Goal: Information Seeking & Learning: Learn about a topic

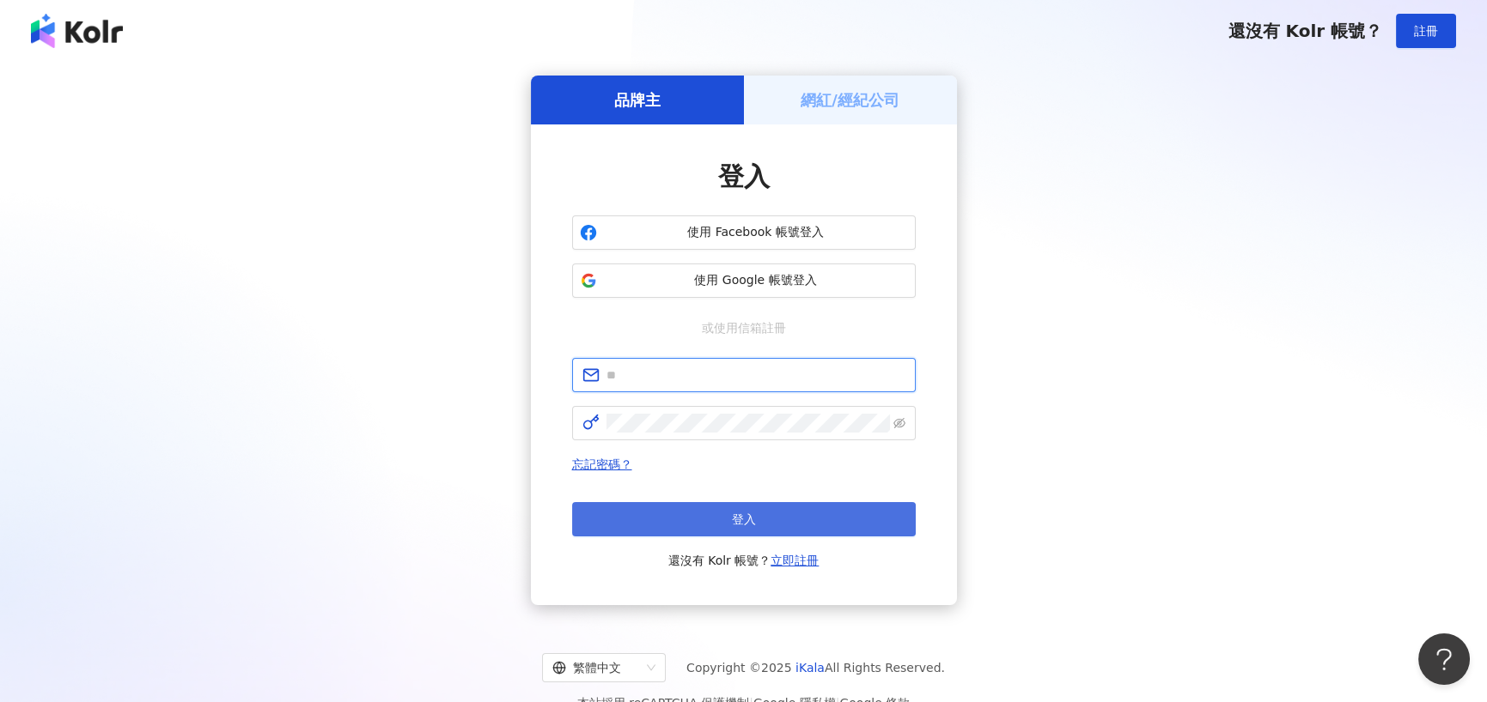
type input "**********"
click at [733, 516] on span "登入" at bounding box center [744, 520] width 24 height 14
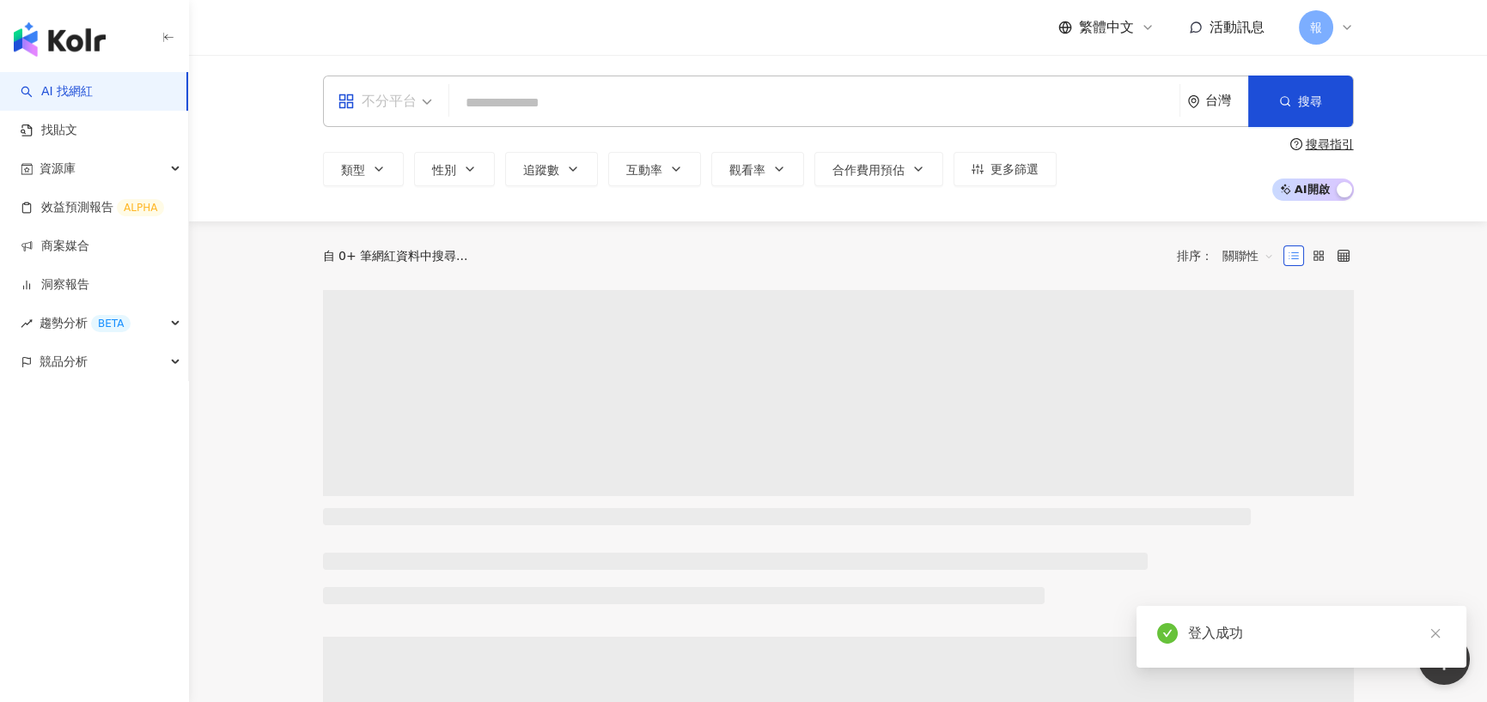
click at [402, 114] on div "不分平台" at bounding box center [376, 101] width 79 height 27
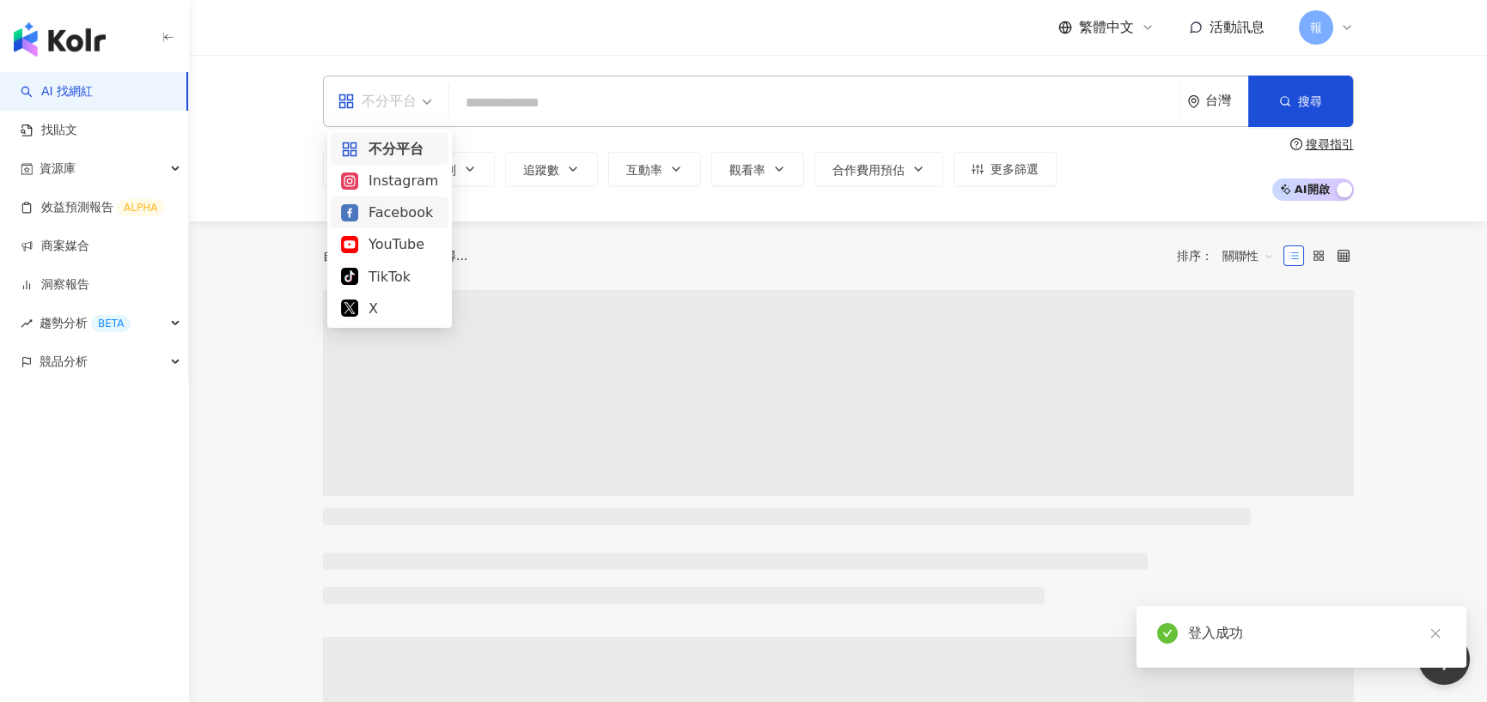
click at [423, 186] on div "Instagram" at bounding box center [389, 180] width 97 height 21
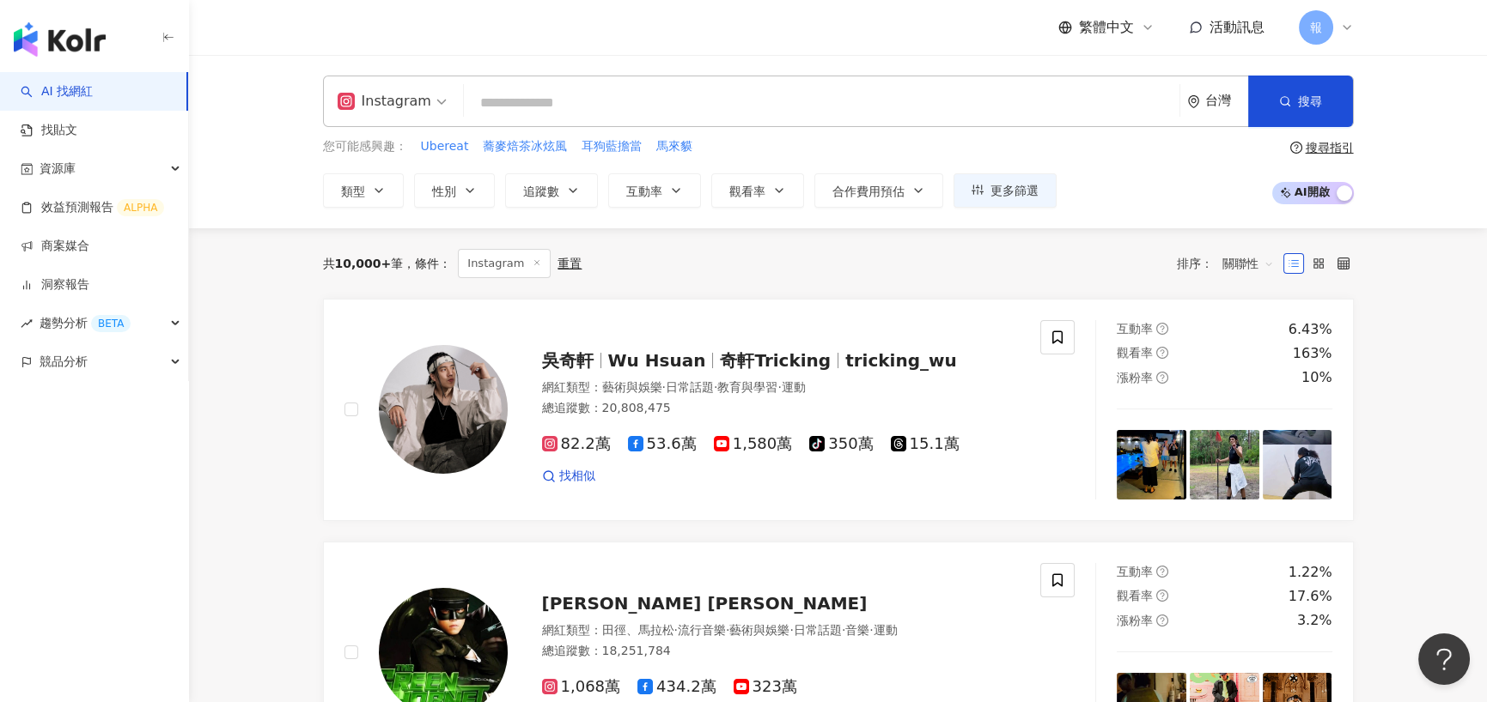
click at [489, 105] on input "search" at bounding box center [822, 103] width 702 height 33
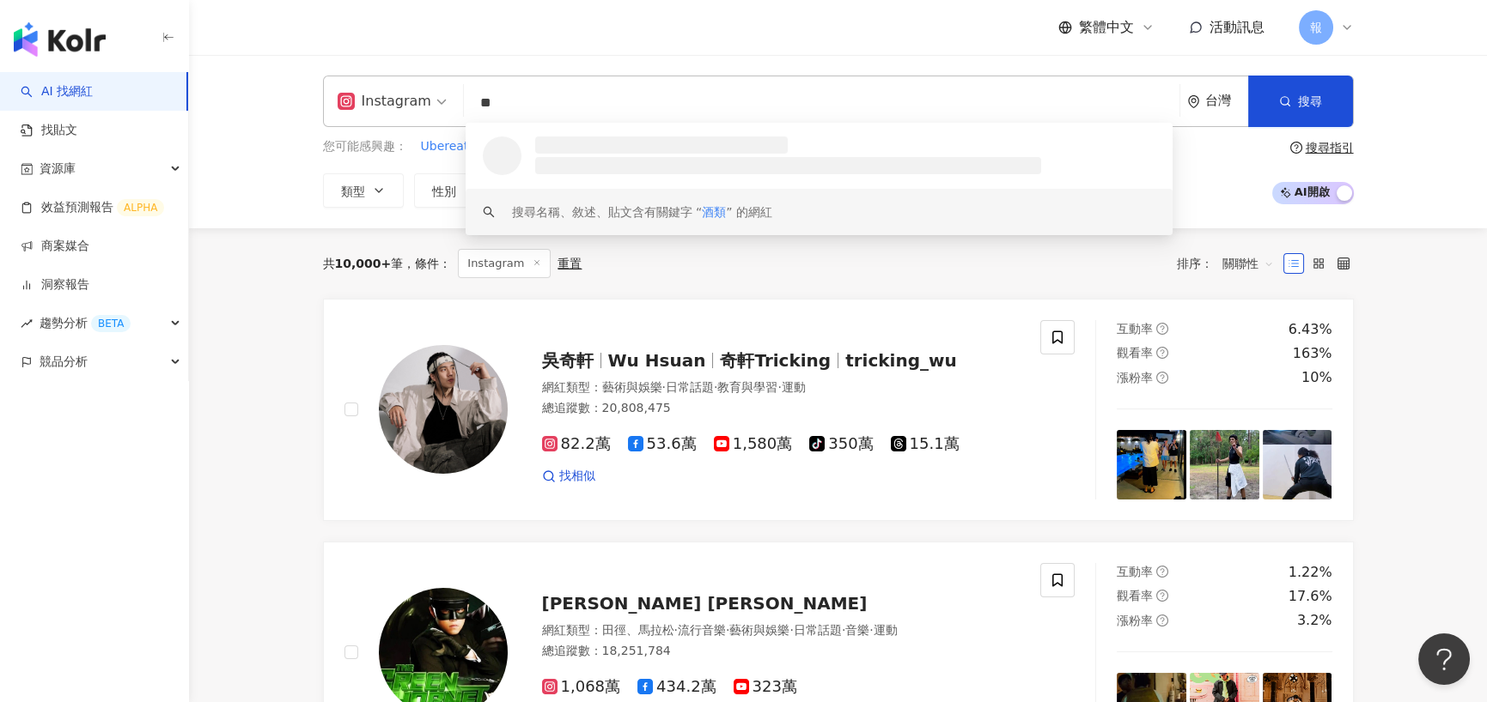
type input "**"
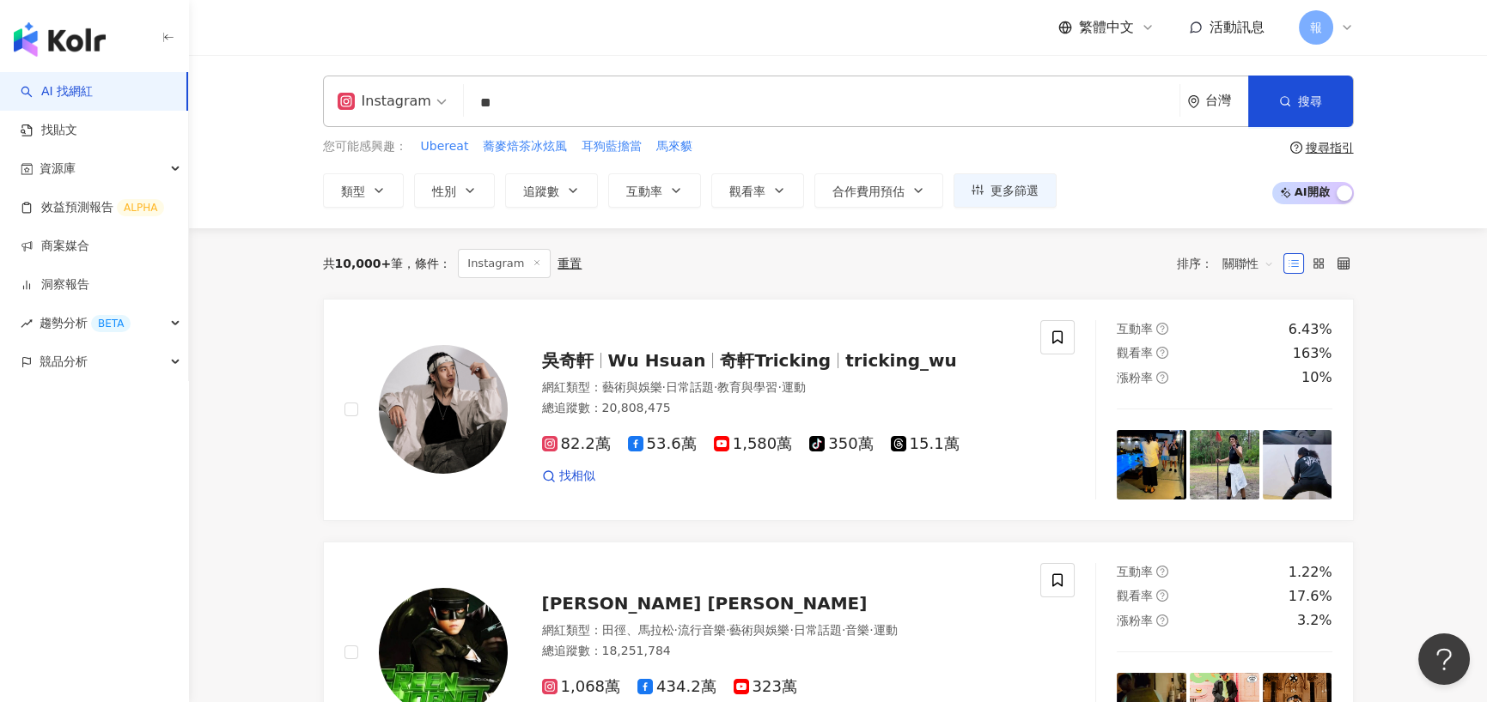
click at [428, 188] on button "性別" at bounding box center [454, 190] width 81 height 34
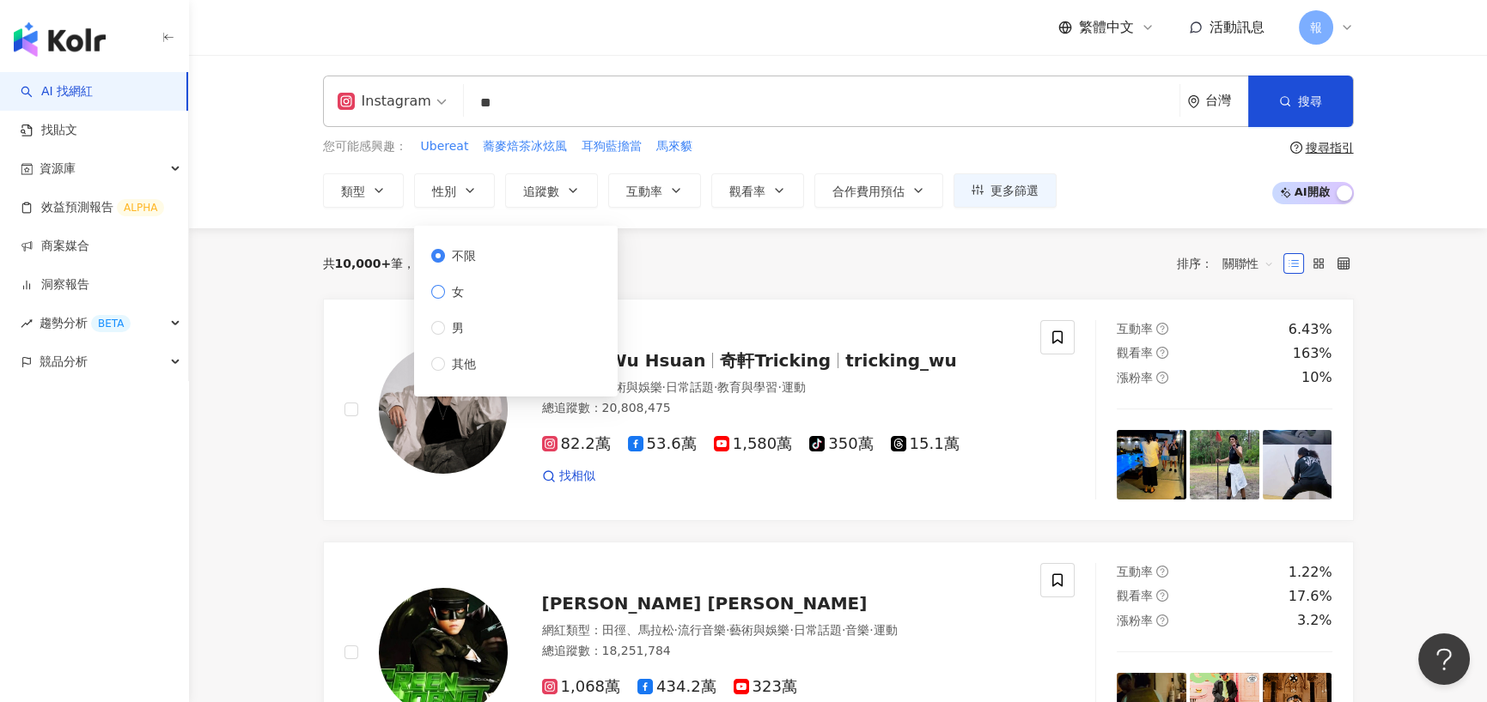
click at [476, 289] on label "女" at bounding box center [457, 292] width 52 height 19
click at [584, 197] on button "追蹤數" at bounding box center [551, 190] width 93 height 34
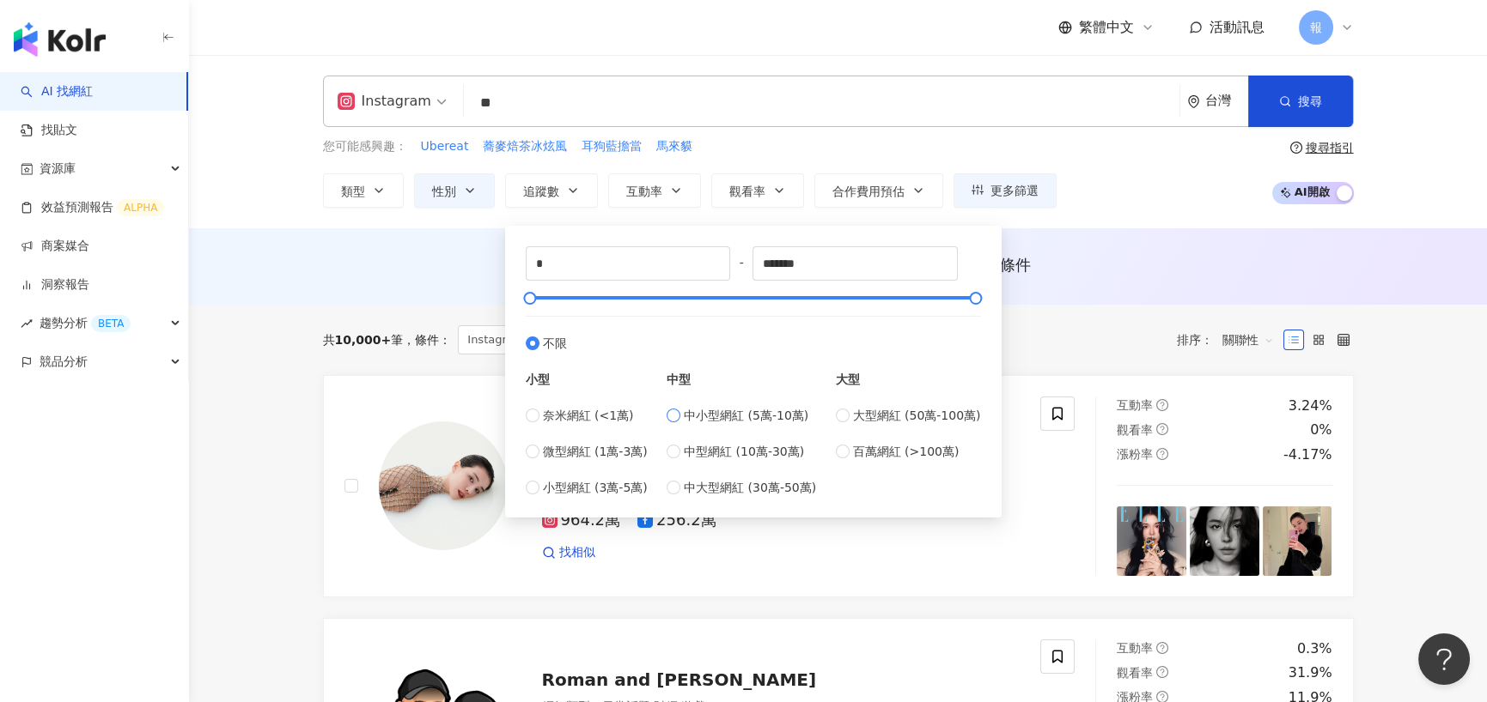
click at [739, 420] on span "中小型網紅 (5萬-10萬)" at bounding box center [746, 415] width 125 height 19
type input "*****"
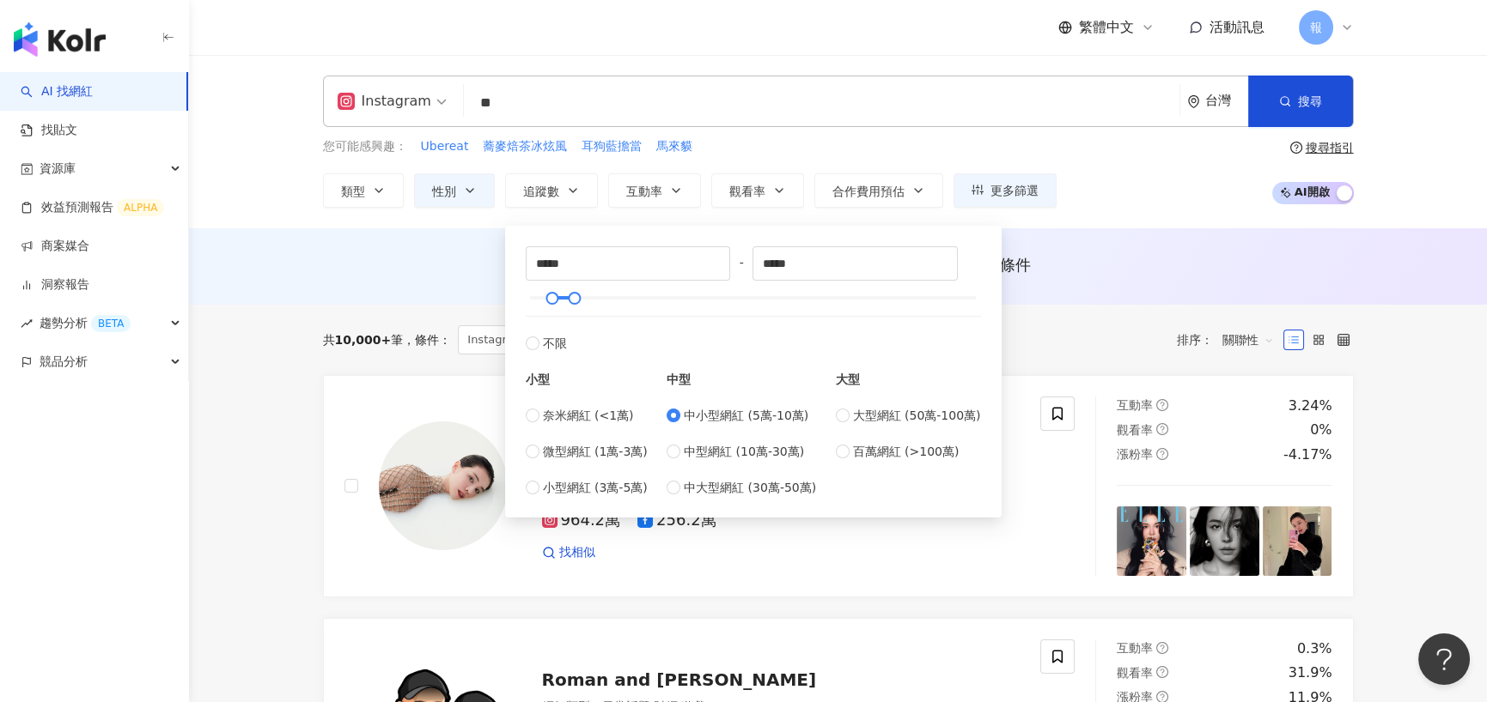
click at [1116, 258] on div "AI 推薦 ： 無結果，請嘗試搜尋其他語言關鍵字或條件" at bounding box center [838, 264] width 1031 height 21
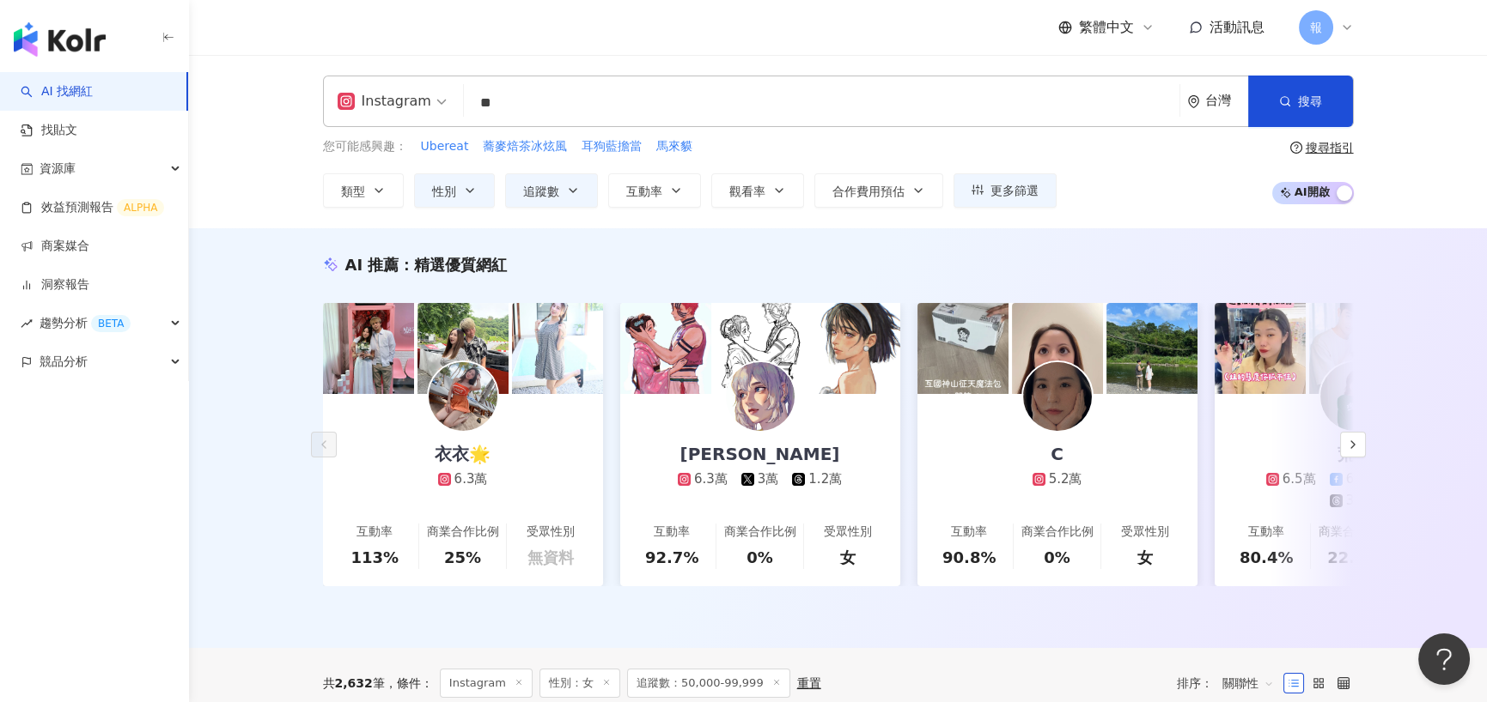
click at [574, 100] on input "**" at bounding box center [822, 103] width 702 height 33
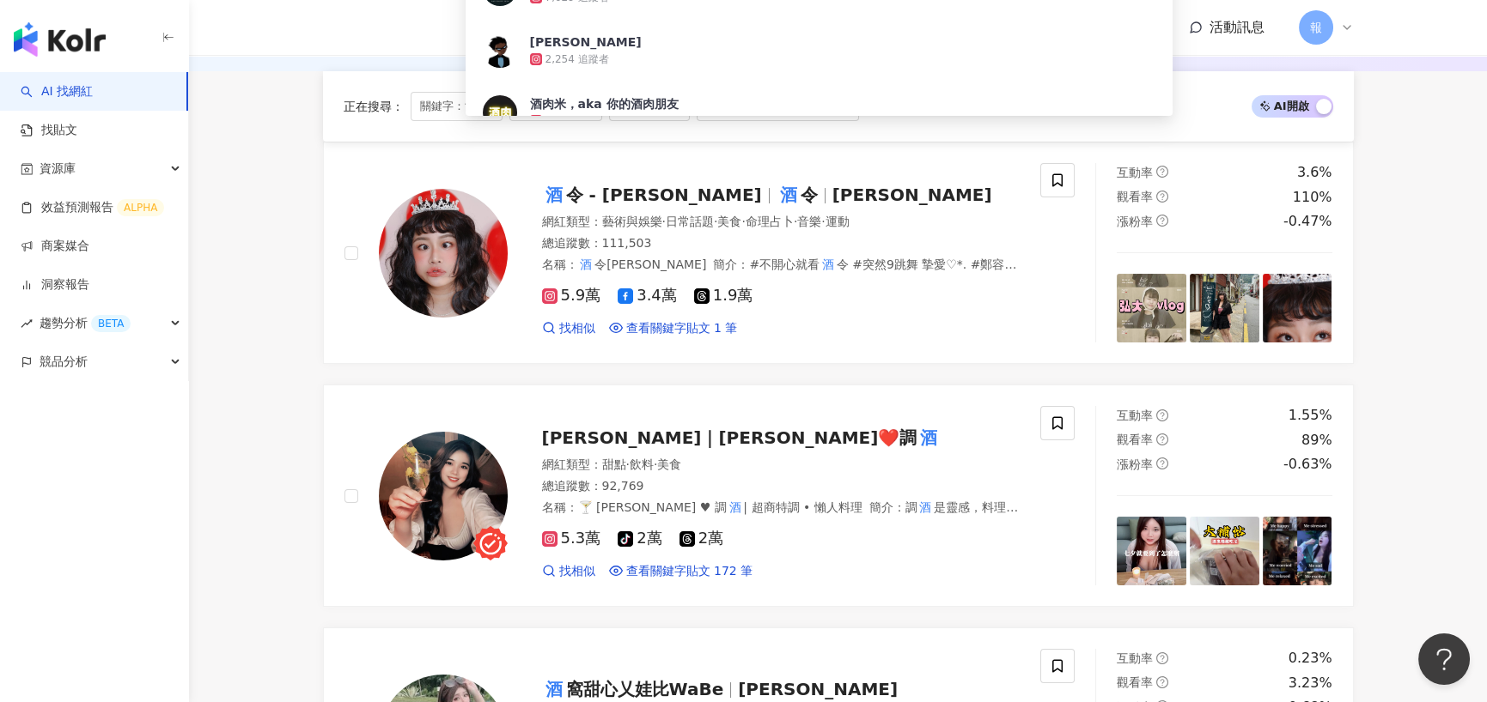
scroll to position [258, 0]
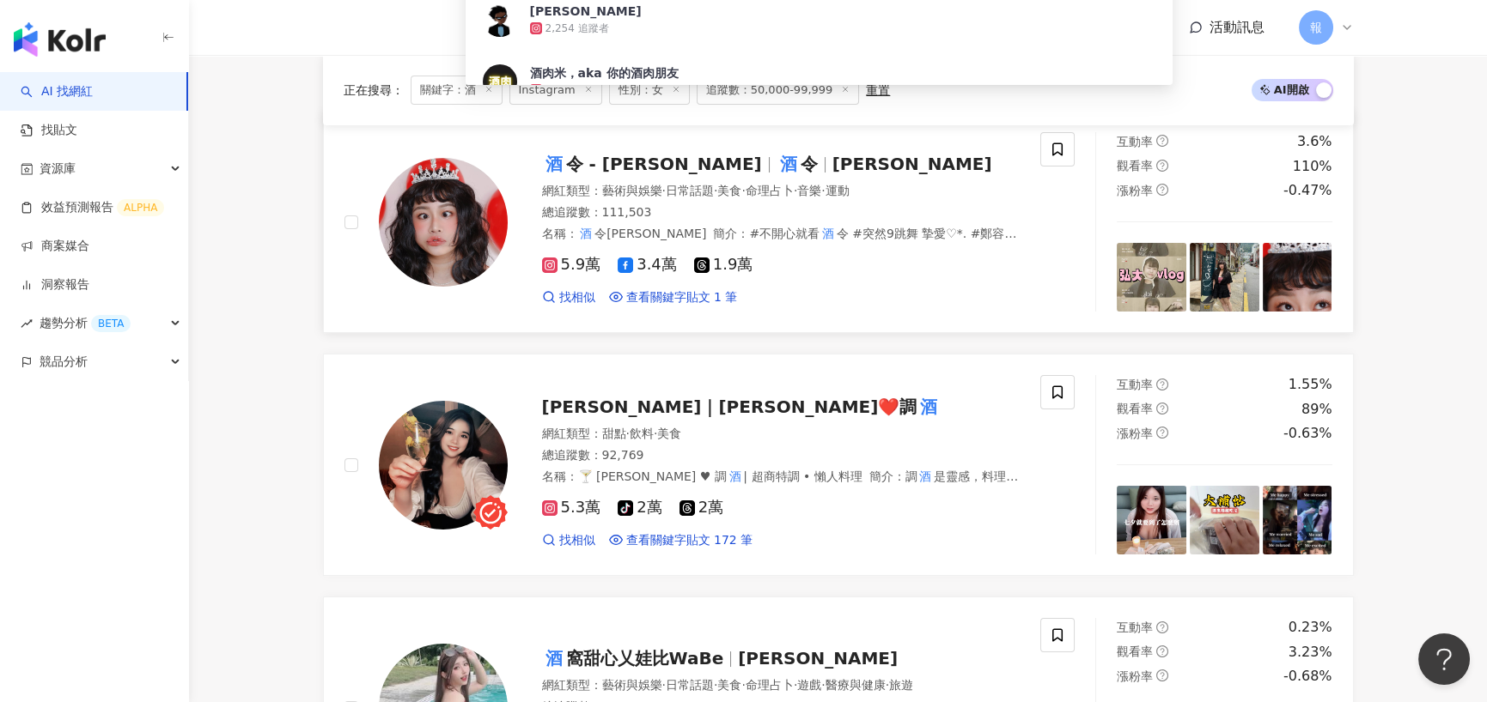
type input "*"
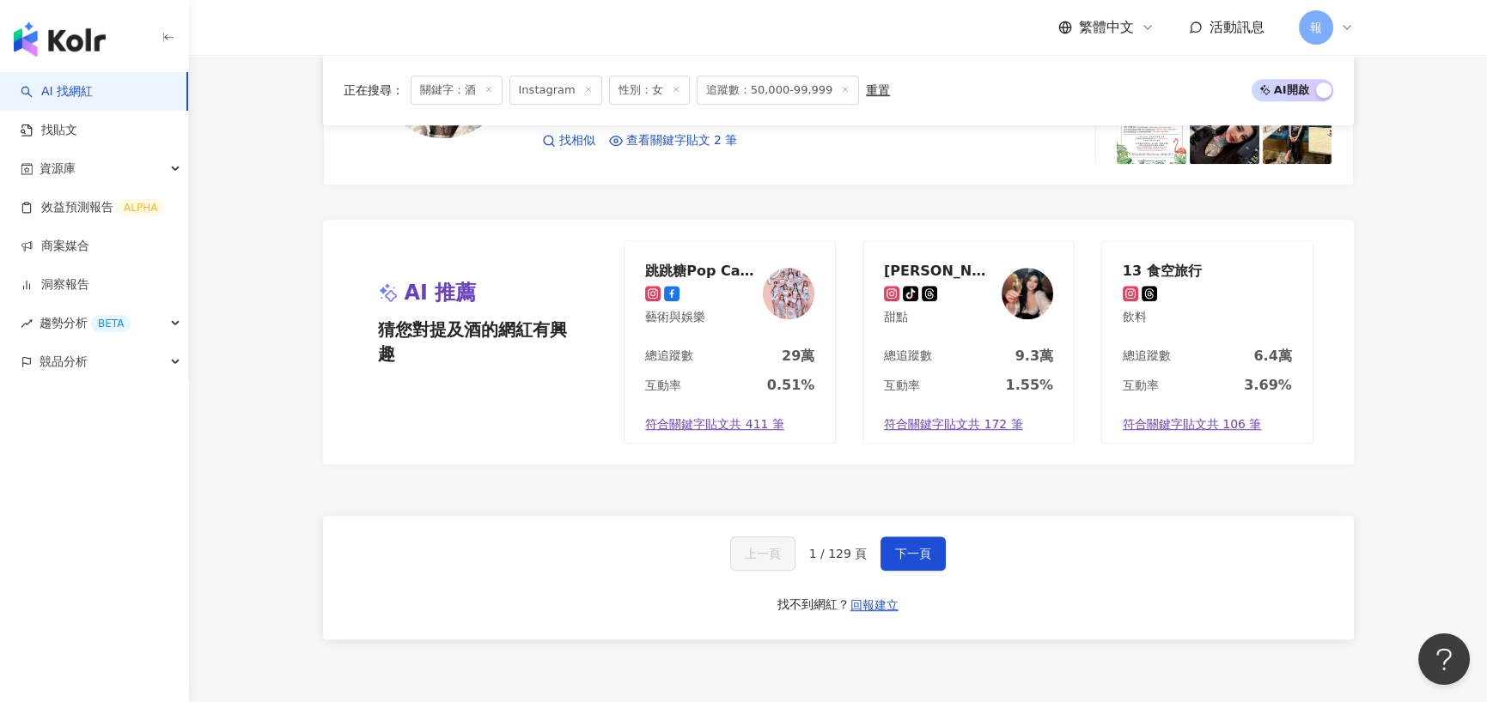
scroll to position [3251, 0]
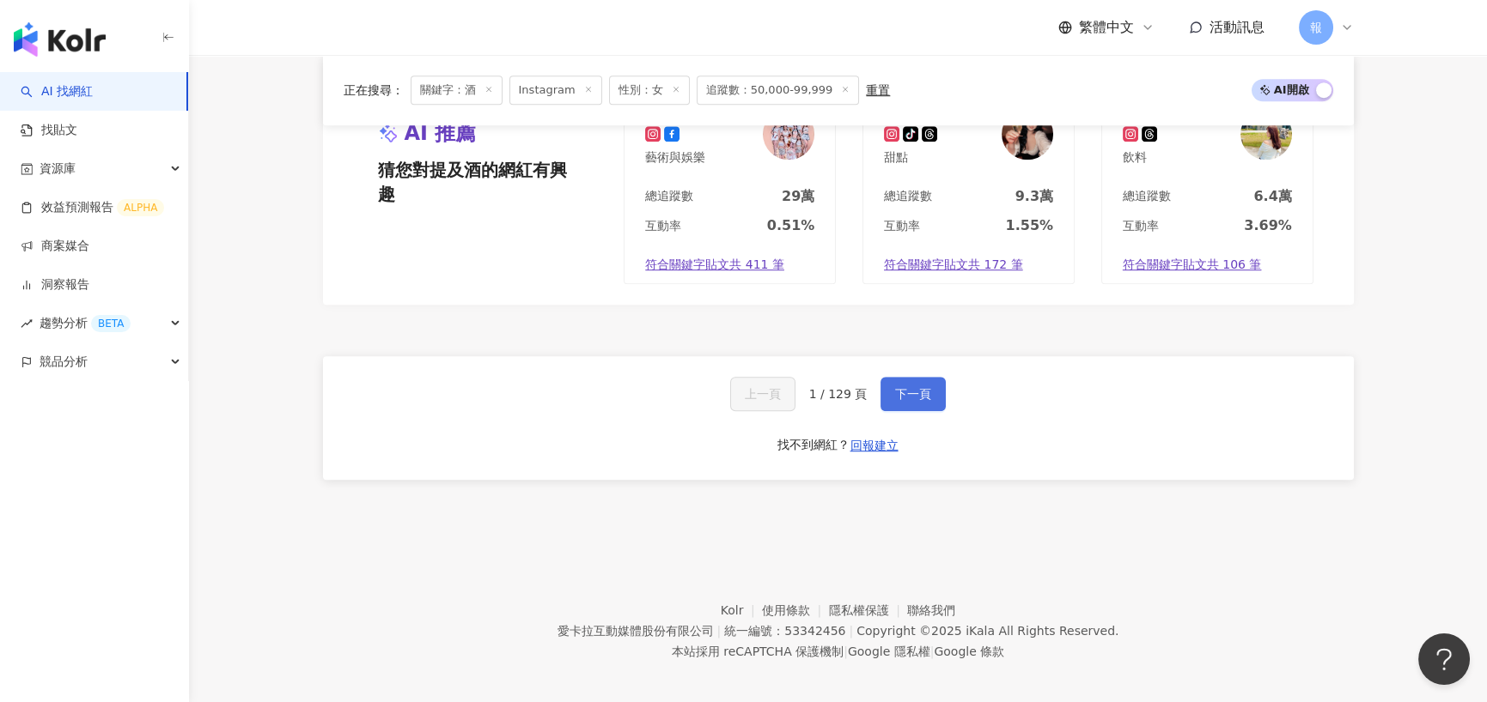
click at [903, 387] on span "下一頁" at bounding box center [913, 394] width 36 height 14
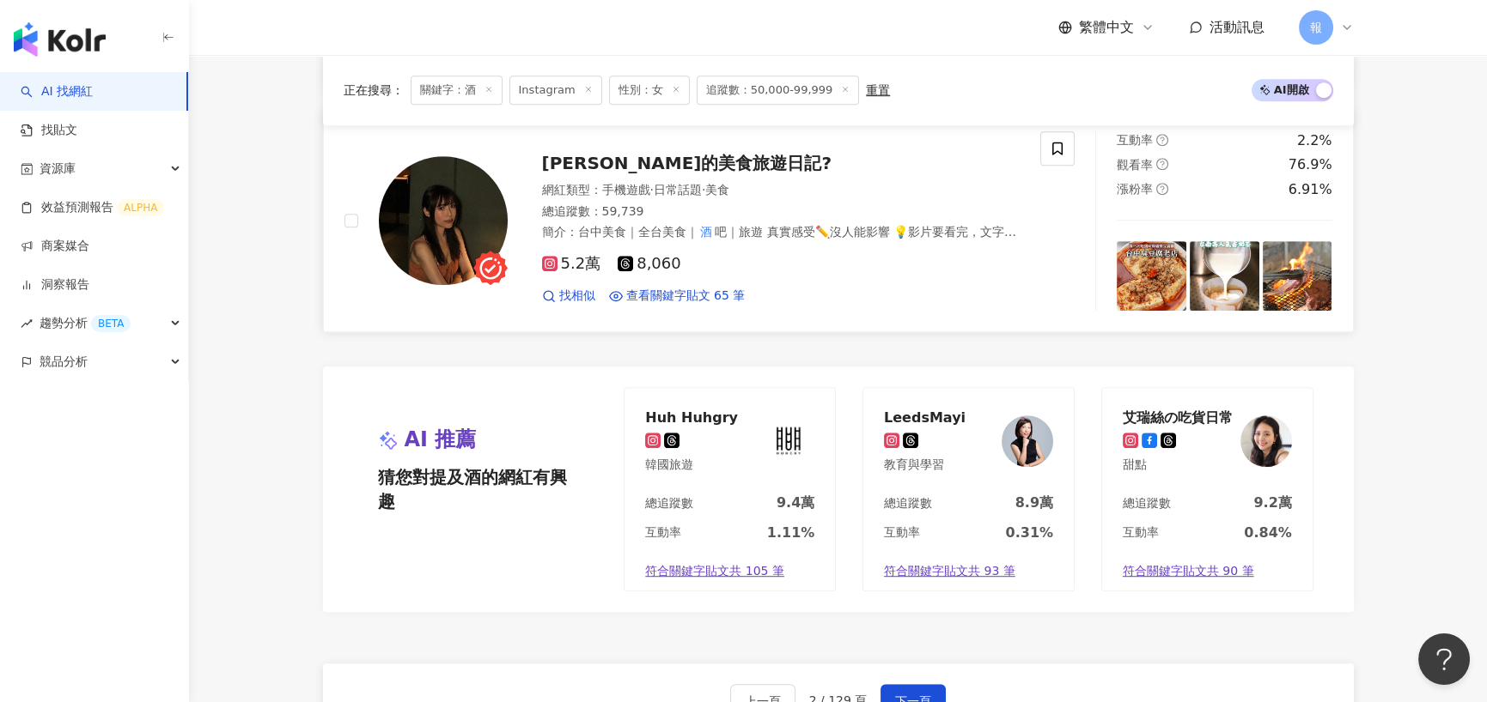
scroll to position [3201, 0]
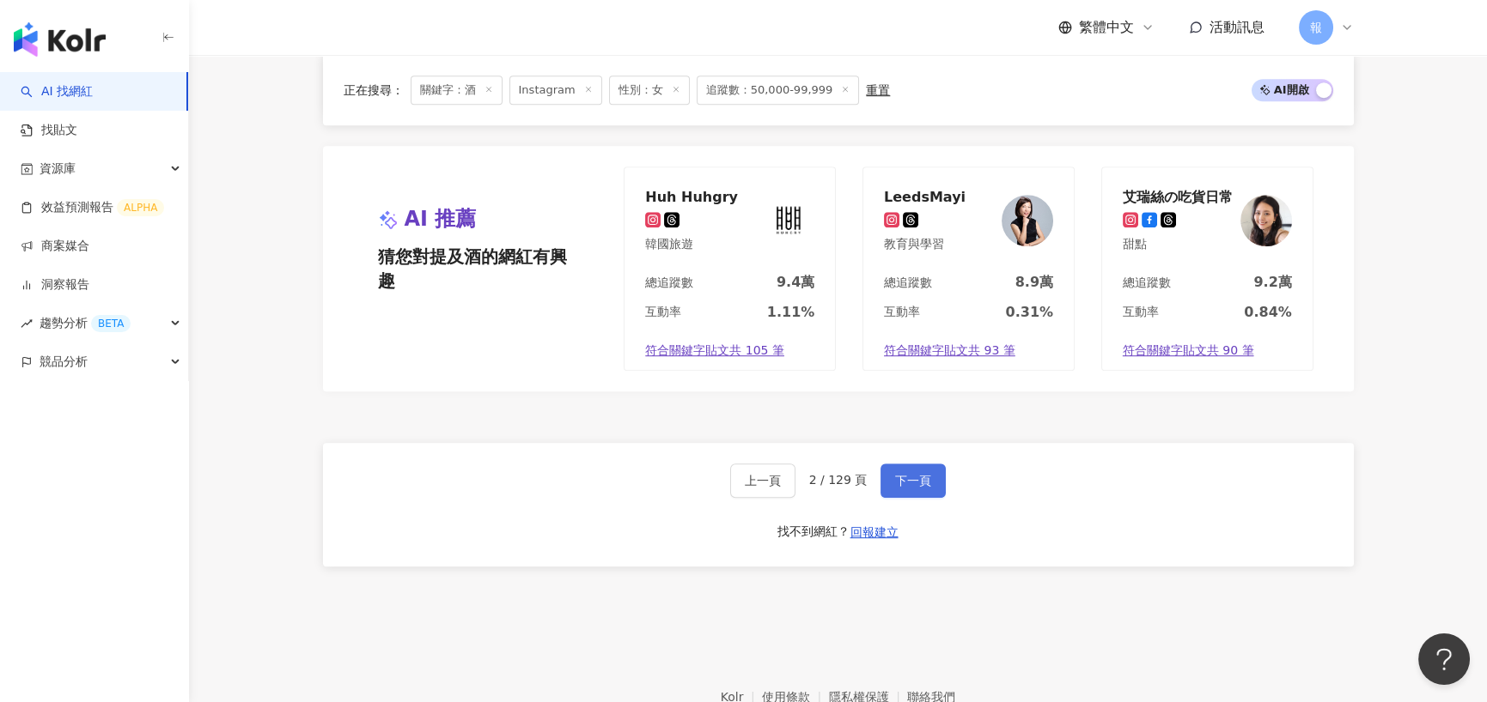
click at [887, 469] on button "下一頁" at bounding box center [912, 481] width 65 height 34
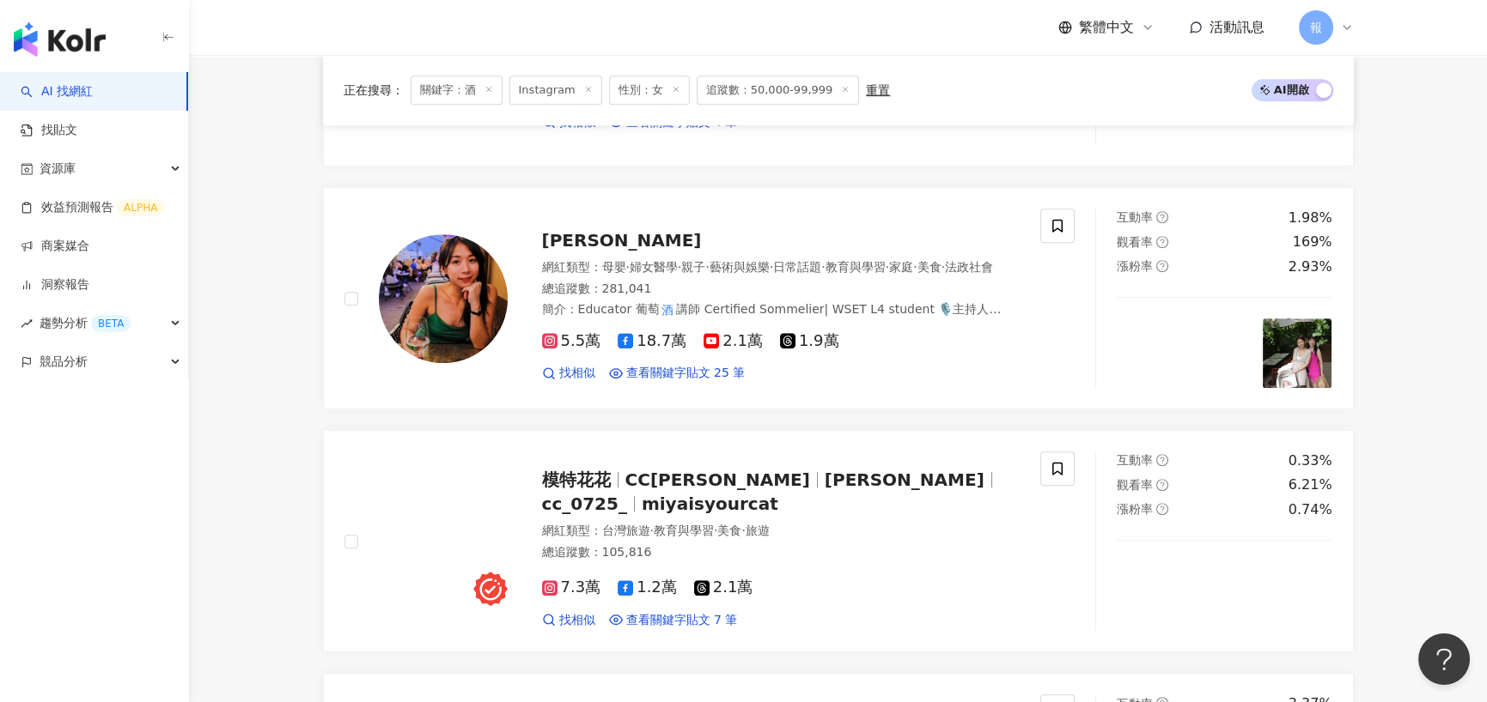
scroll to position [2576, 0]
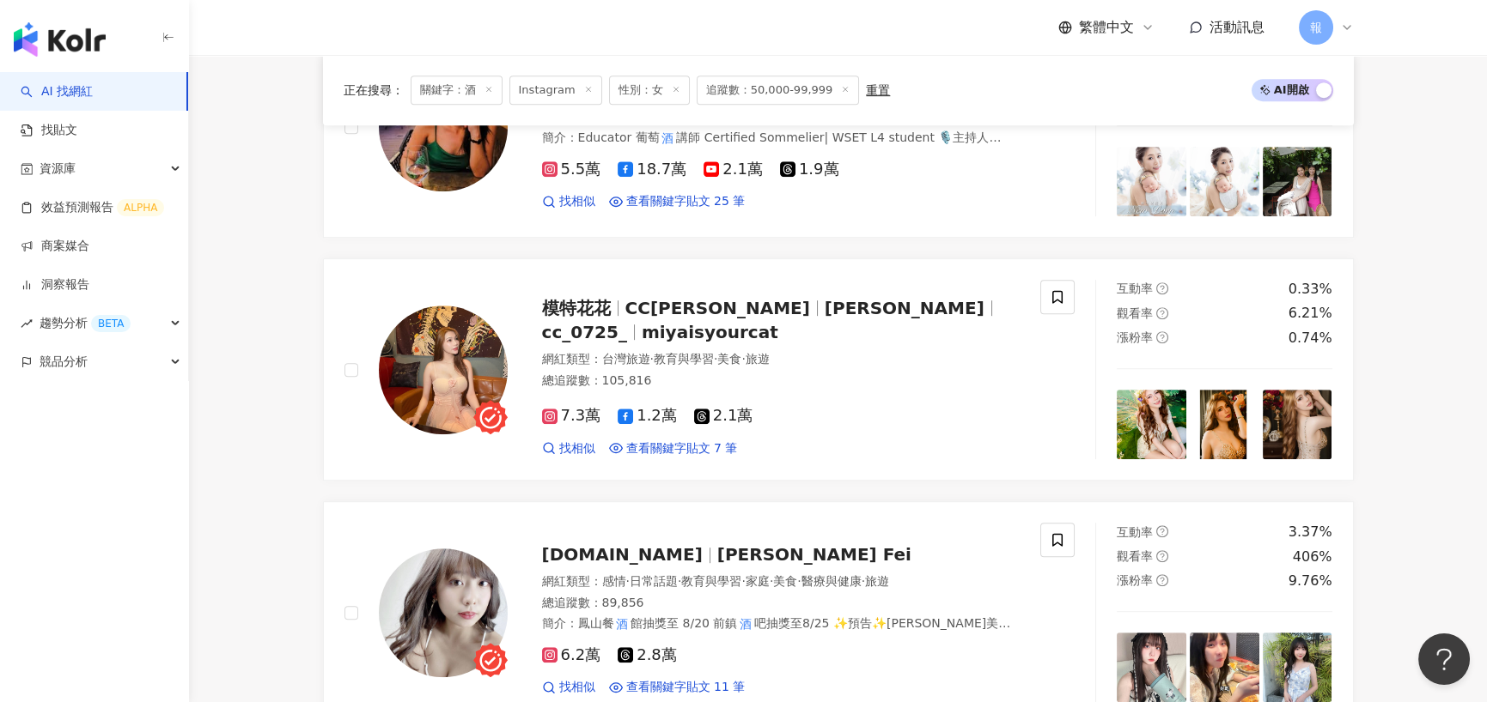
drag, startPoint x: 275, startPoint y: 520, endPoint x: 277, endPoint y: 498, distance: 21.5
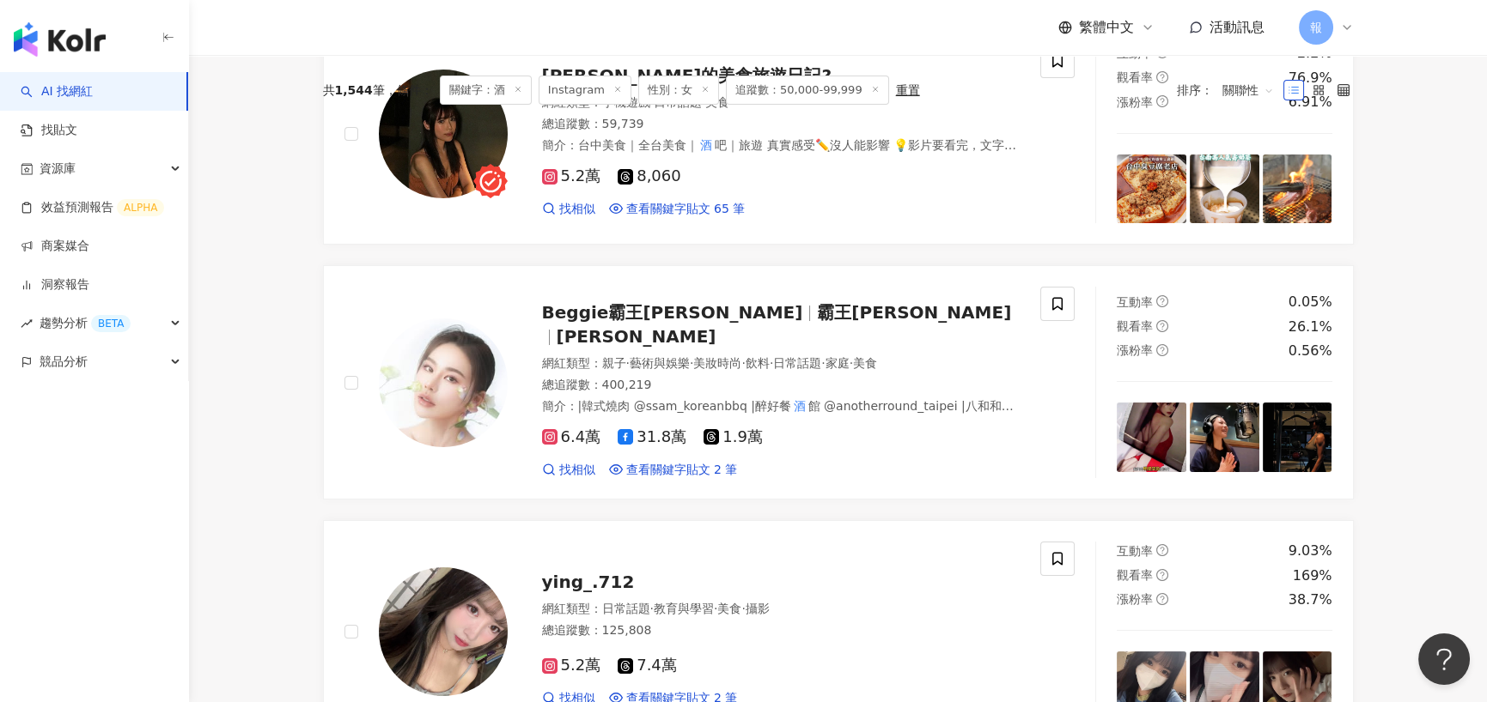
scroll to position [0, 0]
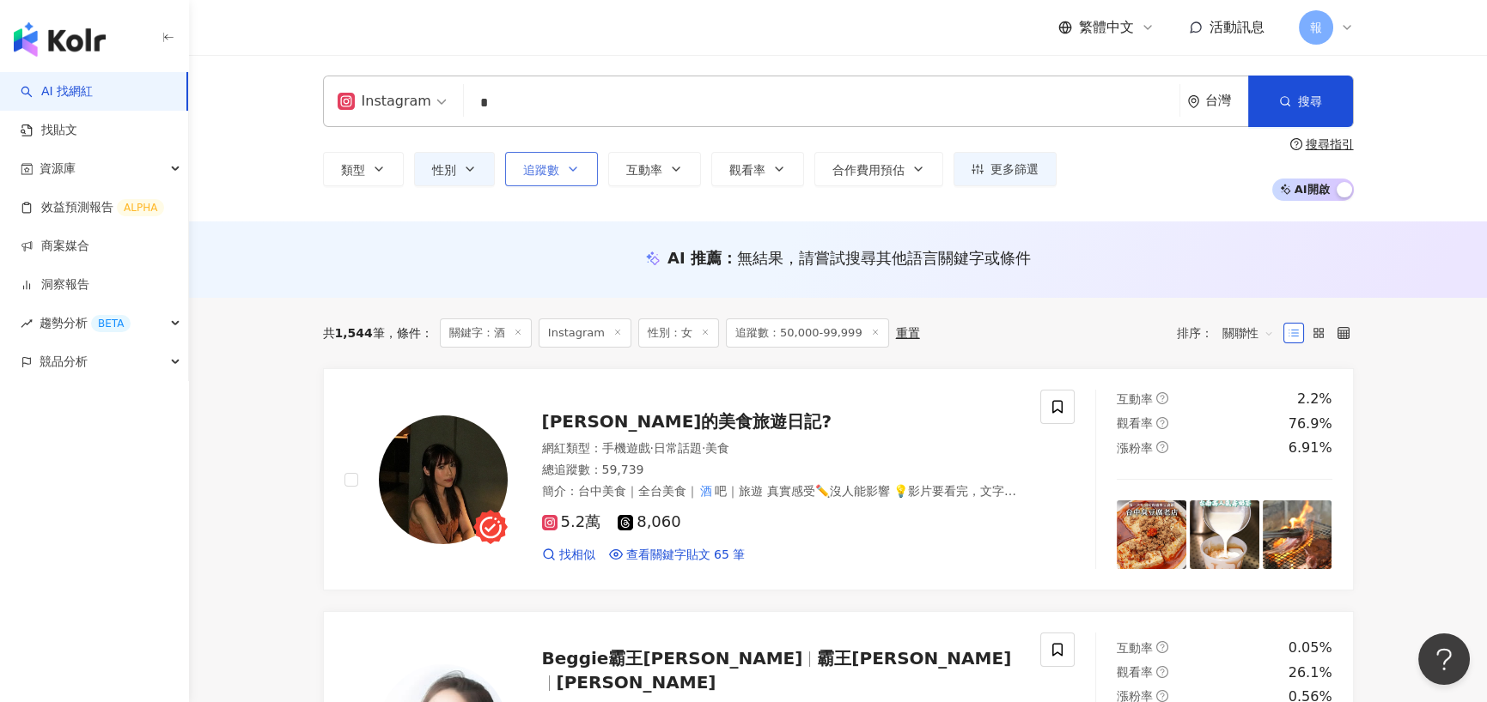
click at [560, 176] on button "追蹤數" at bounding box center [551, 169] width 93 height 34
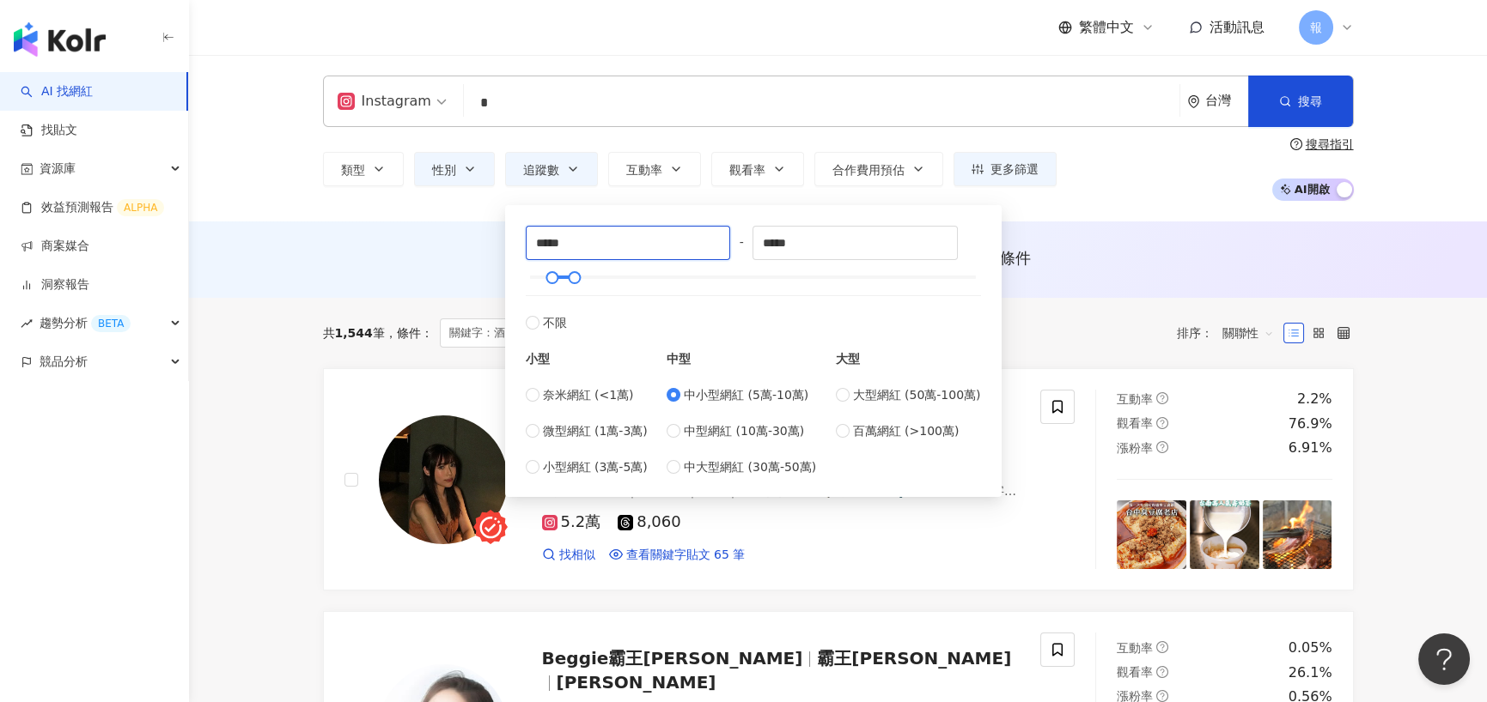
drag, startPoint x: 610, startPoint y: 248, endPoint x: 447, endPoint y: 252, distance: 162.4
type input "*****"
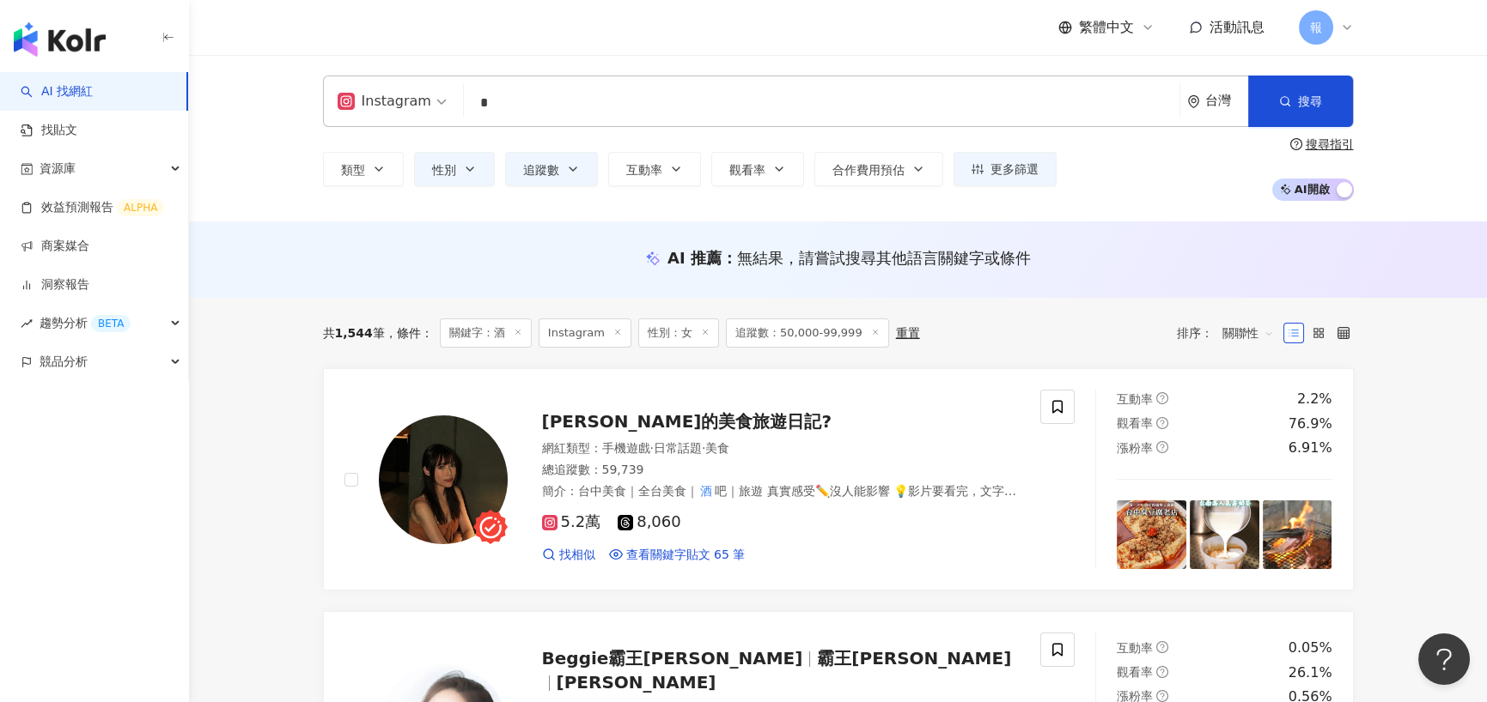
click at [1039, 116] on input "*" at bounding box center [822, 103] width 702 height 33
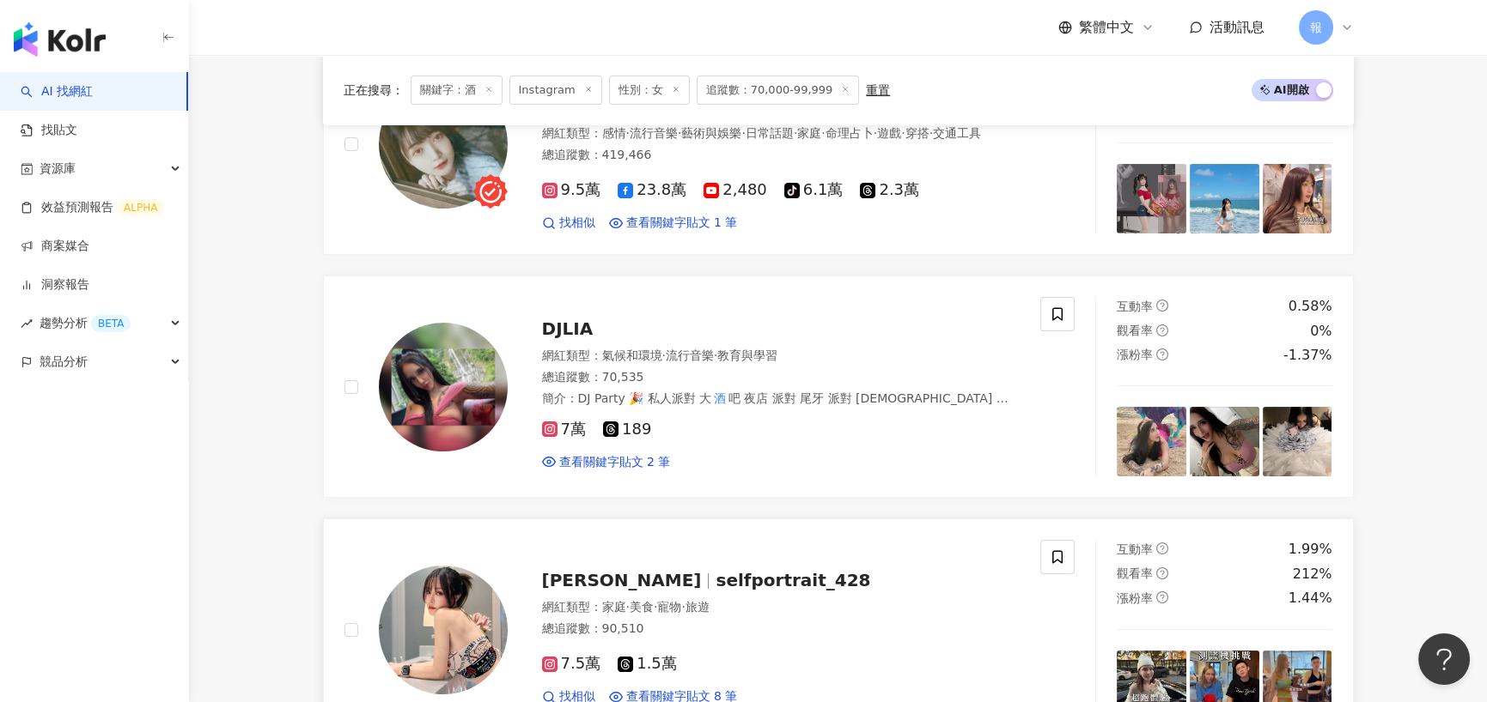
scroll to position [945, 0]
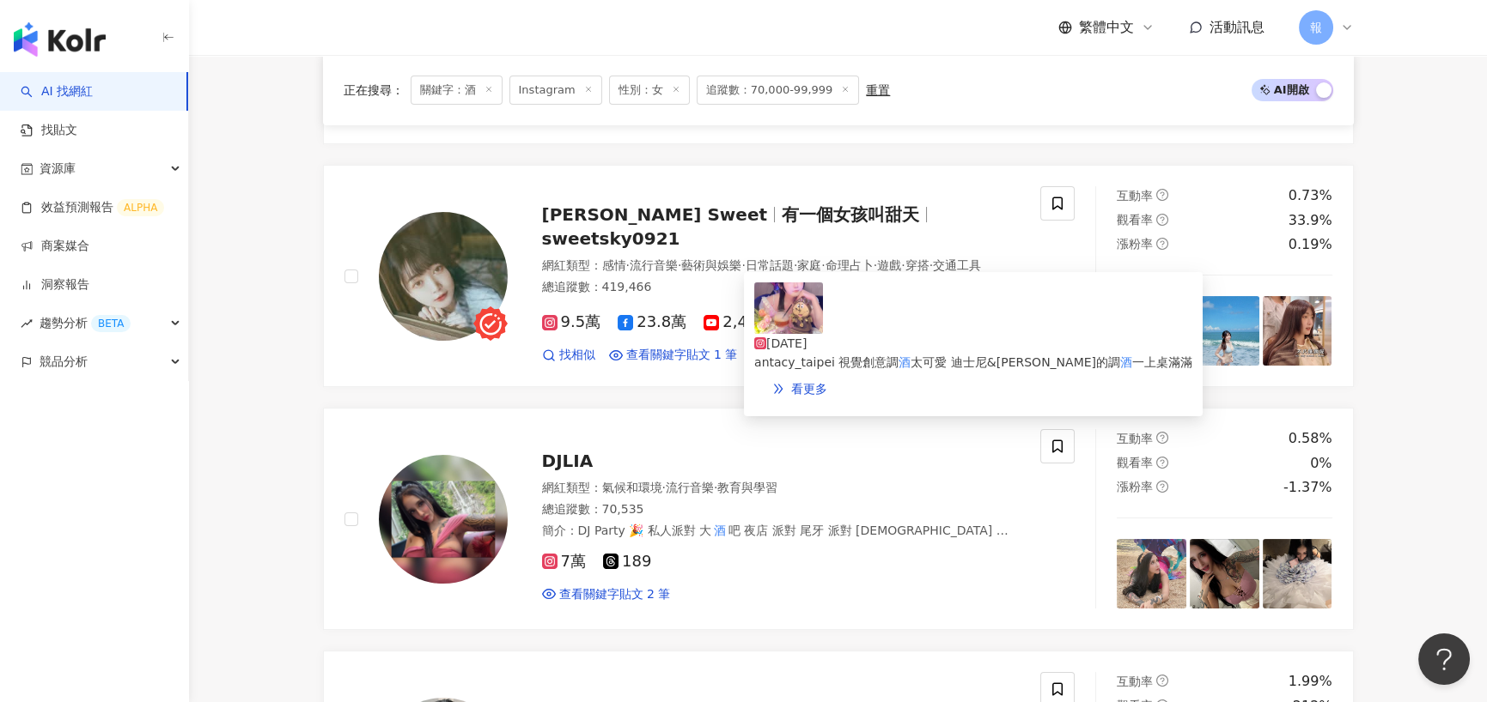
click at [1132, 356] on span "一上桌滿滿" at bounding box center [1162, 363] width 60 height 14
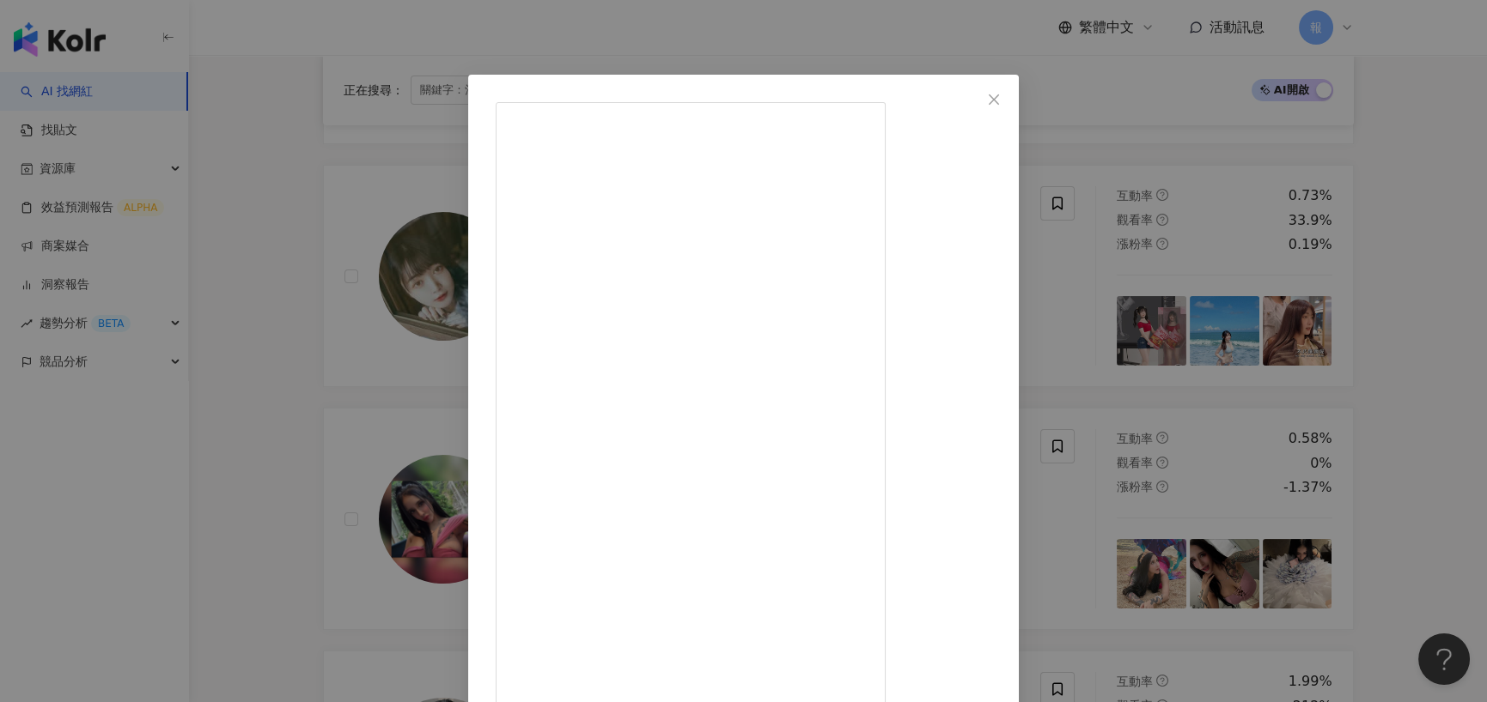
scroll to position [47, 0]
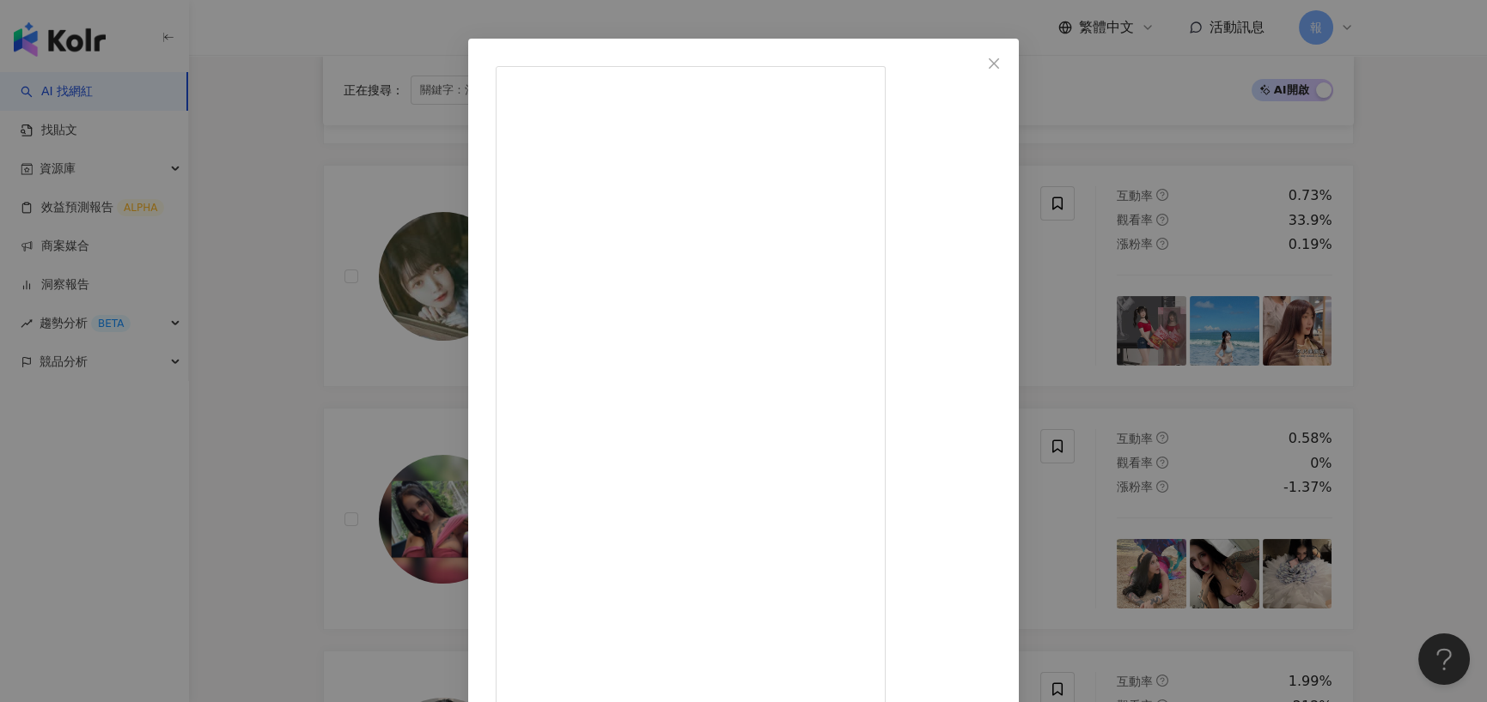
click at [325, 292] on div "Tia甜天 2024/10/29 位於東區敦化的 @phantacy_taipei 視覺創意調酒太可愛 迪士尼&皮克斯的調酒一上桌滿滿兒趣風格🫧 原以為只是擺…" at bounding box center [743, 351] width 1487 height 702
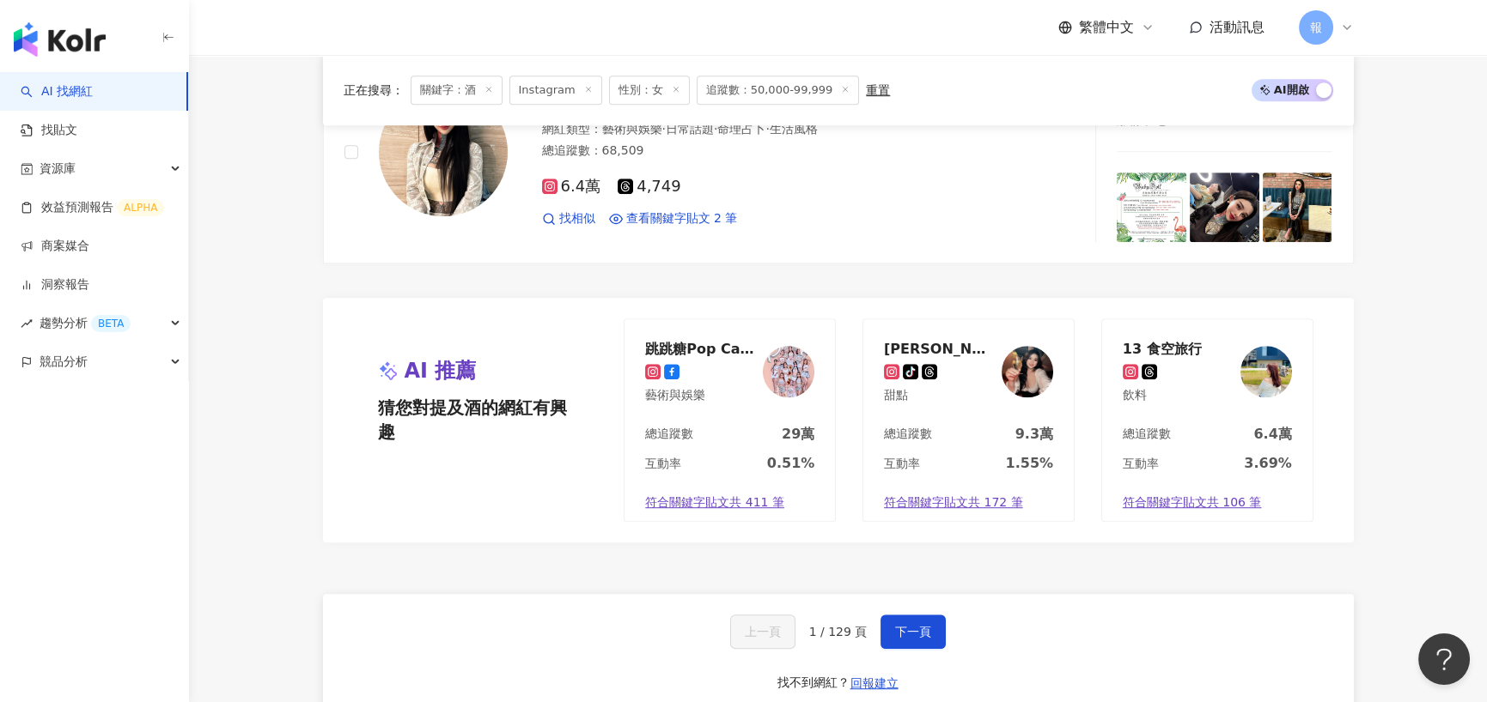
scroll to position [3177, 0]
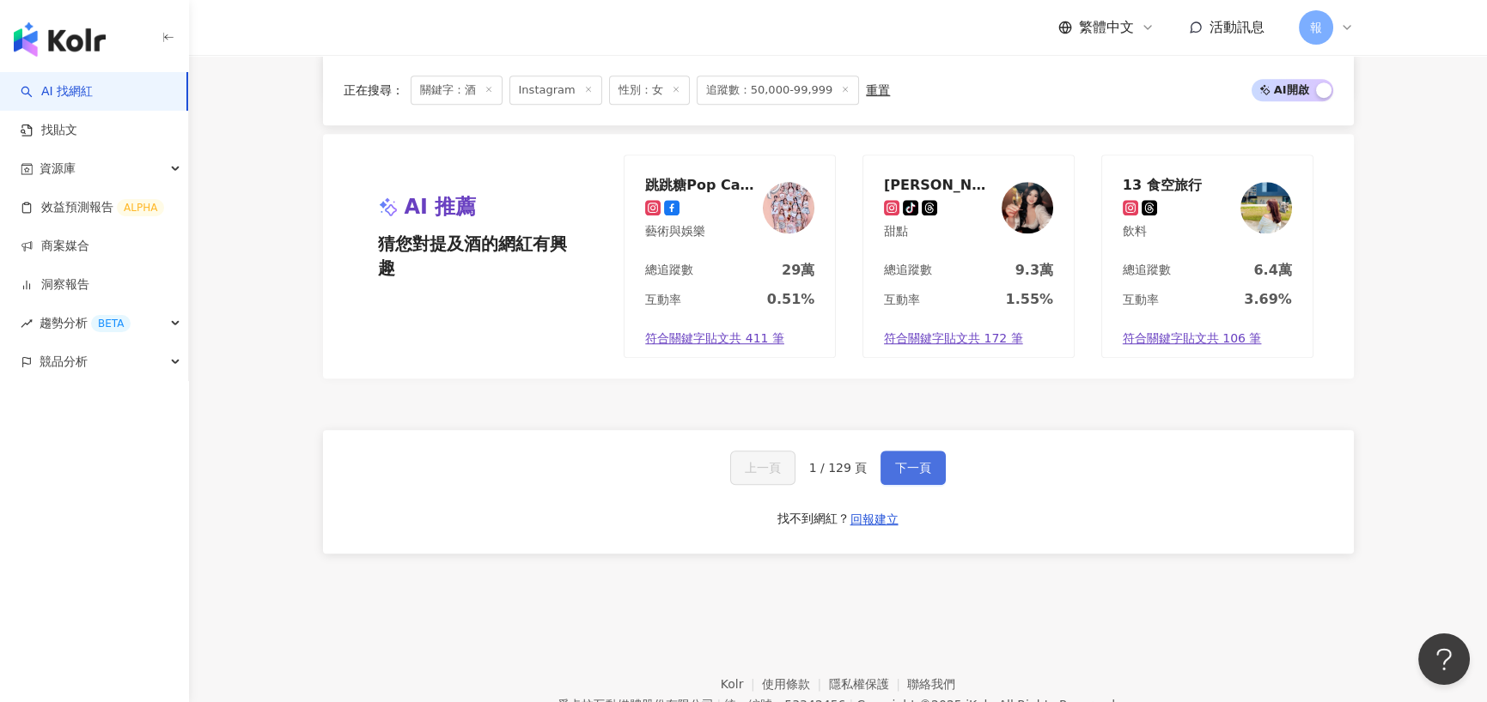
click at [895, 461] on span "下一頁" at bounding box center [913, 468] width 36 height 14
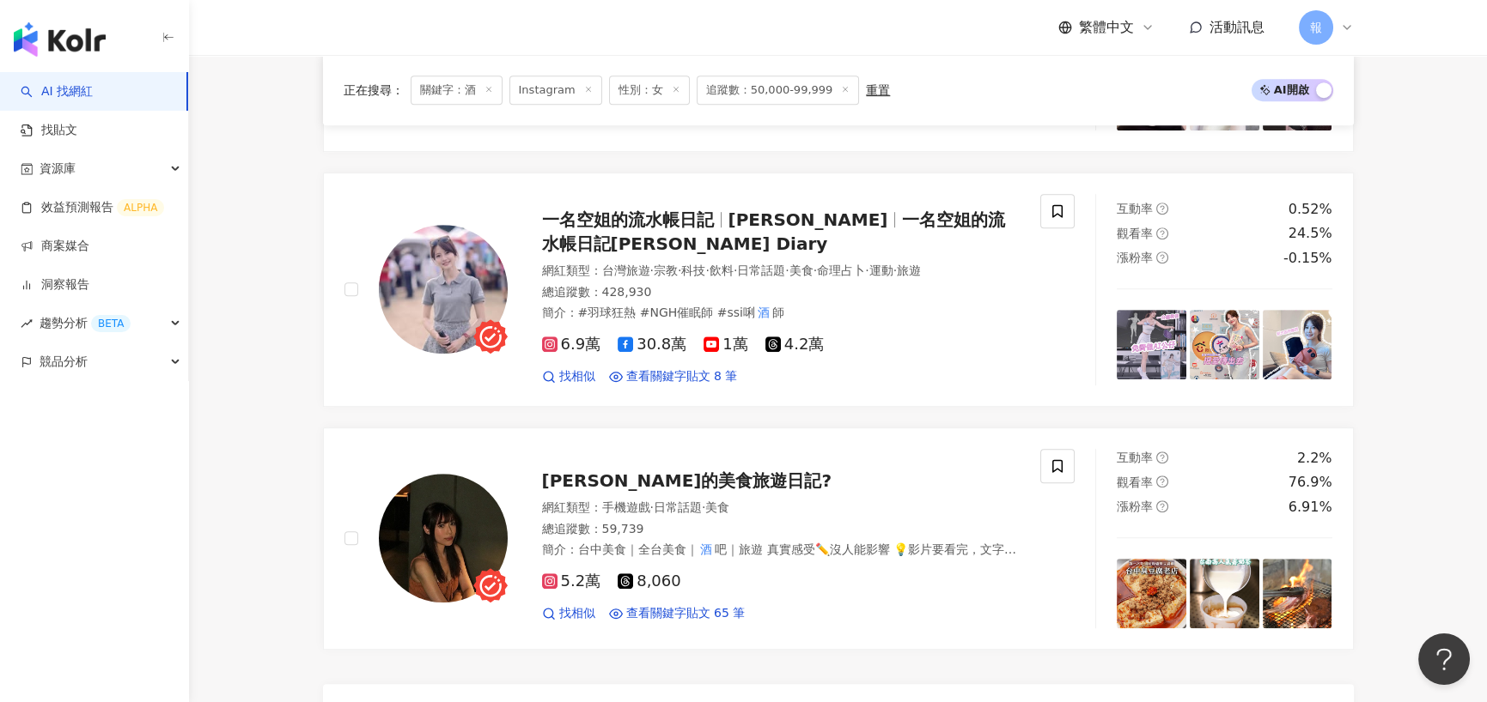
scroll to position [3006, 0]
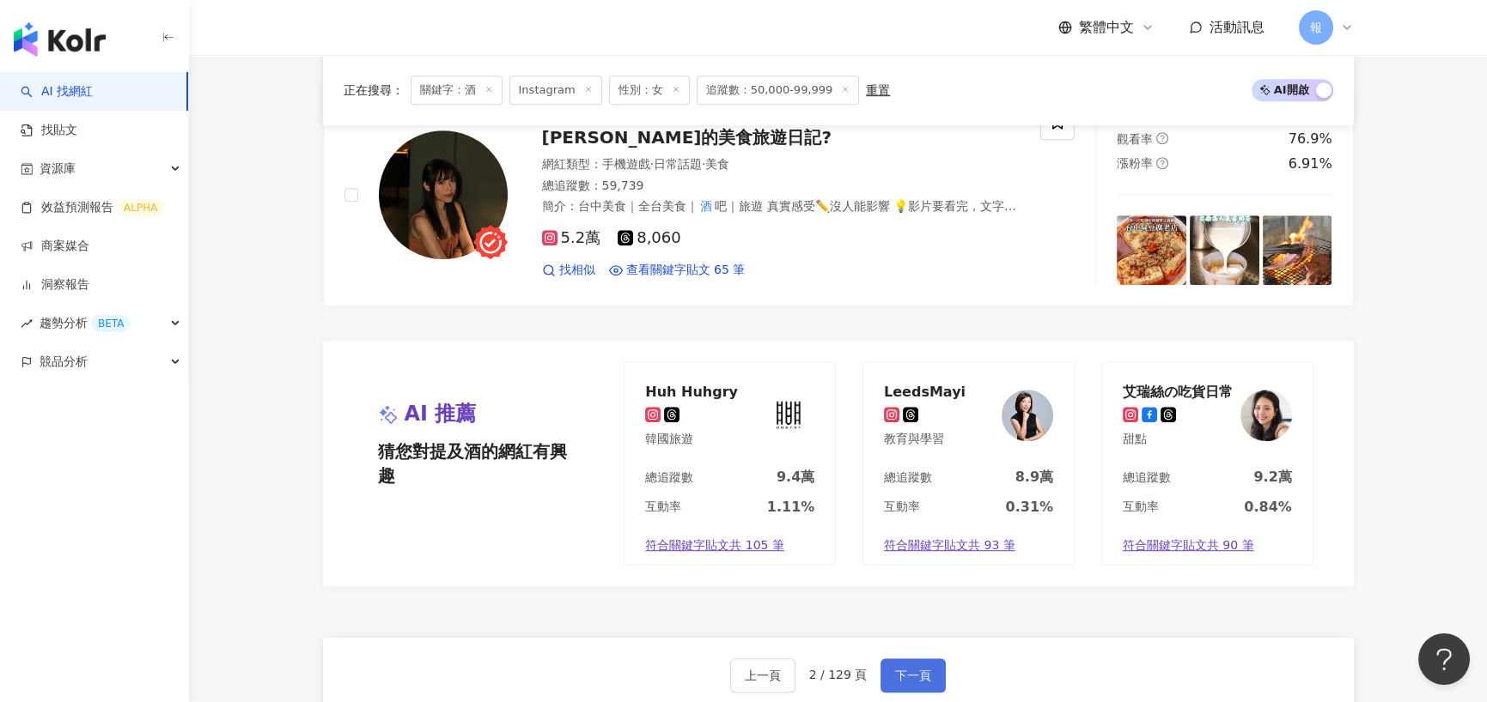
click at [928, 662] on button "下一頁" at bounding box center [912, 676] width 65 height 34
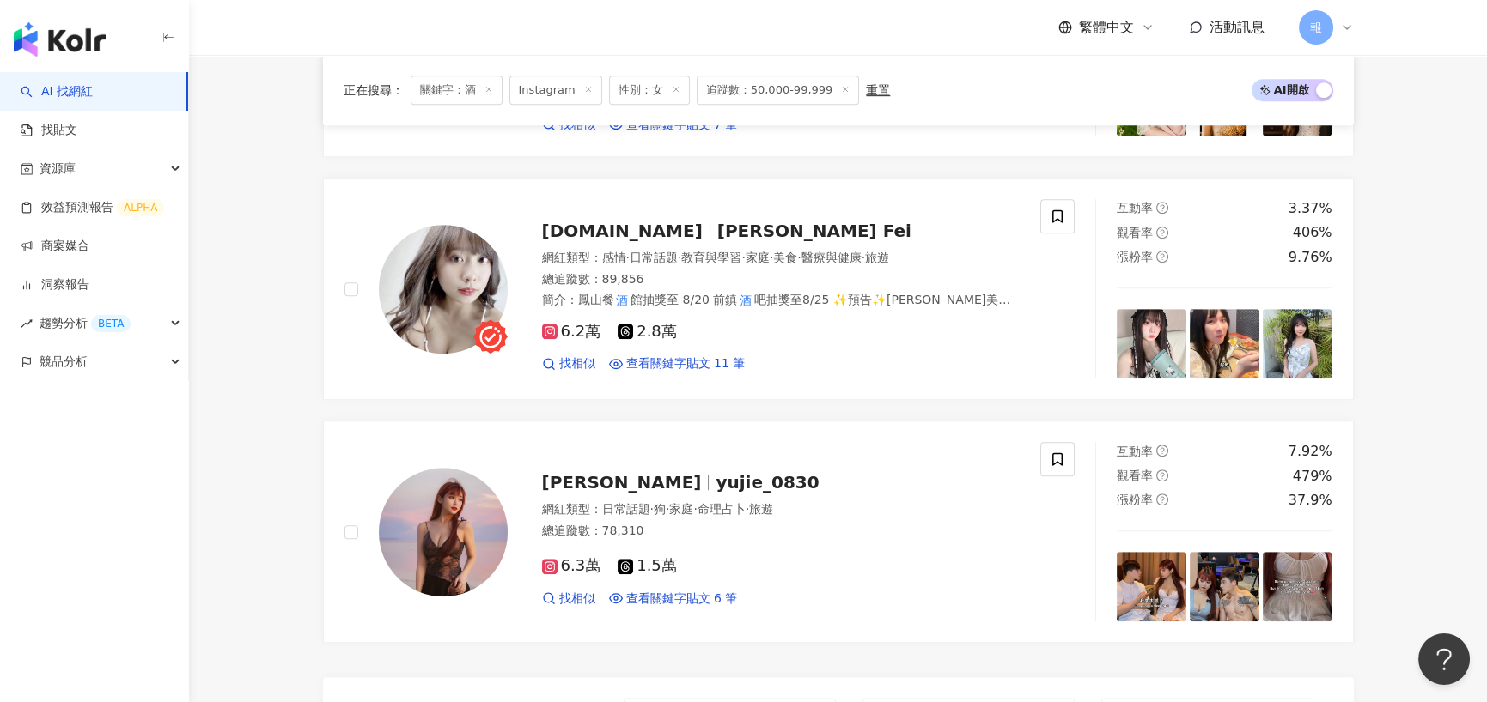
scroll to position [2627, 0]
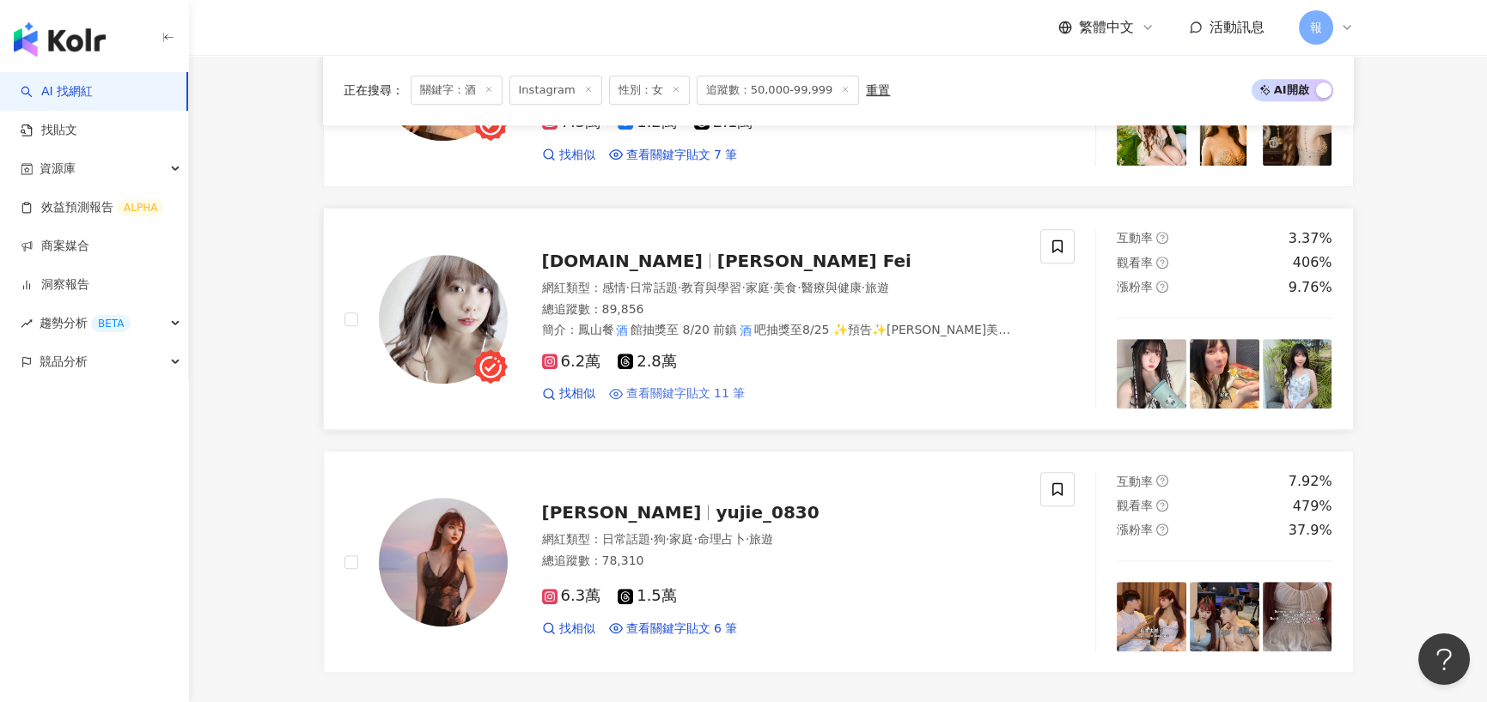
click at [638, 386] on span "查看關鍵字貼文 11 筆" at bounding box center [685, 394] width 119 height 17
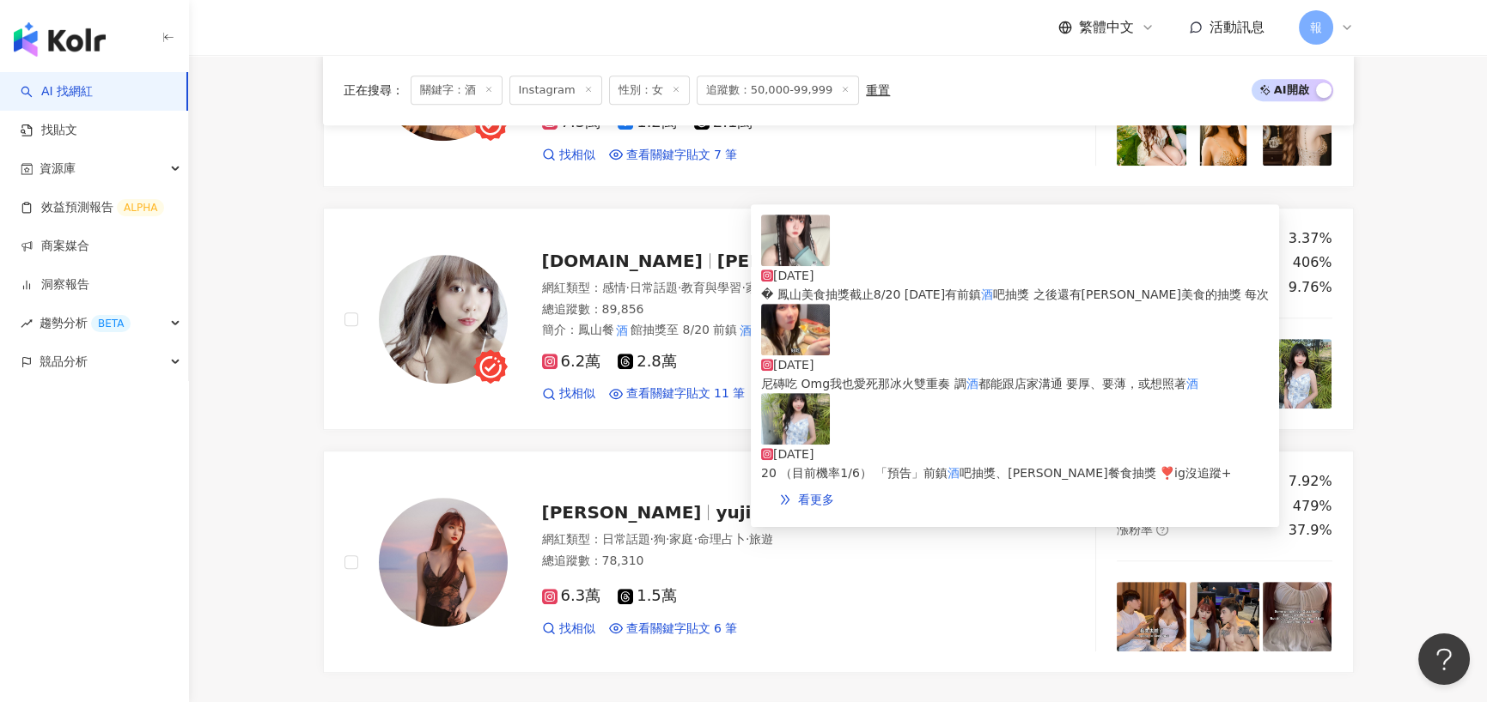
click at [946, 288] on span "� 鳳山美食抽獎截止8/20 明天有前鎮" at bounding box center [871, 295] width 220 height 14
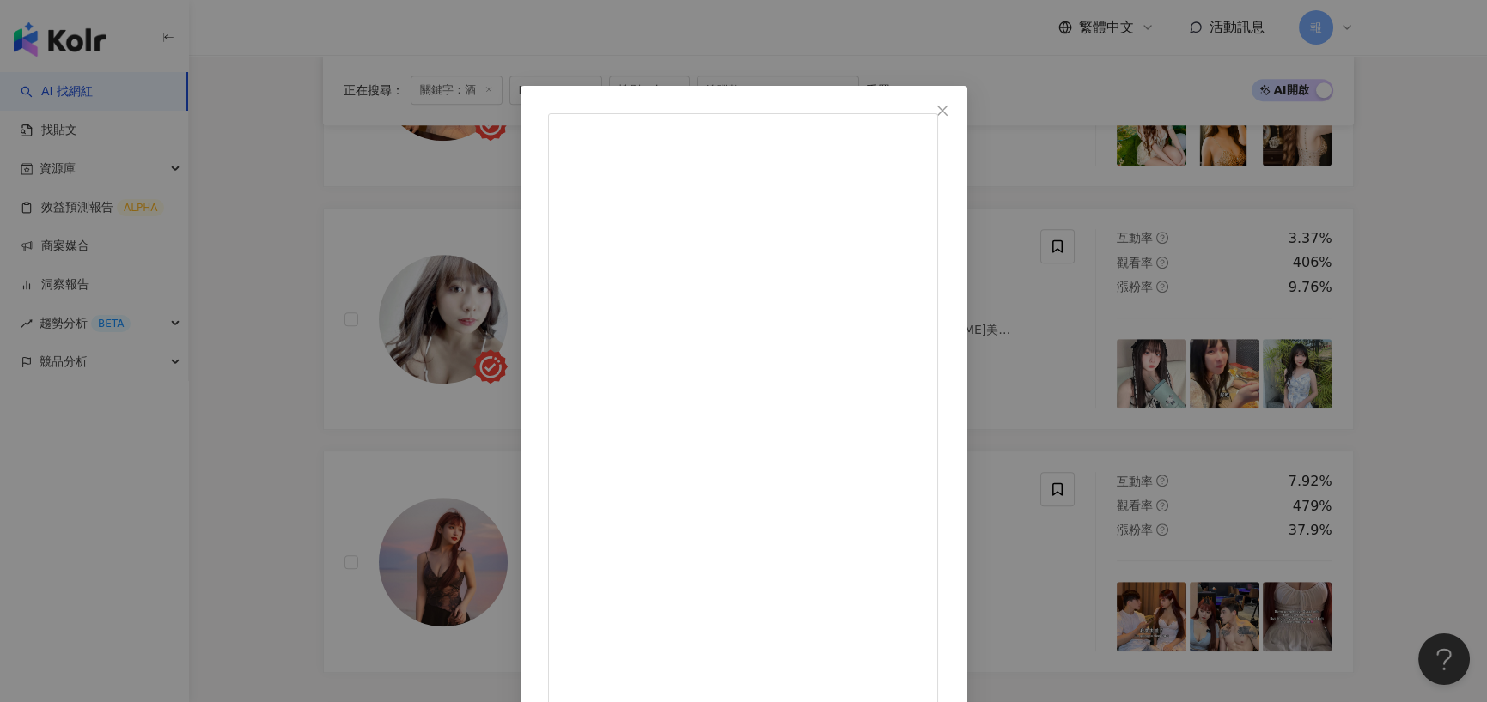
click at [289, 325] on div "fei.model.food 2025/8/17 腸胃炎害我兩天都在床上動彈不得zz 還是要持續宣傳😭 鳳山美食抽獎截止8/20 明天有前鎮酒吧抽獎 之後還有…" at bounding box center [743, 351] width 1487 height 702
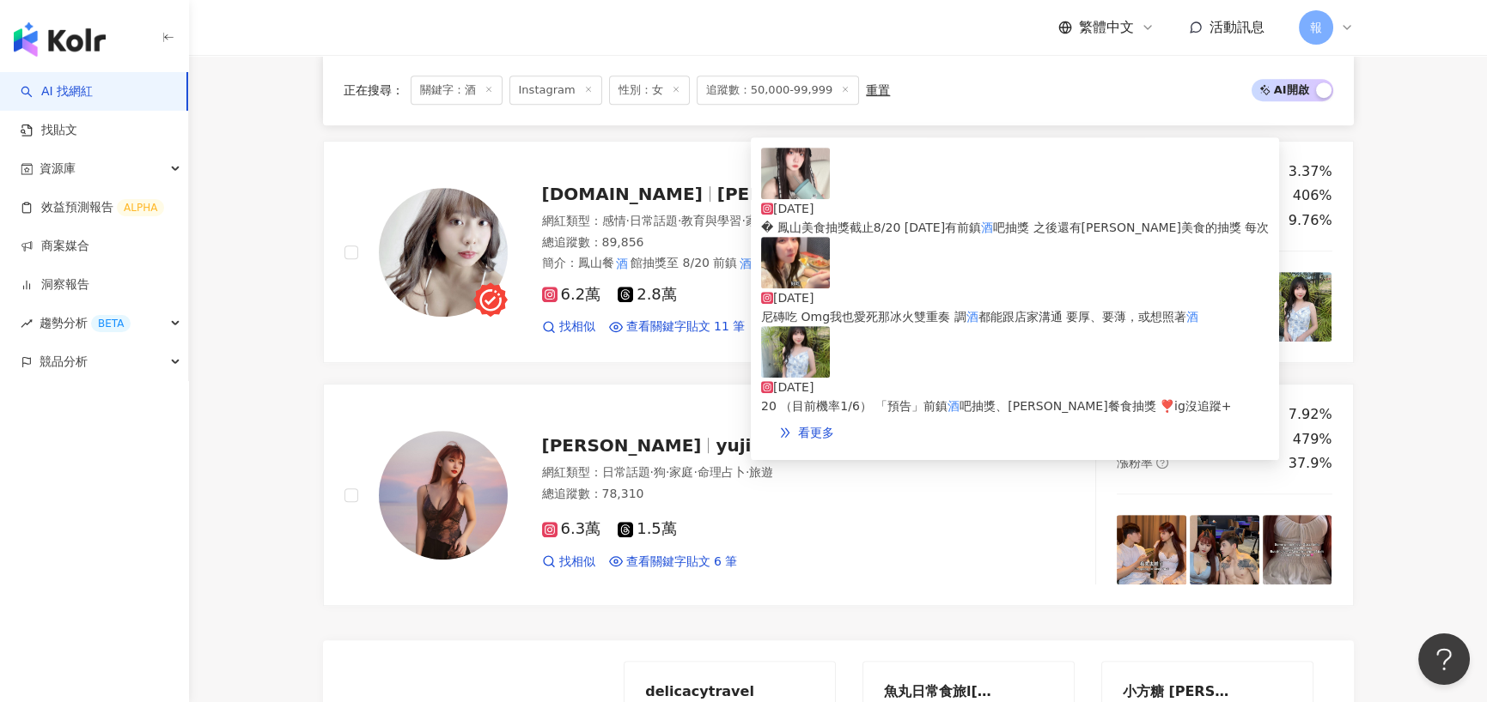
scroll to position [2799, 0]
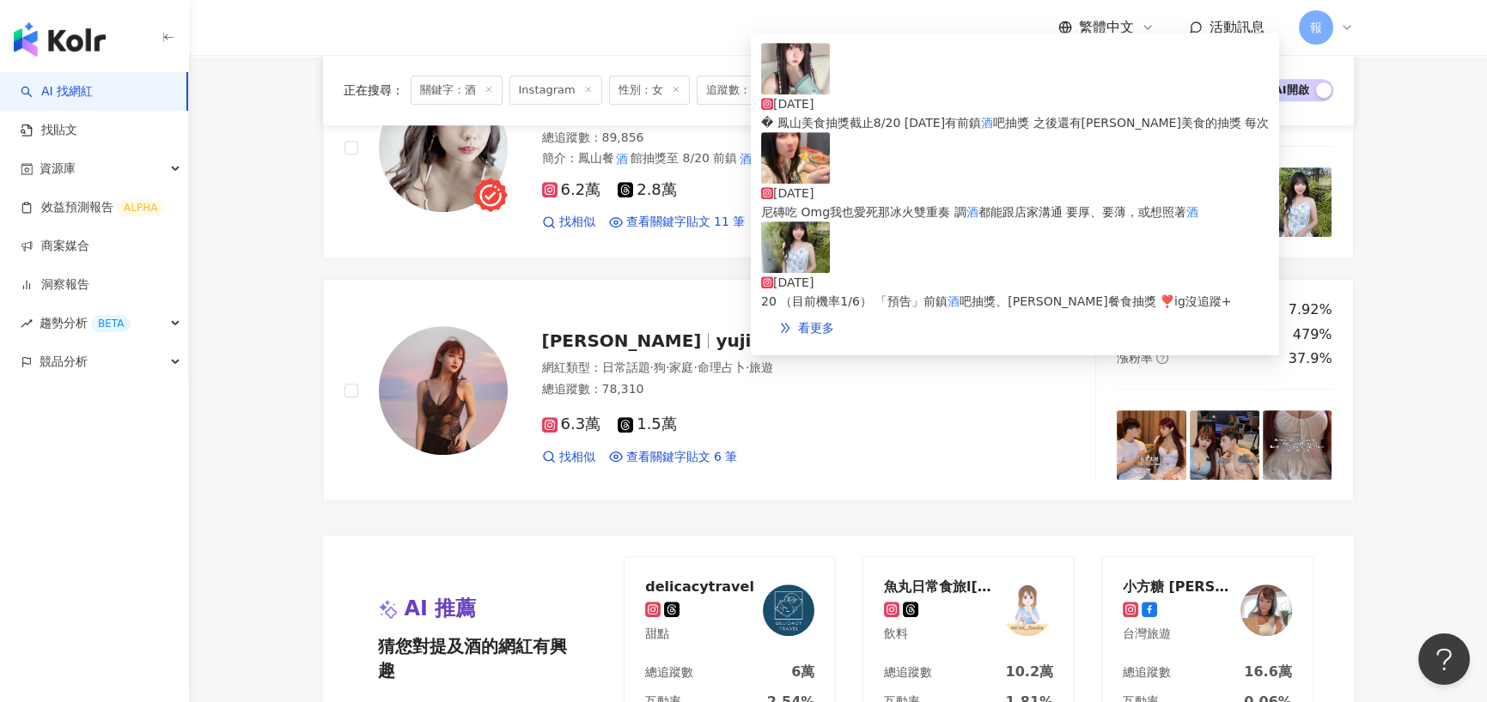
click at [962, 184] on div "[DATE]" at bounding box center [1015, 193] width 508 height 19
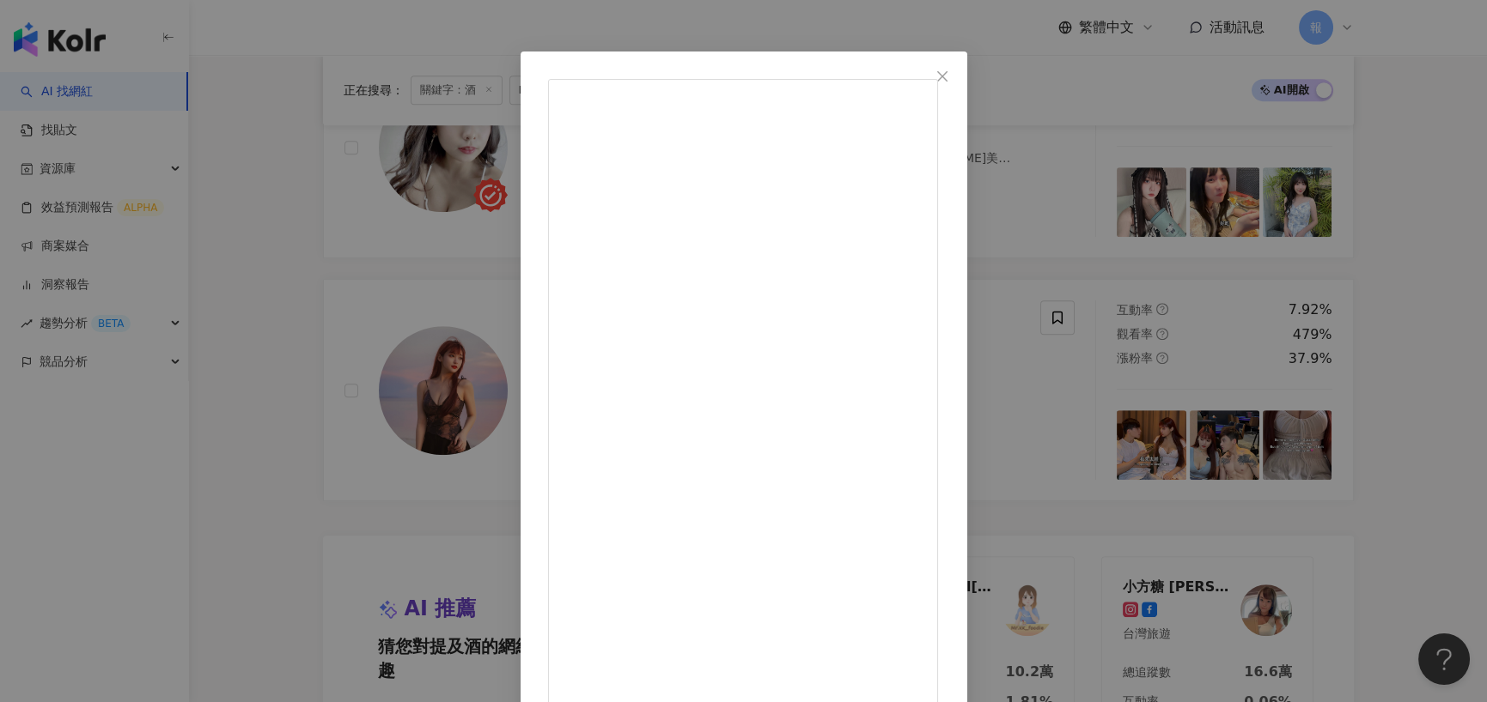
scroll to position [69, 0]
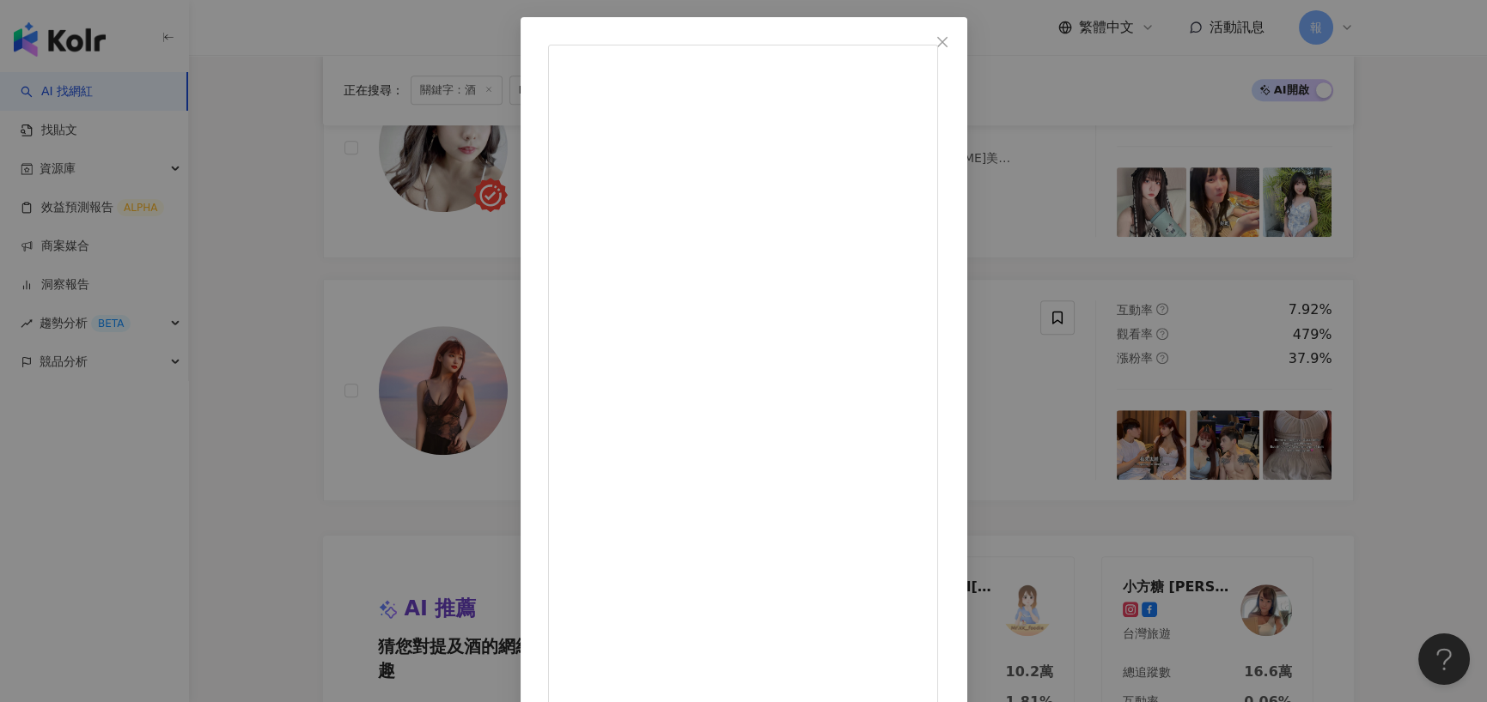
click at [295, 263] on div "fei.model.food 2025/8/16 這間之後有抽獎，記得追蹤+打開通知 我發誓Nooice根本良心店家！ 每道菜份量都巨多又厚工！ 光是炸物拼盤…" at bounding box center [743, 351] width 1487 height 702
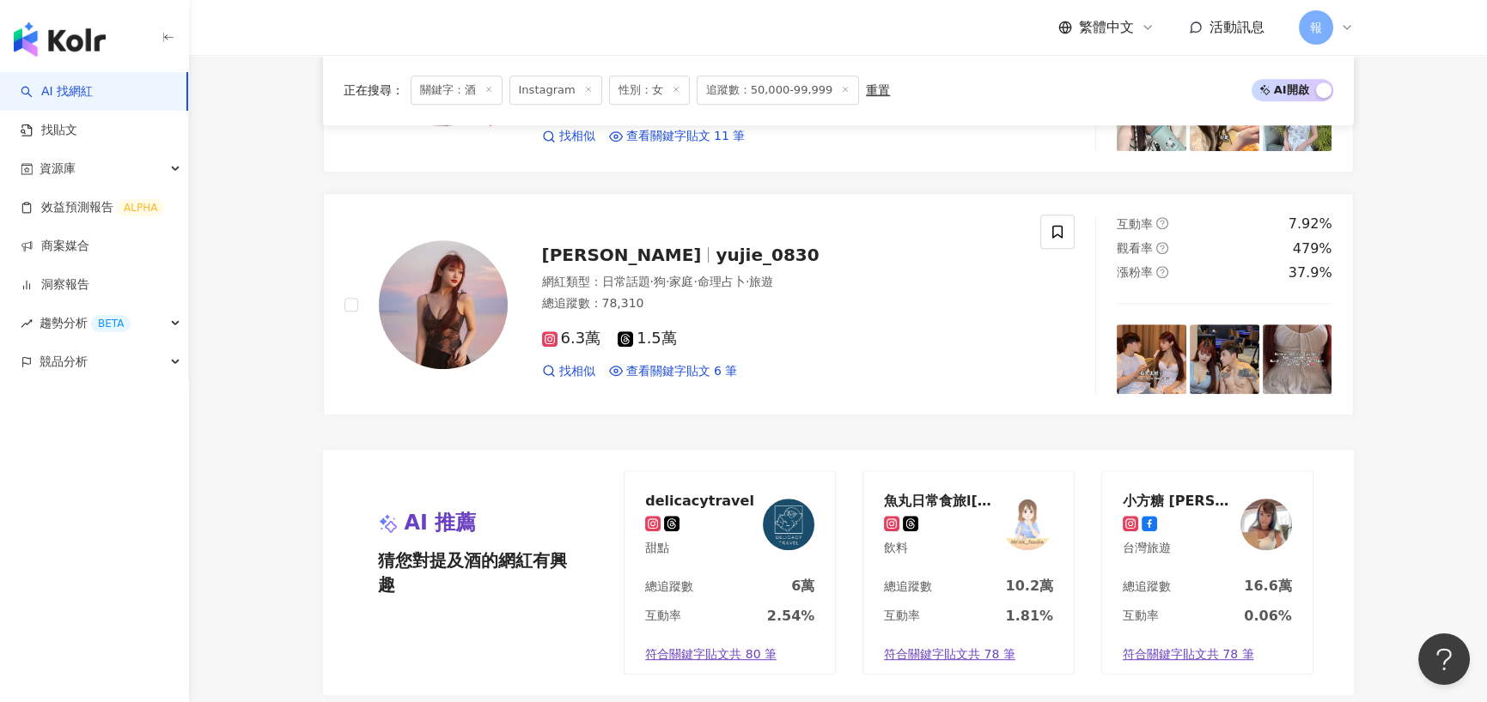
scroll to position [3056, 0]
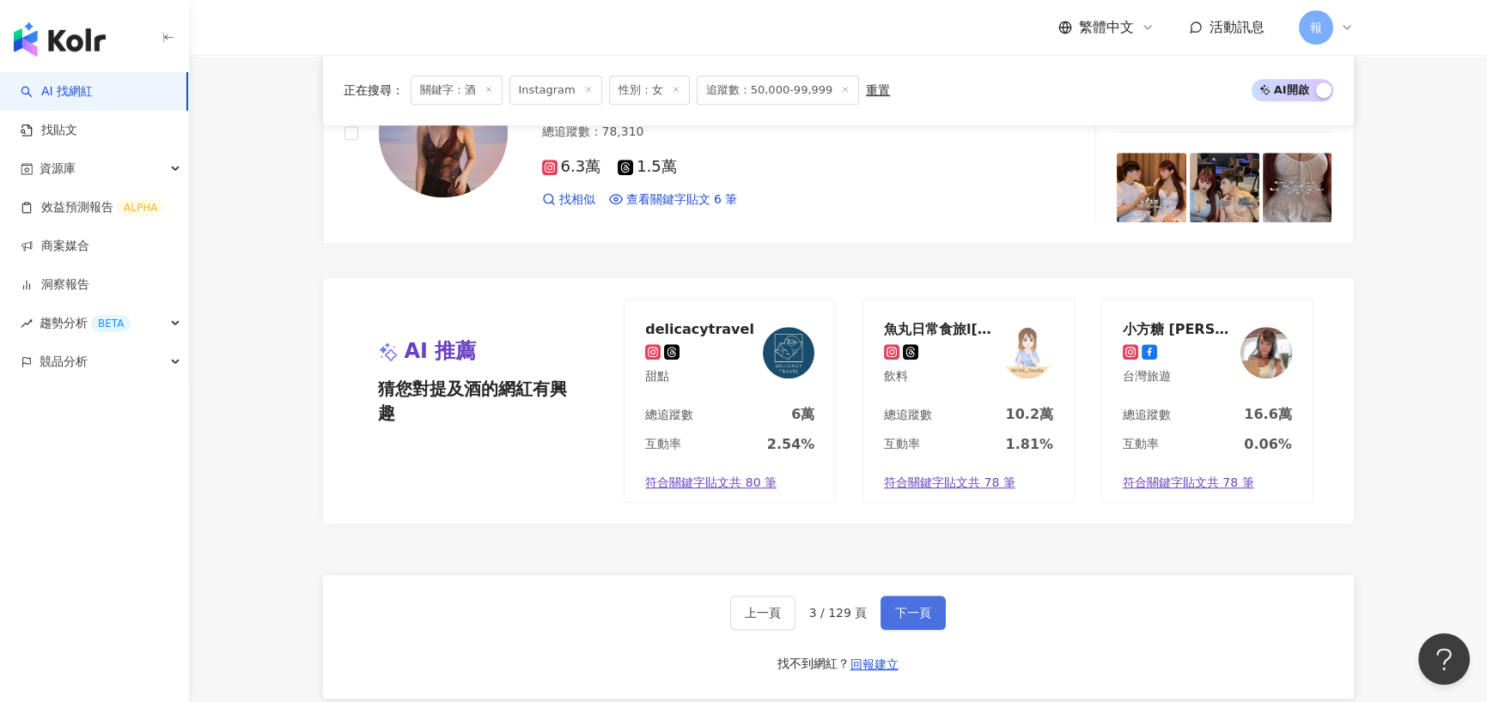
click at [910, 606] on span "下一頁" at bounding box center [913, 613] width 36 height 14
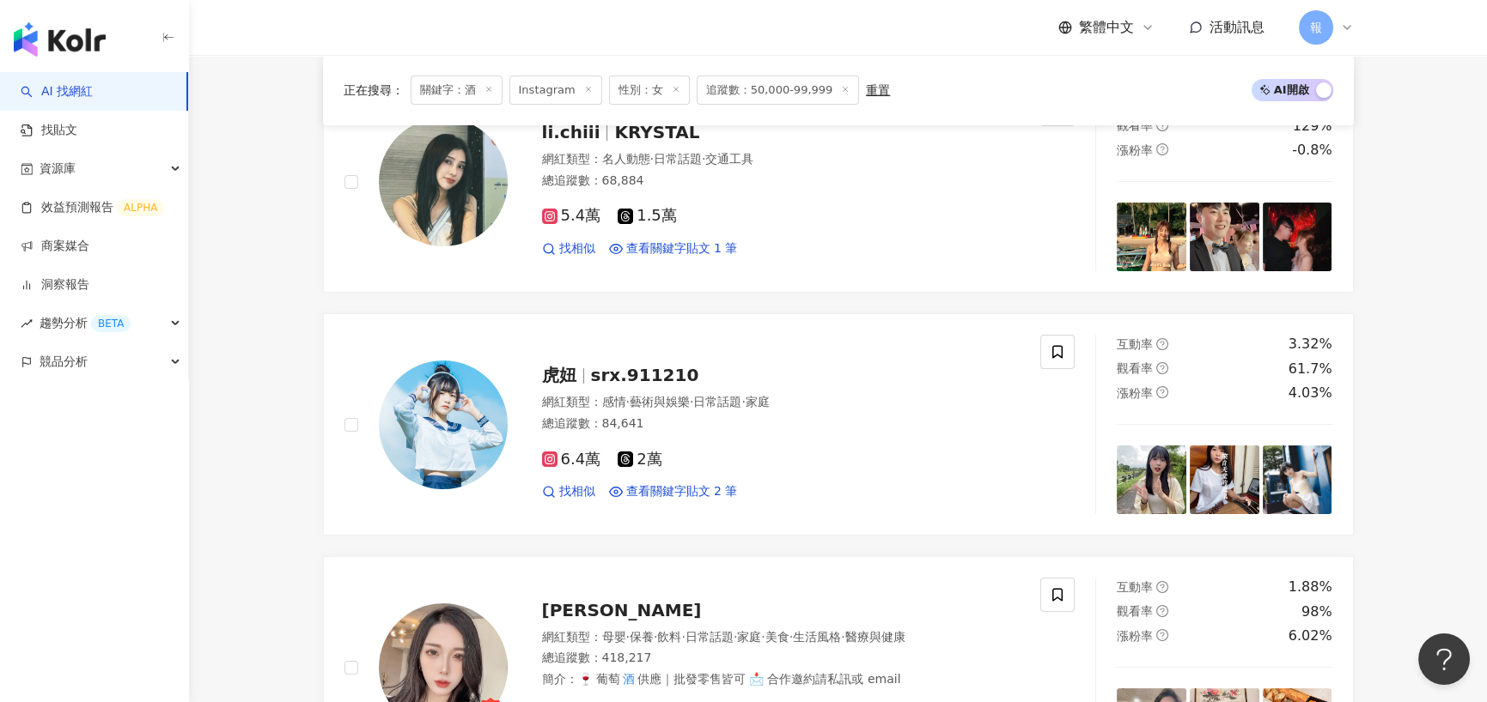
scroll to position [945, 0]
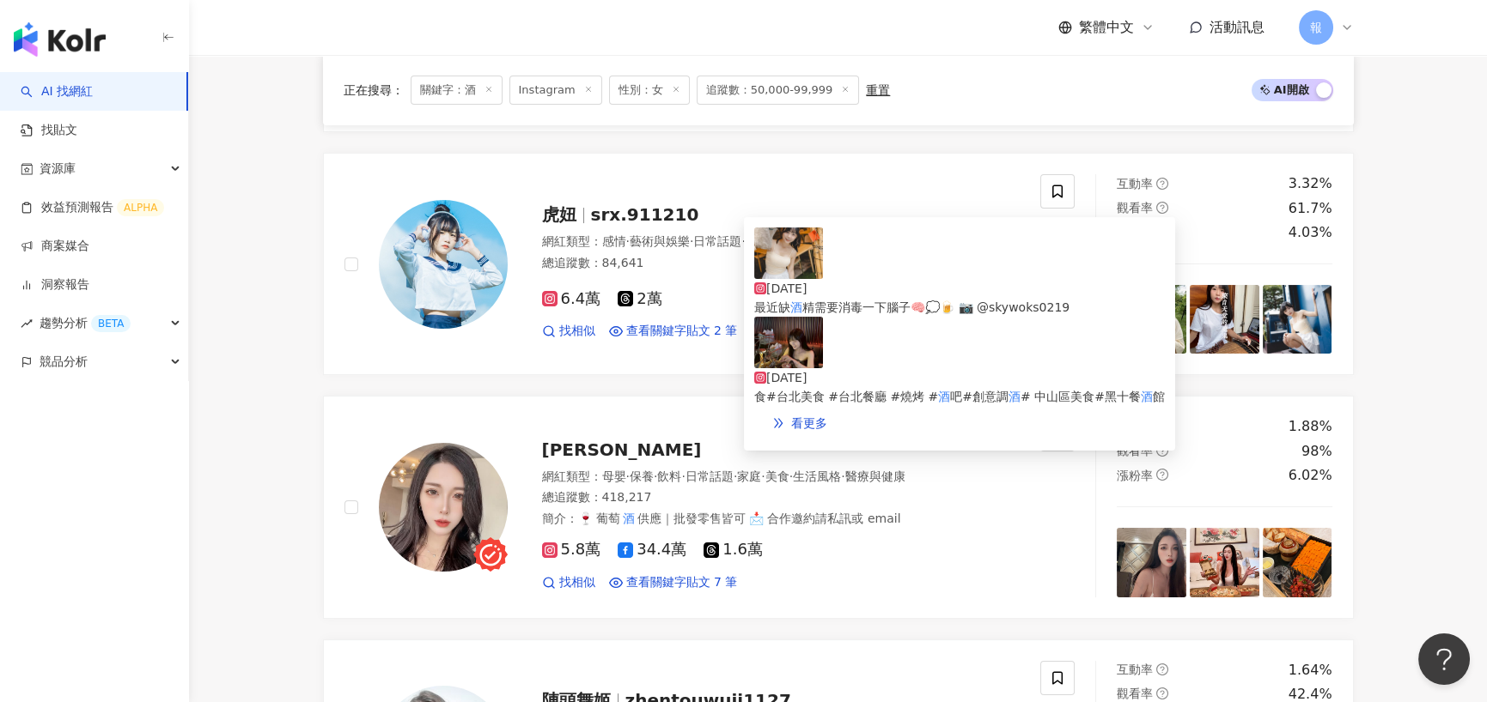
click at [899, 301] on span "精需要消毒一下腦子🧠💭🍺 📷 @skywoks0219" at bounding box center [935, 308] width 267 height 14
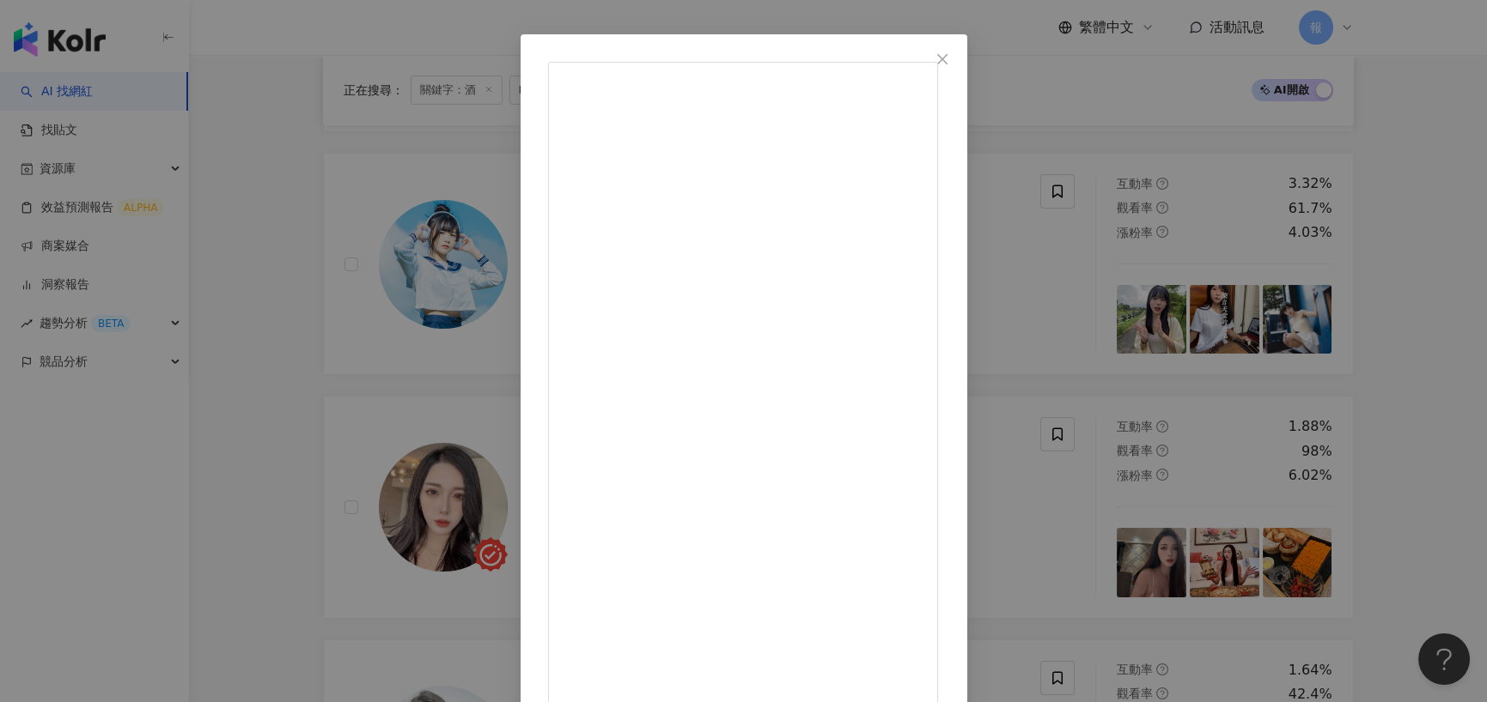
scroll to position [100, 0]
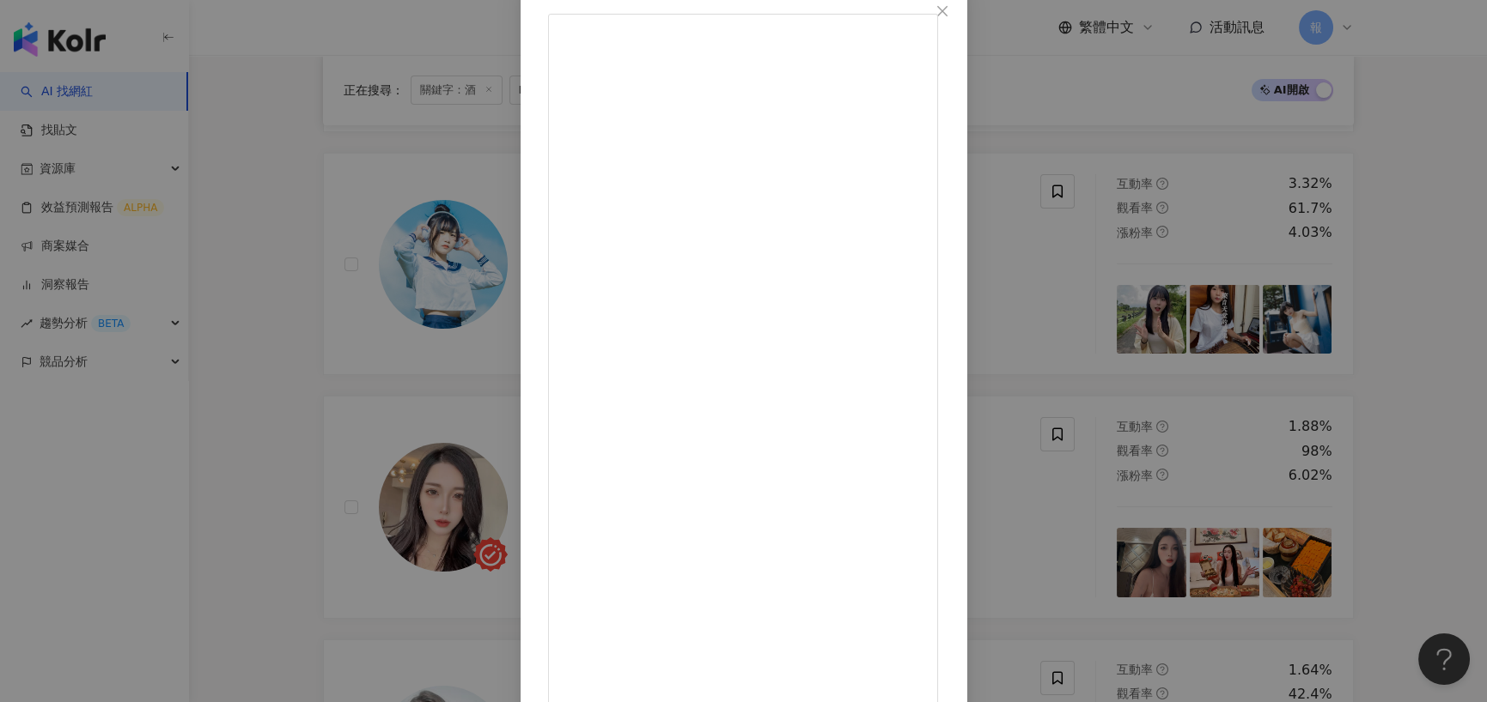
click at [329, 411] on div "虎妞 2025/7/11 最近缺酒精需要消毒一下腦子🧠💭🍺 📷 @skywoks0219 2,422 13 查看原始貼文" at bounding box center [743, 351] width 1487 height 702
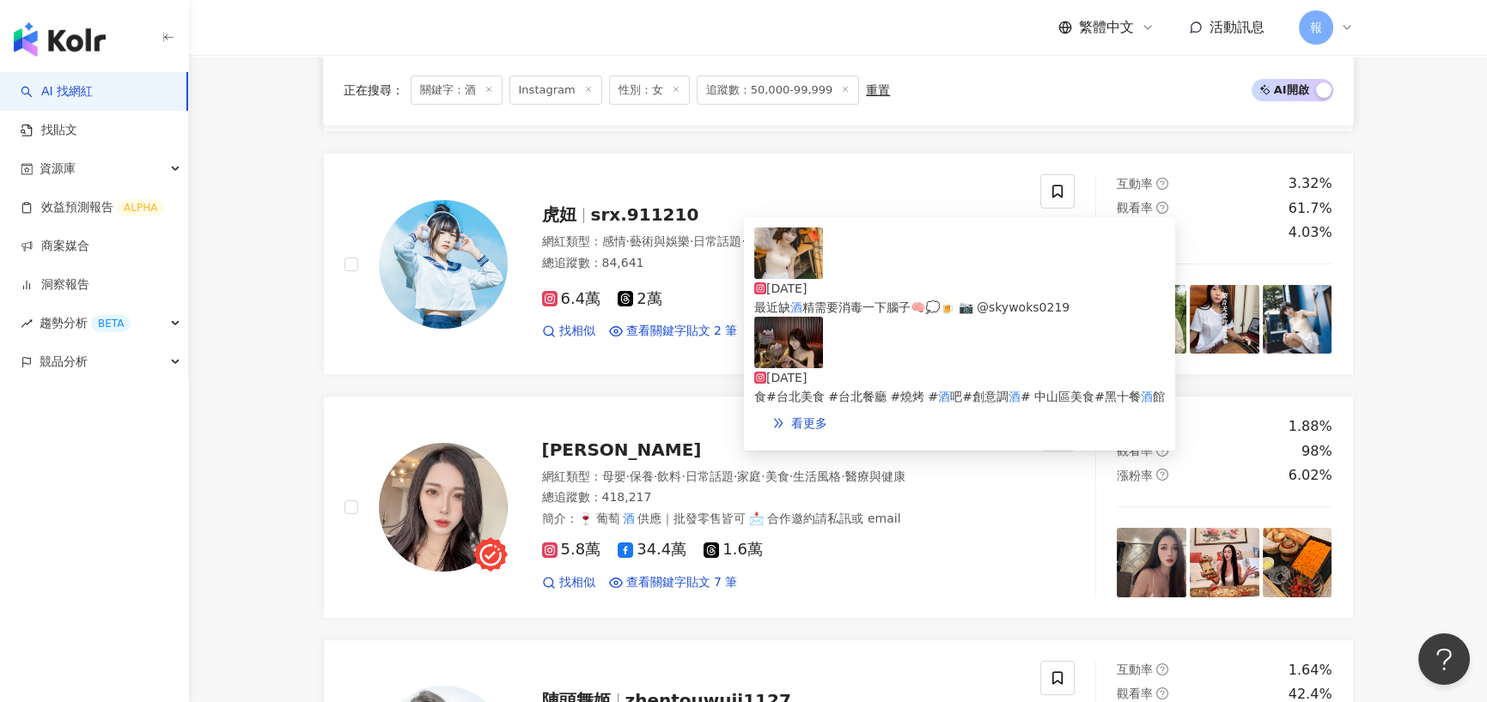
click at [927, 390] on span "食#台北美食 #台北餐廳 #燒烤 #" at bounding box center [846, 397] width 184 height 14
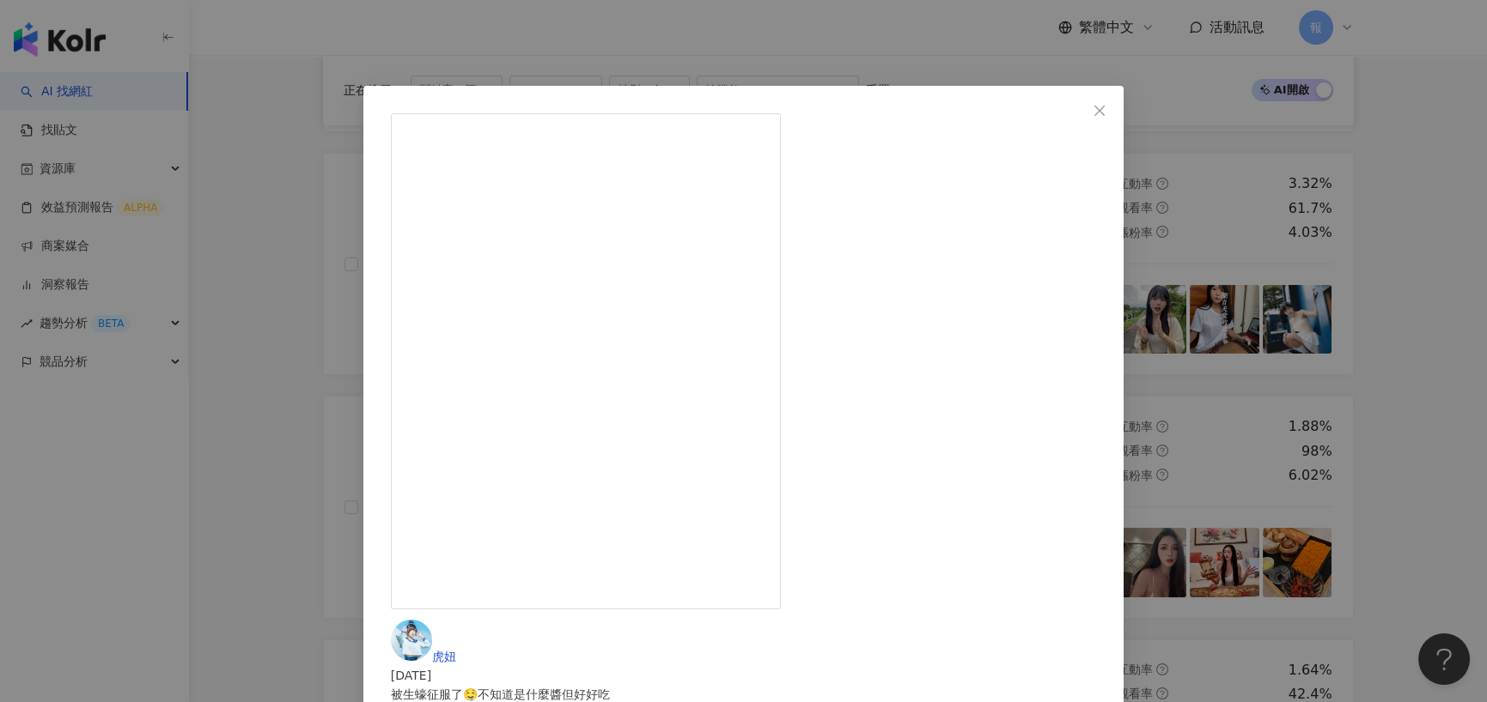
drag, startPoint x: 353, startPoint y: 257, endPoint x: 342, endPoint y: 267, distance: 15.2
click at [352, 257] on div "虎妞 2025/6/9 被生蠔征服了🤤不知道是什麼醬但好好吃 個人認為第二好吃是炙燒骰子🐮 可惜當天沒吃到主食沒辦法分享給你們 有推薦什麼的可以留言告訴我下次…" at bounding box center [743, 351] width 1487 height 702
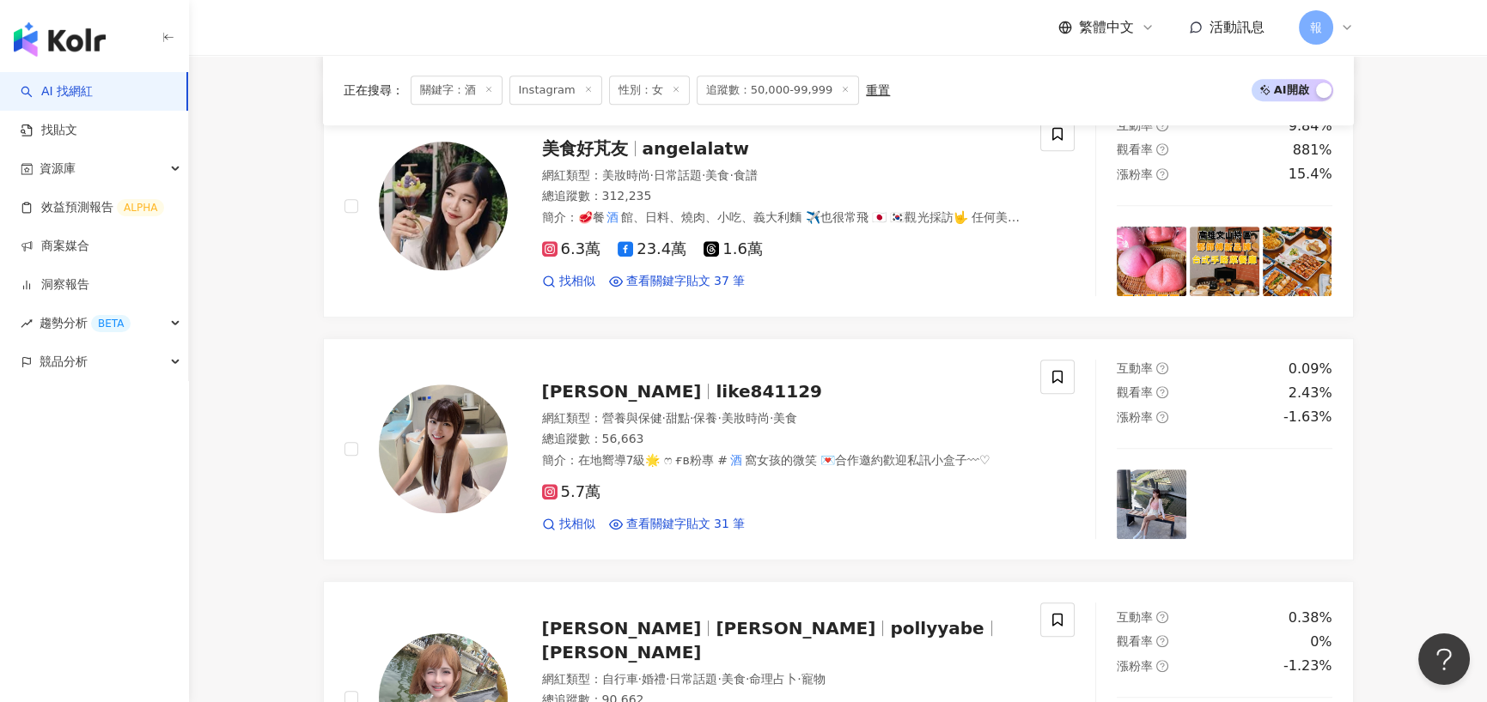
scroll to position [1632, 0]
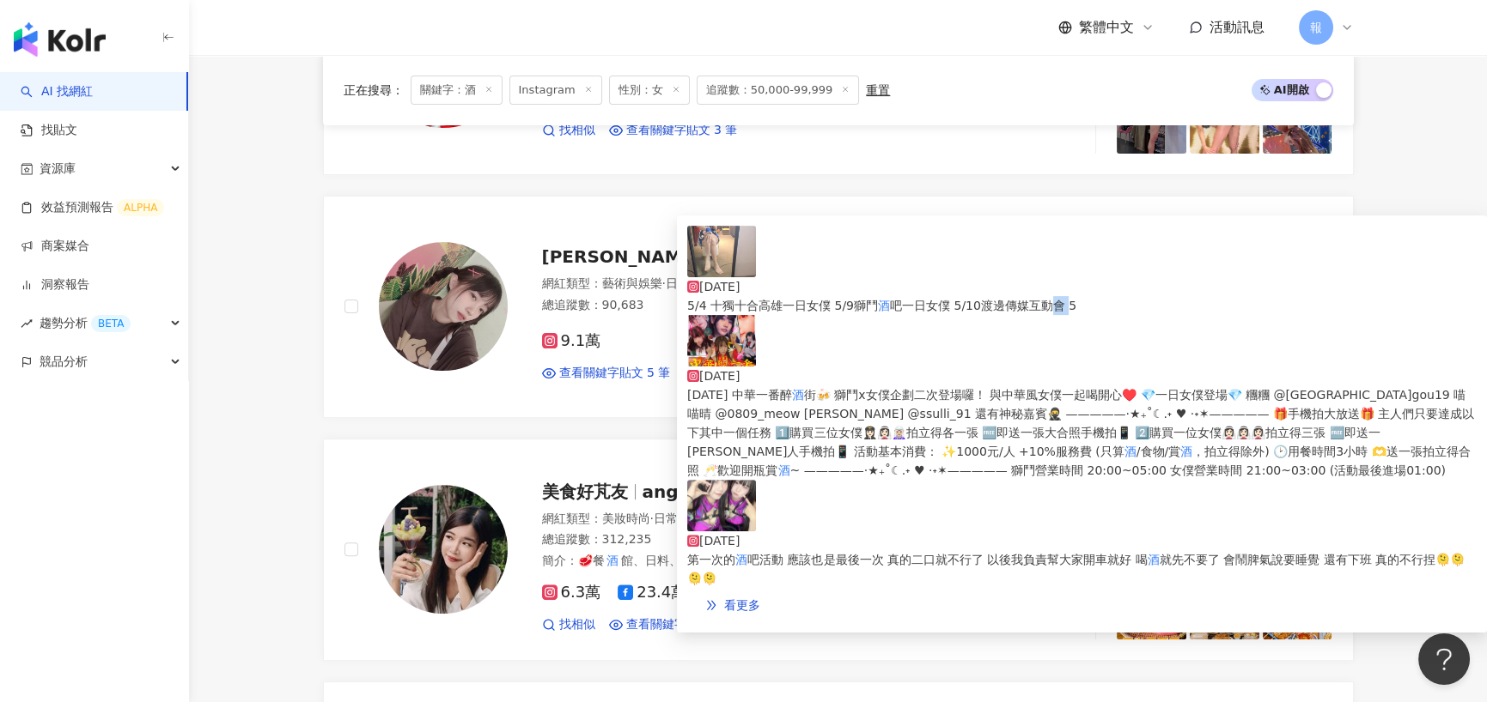
click at [890, 299] on span "吧一日女僕 5/10渡邊傳媒互動會 5" at bounding box center [983, 306] width 186 height 14
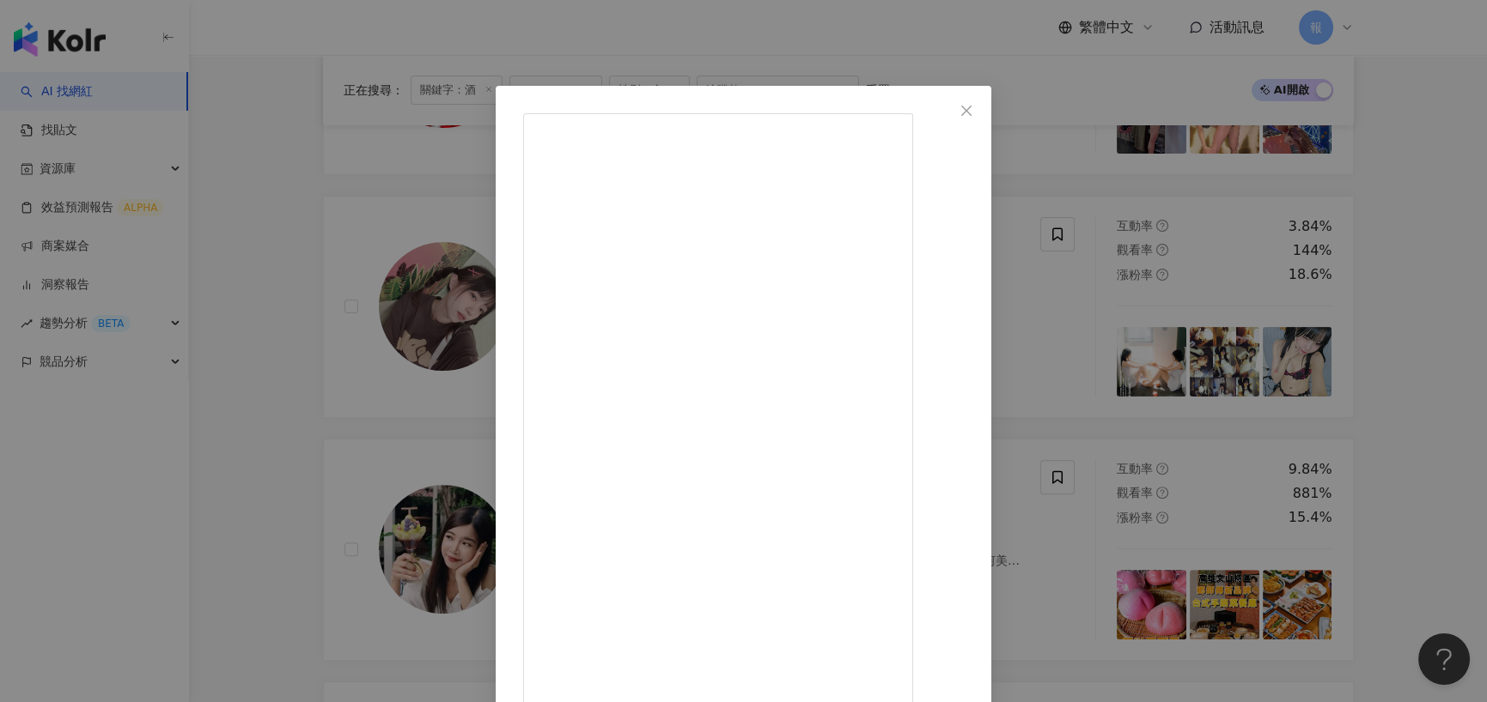
scroll to position [69, 0]
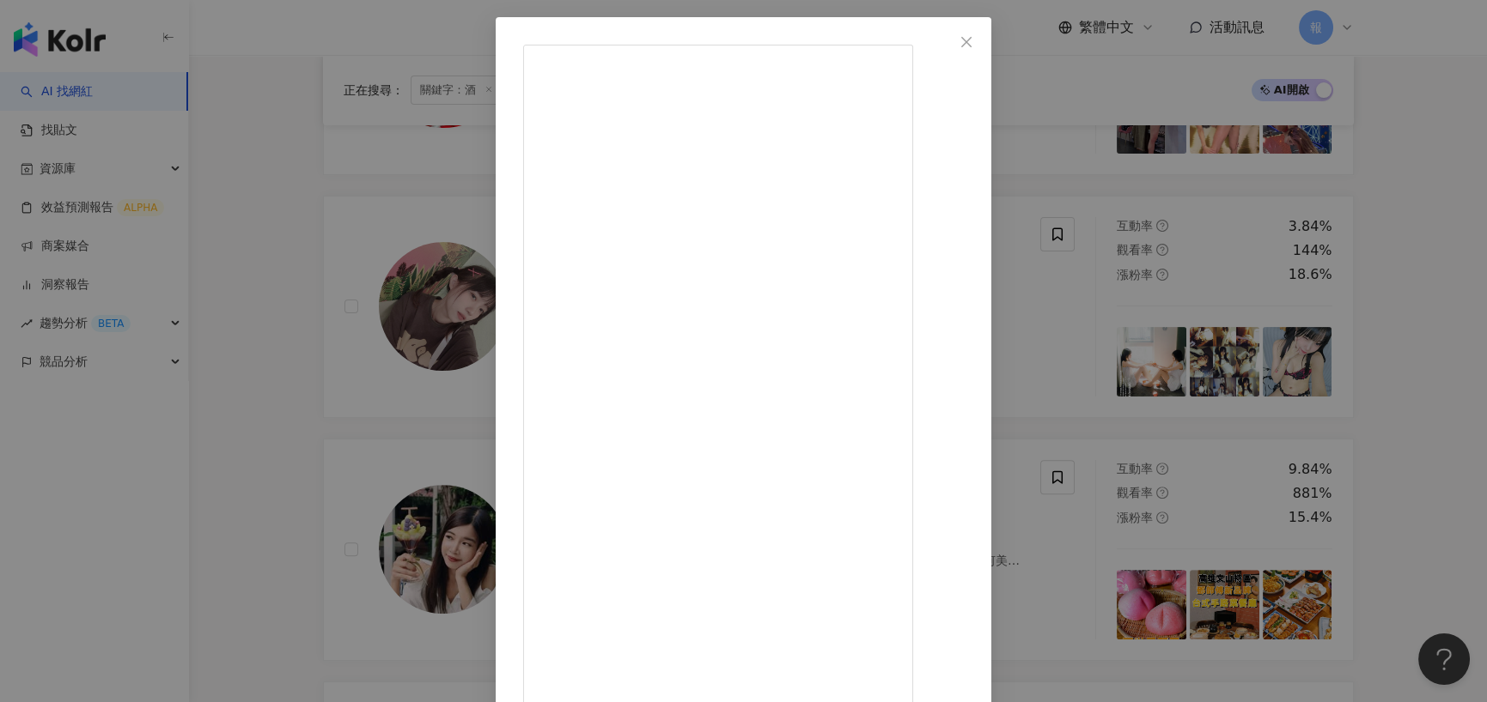
click at [240, 216] on div "喵喵晴 2025/4/30 穿了比較運動感ㄉ襪子過去拍宣傳照，要換衣服才發現完蛋了，只好裸足拍ㄌっ ̫ ‹ ᐝ 5/4 十獨十合高雄一日女僕 5/9獅鬥酒吧一…" at bounding box center [743, 351] width 1487 height 702
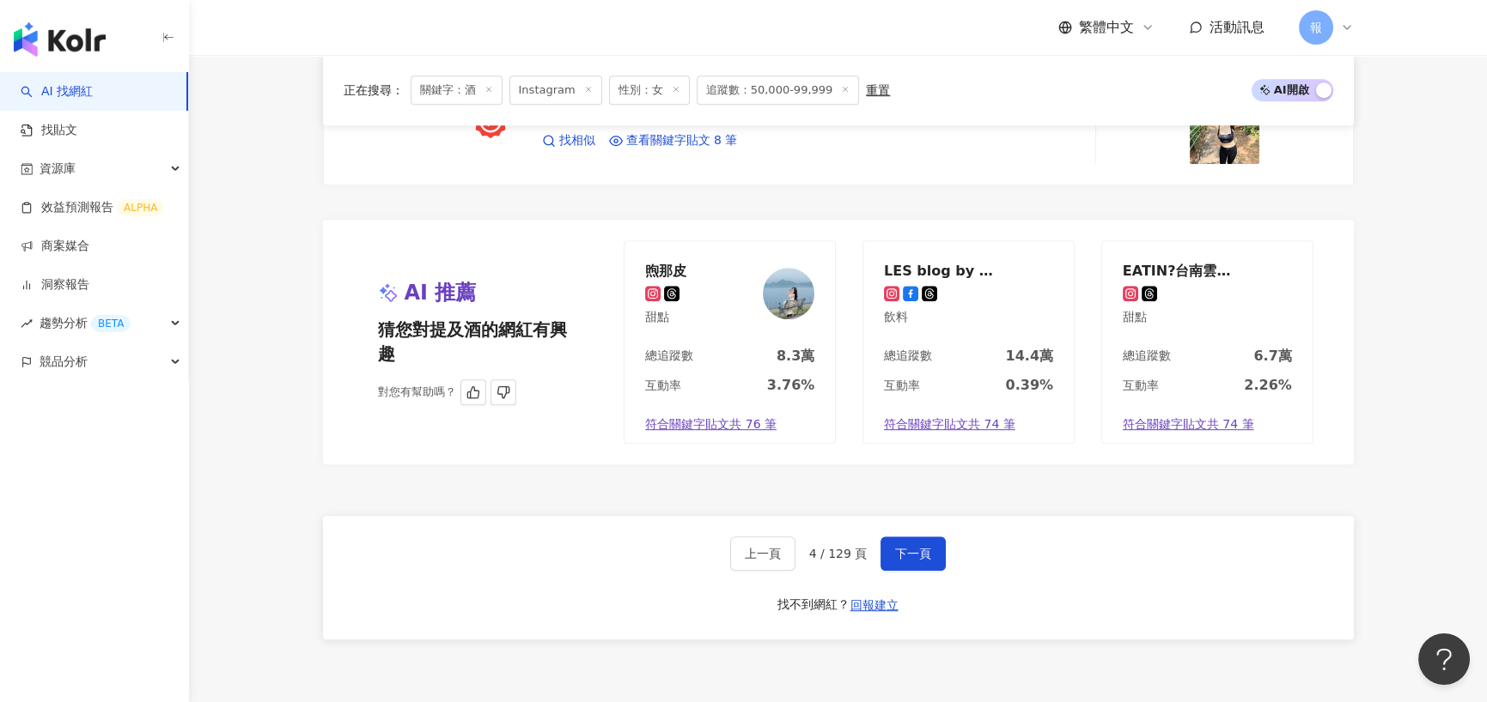
scroll to position [2834, 0]
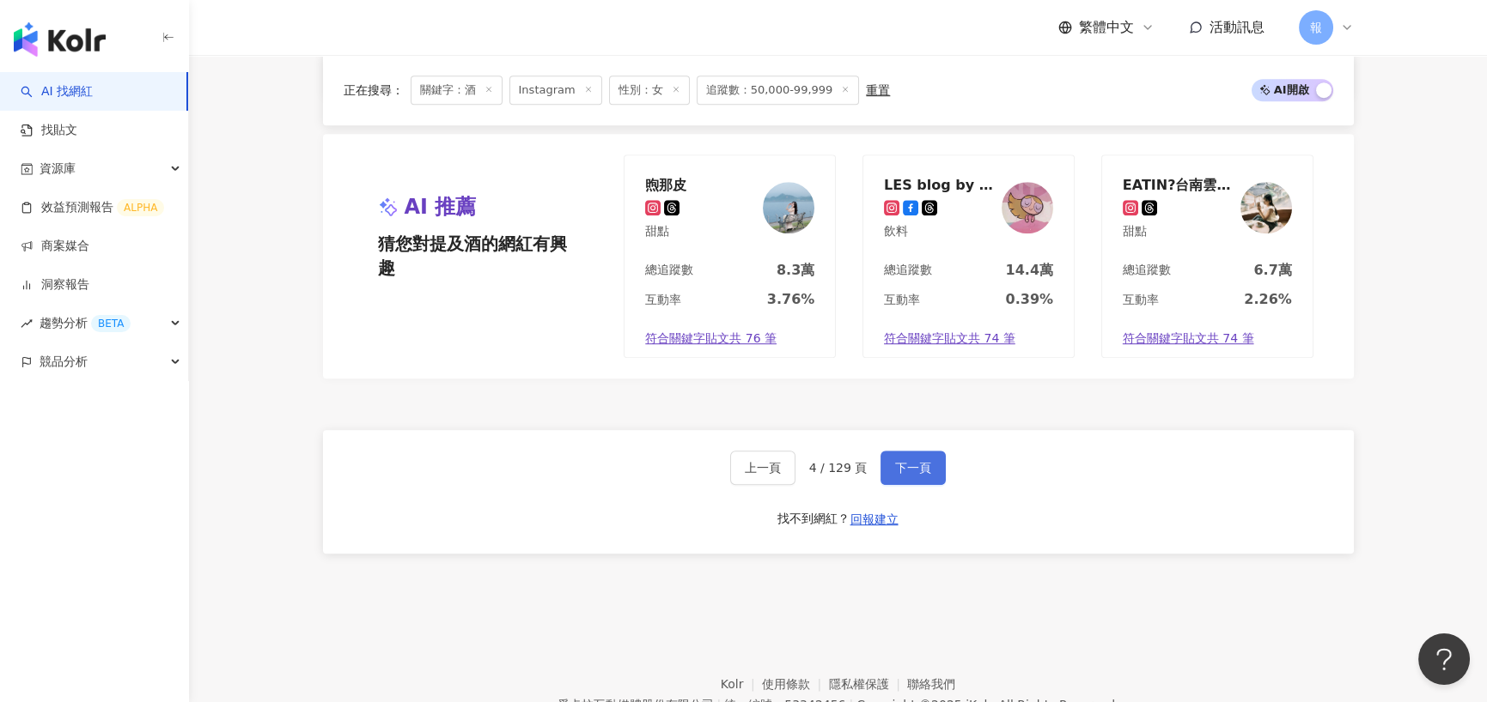
click at [888, 451] on button "下一頁" at bounding box center [912, 468] width 65 height 34
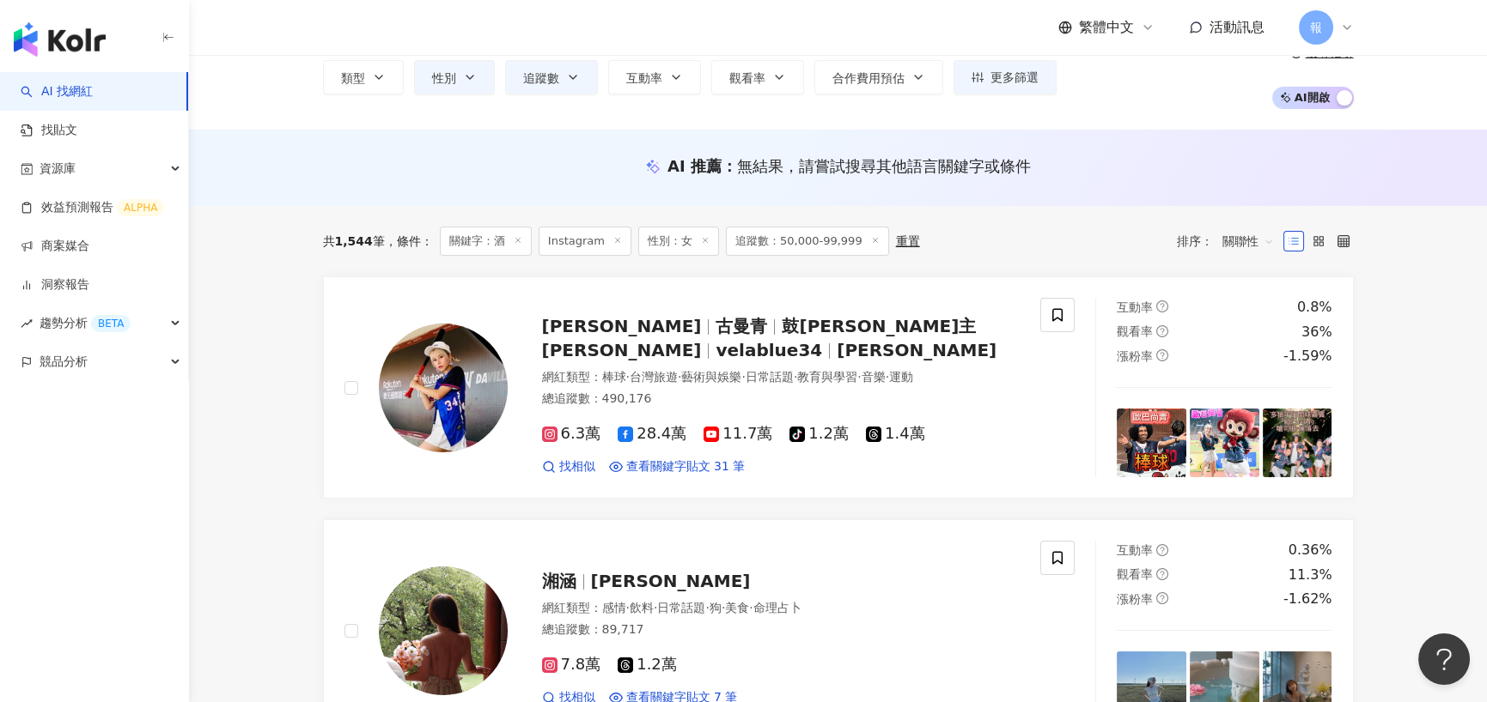
scroll to position [172, 0]
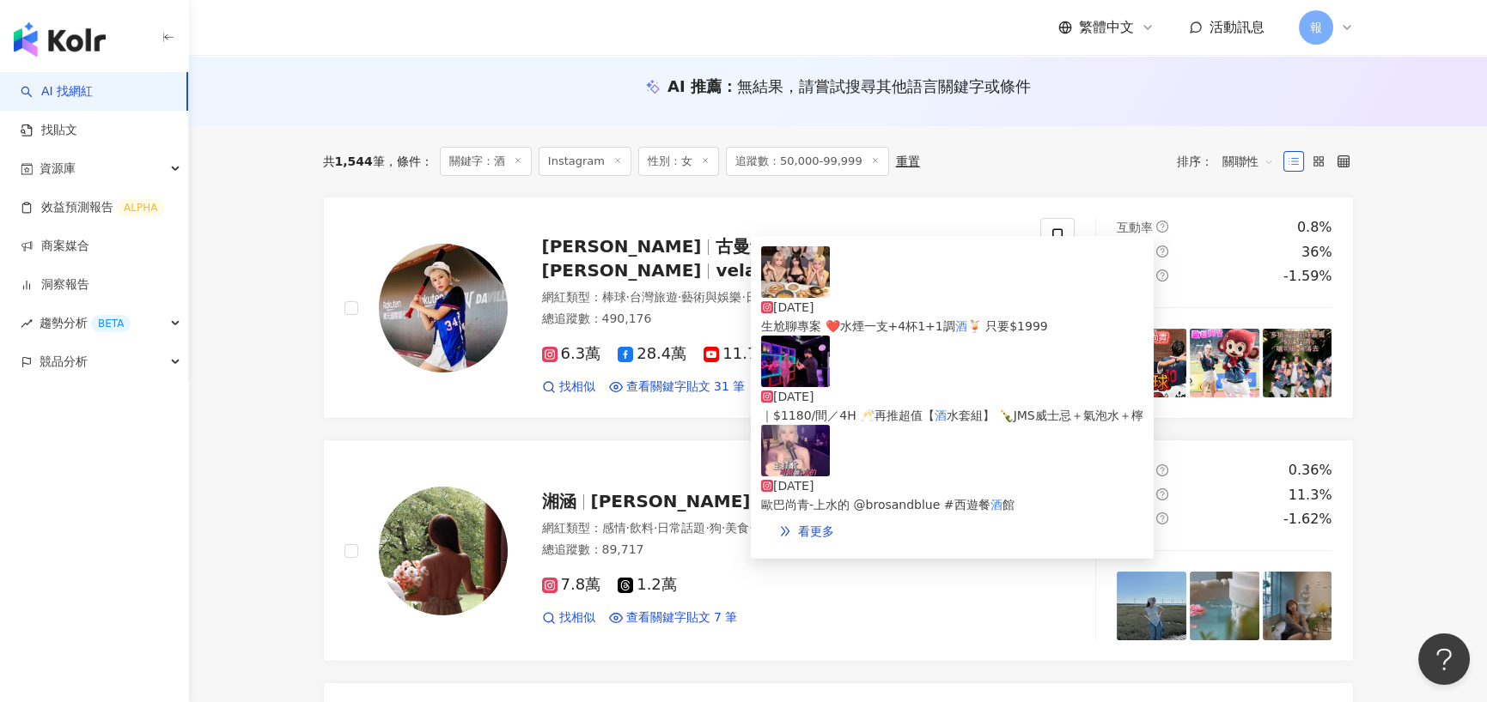
click at [901, 298] on div "[DATE]" at bounding box center [952, 307] width 382 height 19
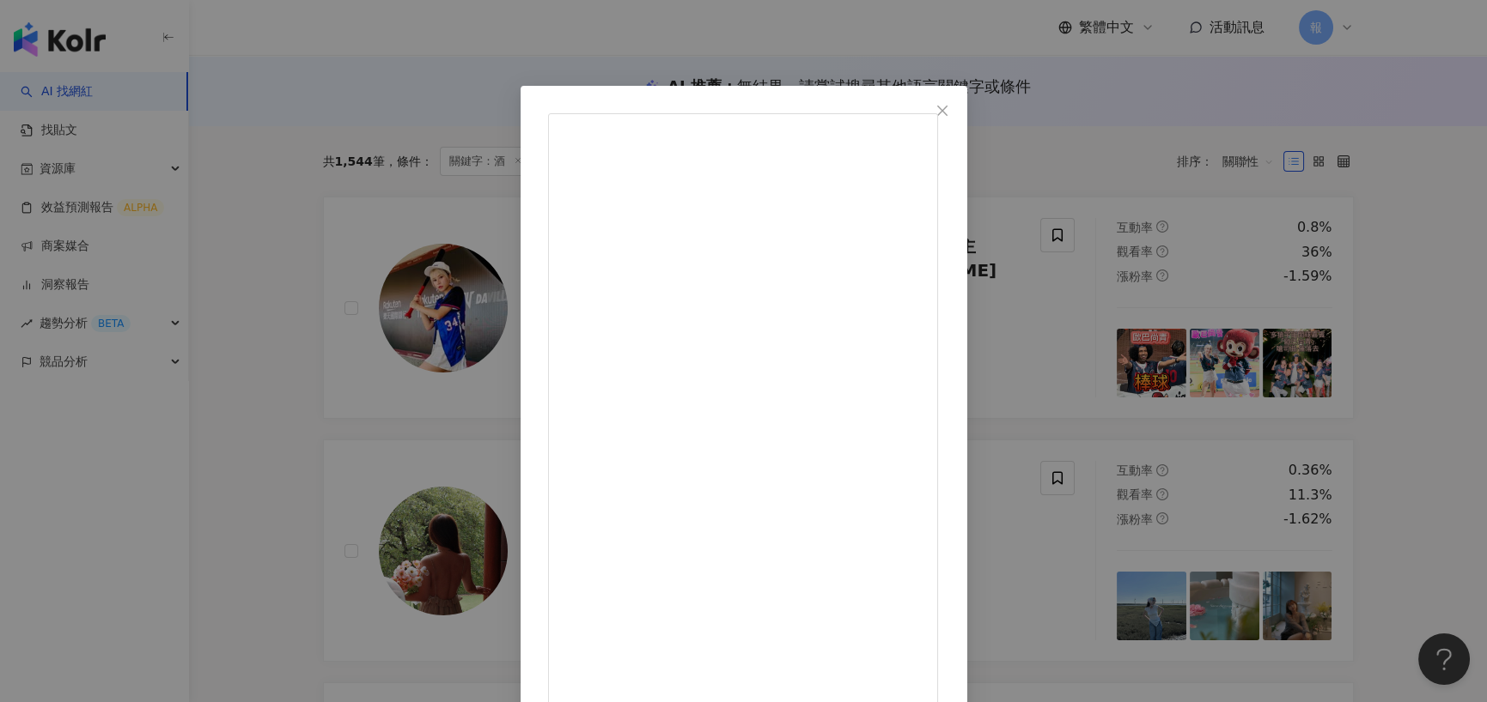
scroll to position [69, 0]
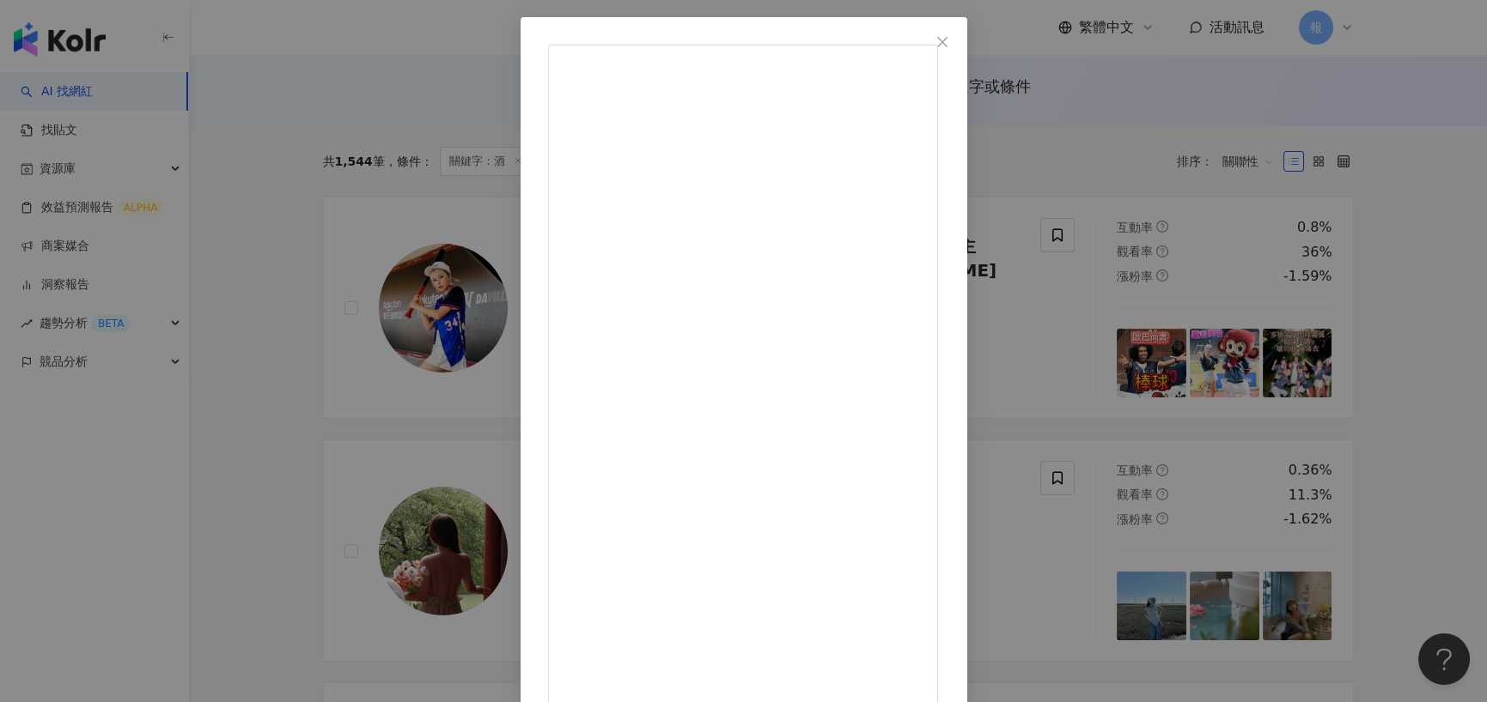
click at [304, 414] on div "東區鄭智薰 2025/8/17 你今晚Good Luck了嗎😍 📍台北市信義區松仁路99號B1 ⏰週二～週四暢談99 限定19:00～20:00 🍺生啤買一送…" at bounding box center [743, 351] width 1487 height 702
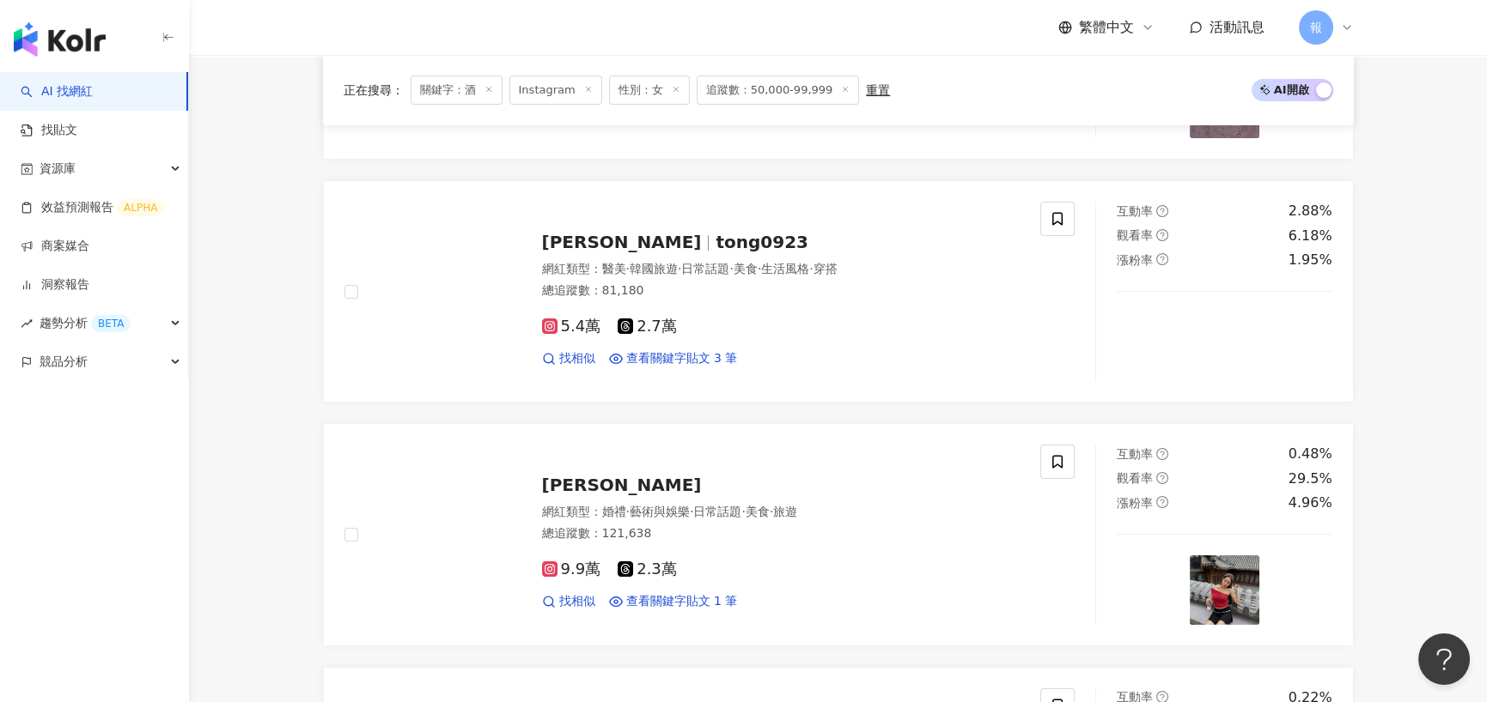
scroll to position [1031, 0]
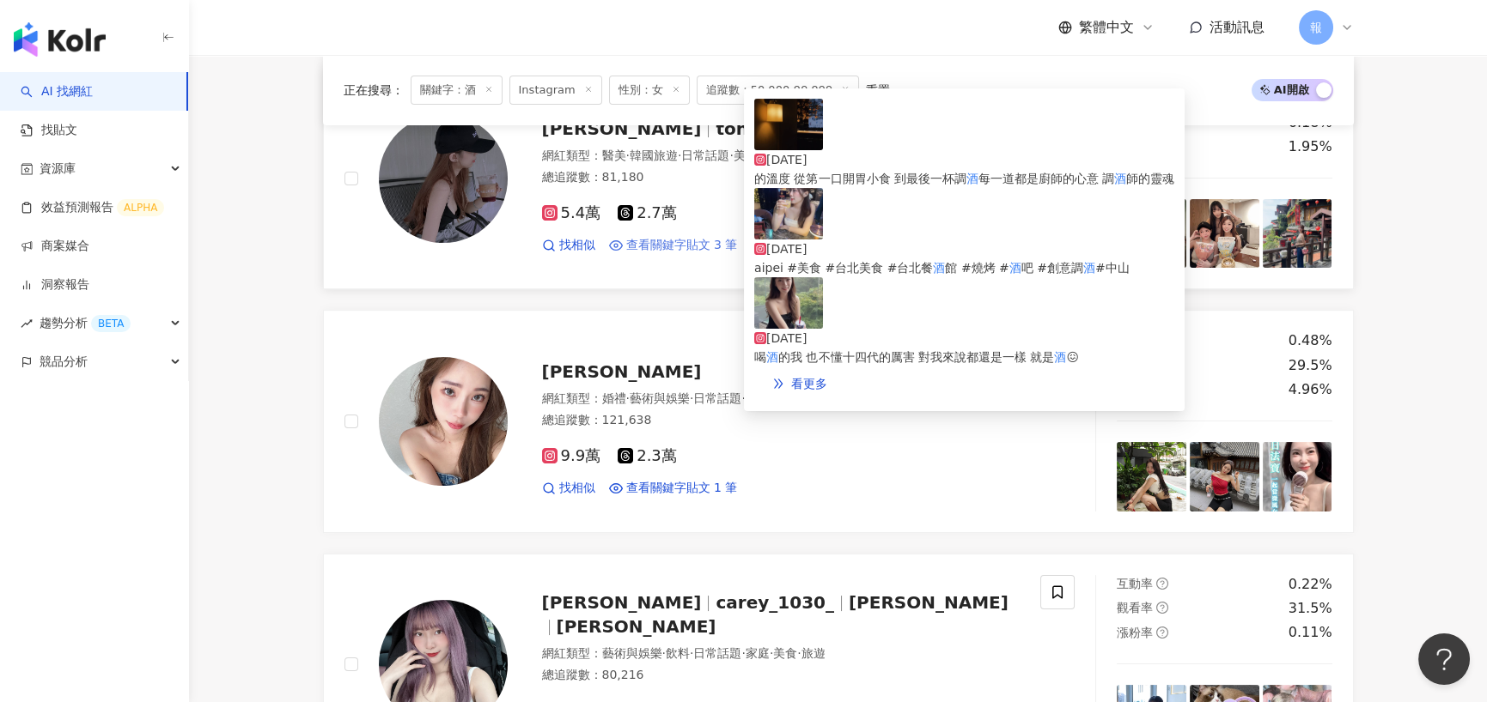
click at [656, 239] on span "查看關鍵字貼文 3 筆" at bounding box center [682, 245] width 112 height 17
click at [938, 172] on span "的溫度 從第一口開胃小食 到最後一杯調" at bounding box center [860, 179] width 212 height 14
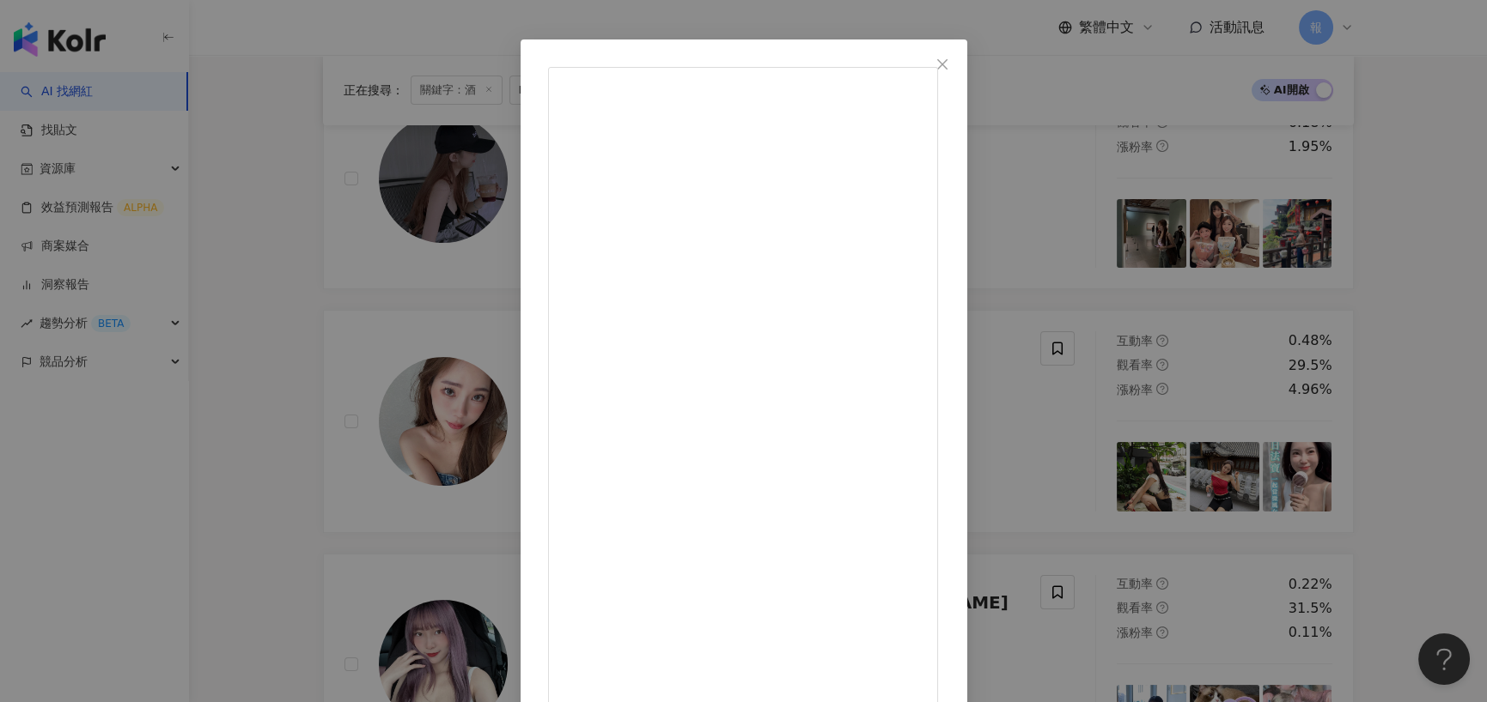
scroll to position [69, 0]
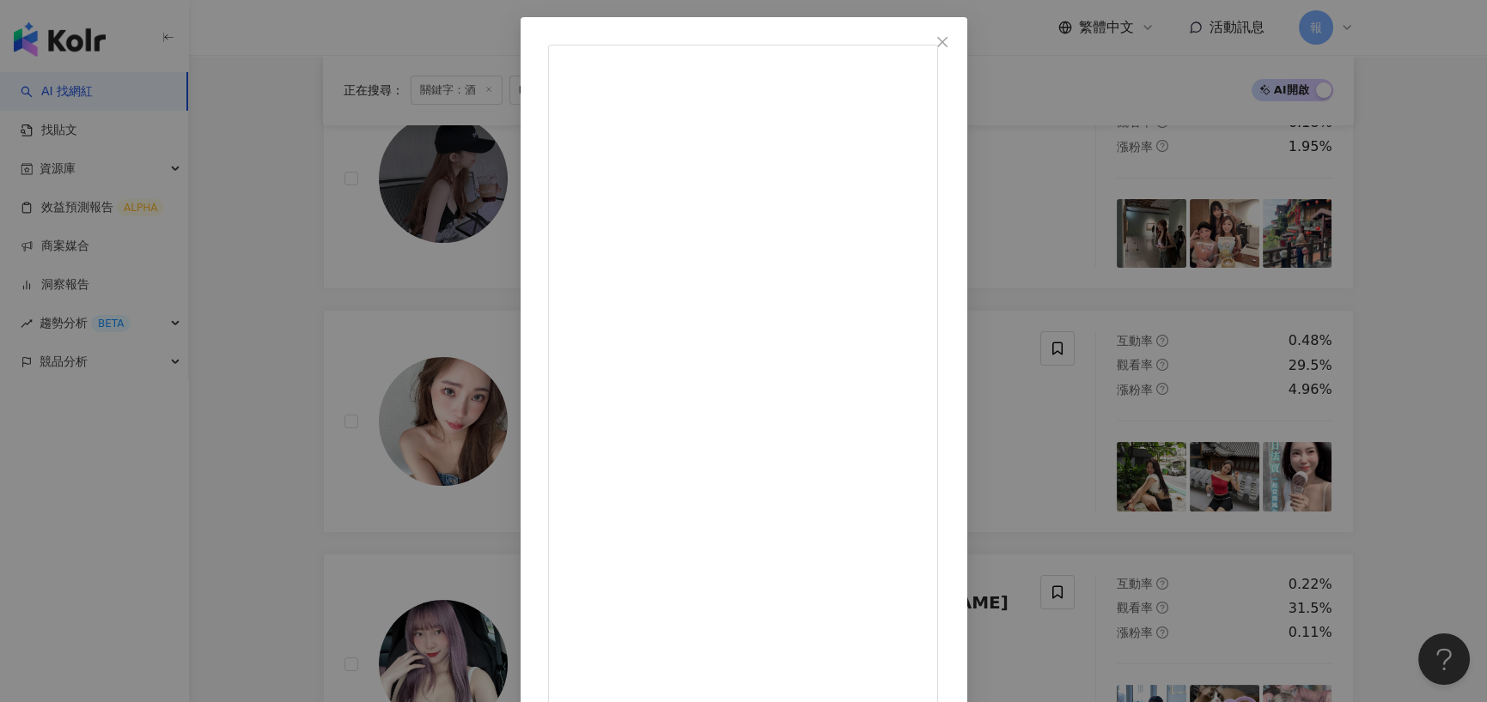
click at [306, 277] on div "林彥彤 2025/8/13 🌙 當夜色降臨 燈光灑落桌面 香氣在空氣中悄悄蔓延 這裡沒有拘束 只有微醺的自由與料理的溫度 從第一口開胃小食 到最後一杯調酒 每…" at bounding box center [743, 351] width 1487 height 702
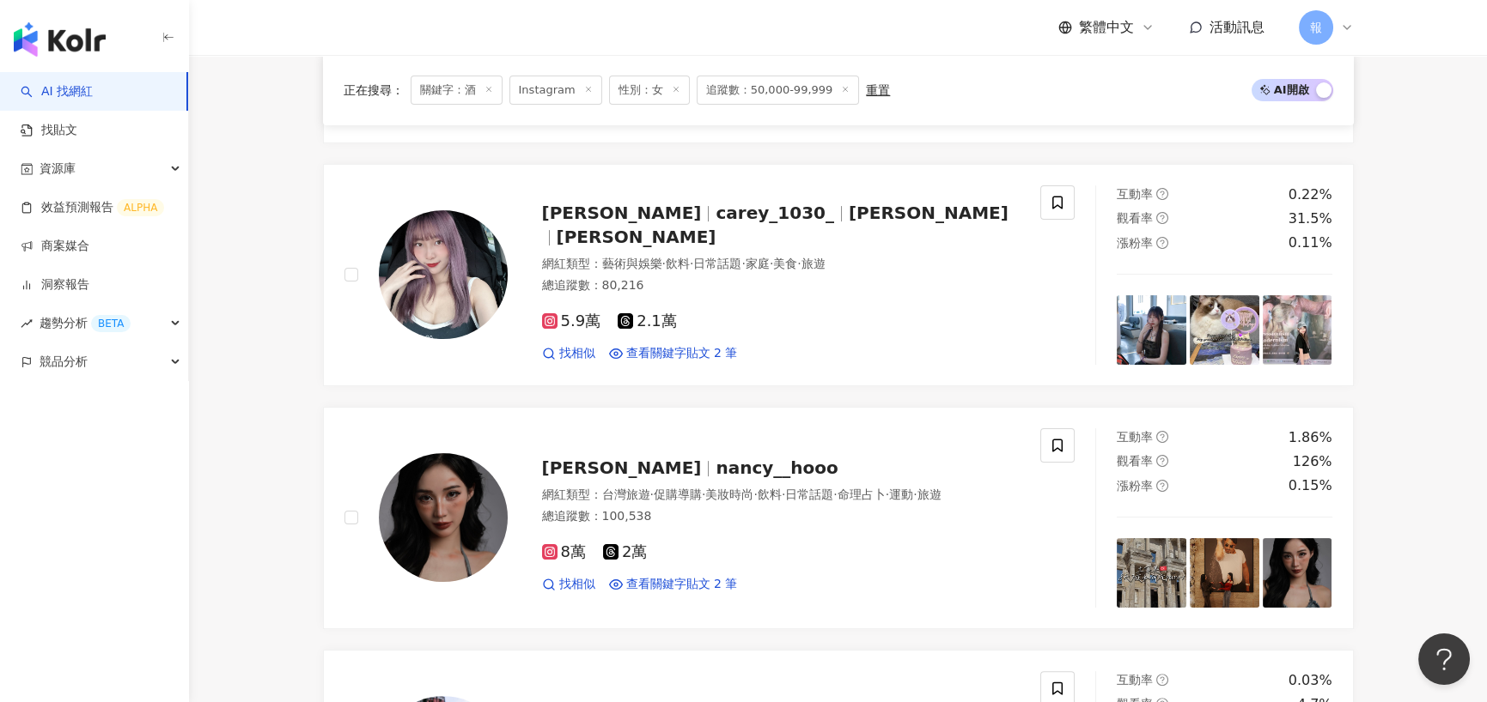
scroll to position [1460, 0]
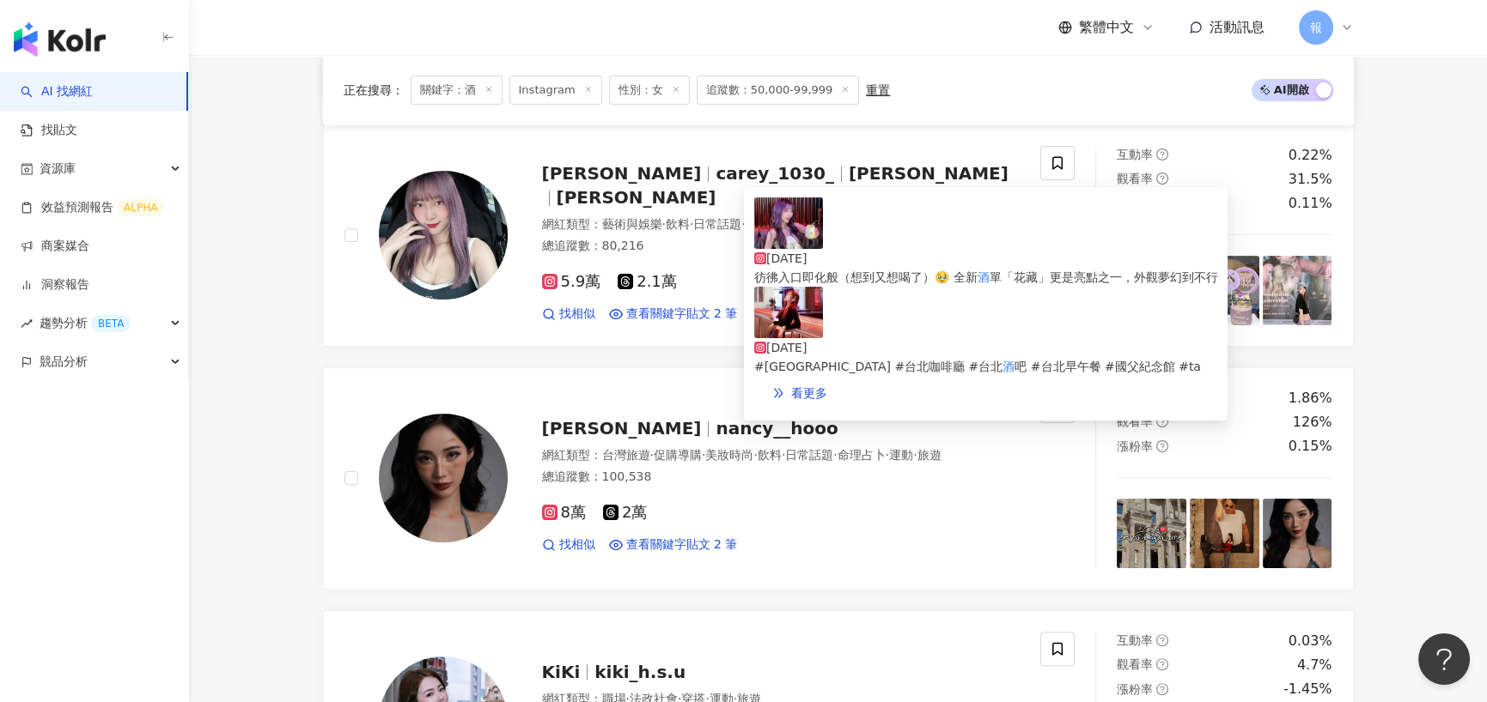
click at [944, 249] on div "2025/6/18" at bounding box center [985, 258] width 463 height 19
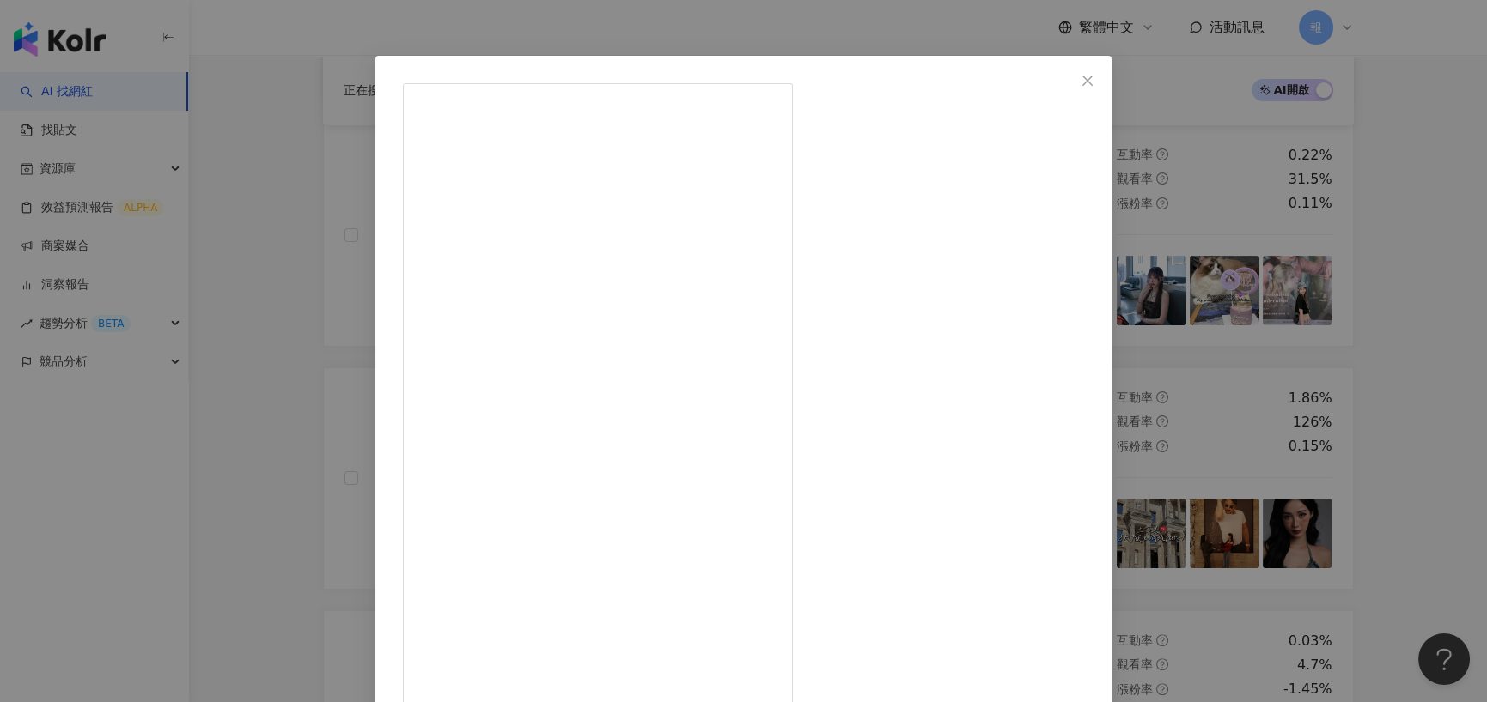
scroll to position [47, 0]
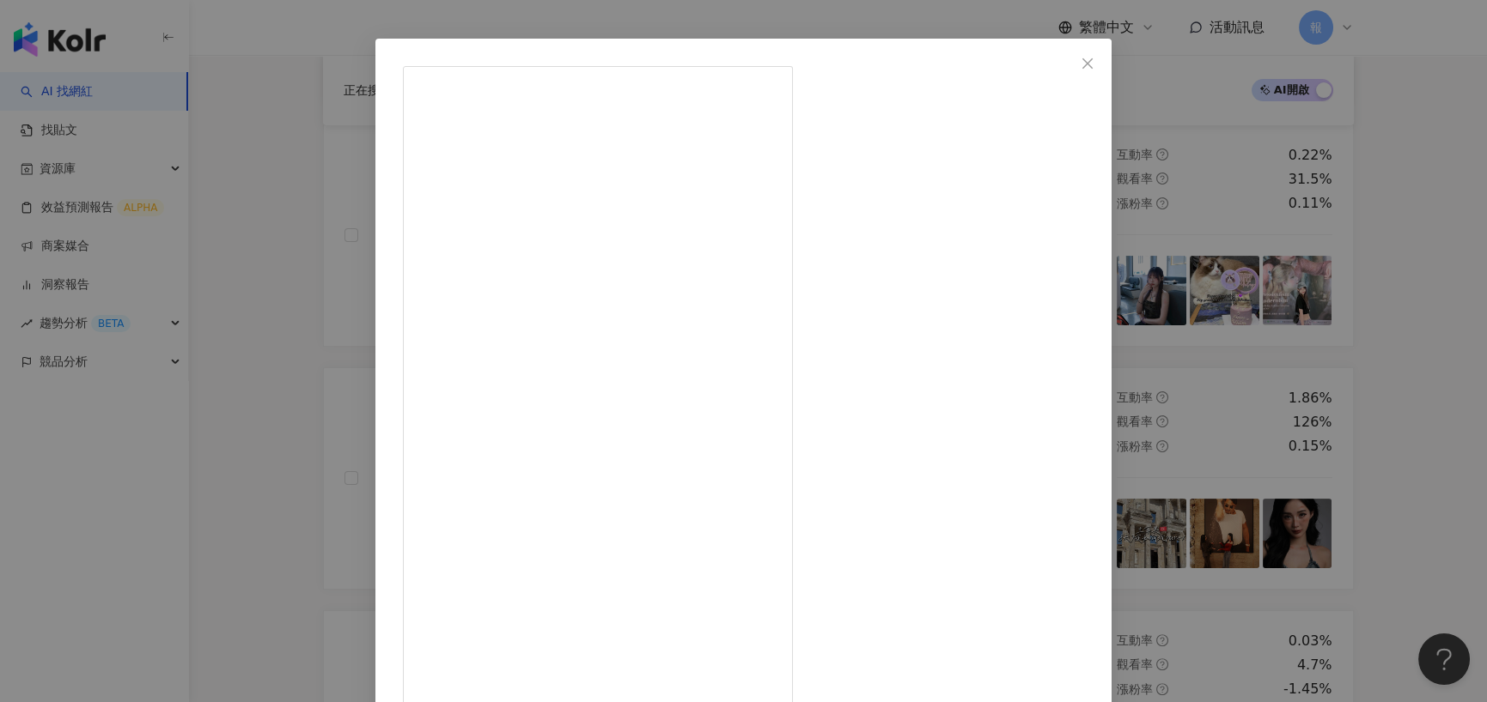
click at [320, 352] on div "曦肜 2025/6/18 隱藏 33 查看原始貼文" at bounding box center [743, 351] width 1487 height 702
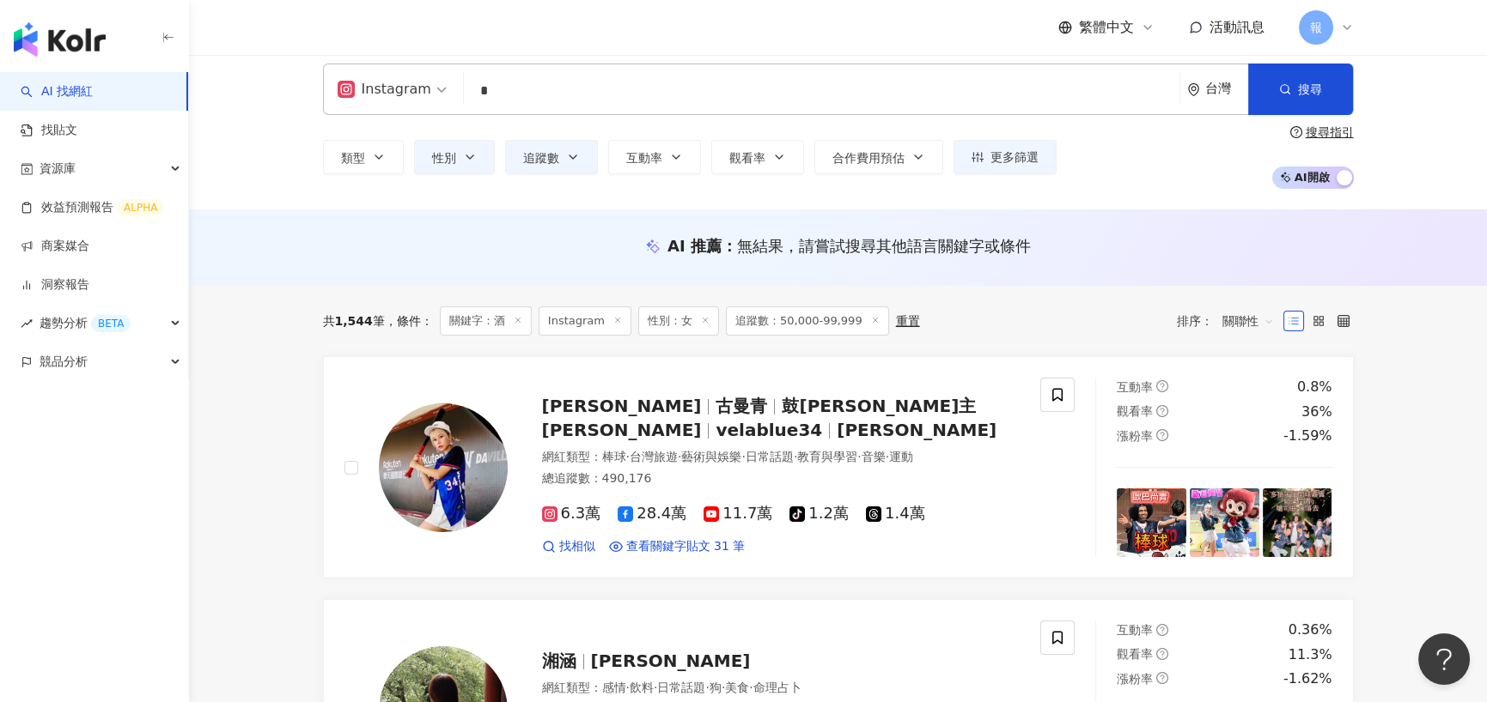
scroll to position [0, 0]
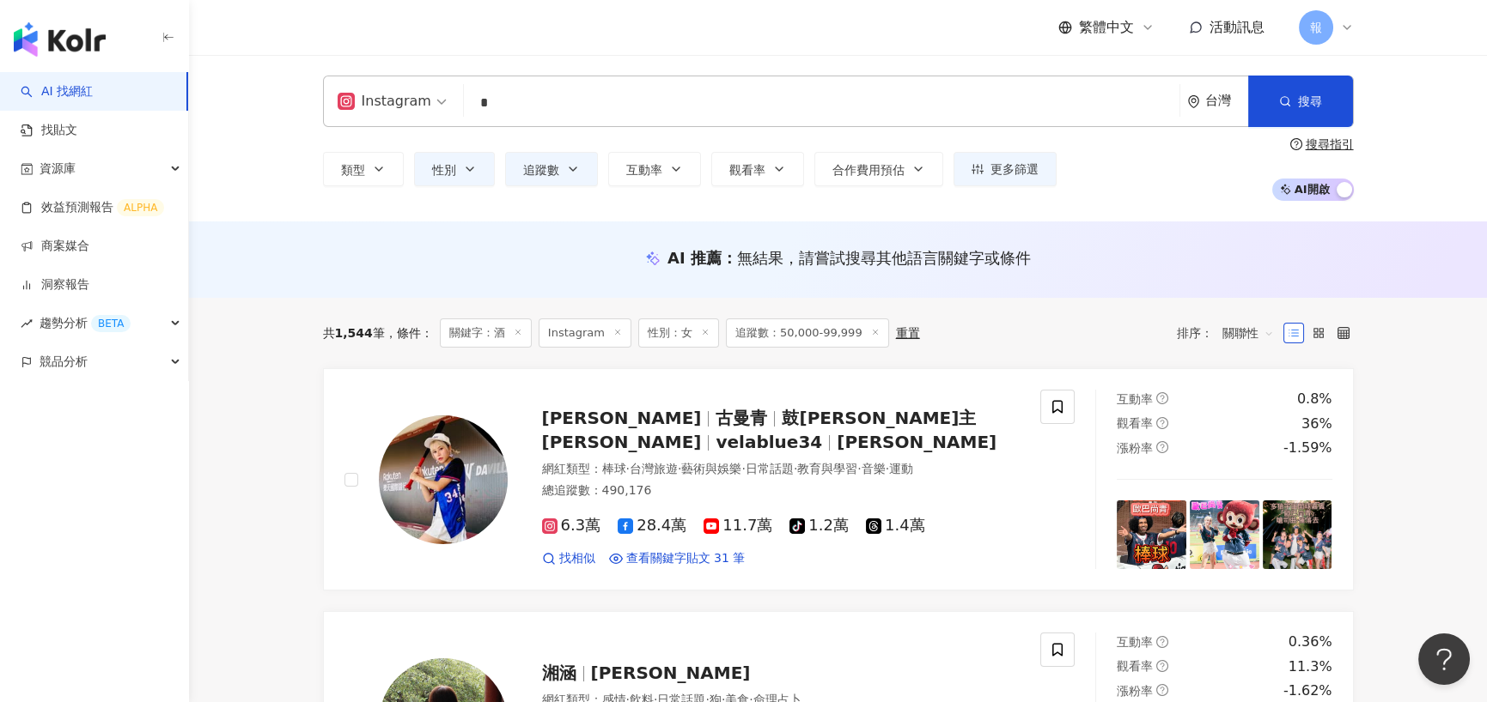
click at [471, 102] on input "*" at bounding box center [822, 103] width 702 height 33
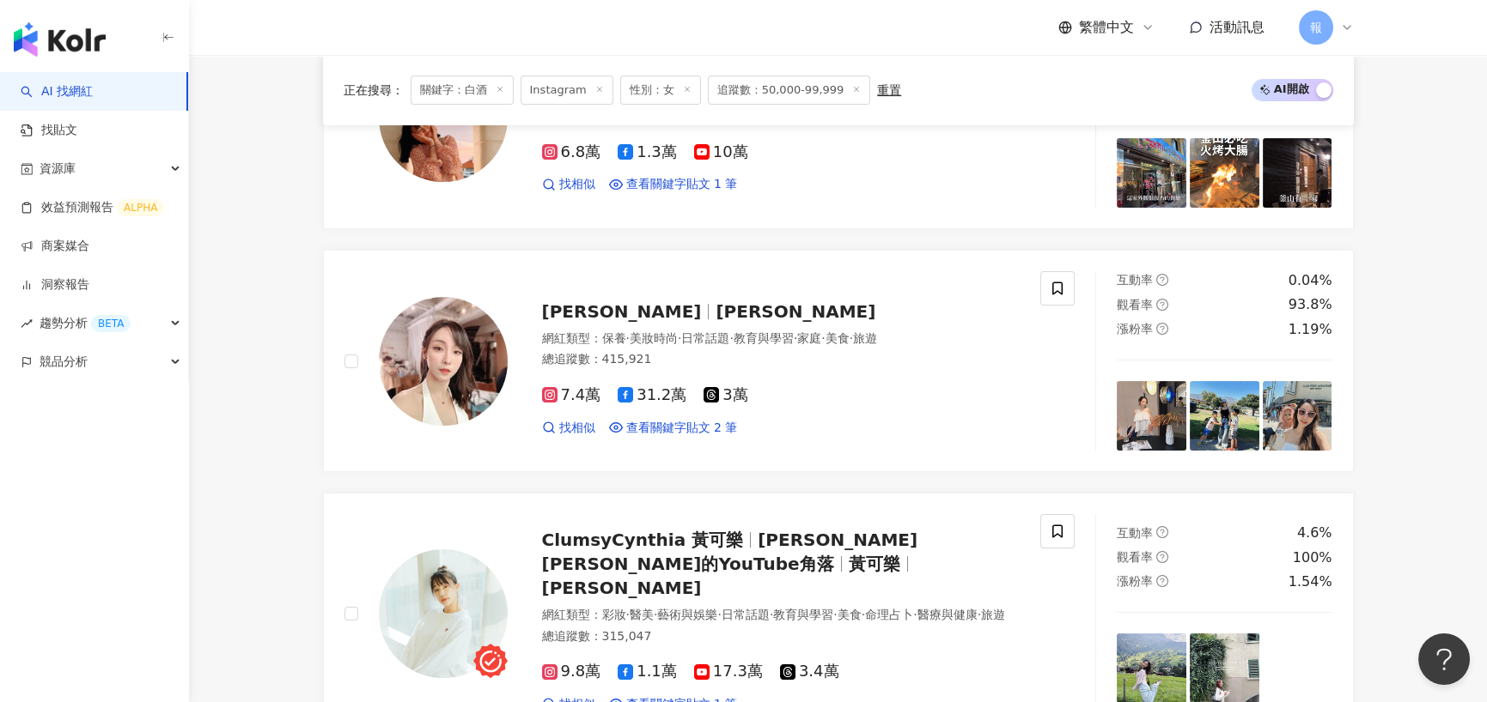
scroll to position [1202, 0]
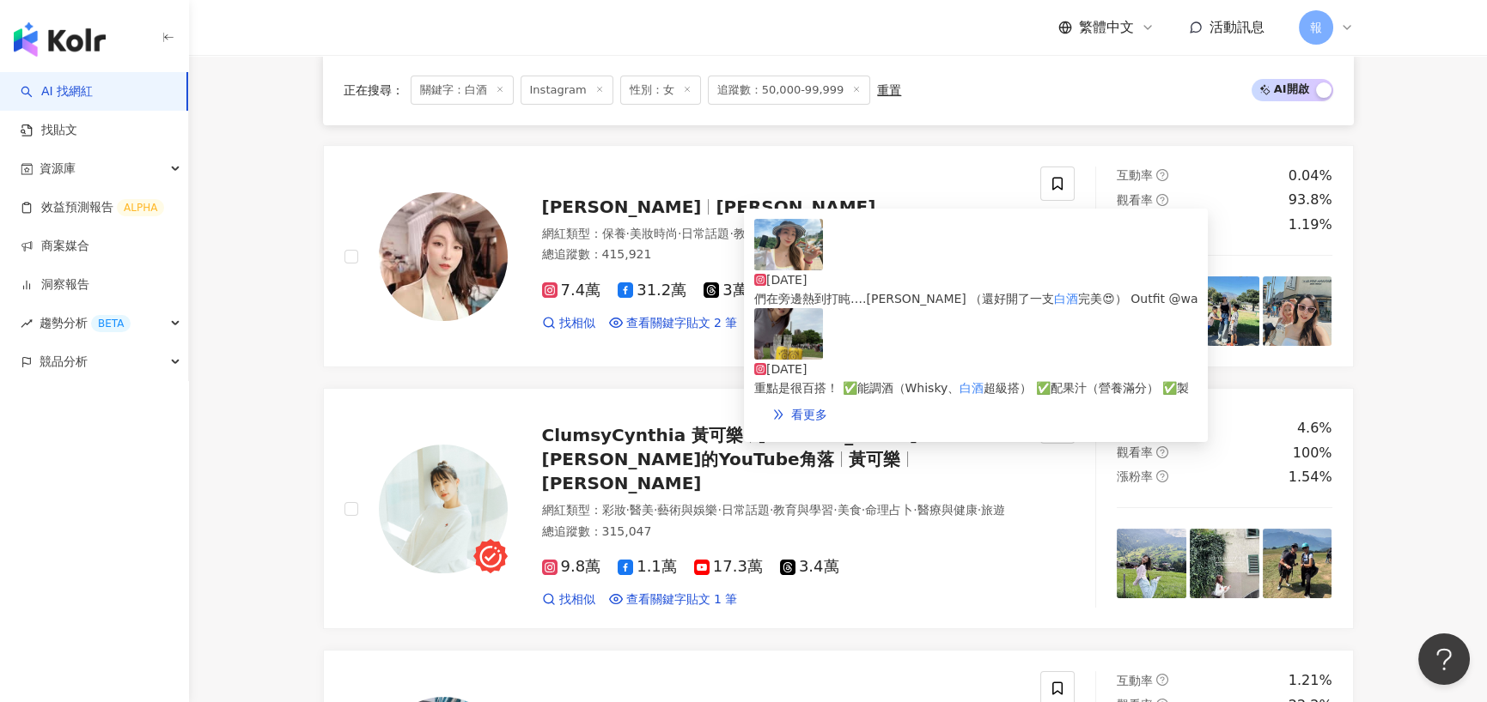
click at [1078, 292] on span "完美😍） Outfit @wa" at bounding box center [1137, 299] width 119 height 14
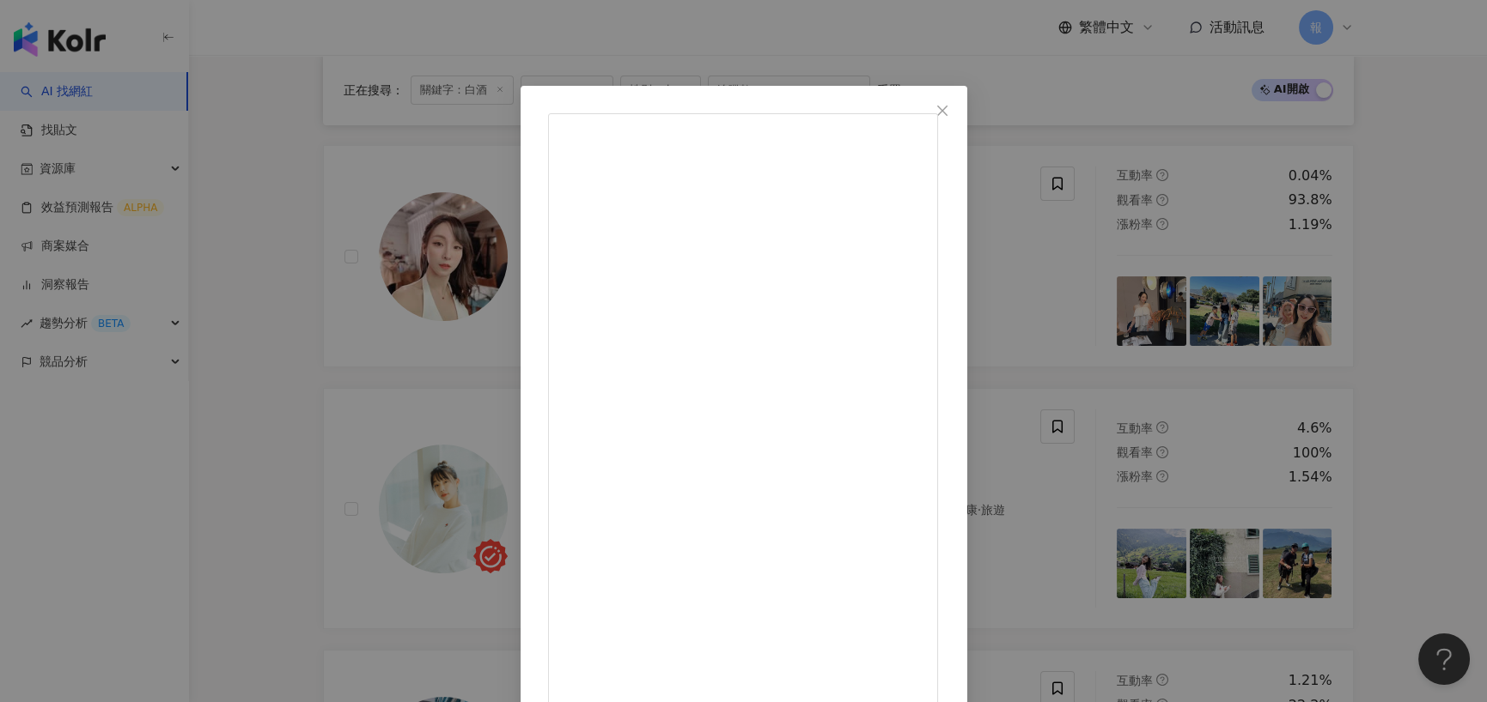
scroll to position [47, 0]
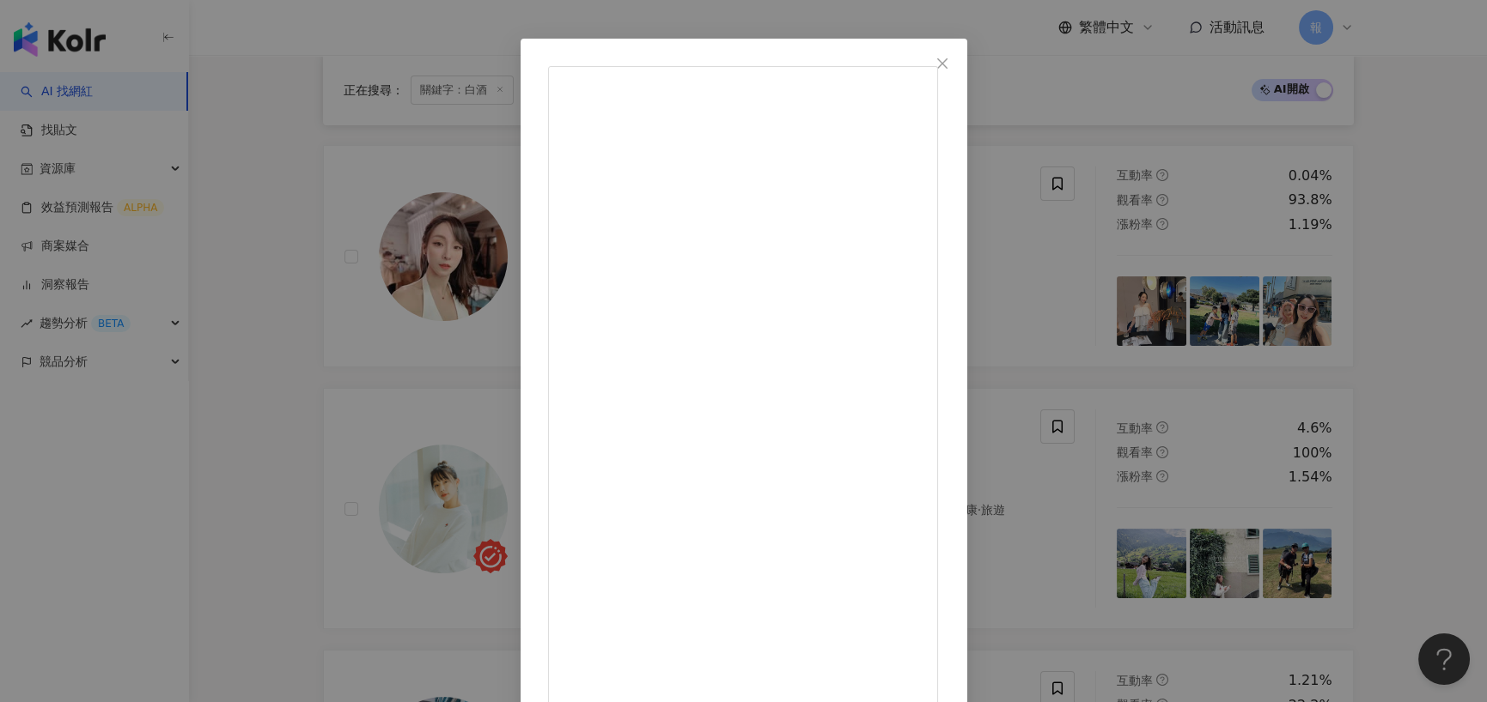
click at [246, 299] on div "張宇 2025/5/31 端午節快樂～ 小朋友龍舟大賽實在太幽默了 跟表姐們在旁邊熱到打盹….摳憐 （還好開了一支白酒 完美😍） Outfit @wave_s…" at bounding box center [743, 351] width 1487 height 702
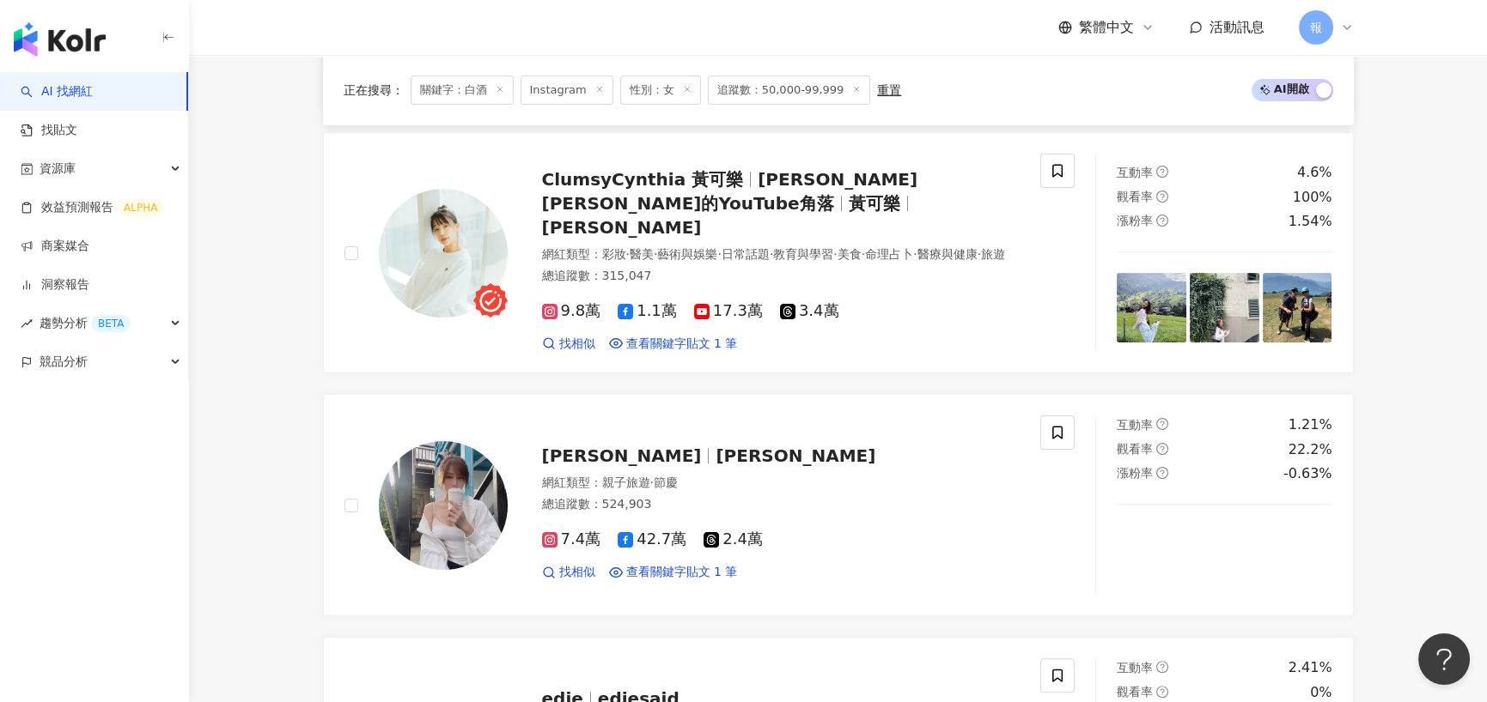
scroll to position [1460, 0]
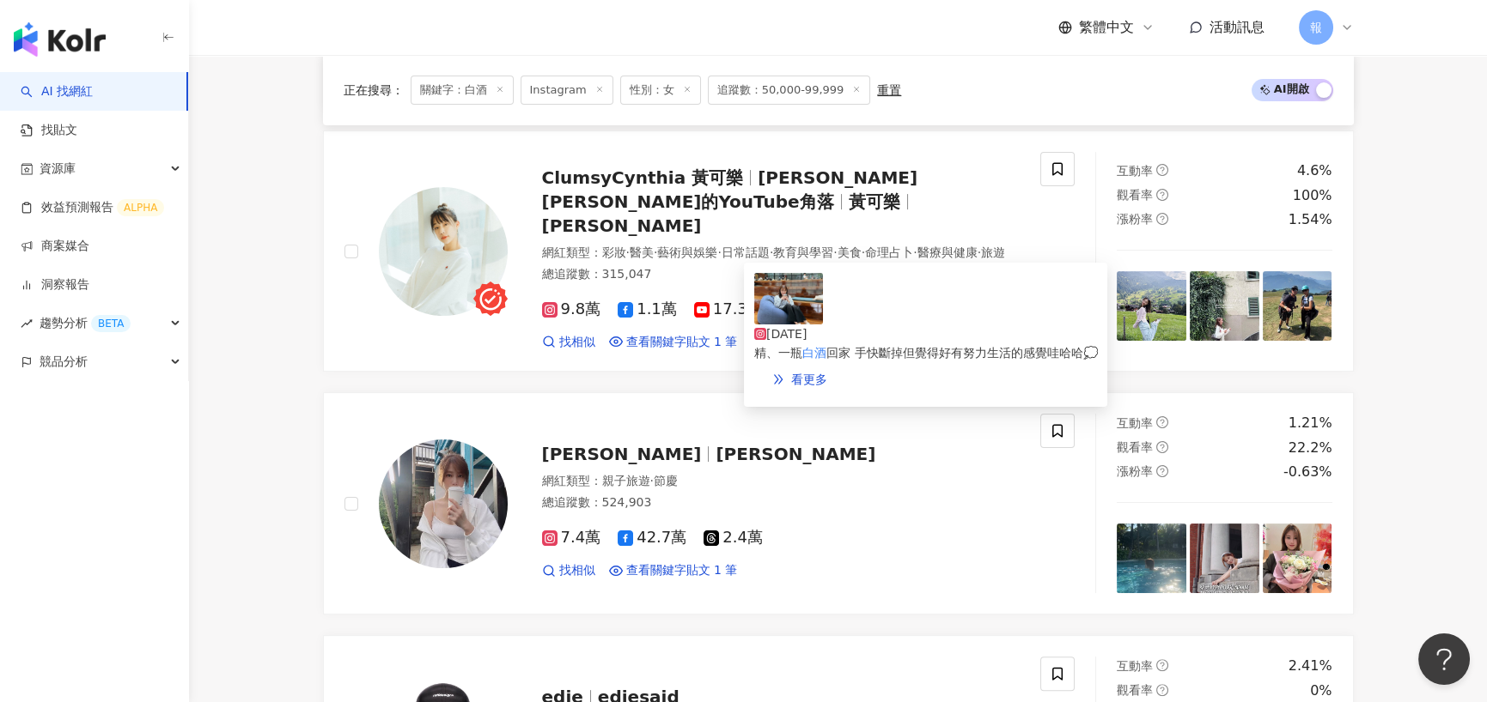
click at [908, 325] on div "2024/9/13" at bounding box center [925, 334] width 343 height 19
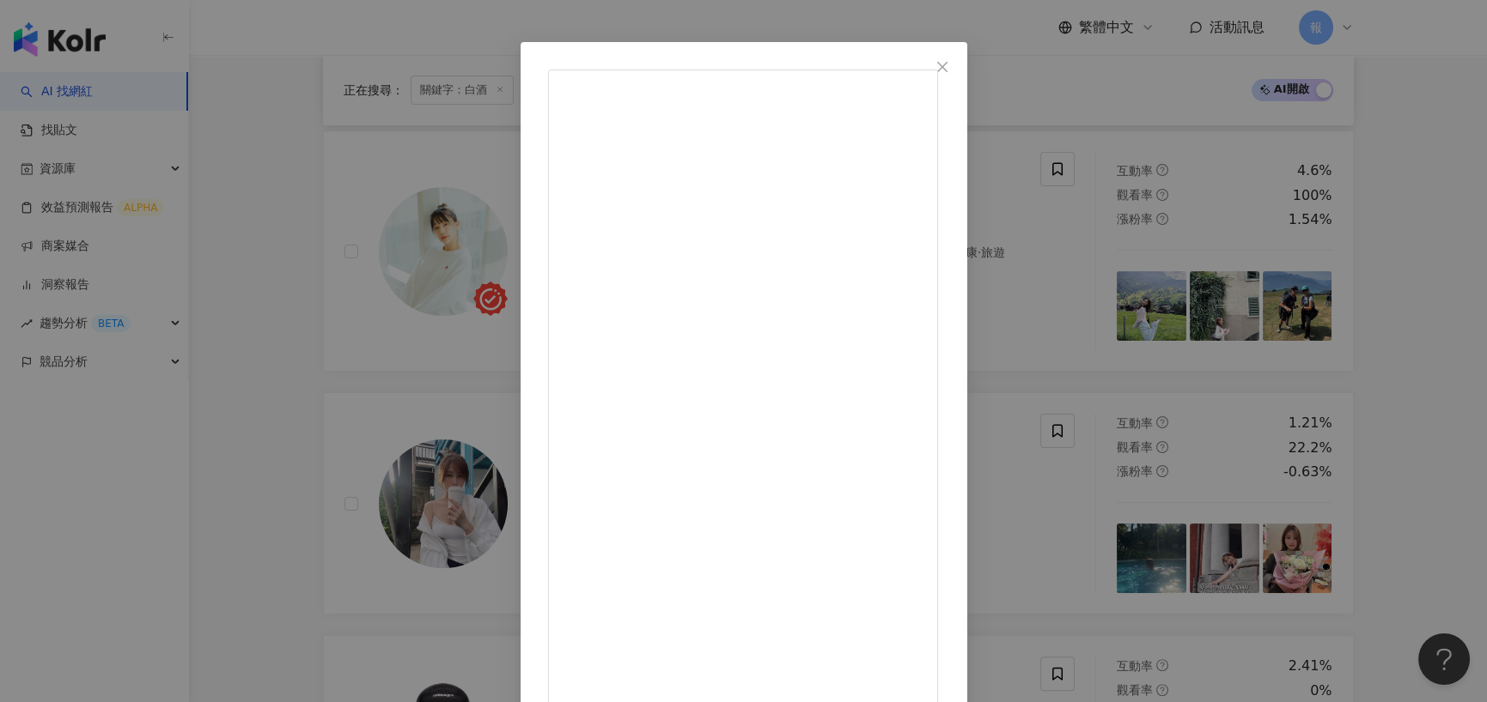
scroll to position [69, 0]
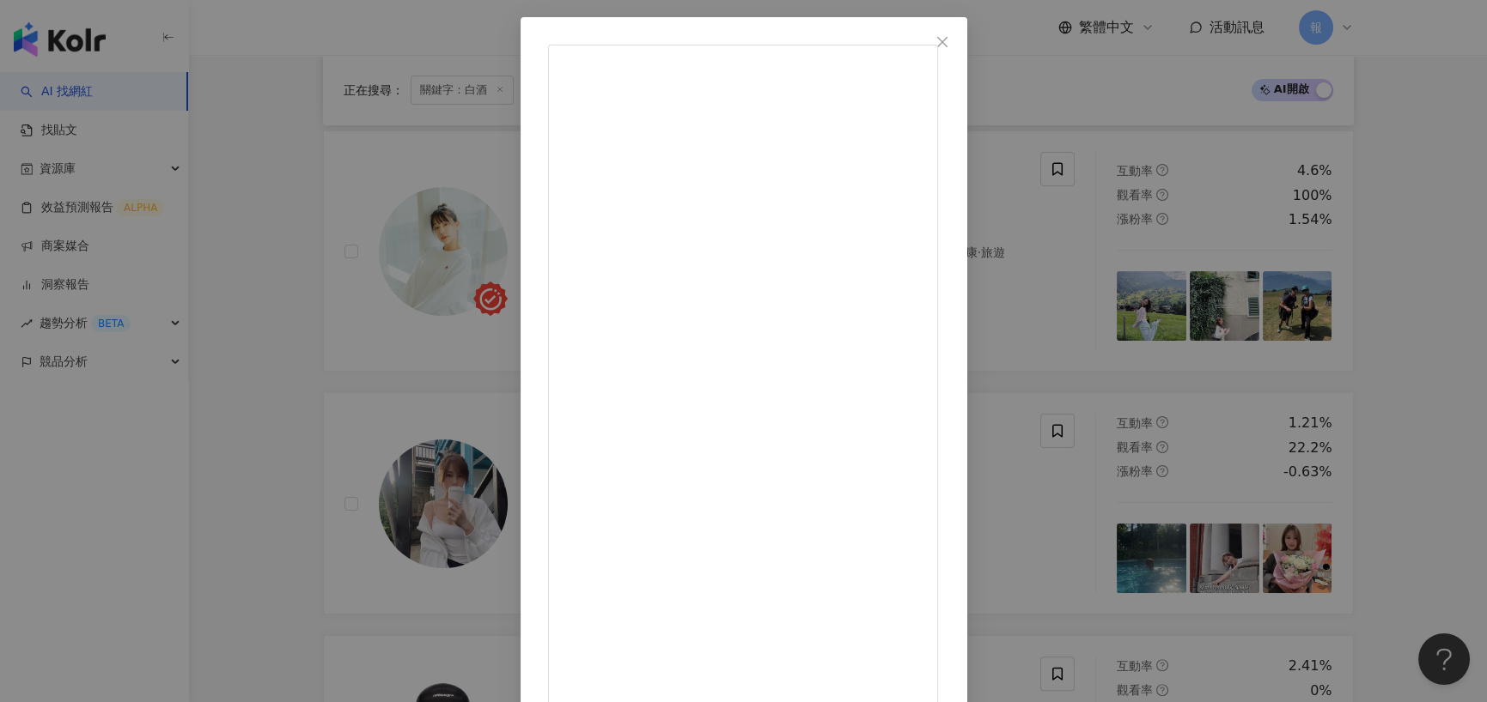
click at [301, 323] on div "ClumsyCynthia 黃可樂 2024/9/13 snaps from first 2 weeks of school 📸💙🦅 最後一張是在發完影片之後…" at bounding box center [743, 351] width 1487 height 702
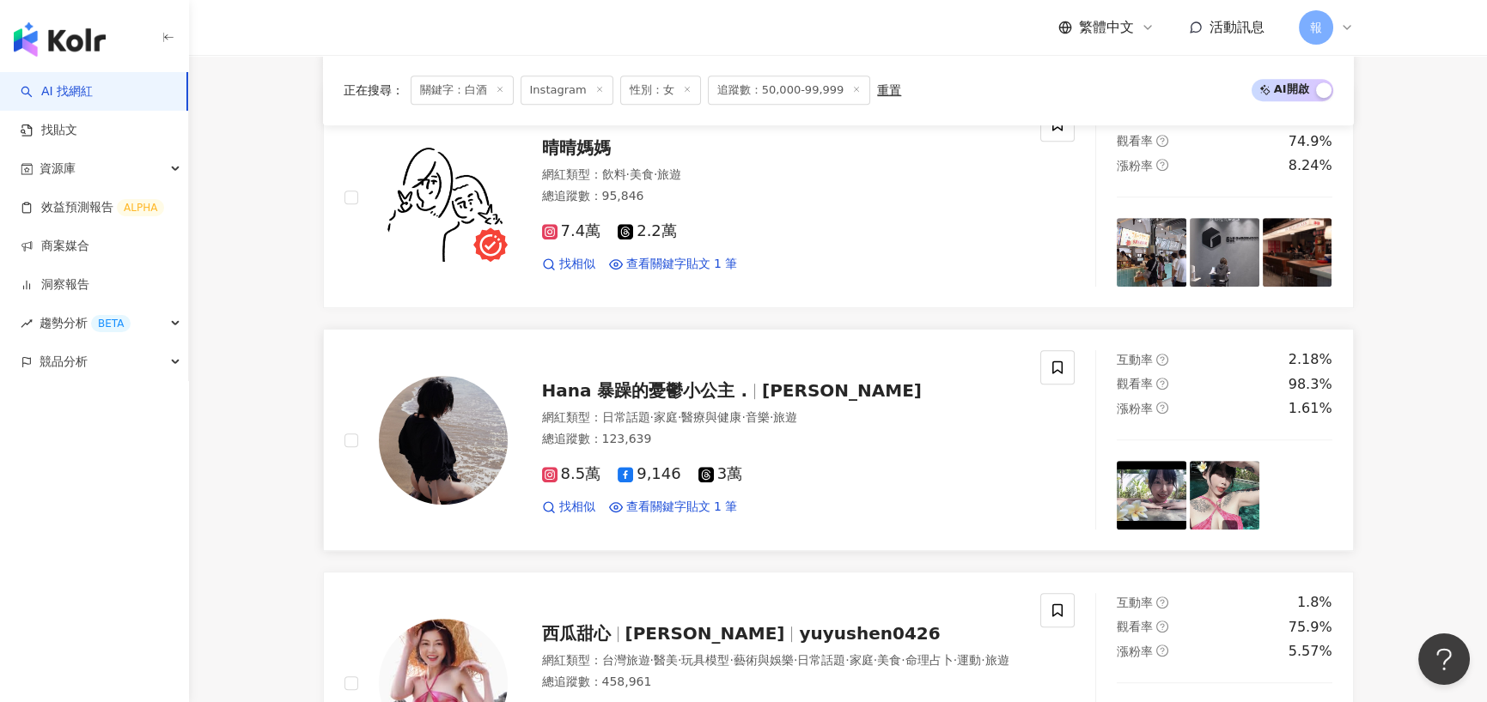
scroll to position [2405, 0]
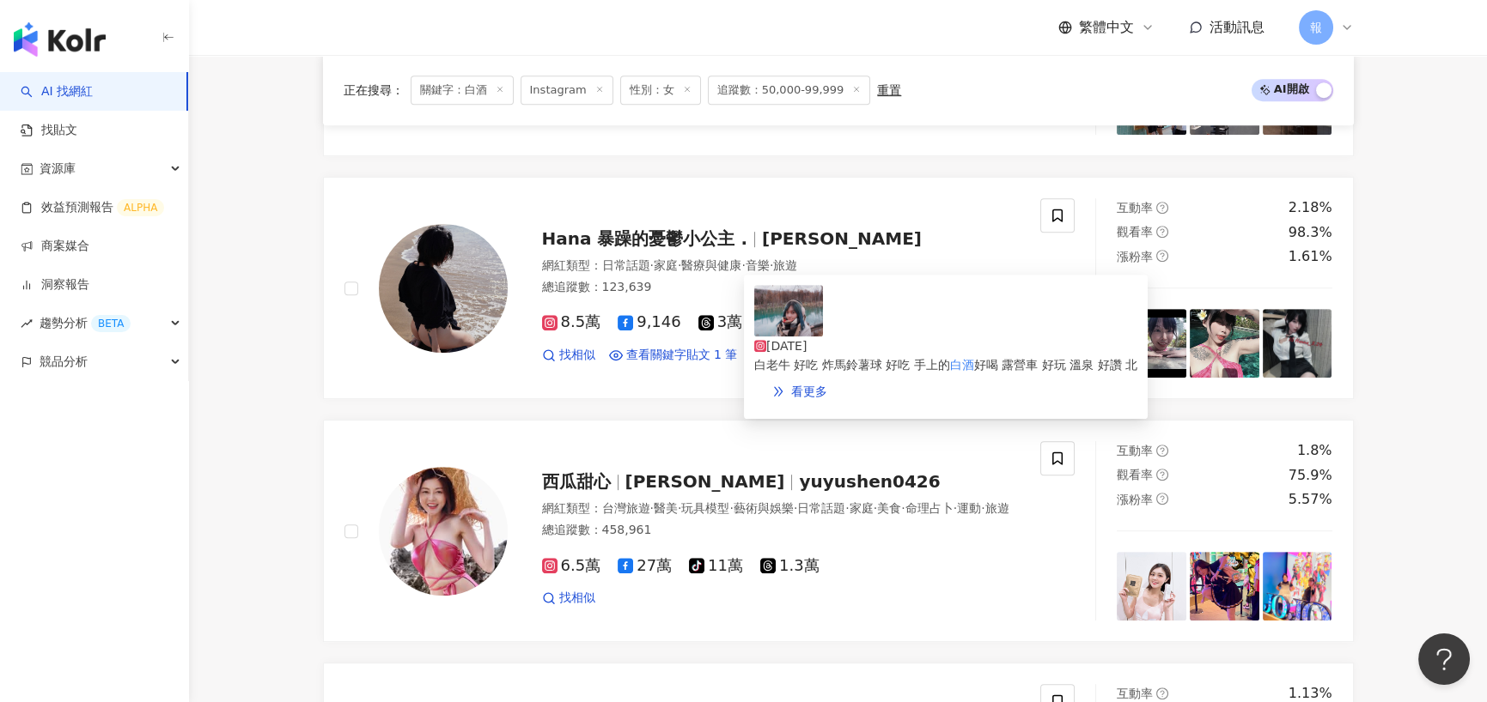
click at [974, 358] on span "好喝 露營車 好玩 溫泉 好讚 北" at bounding box center [1055, 365] width 163 height 14
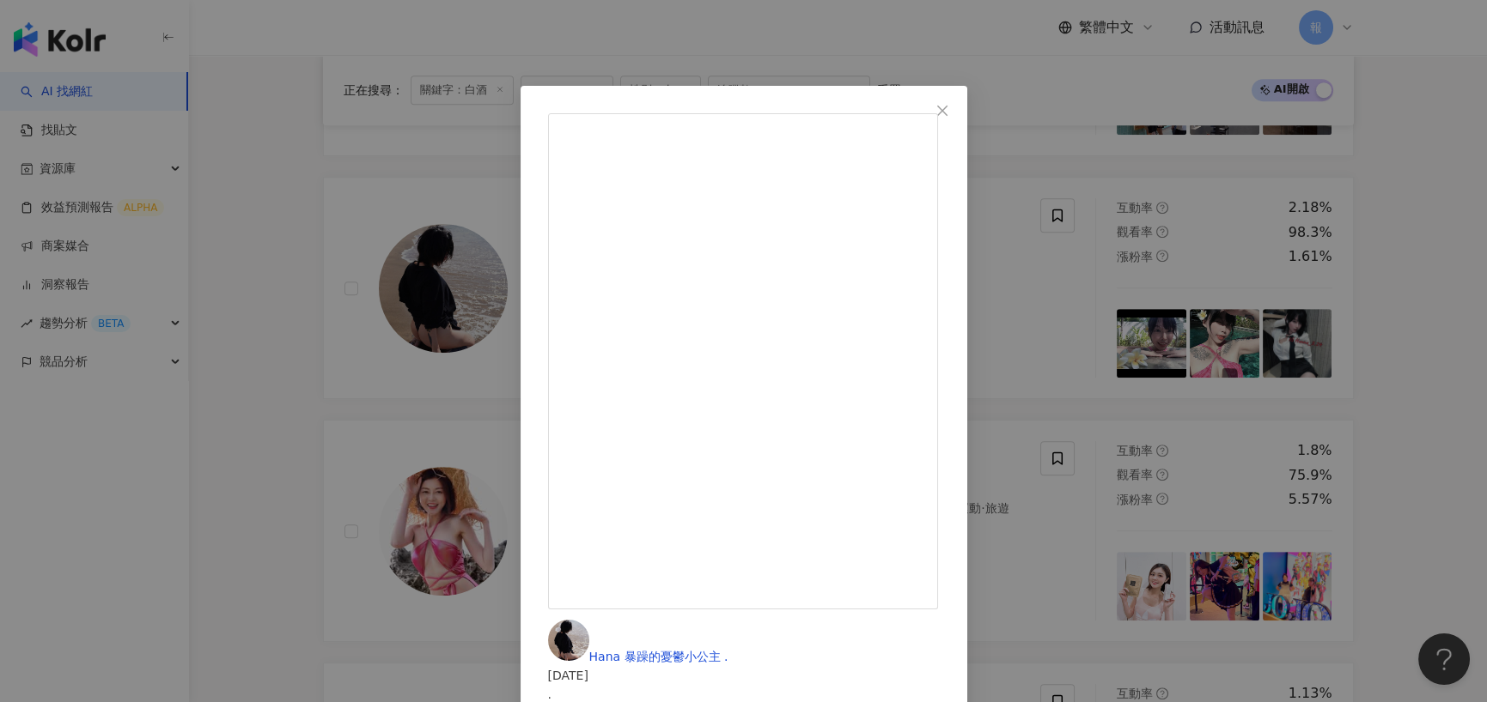
click at [320, 351] on div "Hana 暴躁的憂鬱小公主 . 2024/11/23 . 美瑛青池 漂亮 白鬚瀑布 漂亮 羊蹄山 漂亮 靠邀打到一半當機先發出去了 編輯中 10:00 白老牛…" at bounding box center [743, 351] width 1487 height 702
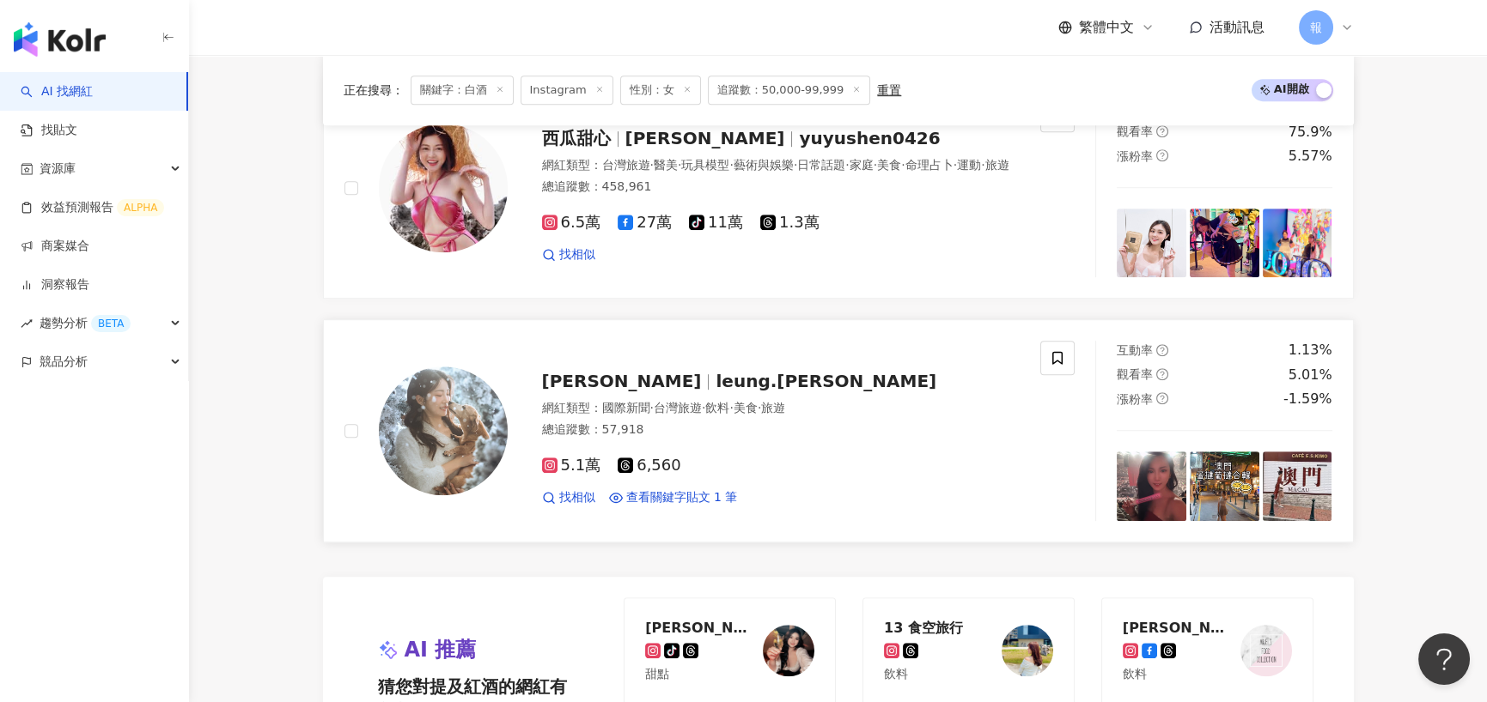
scroll to position [2920, 0]
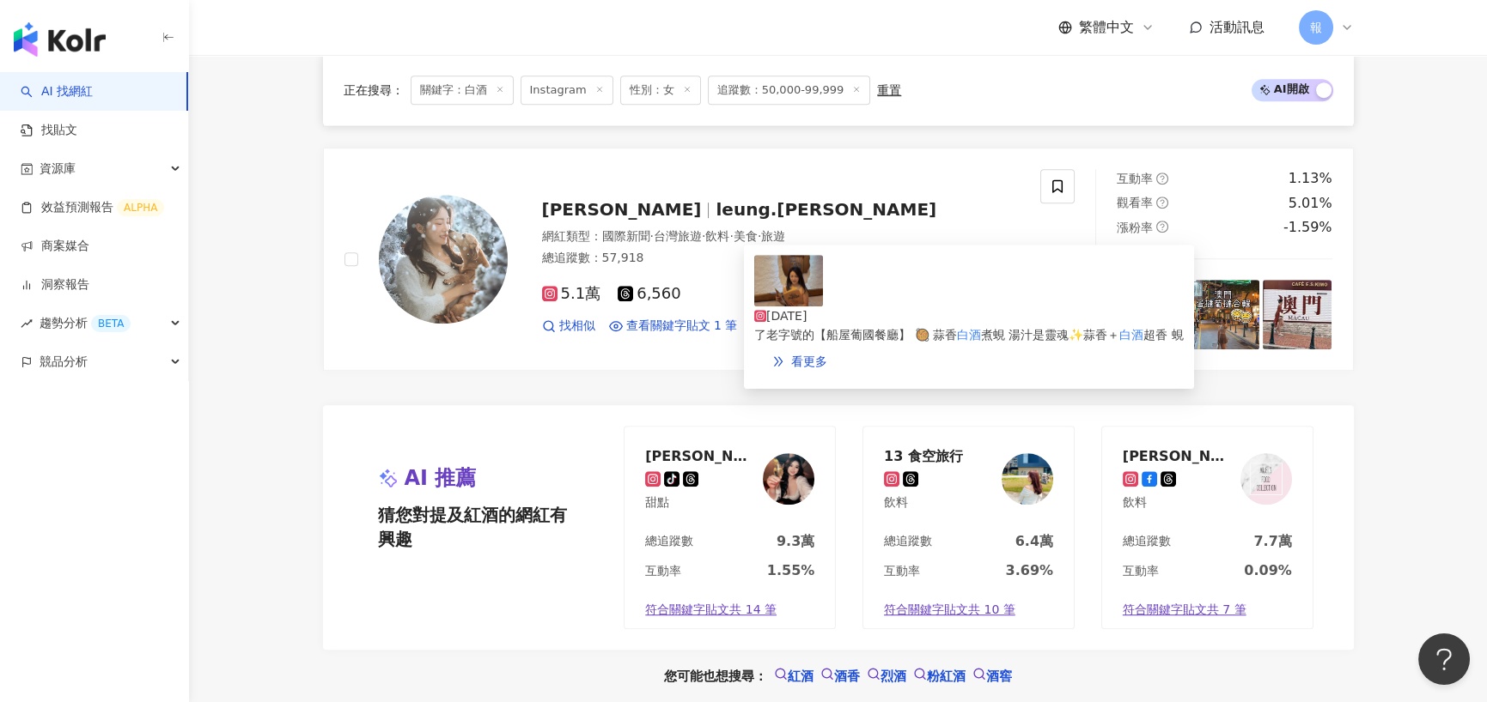
click at [901, 328] on span "了老字號的【船屋葡國餐廳】 🥘 蒜香" at bounding box center [855, 335] width 203 height 14
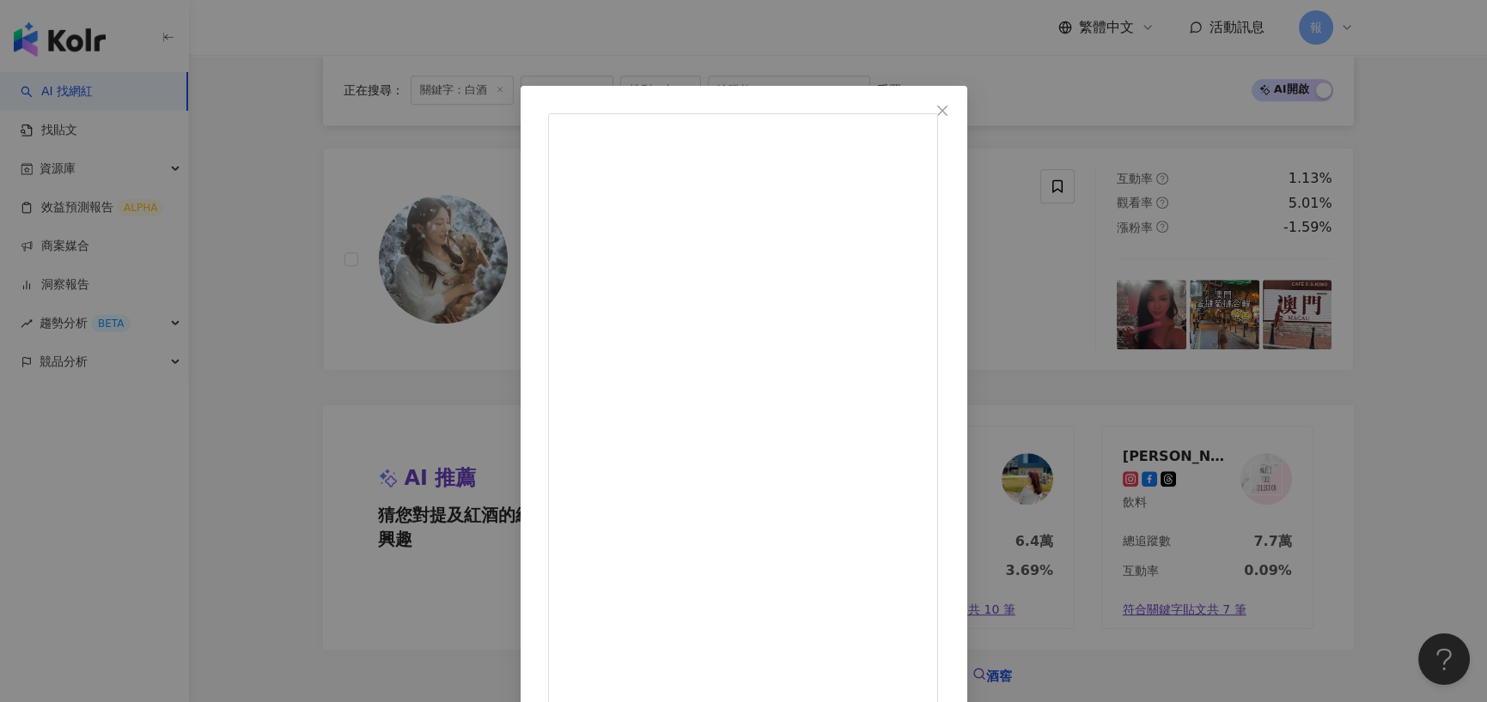
click at [306, 441] on div "Vanessa Leung 2025/6/25 🍽【澳門｜船屋葡國餐廳】葡韻中的一餐慢時光 🇵🇹⛵️ 來澳門不吃葡國菜 真的會有種沒來過的感覺 這次選了老字號…" at bounding box center [743, 351] width 1487 height 702
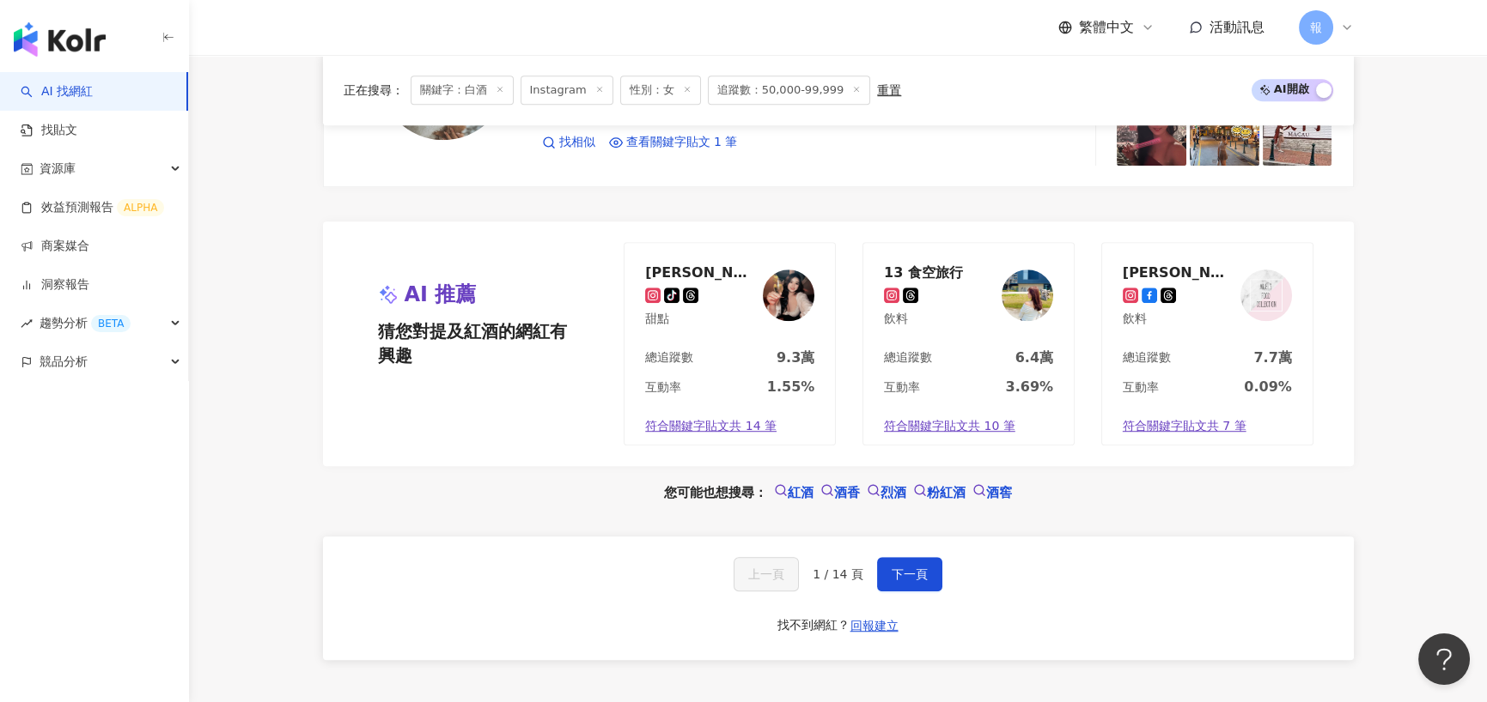
scroll to position [3306, 0]
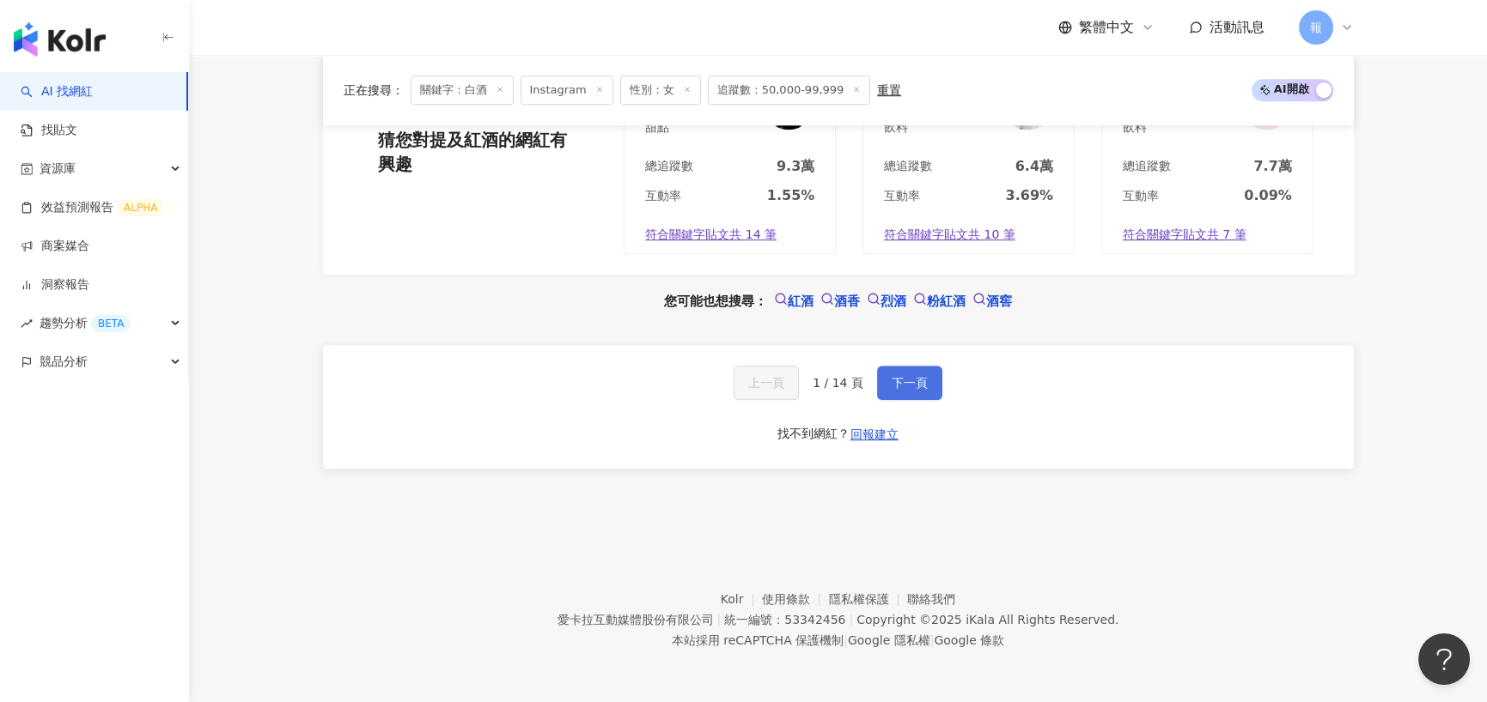
click at [904, 386] on span "下一頁" at bounding box center [909, 383] width 36 height 14
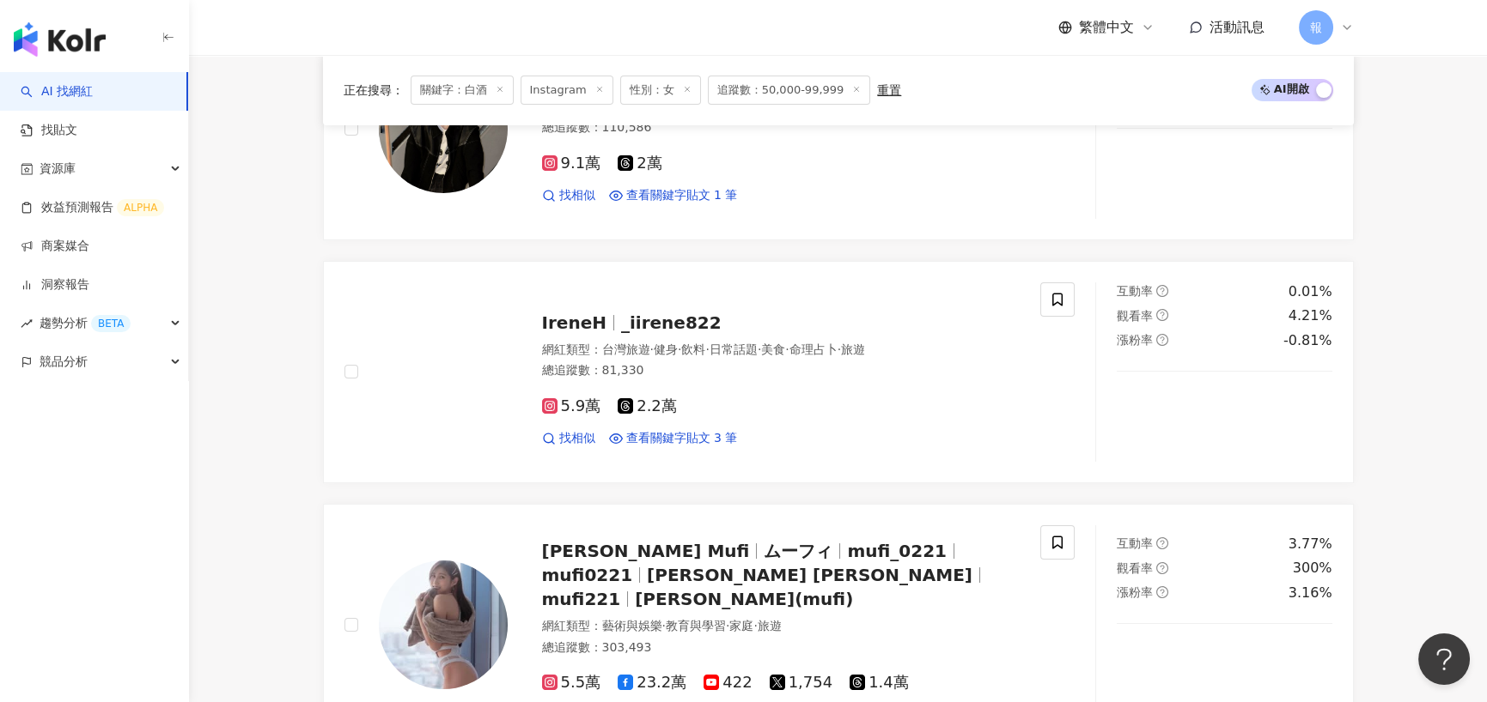
scroll to position [601, 0]
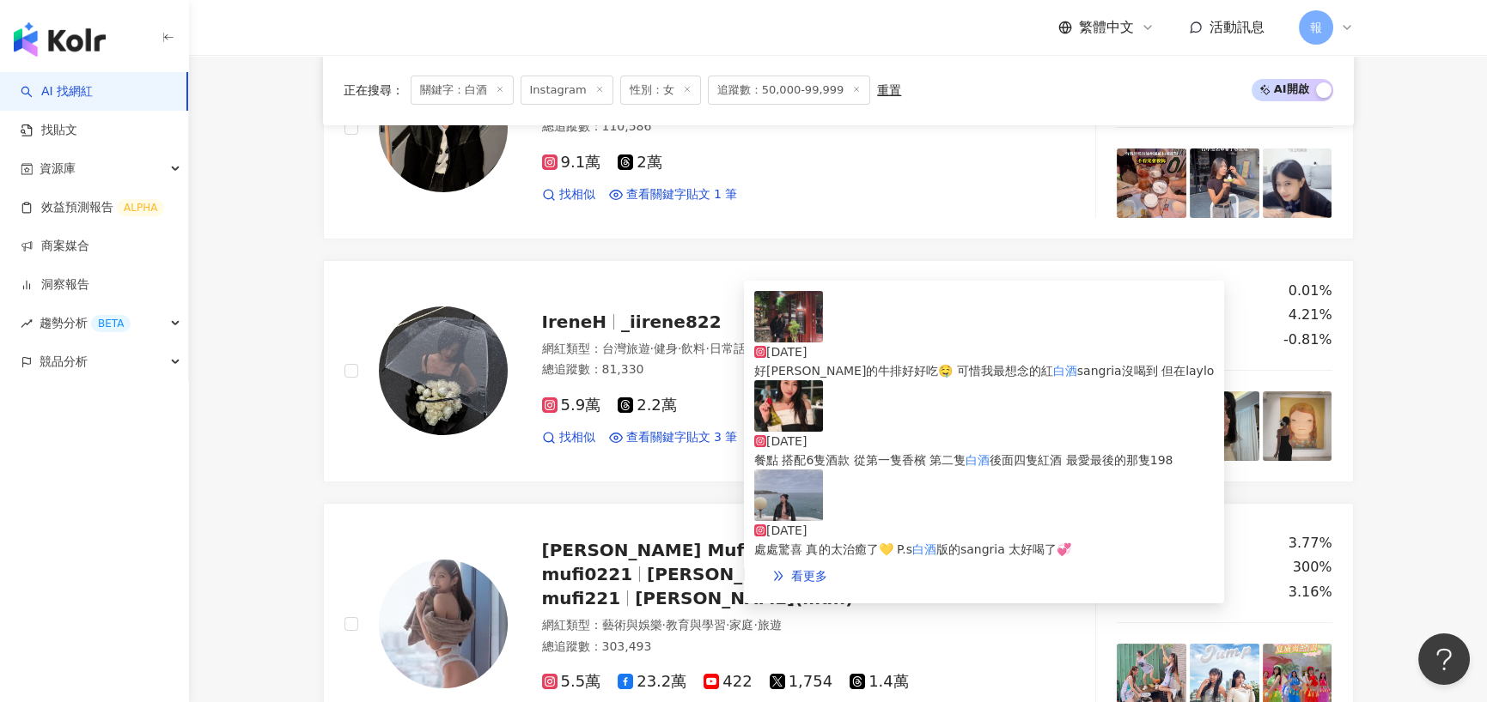
click at [944, 362] on div "好嫩的牛排好好吃🤤 可惜我最想念的紅 白酒 sangria沒喝到 但在laylo" at bounding box center [983, 371] width 459 height 19
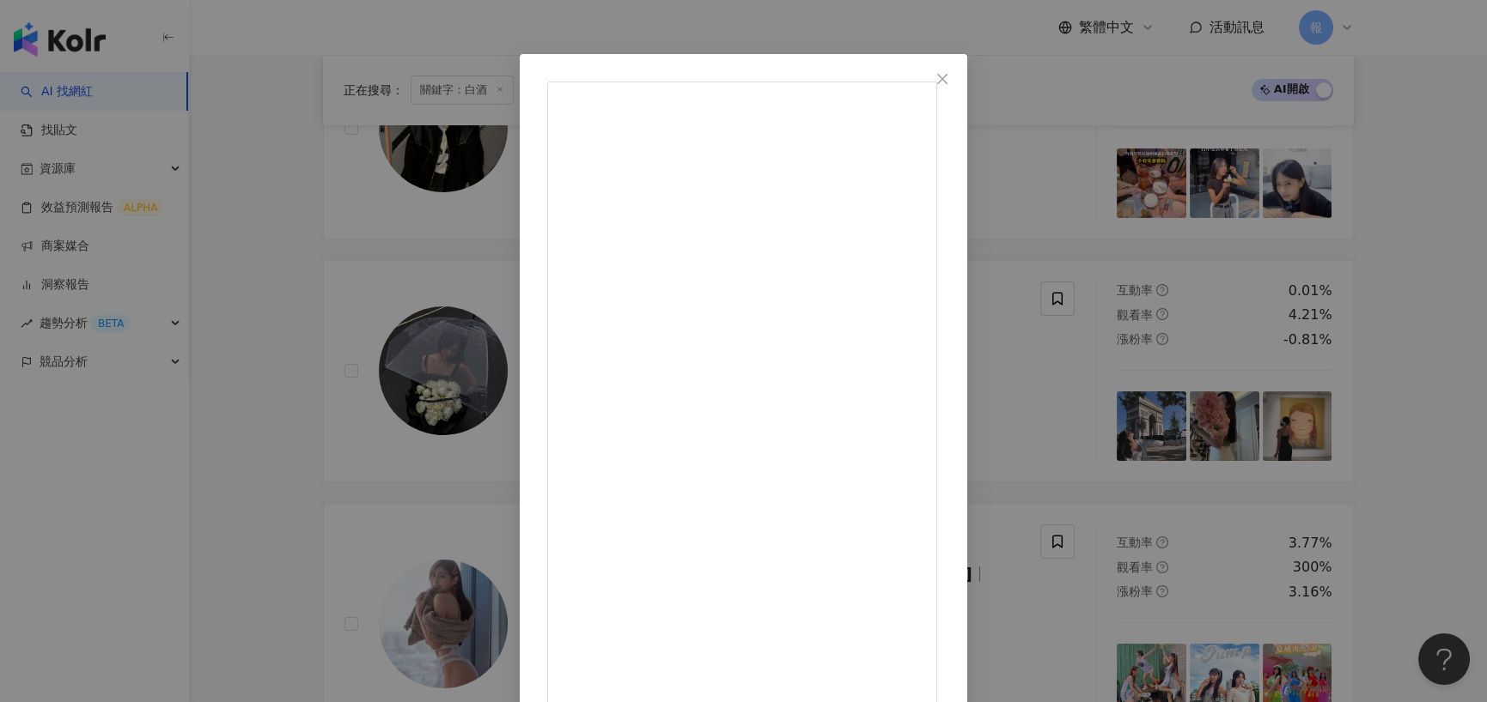
scroll to position [47, 0]
click at [325, 301] on div "IreneH 2025/3/22 - 沒想到真的有ㄧ家 能讓我仿彿回到巴塞隆納的餐廳 海鮮燉飯濃濃海味 和這好嫩的牛排好好吃🤤 可惜我最想念的紅白酒sangr…" at bounding box center [743, 351] width 1487 height 702
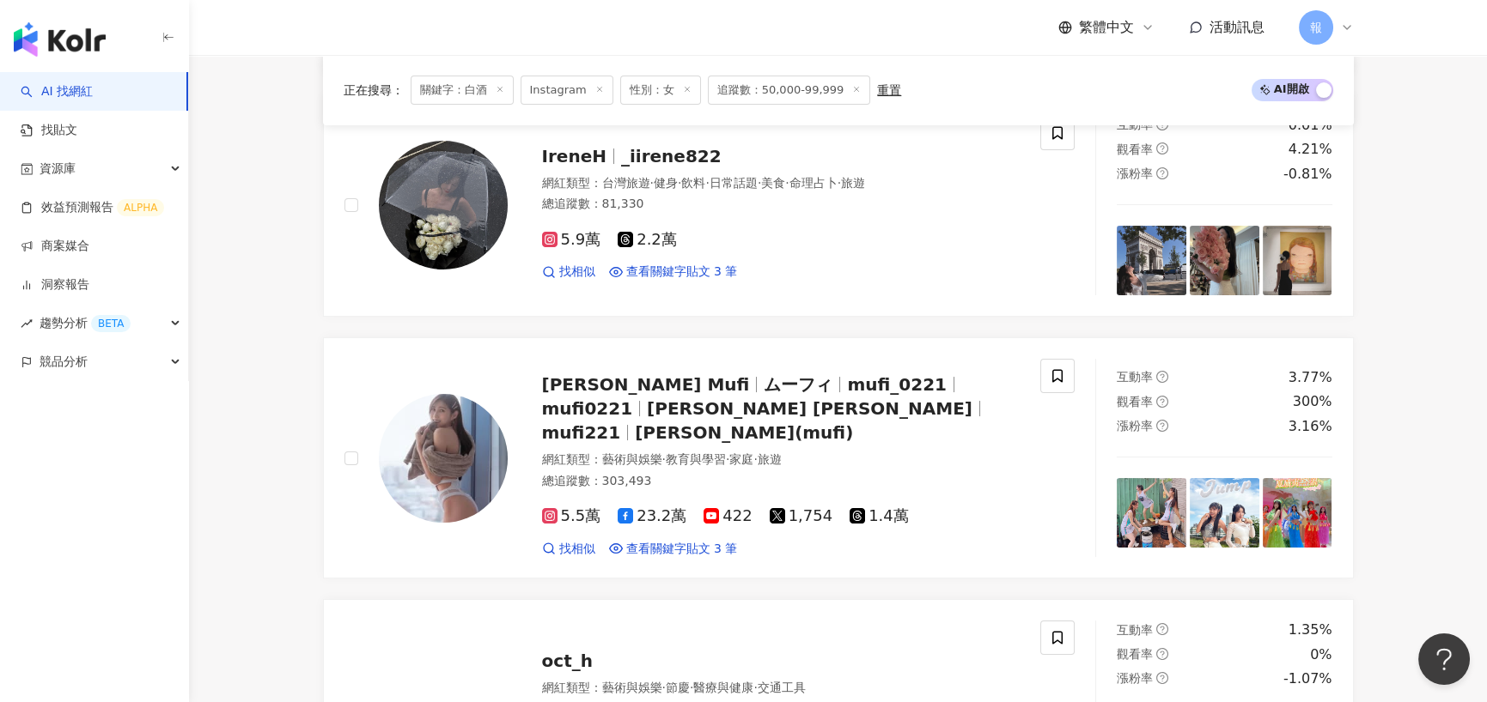
scroll to position [773, 0]
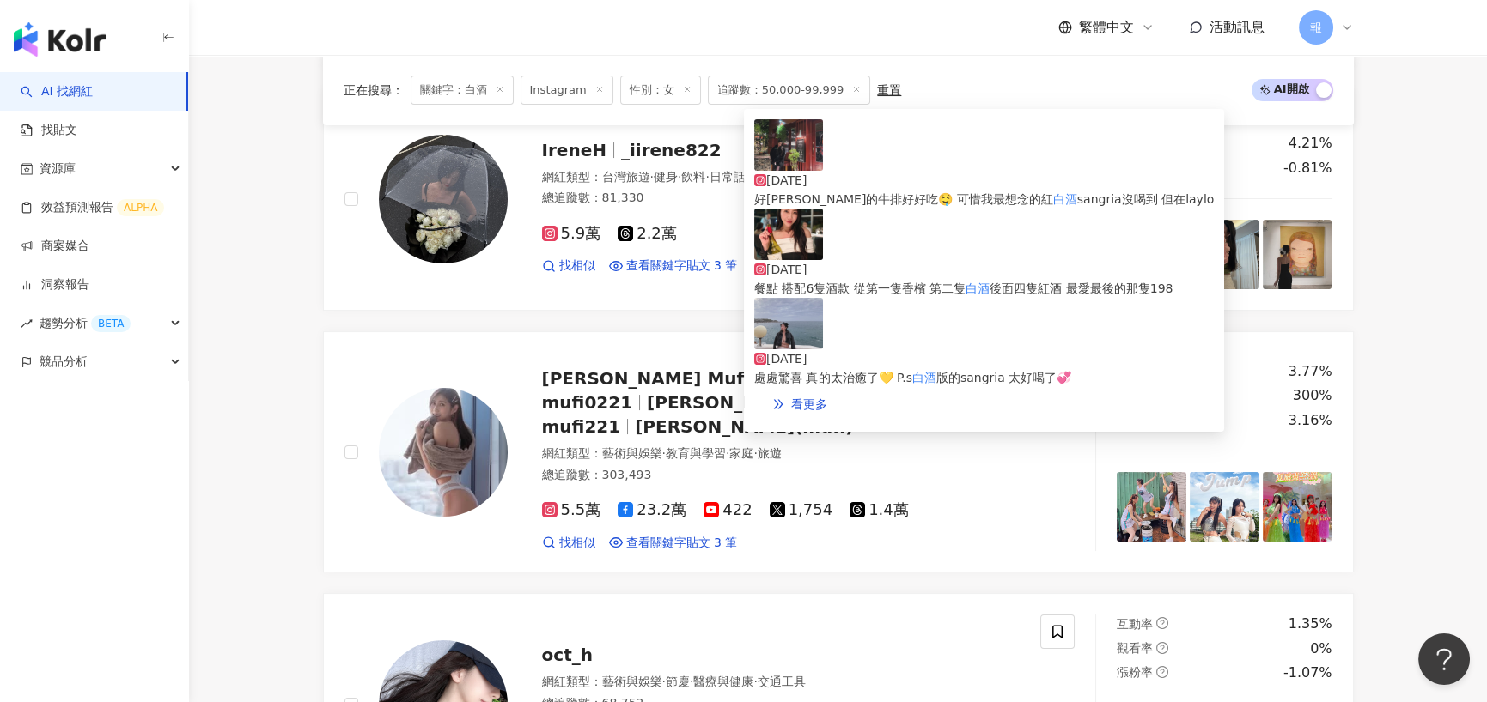
click at [1003, 279] on div "餐點 搭配6隻酒款 從第一隻香檳 第二隻 白酒 後面四隻紅酒 最愛最後的那隻198" at bounding box center [983, 288] width 459 height 19
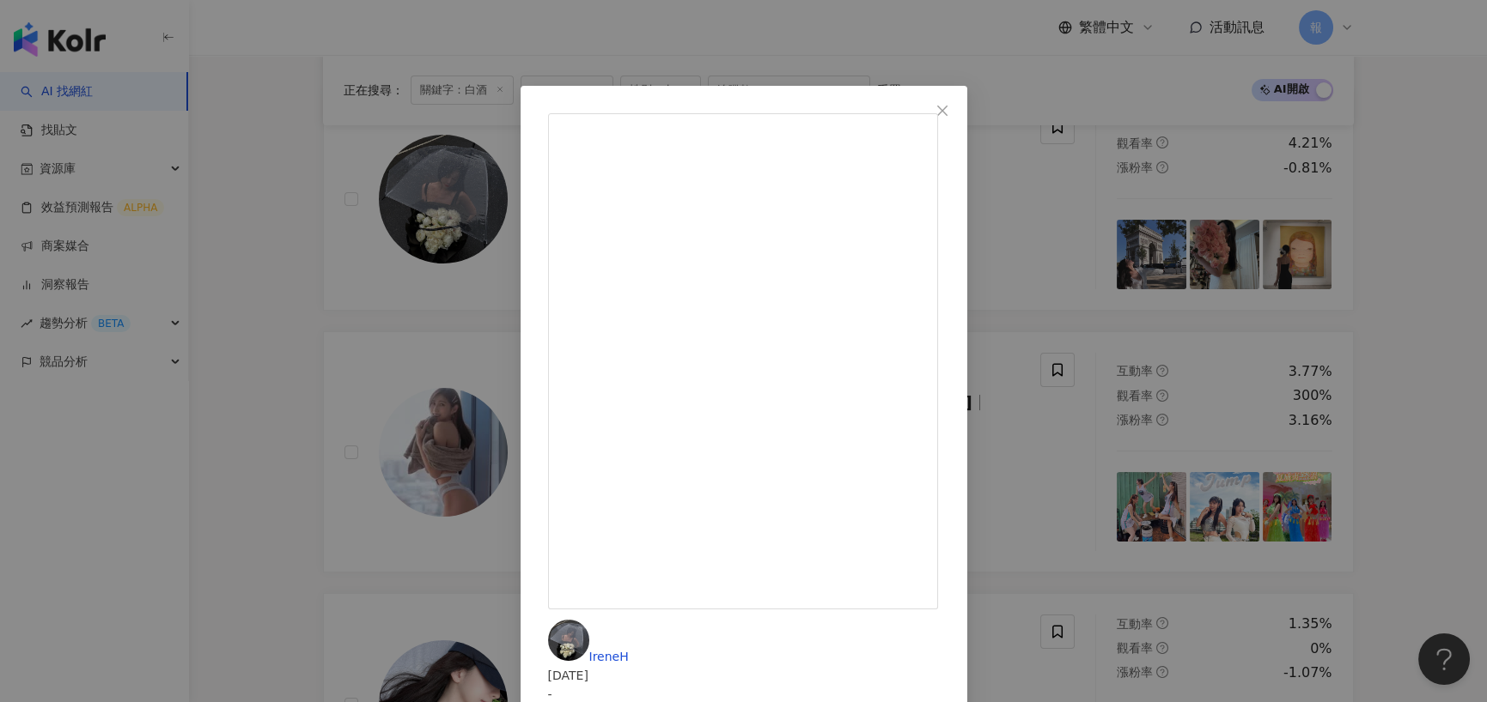
click at [325, 249] on div "IreneH 2025/2/28 - 人生的第ㄧ場品酒餐會🥂 法月的餐點 搭配6隻酒款 從第一隻香檳 第二隻白酒 後面四隻紅酒 最愛最後的那隻1986年的紅酒…" at bounding box center [743, 351] width 1487 height 702
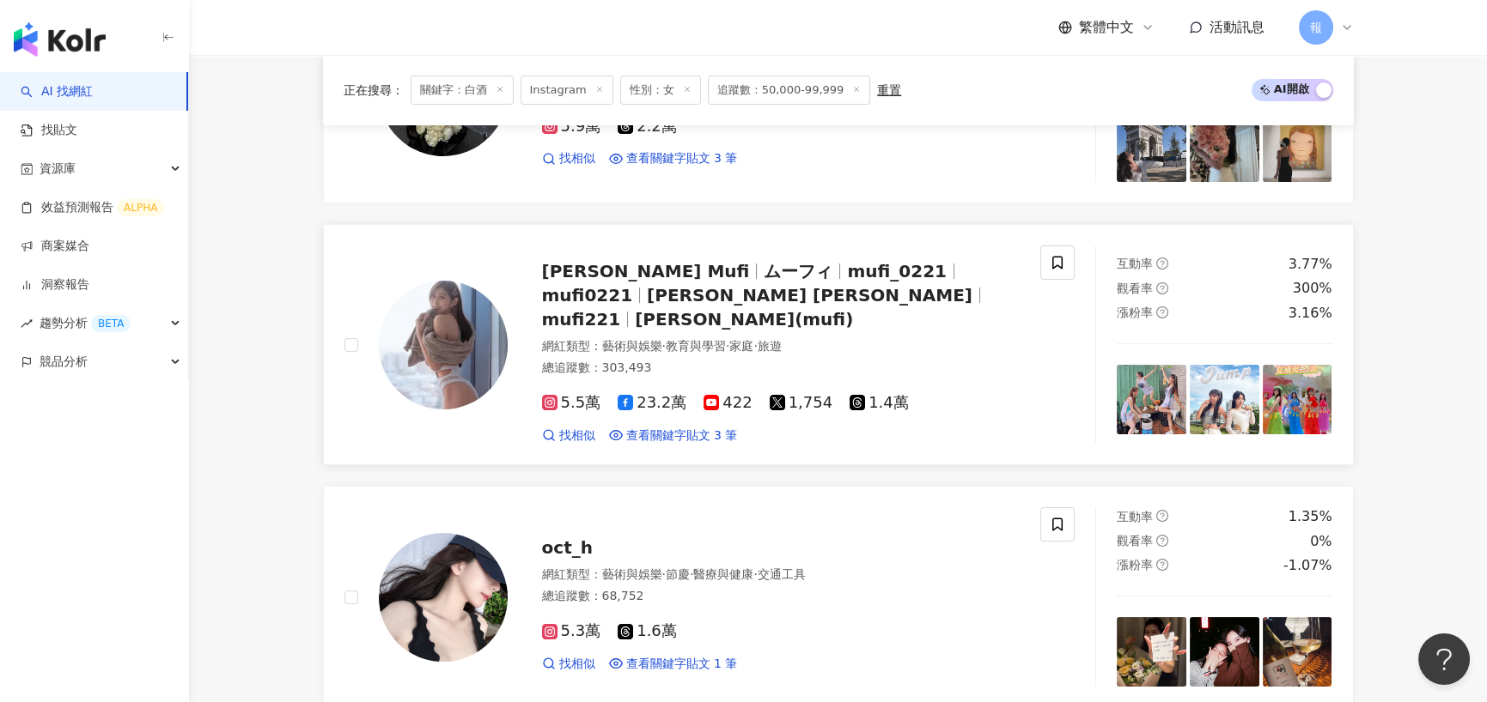
scroll to position [859, 0]
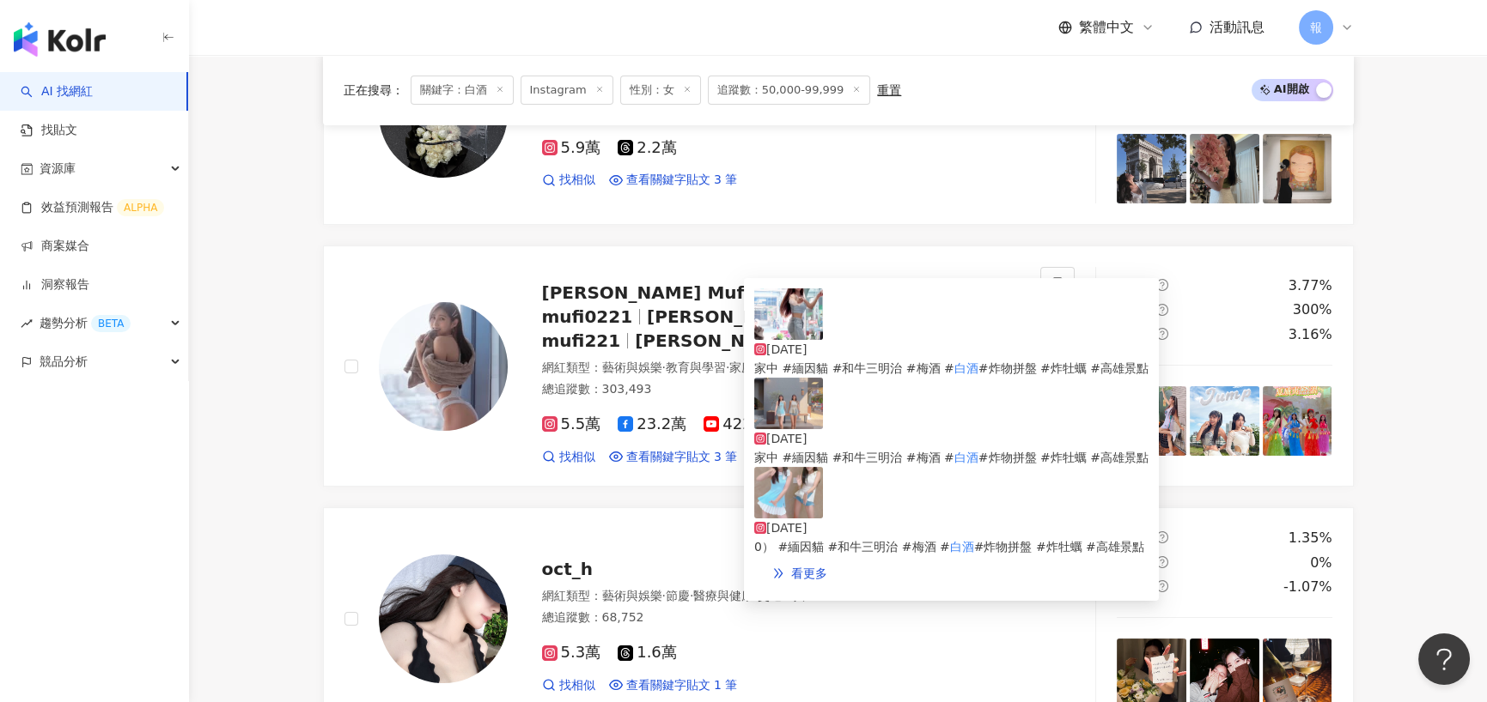
click at [919, 362] on span "家中 #緬因貓 #和牛三明治 #梅酒 #" at bounding box center [854, 369] width 200 height 14
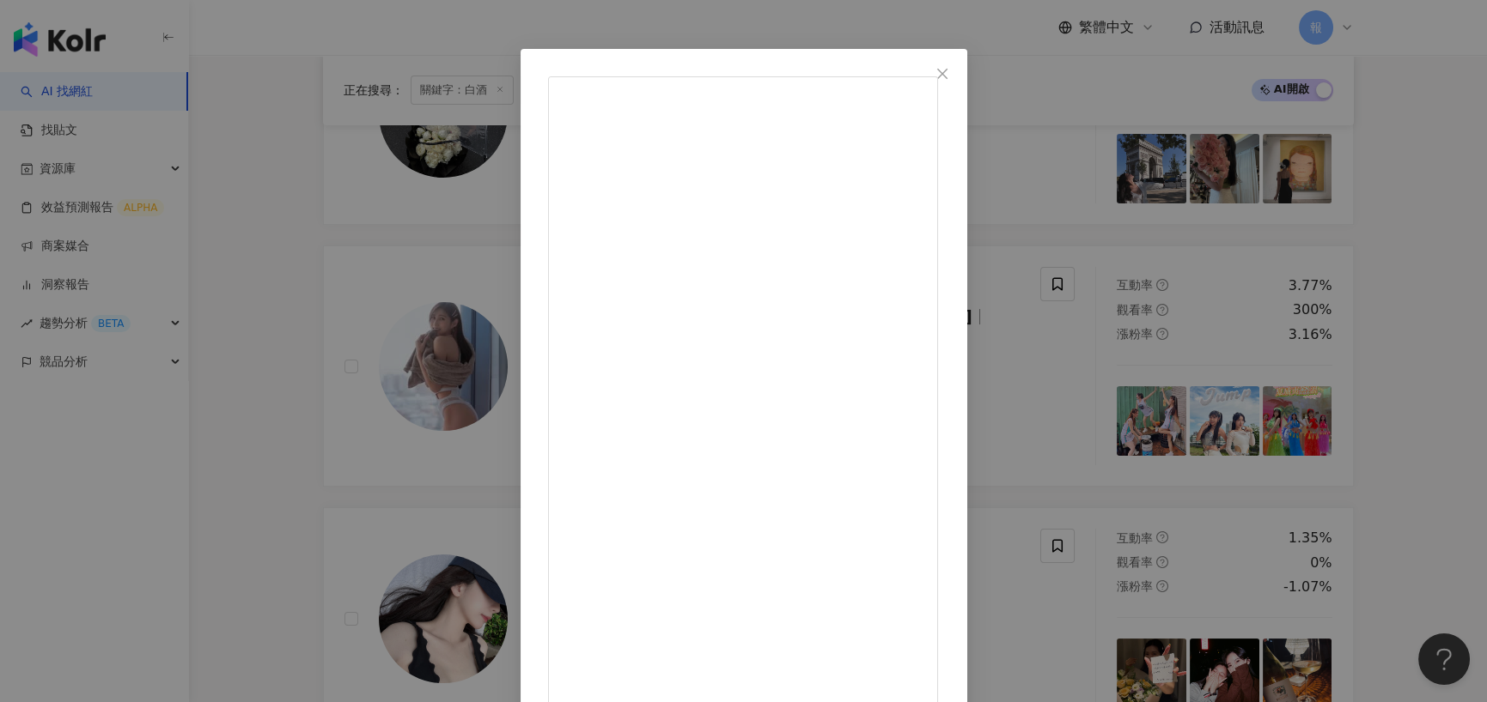
scroll to position [69, 0]
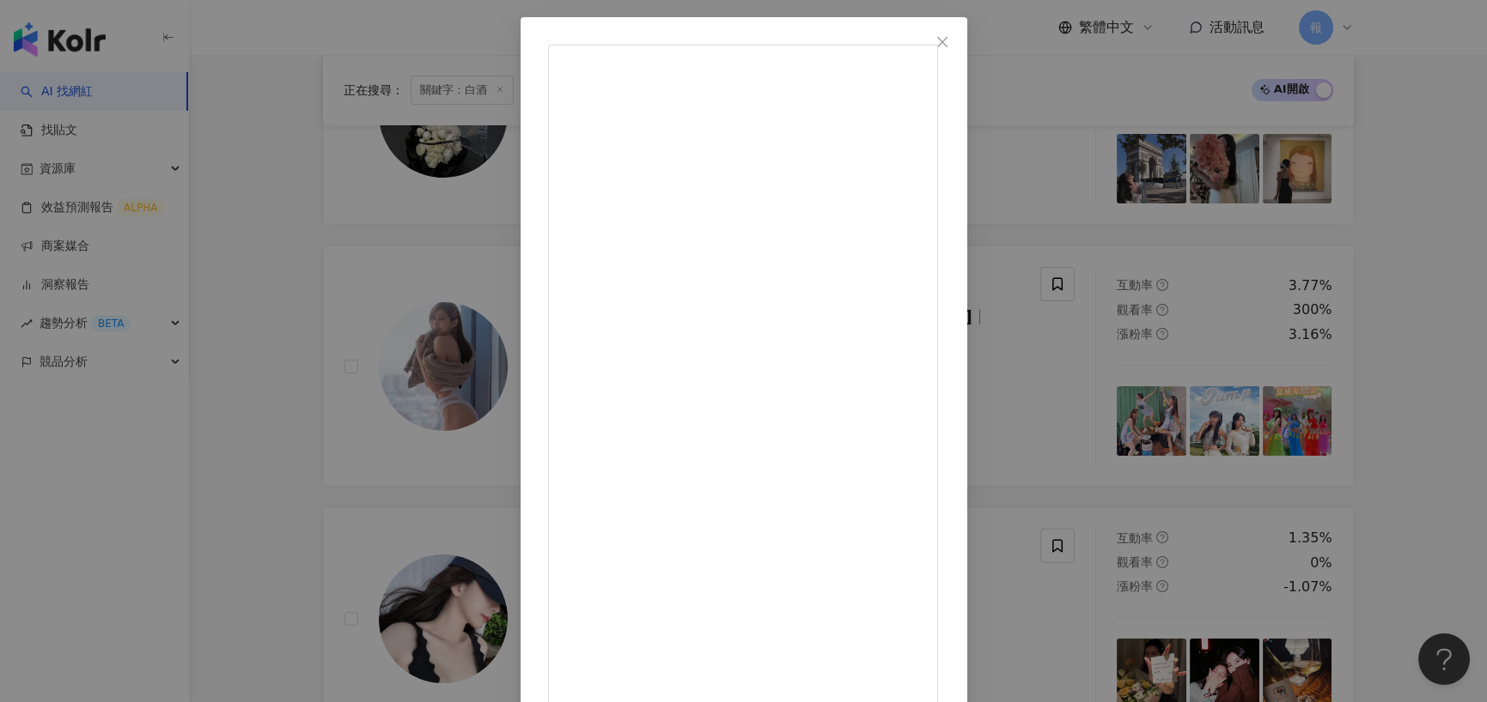
click at [234, 297] on div "不是那個ㄒㄩㄢの軒軒 2025/5/5 @moon_t96 女神來了！ 就連貓咪都忍不住偷看三眼！！！ 快底下留言～ 你們還想看些什麼๑˃ᴗ˂๑ #許願 #成…" at bounding box center [743, 351] width 1487 height 702
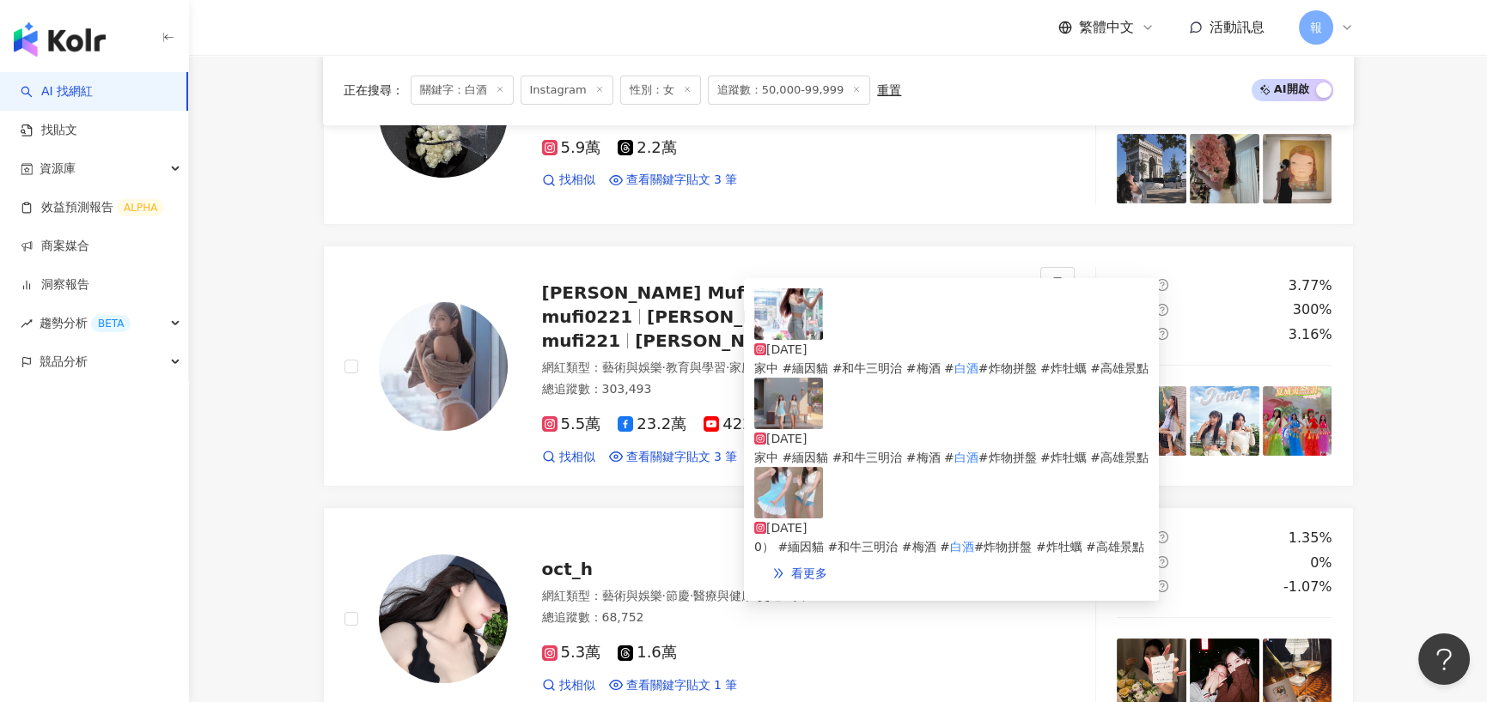
click at [978, 362] on span "#炸物拼盤 #炸牡蠣 #高雄景點" at bounding box center [1063, 369] width 170 height 14
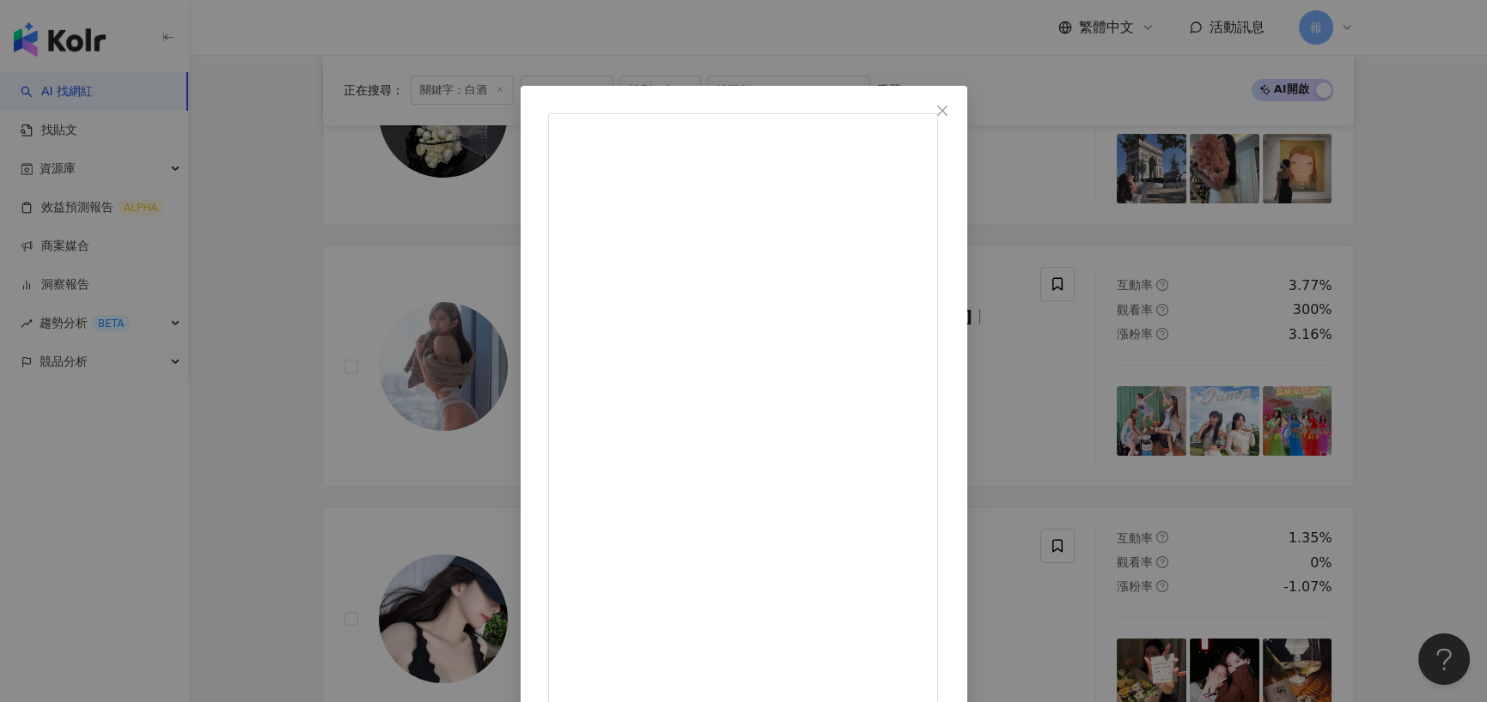
click at [304, 352] on div "不是那個ㄒㄩㄢの軒軒 2025/5/5 @moon_t96 女神來了！ 就連貓咪都忍不住偷看三眼！！！ 快底下留言～ 你們還想看些什麼๑˃ᴗ˂๑ #許願 #成…" at bounding box center [743, 351] width 1487 height 702
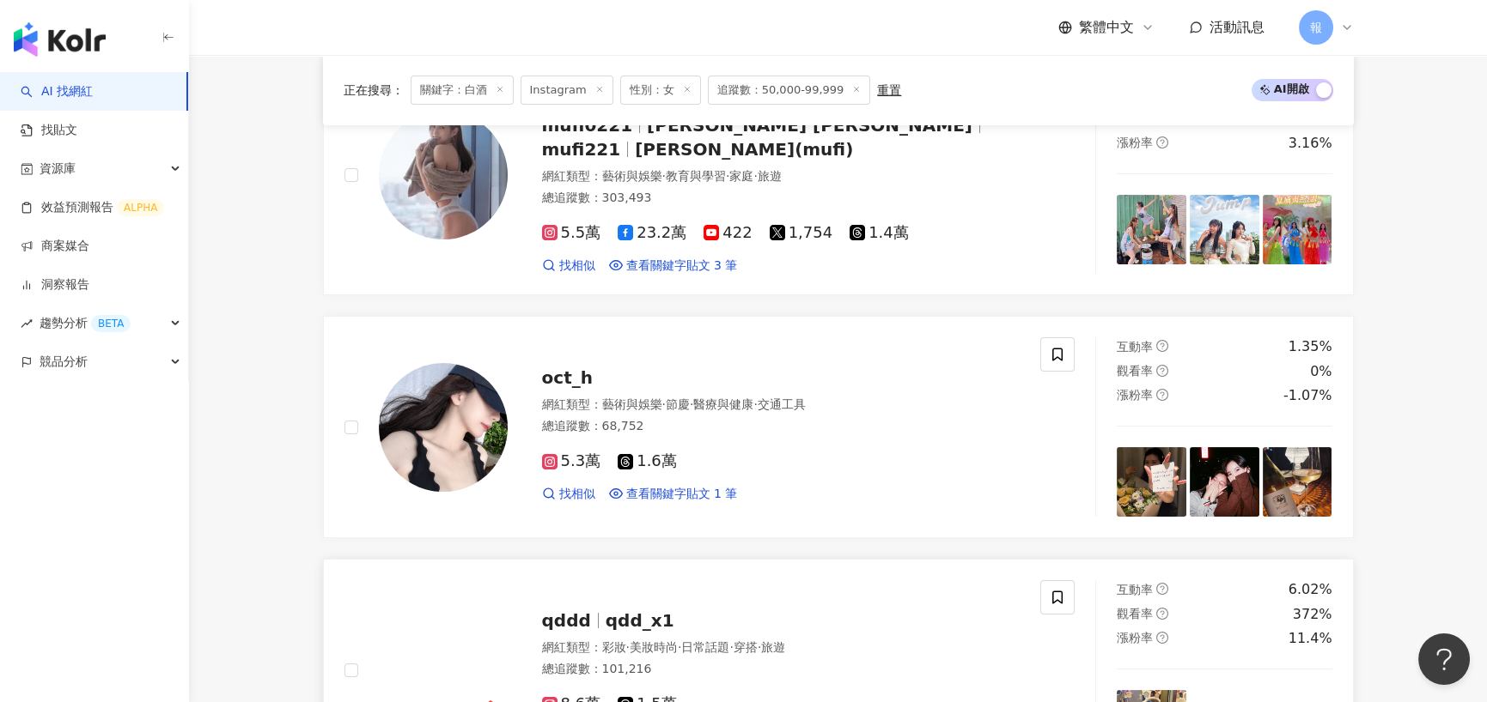
scroll to position [1202, 0]
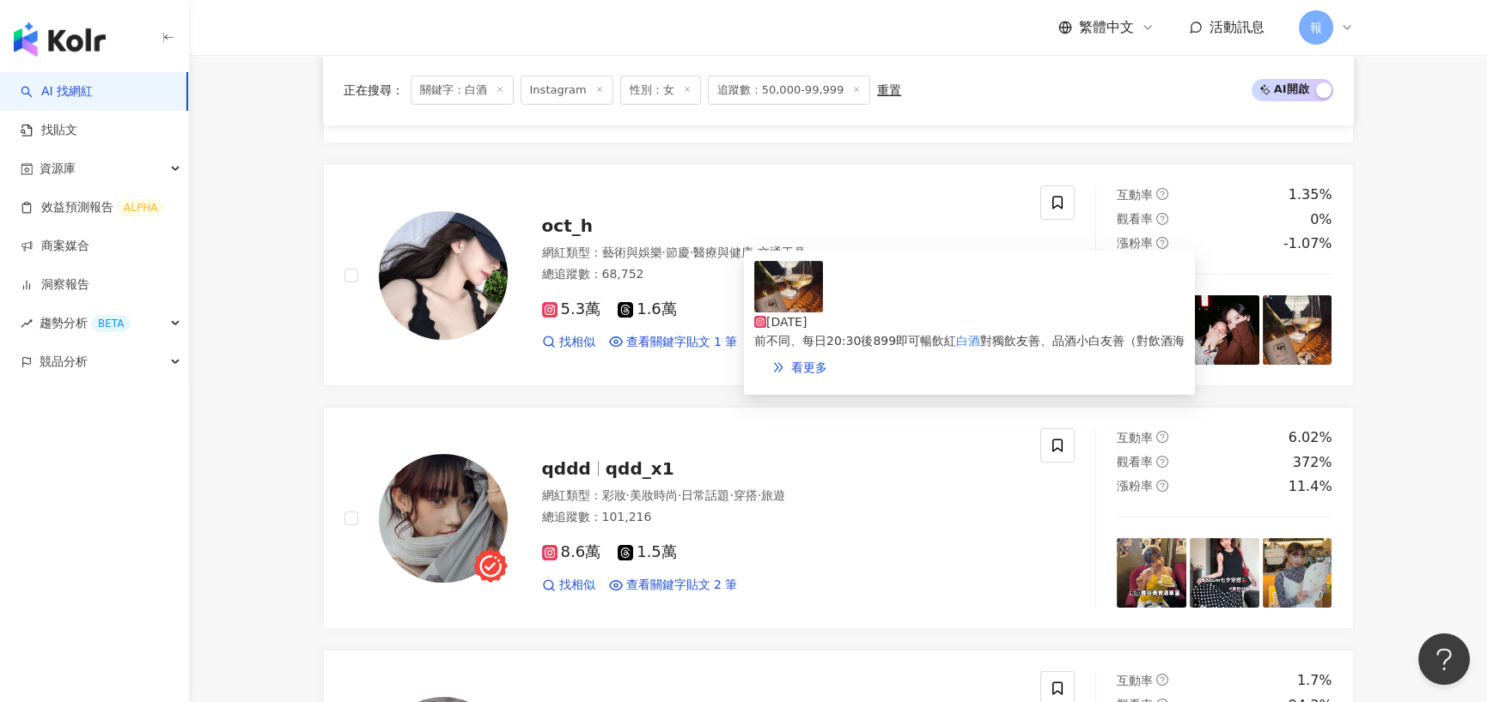
click at [980, 334] on span "對獨飲友善、品酒小白友善（對飲酒海" at bounding box center [1082, 341] width 204 height 14
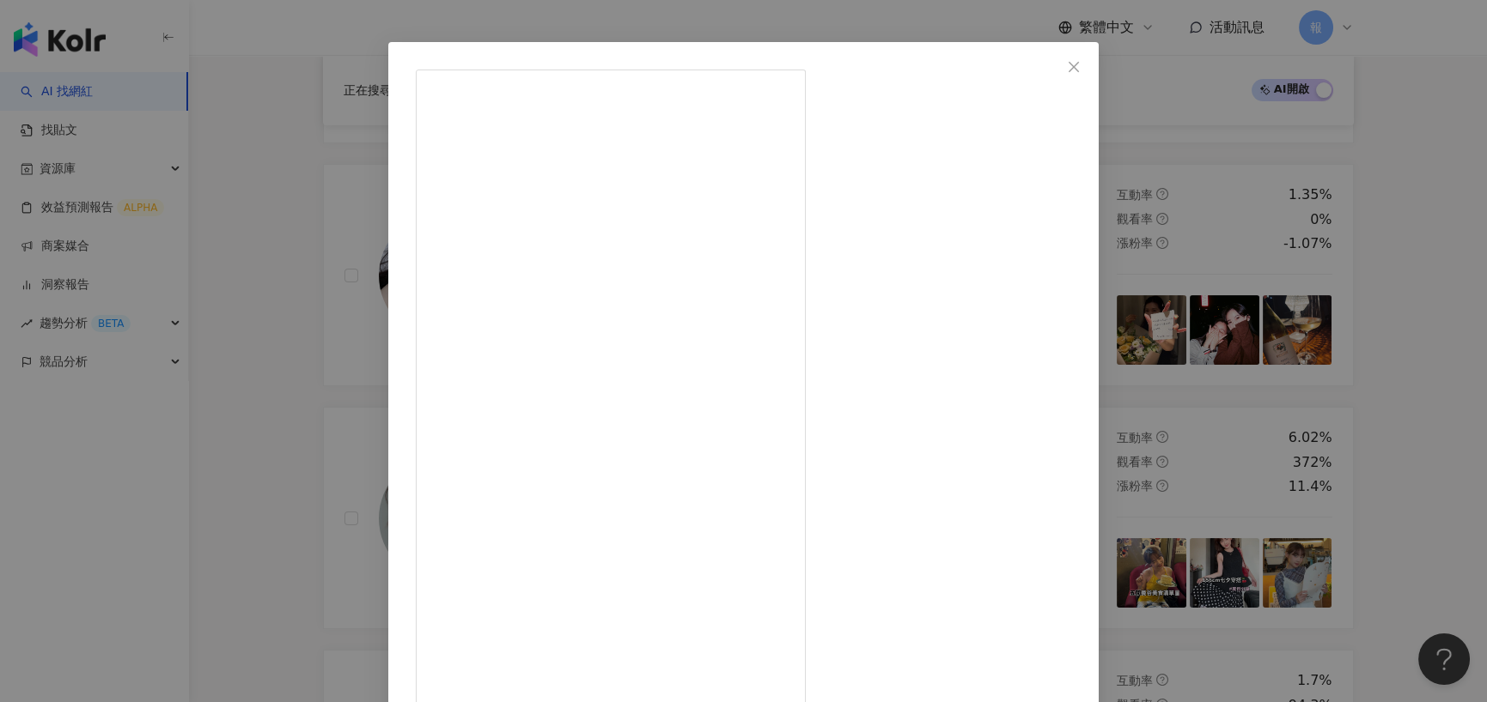
scroll to position [79, 0]
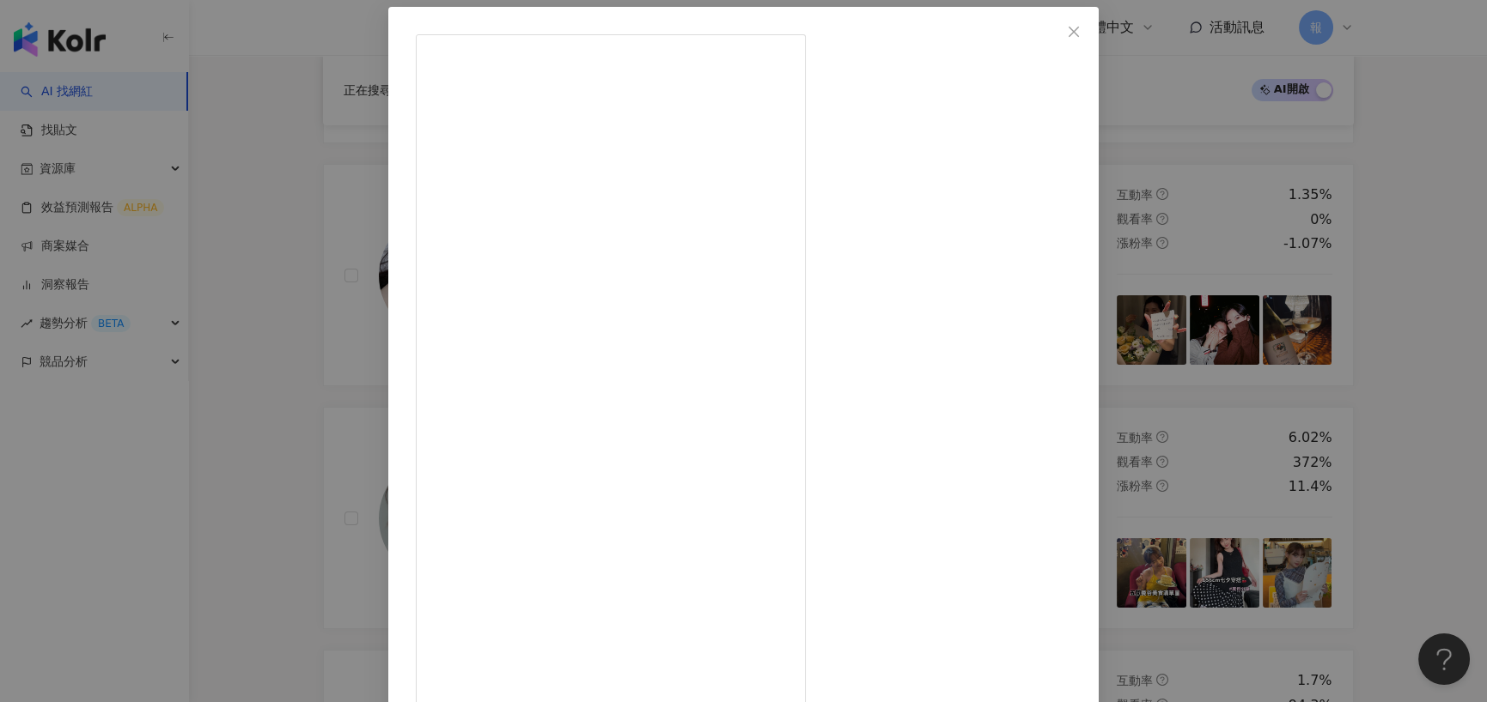
click at [306, 277] on div "oct_h 2025/6/14 二刷Mosso 一刷是兩年前剛開幕時與朋友去慶生⋯去完被服務驚艷到再也不去哈哈哈哈哈哈 這次去半露天的環境依舊很美、食物也依舊…" at bounding box center [743, 351] width 1487 height 702
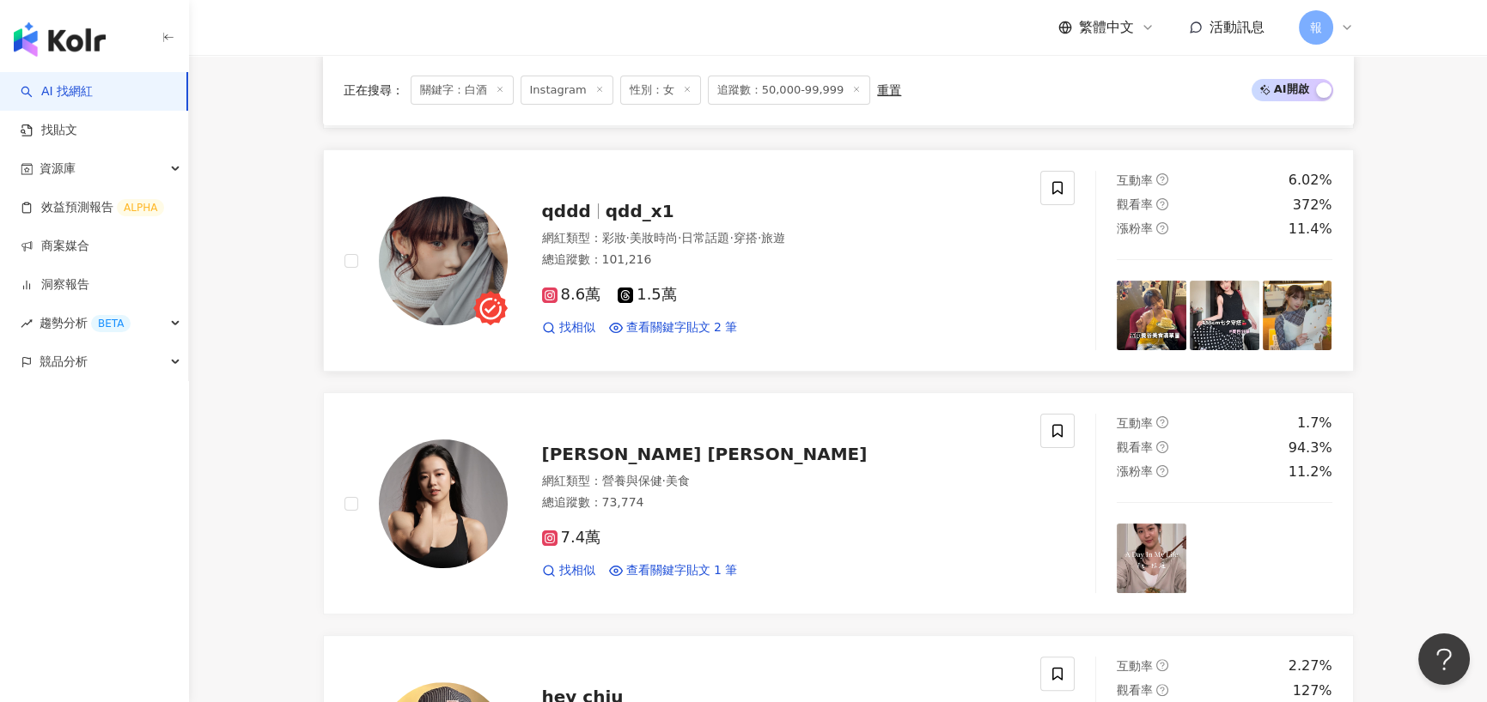
scroll to position [1460, 0]
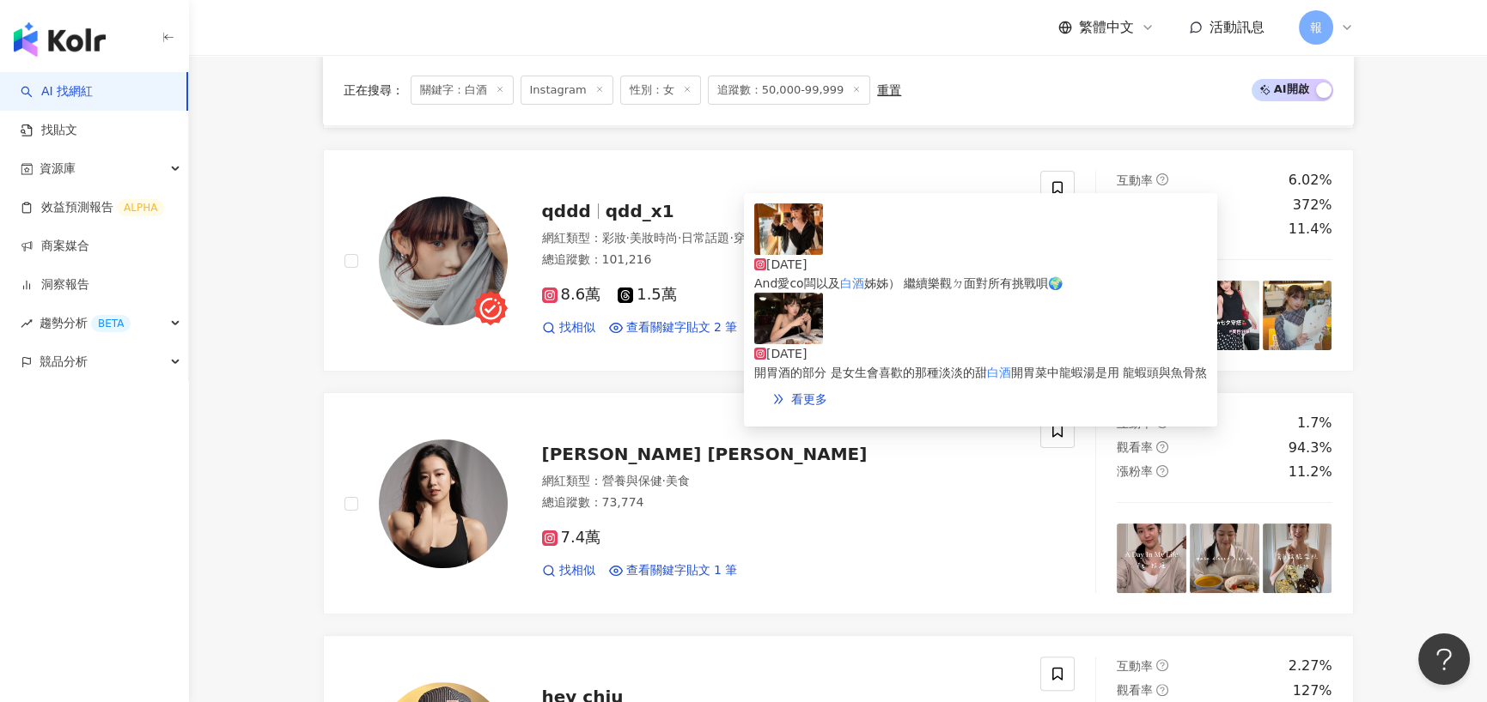
click at [907, 344] on div "2024/10/8" at bounding box center [980, 353] width 453 height 19
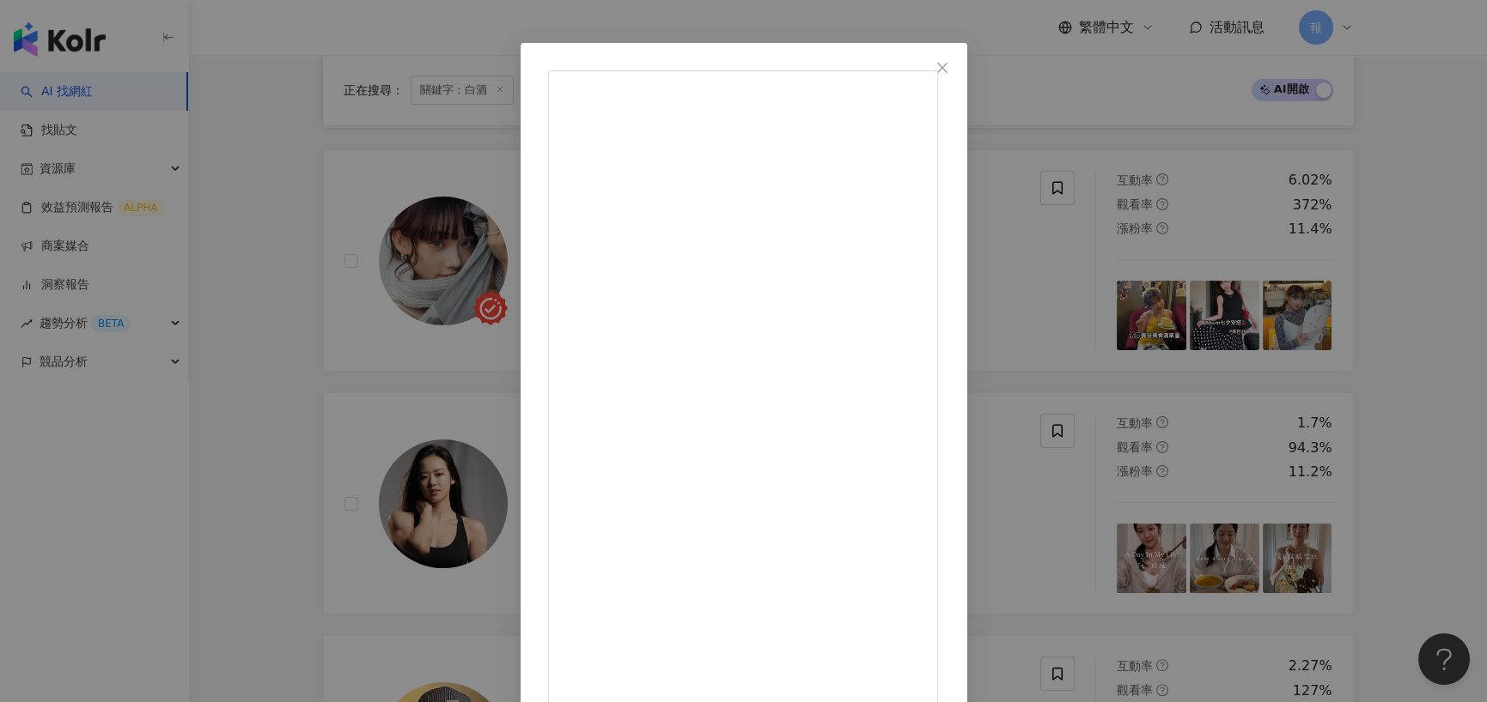
scroll to position [68, 0]
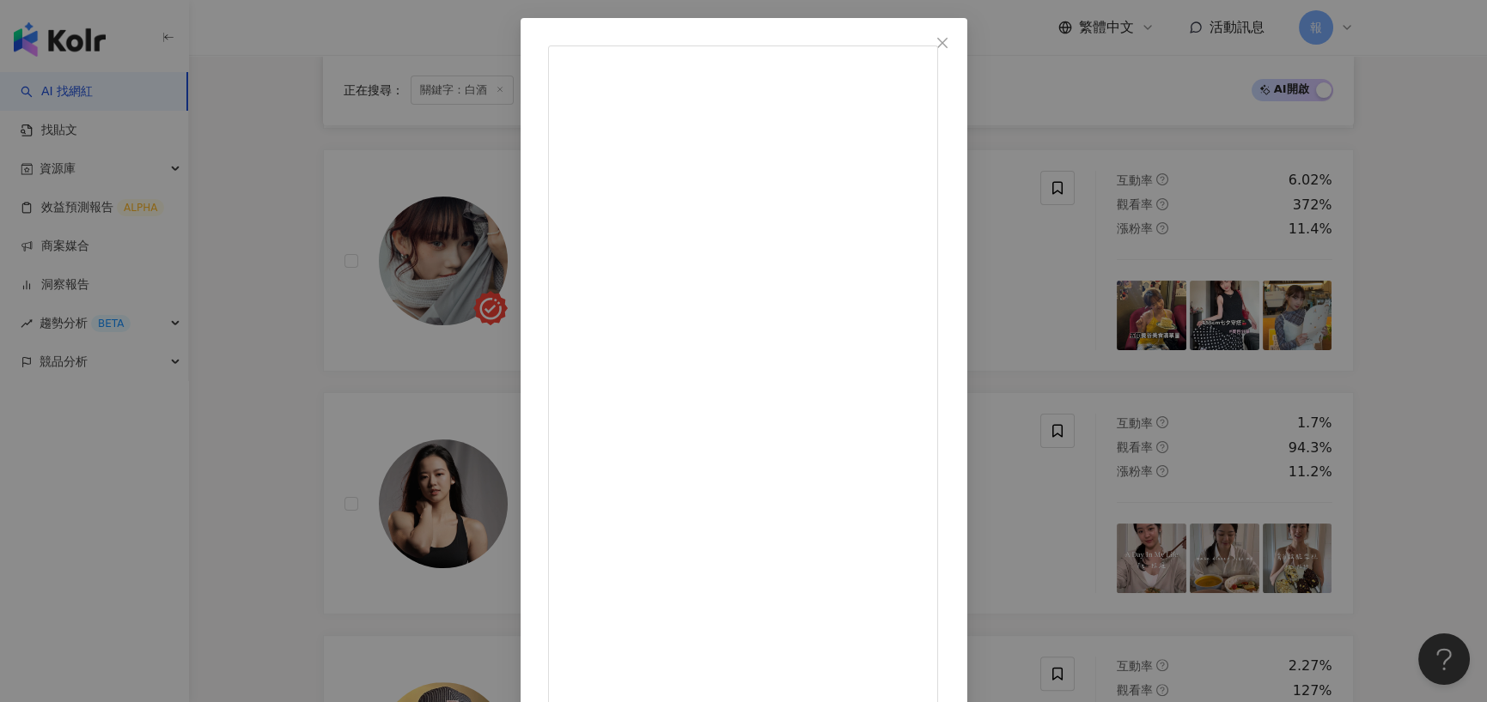
click at [264, 374] on div "qddd 2024/10/8 今年最喜歡的生日餐之一🍒(我過了好多次生日) 真的要大推薦你們來茹絲葵慶生 484拍照很漂亮XD 一走進來就會感受到滿滿的老派約…" at bounding box center [743, 351] width 1487 height 702
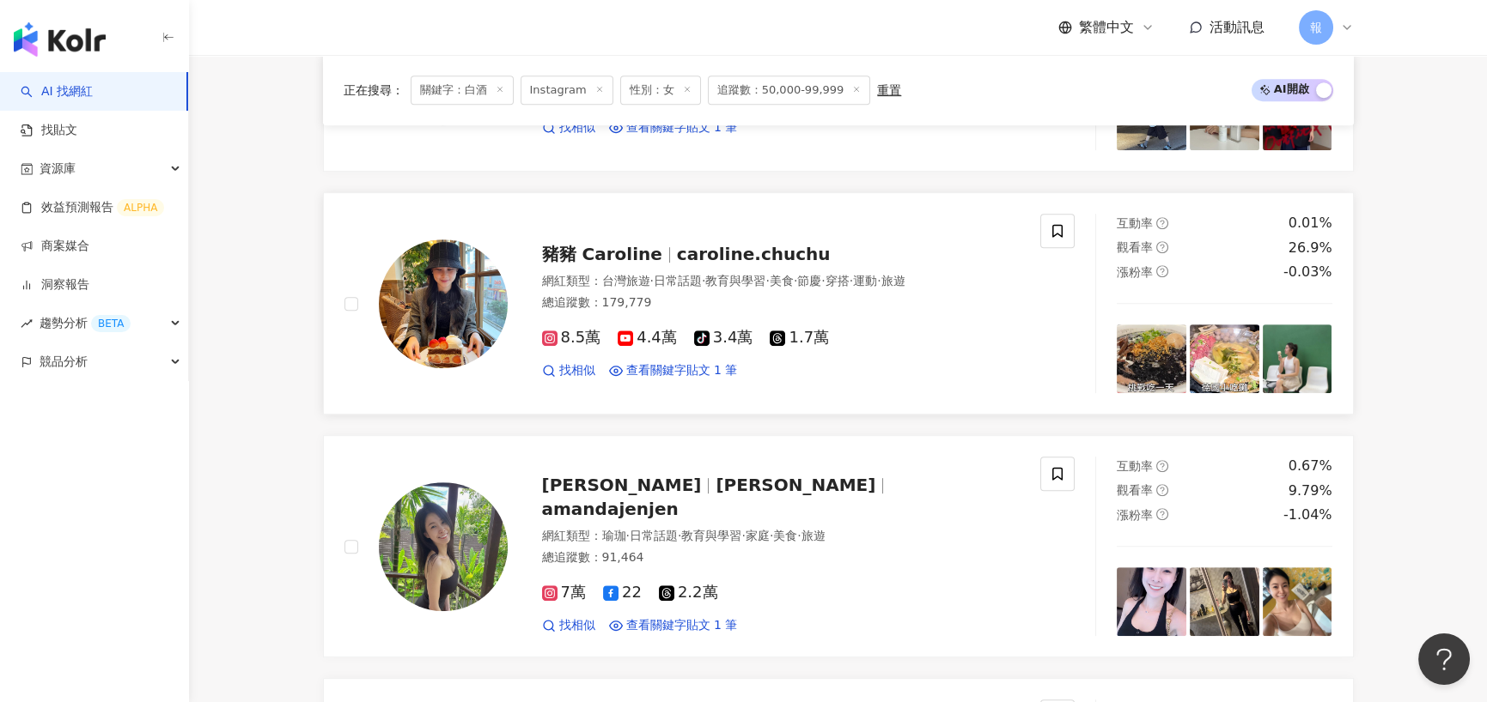
scroll to position [2147, 0]
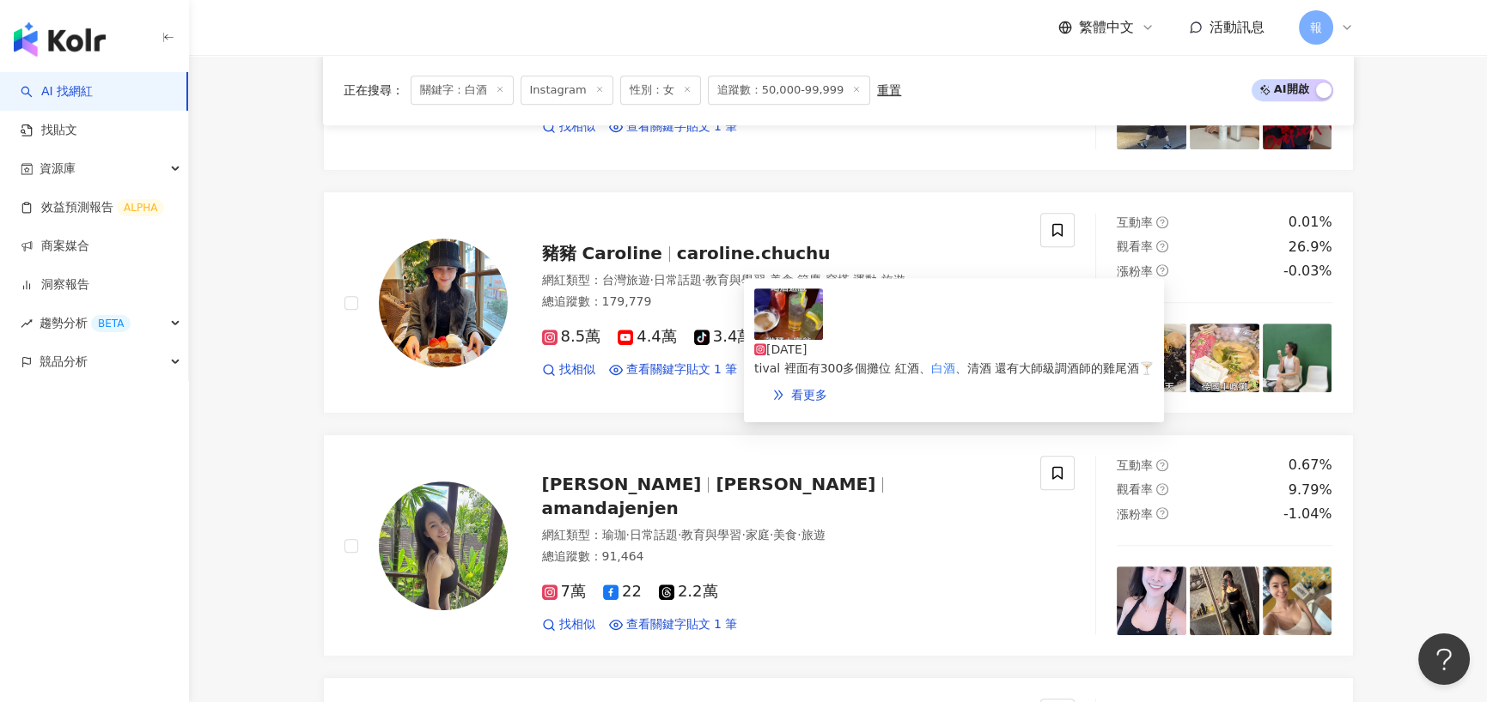
click at [945, 340] on div "2024/10/29" at bounding box center [953, 349] width 399 height 19
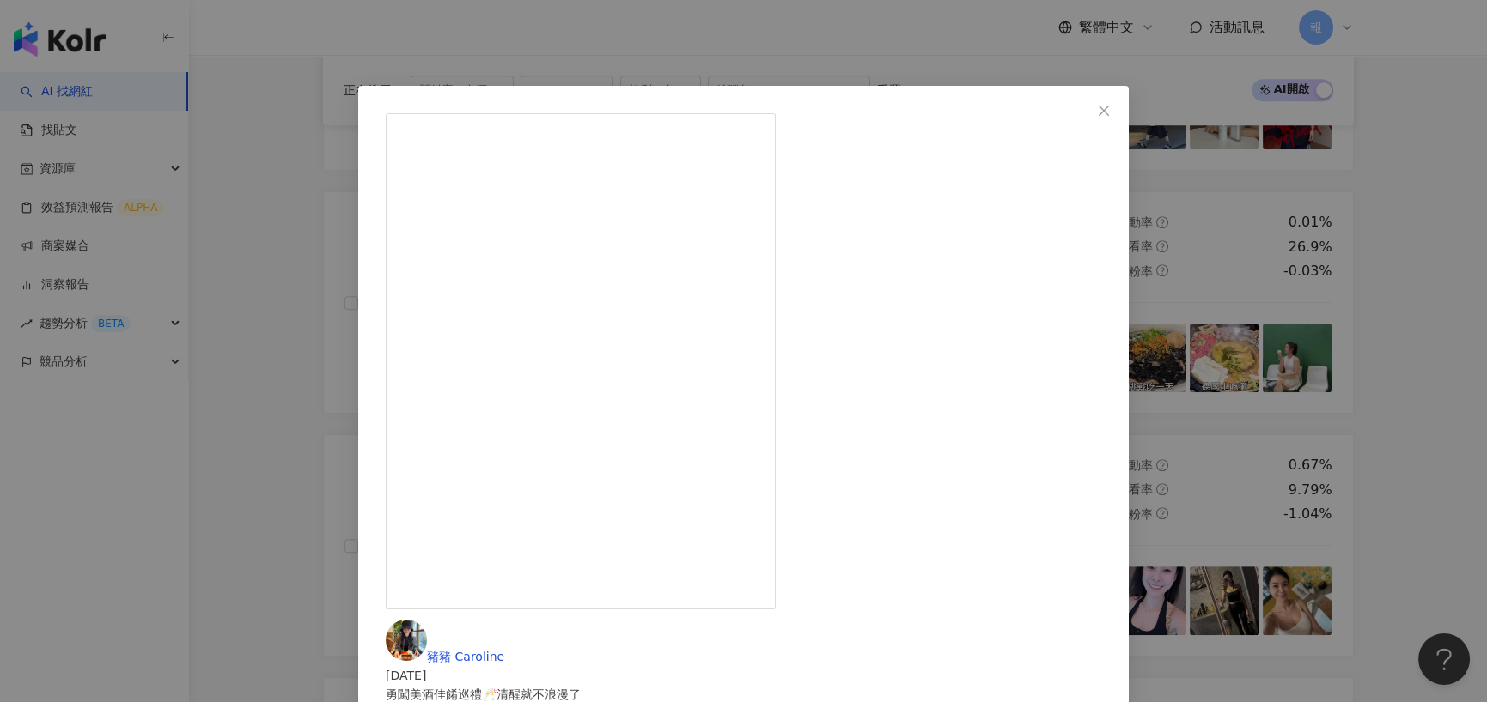
click at [315, 416] on div "豬豬 Caroline 2024/10/29 勇闖美酒佳餚巡禮🥂清醒就不浪漫了 10月份特別飛來香港 參加一年一度的Wine & Dine Festival …" at bounding box center [743, 351] width 1487 height 702
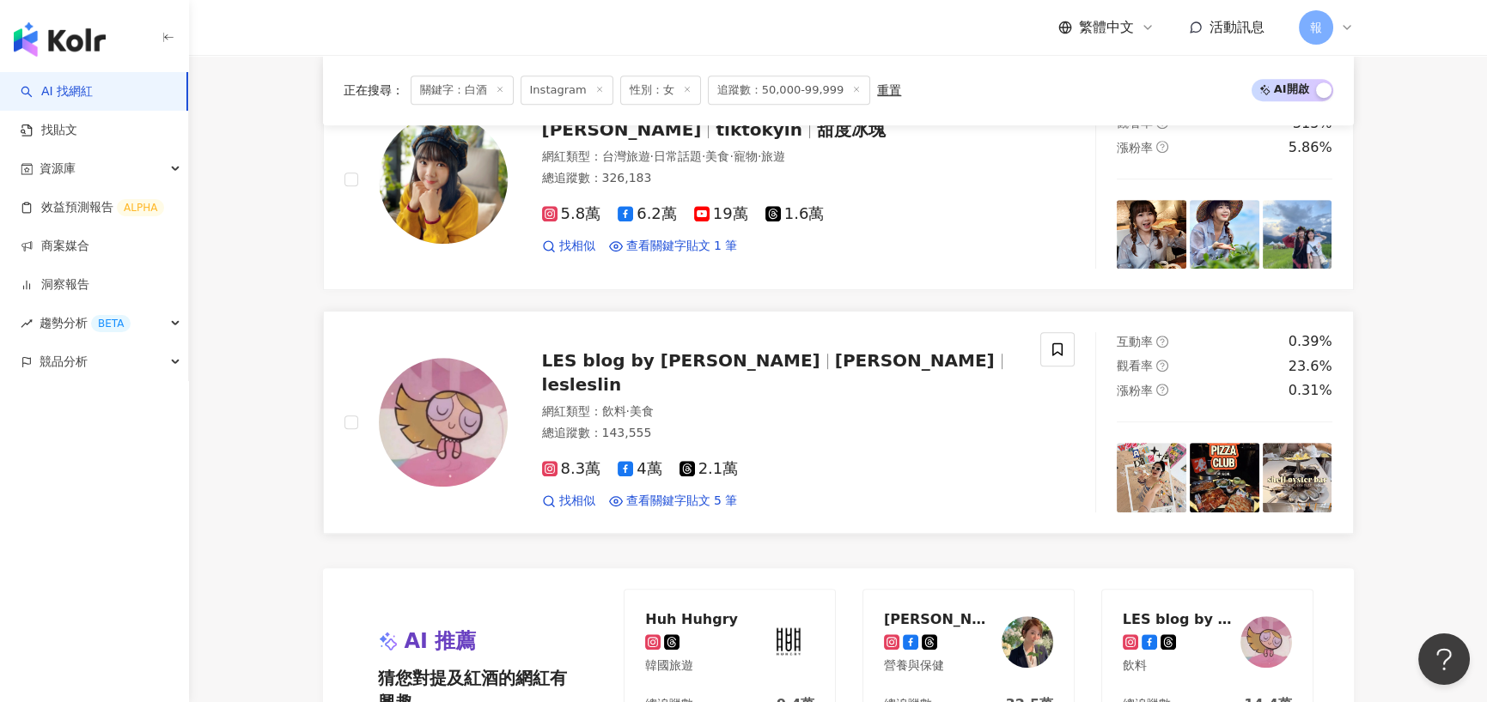
scroll to position [2748, 0]
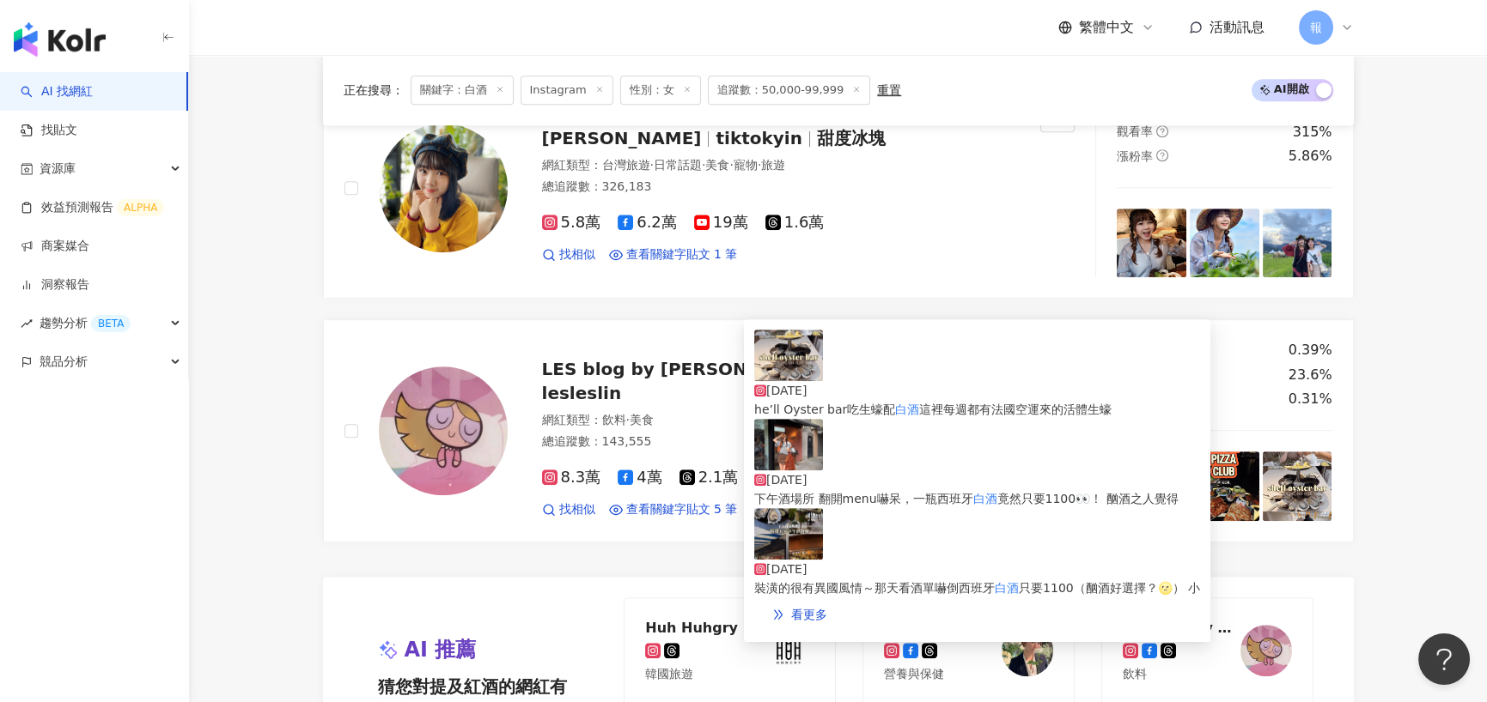
click at [947, 471] on div "2025/5/3" at bounding box center [977, 480] width 446 height 19
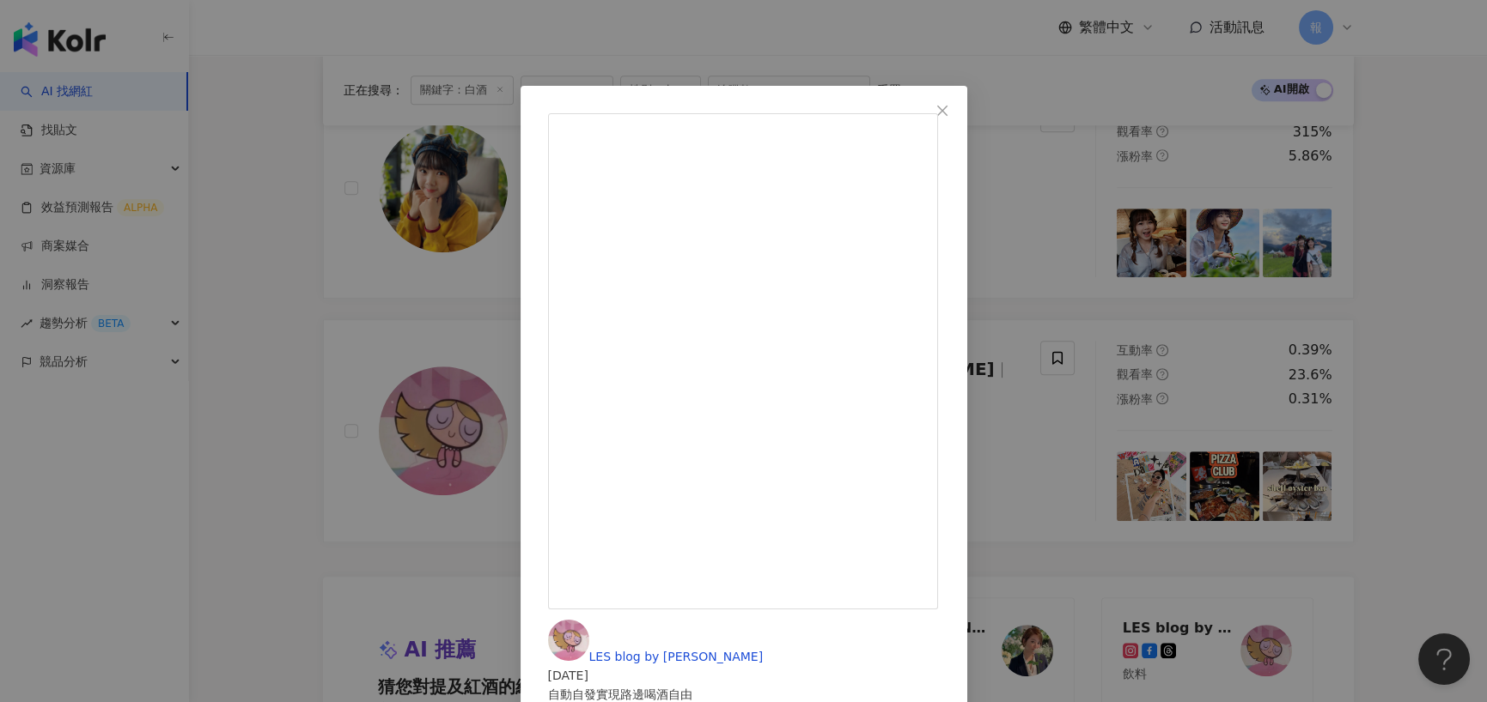
click at [308, 345] on div "LES blog by Leslie 2025/5/3 自動自發實現路邊喝酒自由 （其實就是自己拿著酒到店門口晃一圈🌝） 最近新喜歡的下午酒場所 翻開menu…" at bounding box center [743, 351] width 1487 height 702
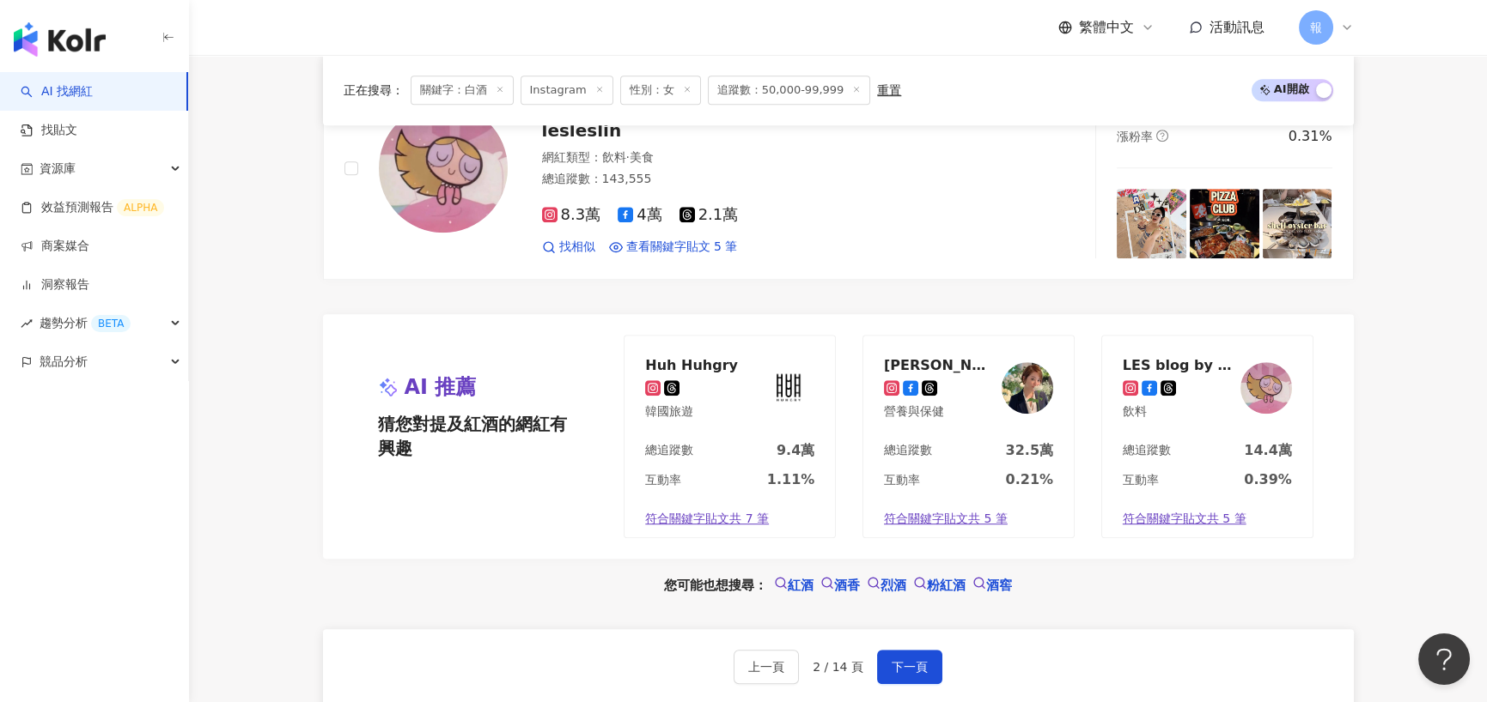
scroll to position [3294, 0]
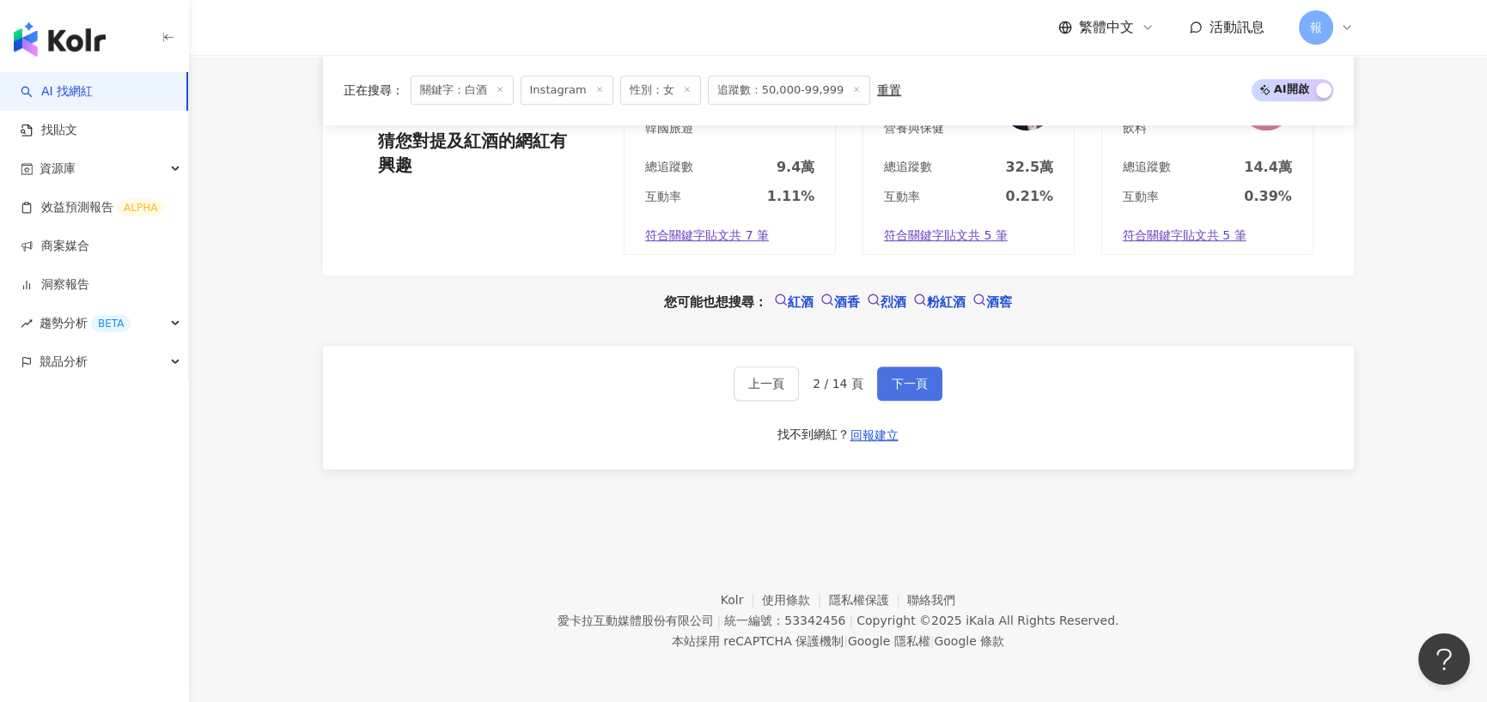
click at [936, 388] on button "下一頁" at bounding box center [909, 384] width 65 height 34
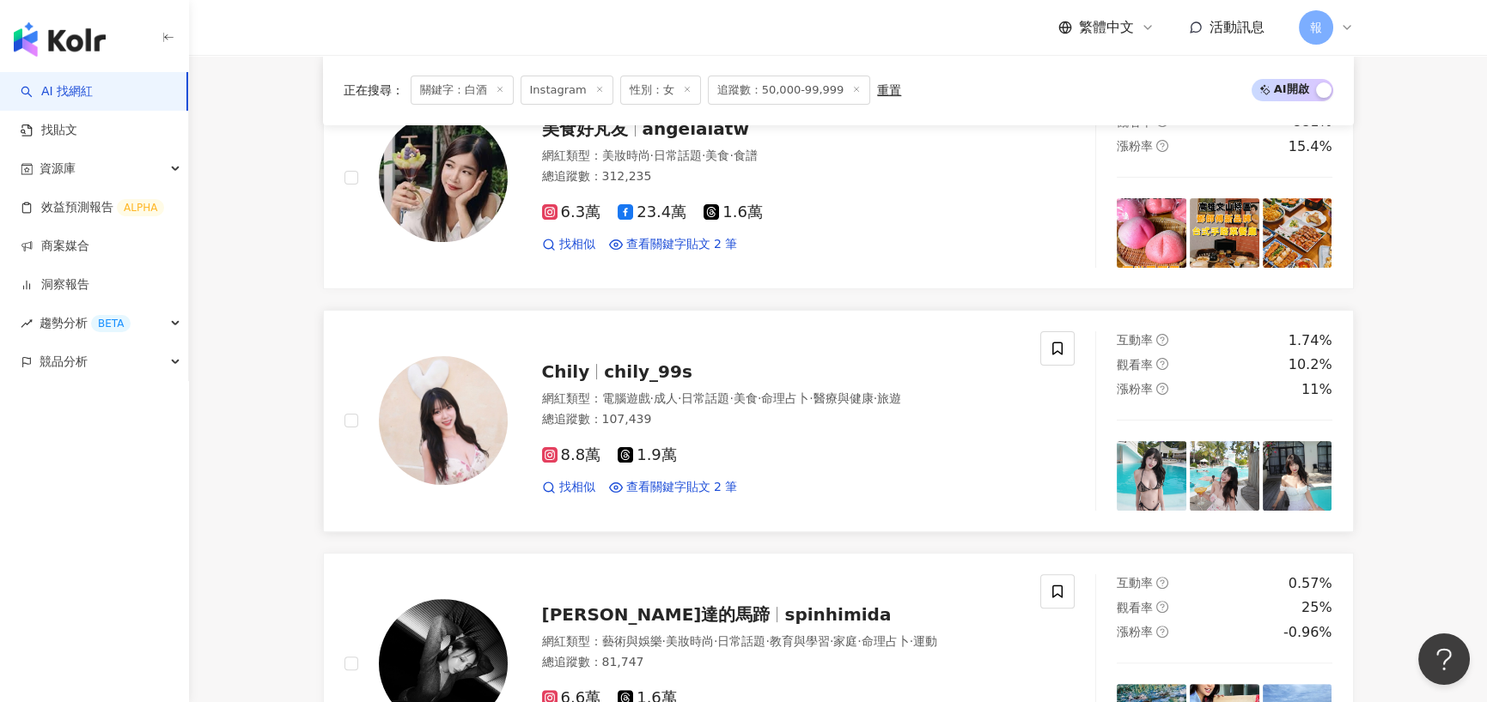
scroll to position [1546, 0]
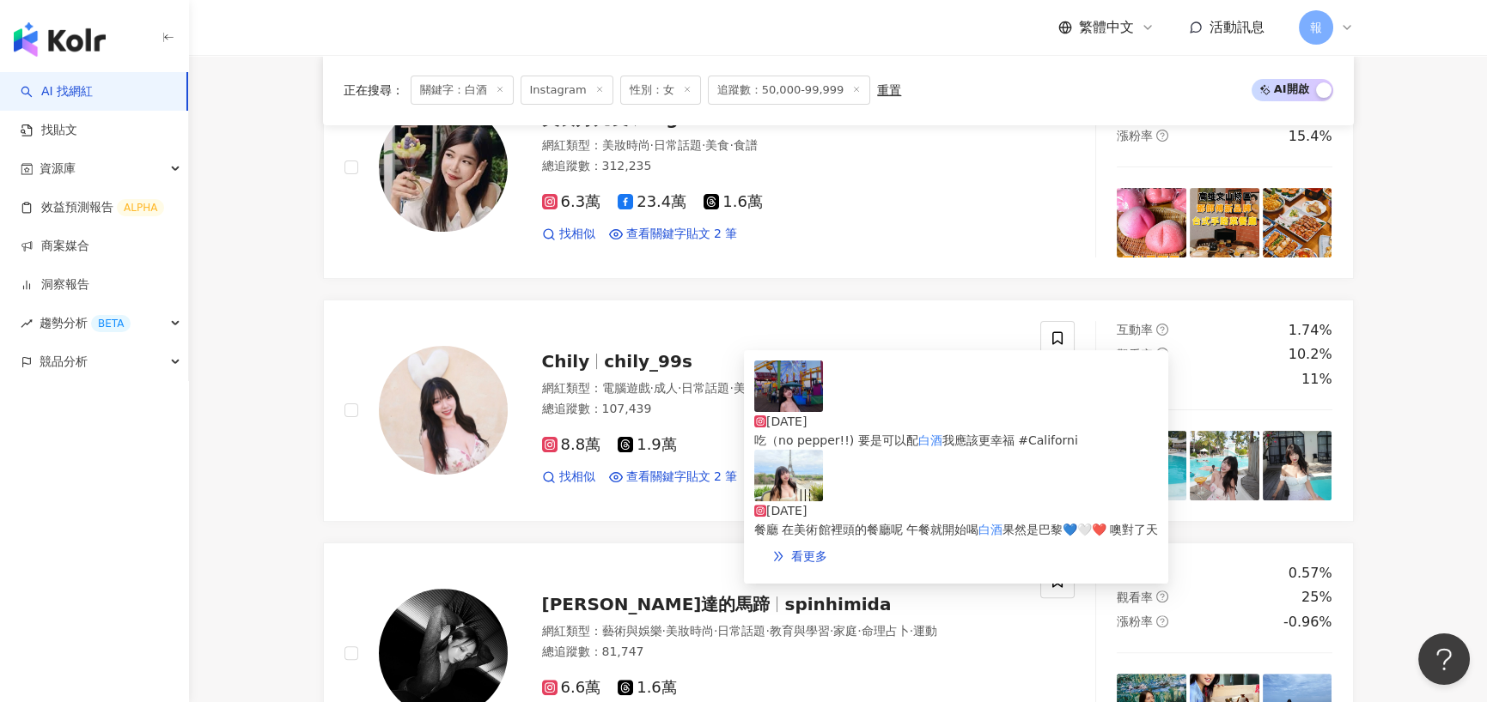
click at [901, 431] on div "吃（no pepper!!) 要是可以配 白酒 我應該更幸福 #Californi" at bounding box center [956, 440] width 404 height 19
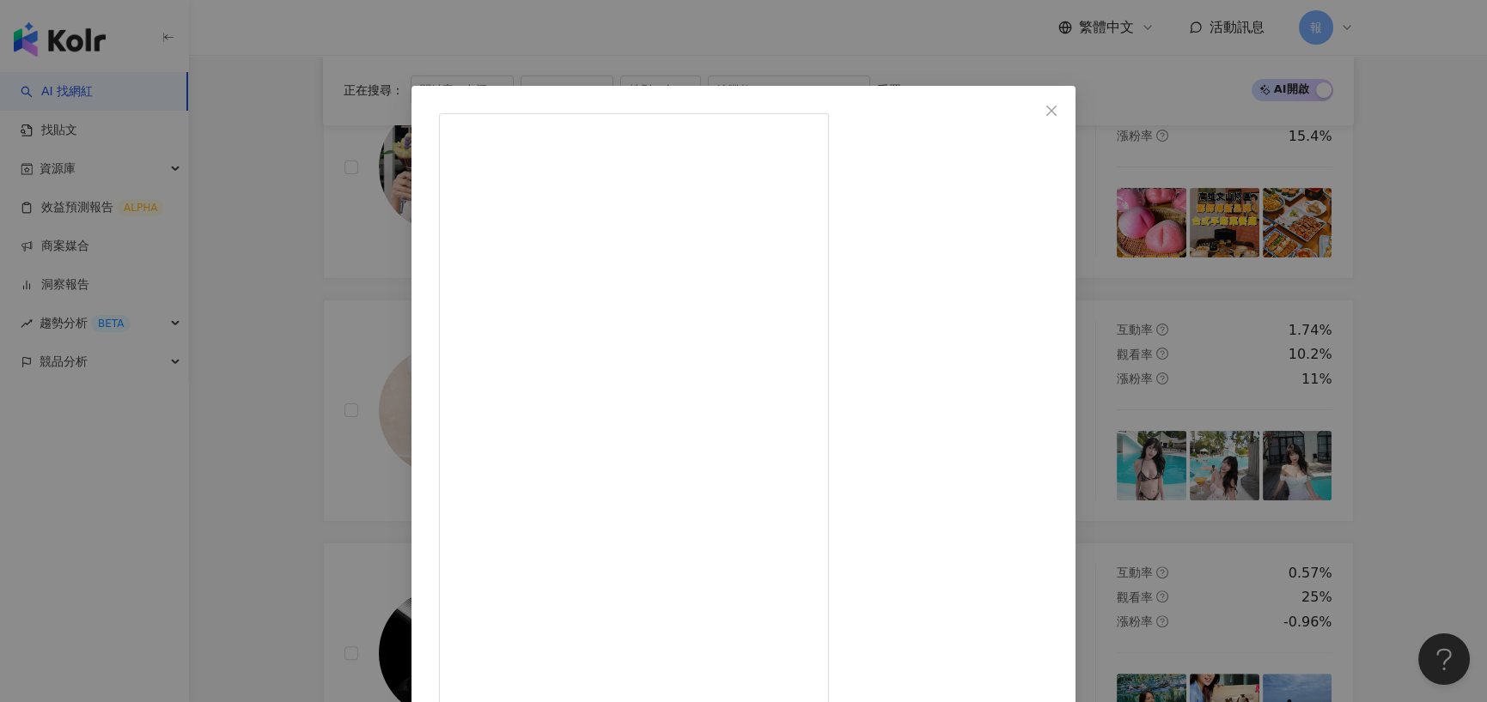
click at [256, 505] on div "Chily 2025/5/23 🎡❤️‍🔥🎢 Los Angeles under lilac skies makes our California dream…" at bounding box center [743, 351] width 1487 height 702
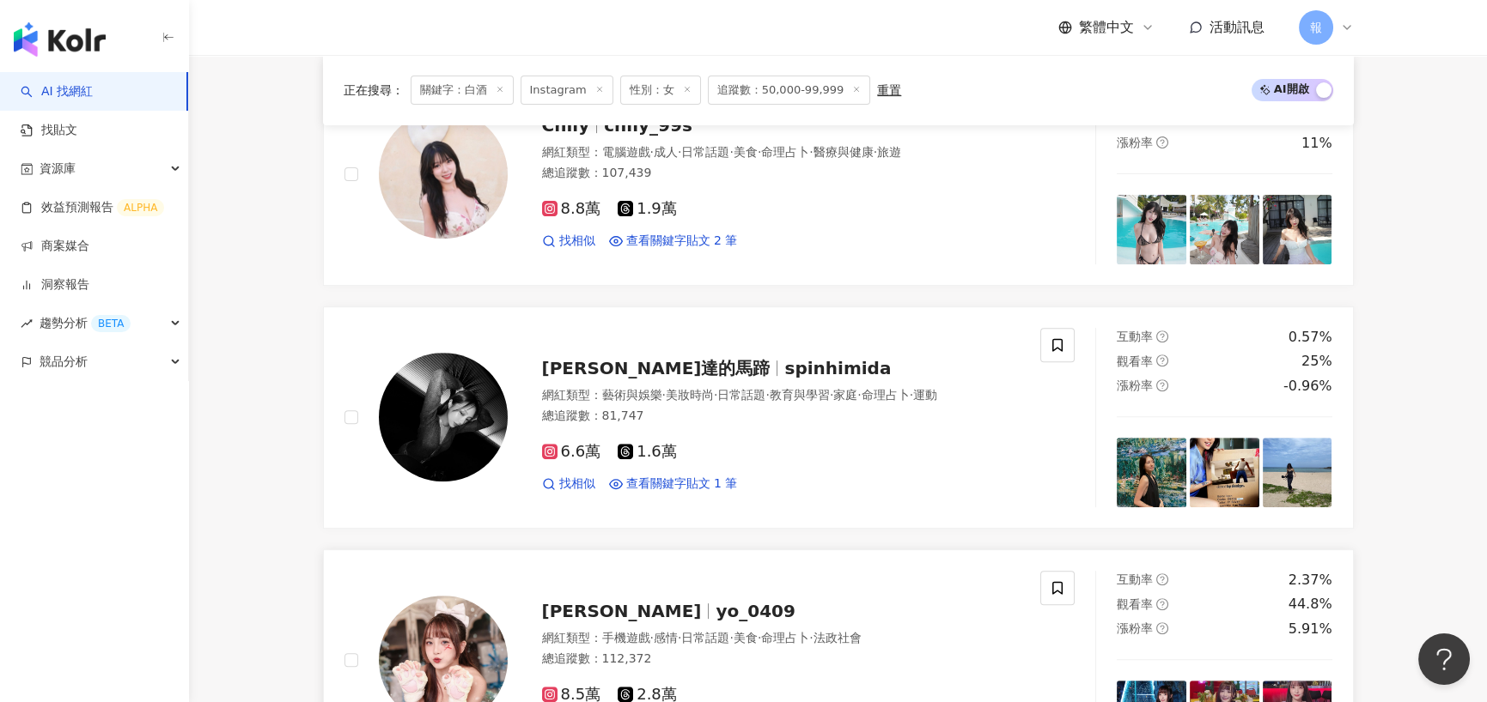
scroll to position [1889, 0]
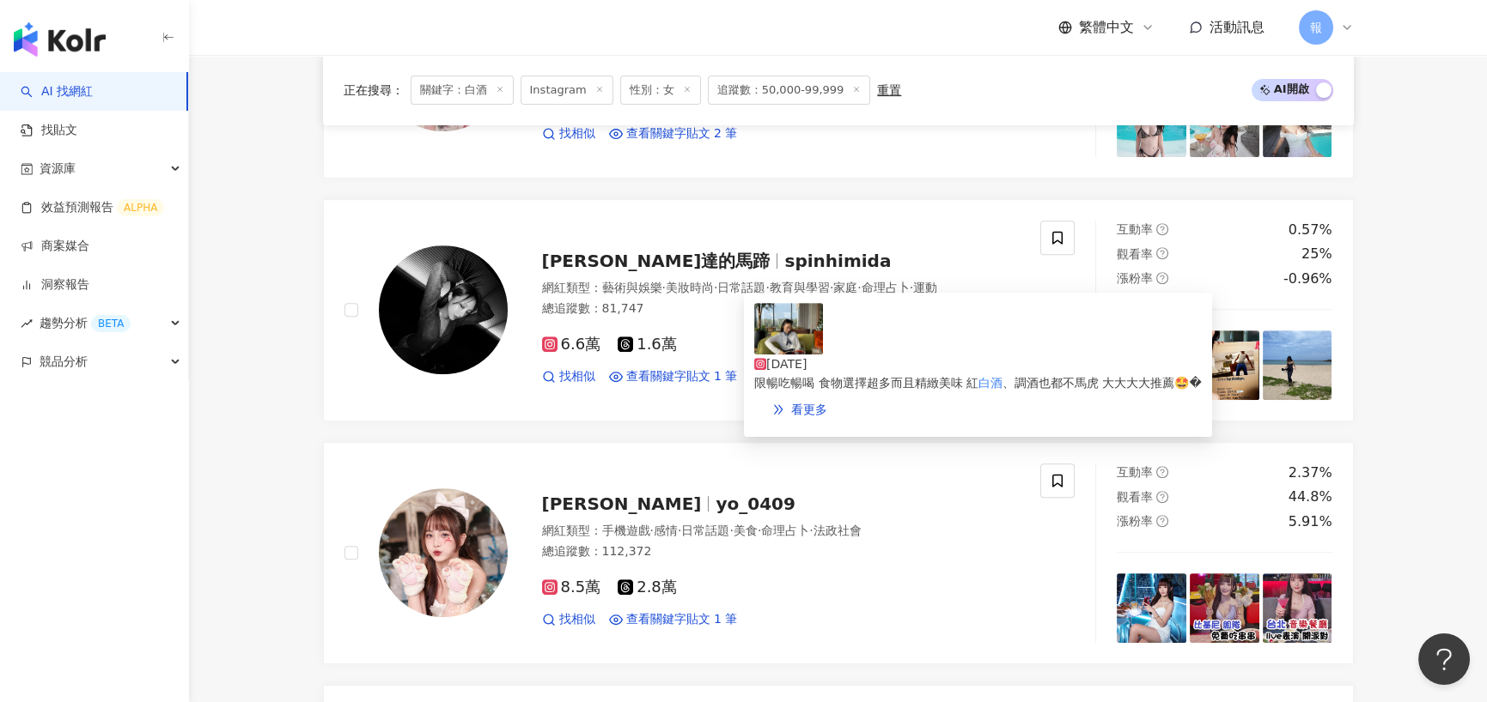
click at [1002, 376] on span "、調酒也都不馬虎 大大大大推薦🤩�" at bounding box center [1101, 383] width 199 height 14
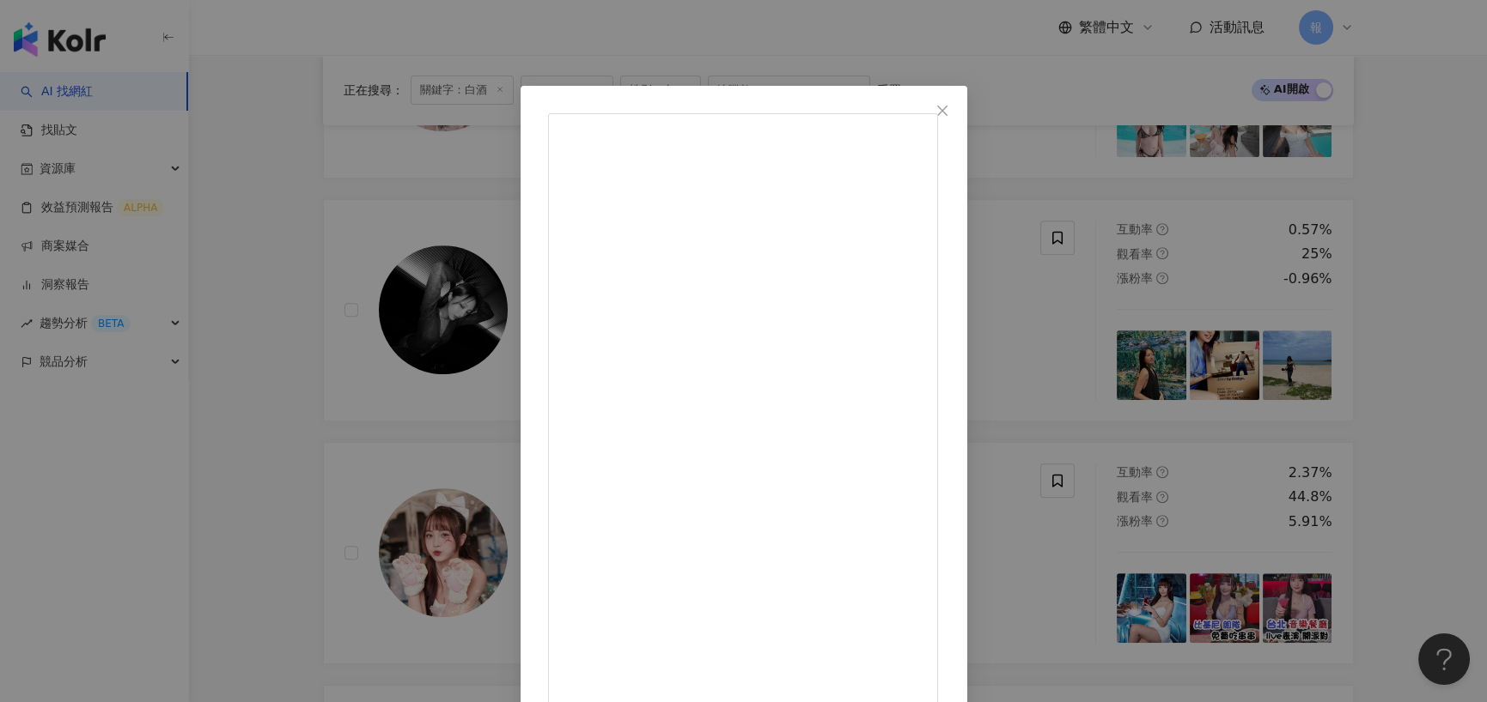
click at [274, 304] on div "Ada Lee達達的馬蹄 2025/2/15 好吃好玩的最近🐖🐖🐖✨ 一定要來說一下 雲品的行政酒廊真的好讚 空間很美很舒適 可以看到整個日月潭 （雖然我都沒…" at bounding box center [743, 351] width 1487 height 702
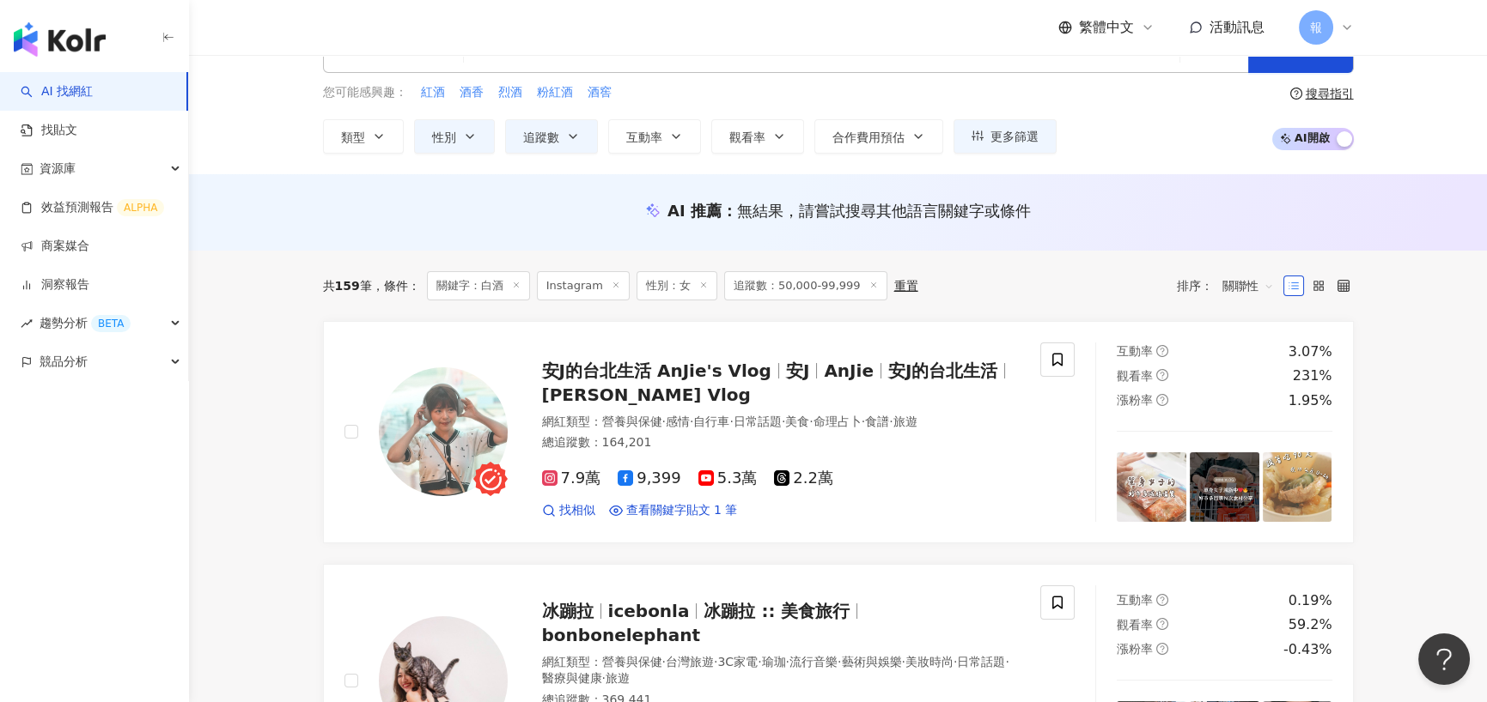
scroll to position [0, 0]
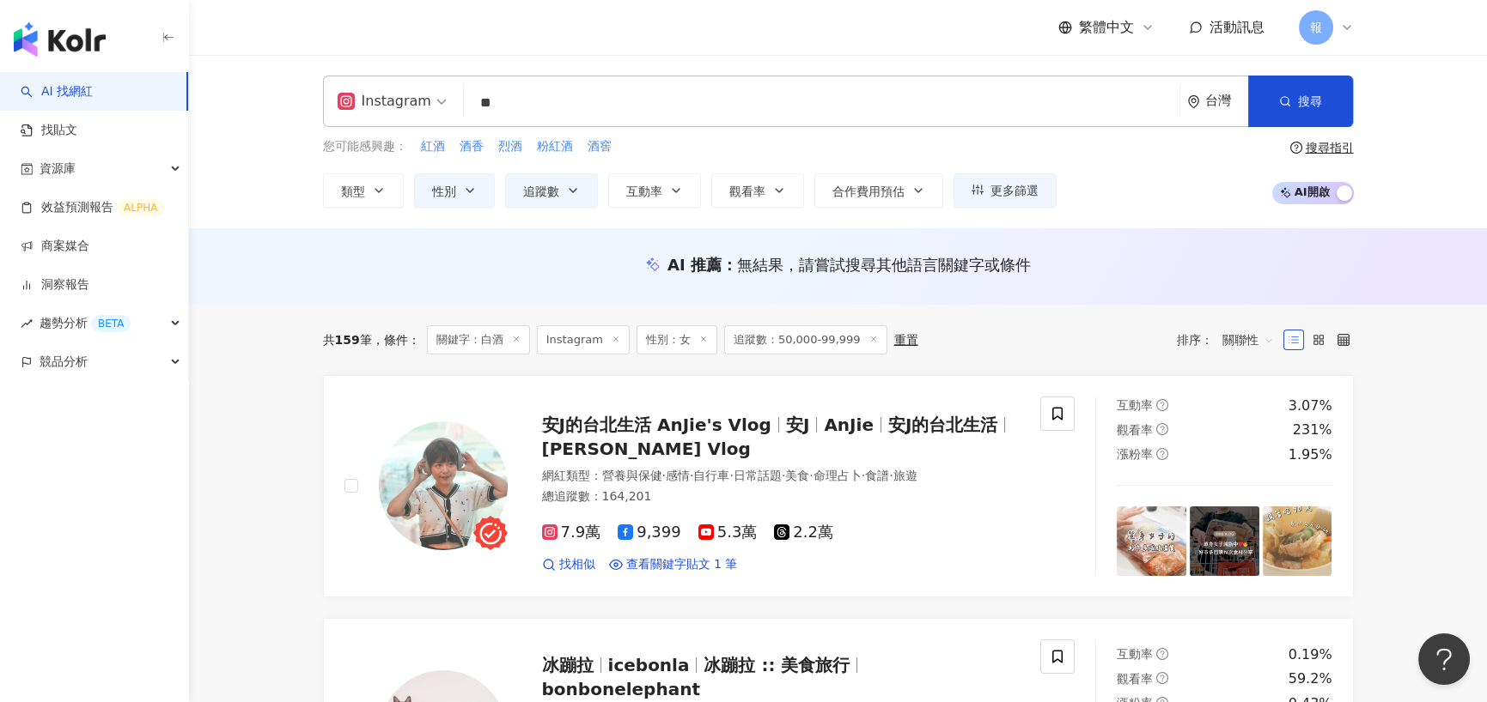
drag, startPoint x: 482, startPoint y: 120, endPoint x: 449, endPoint y: 119, distance: 32.6
click at [449, 119] on div "Instagram ** 台灣 搜尋 8f366850-b186-4026-bbf9-5c2d57b46973 白酒/JK Park 3,519 追蹤者 Co…" at bounding box center [838, 102] width 1031 height 52
click at [472, 107] on input "**" at bounding box center [822, 103] width 702 height 33
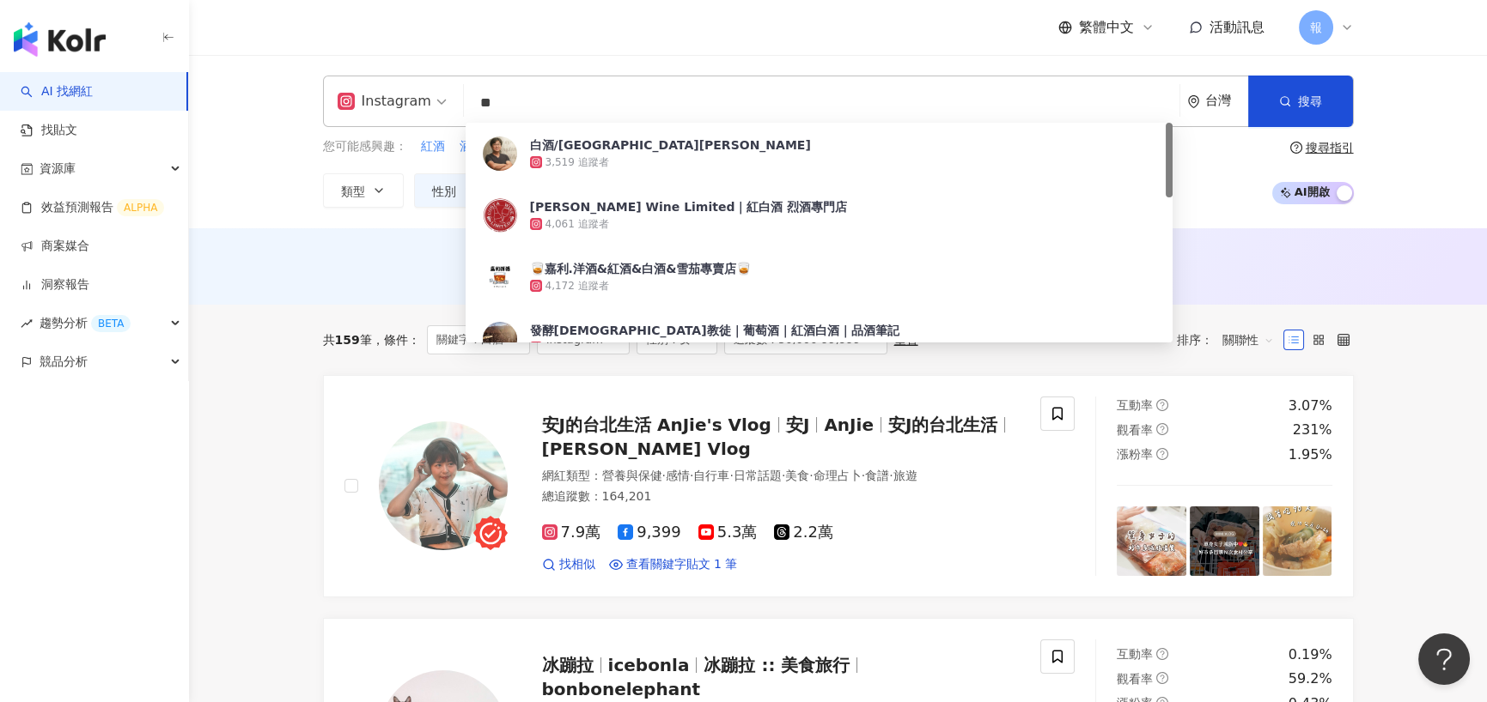
drag, startPoint x: 484, startPoint y: 102, endPoint x: 457, endPoint y: 101, distance: 27.5
click at [457, 101] on div "Instagram ** 台灣 搜尋 8f366850-b186-4026-bbf9-5c2d57b46973 白酒/JK Park 3,519 追蹤者 Co…" at bounding box center [838, 102] width 1031 height 52
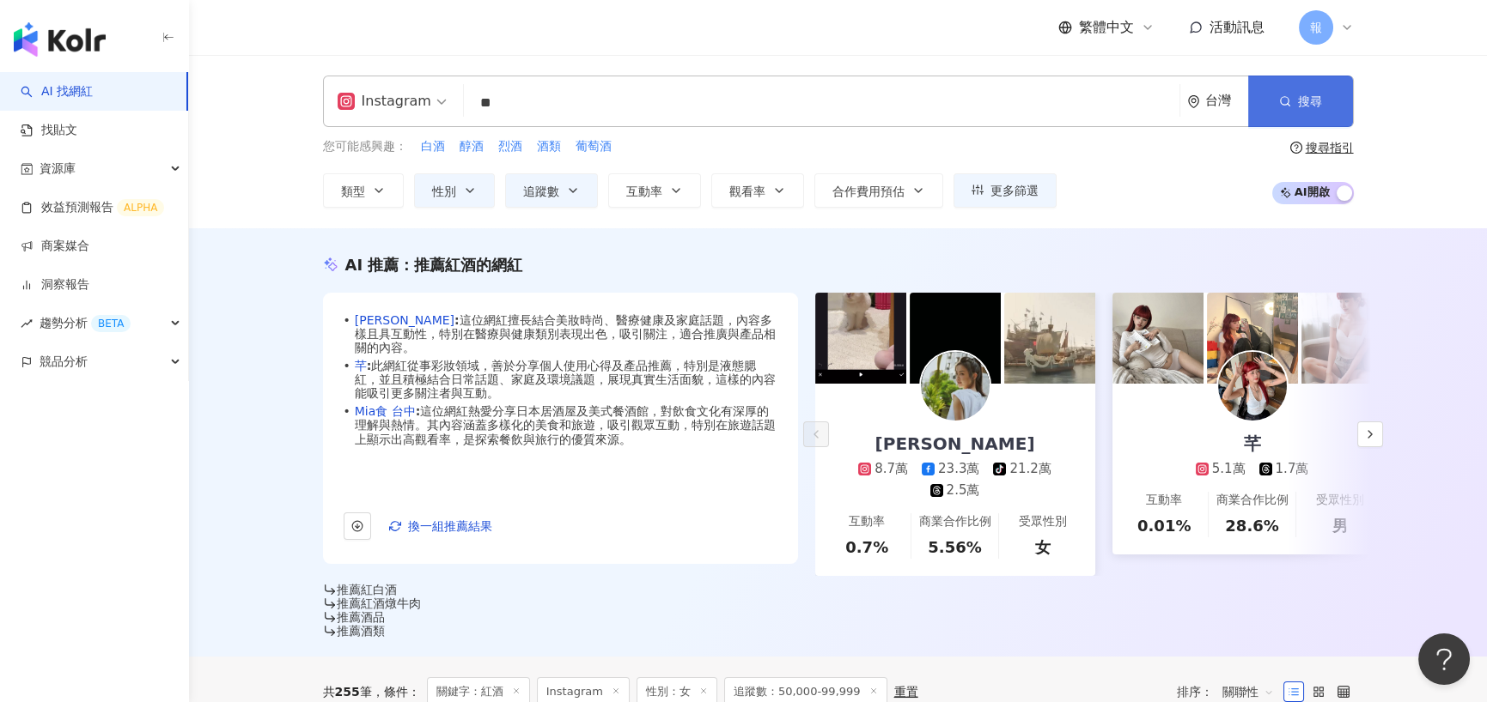
type input "**"
click at [1286, 100] on icon "button" at bounding box center [1285, 101] width 12 height 12
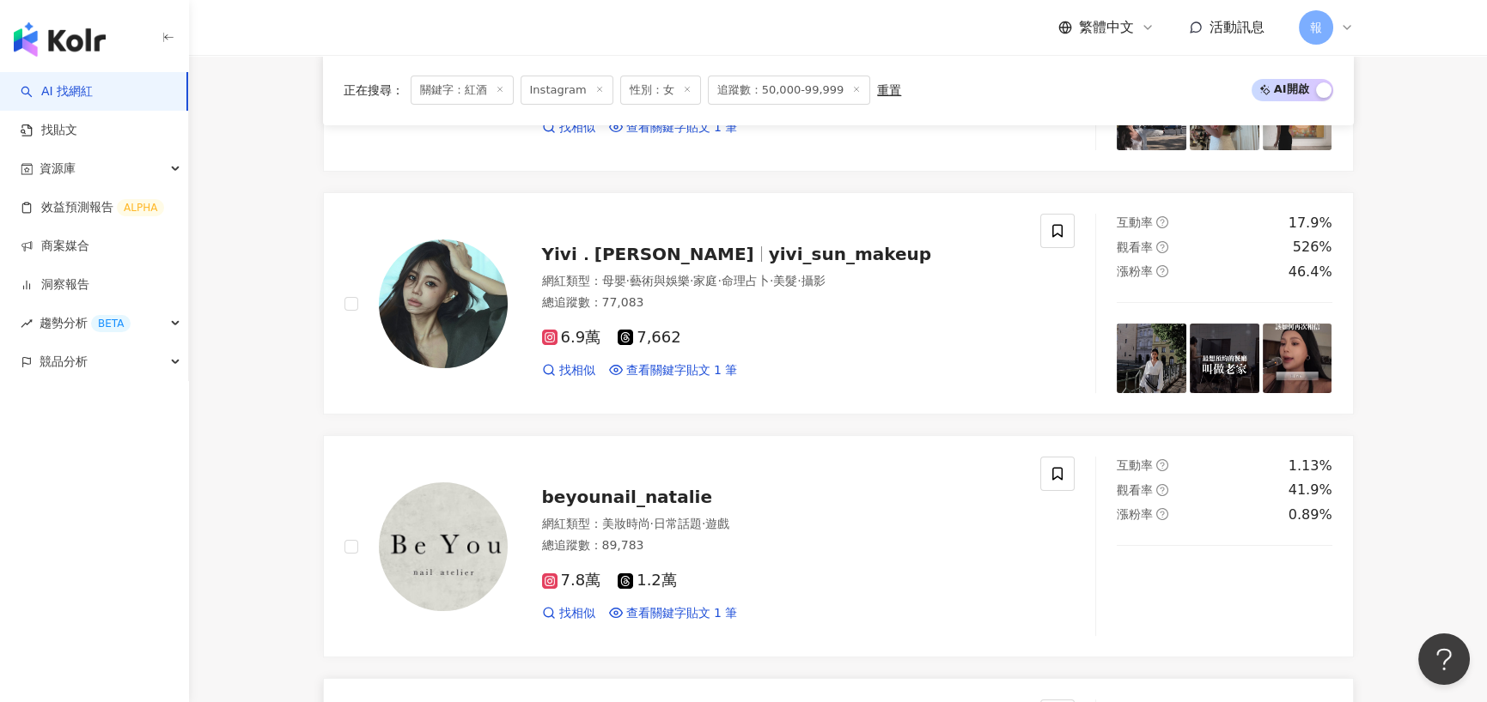
scroll to position [773, 0]
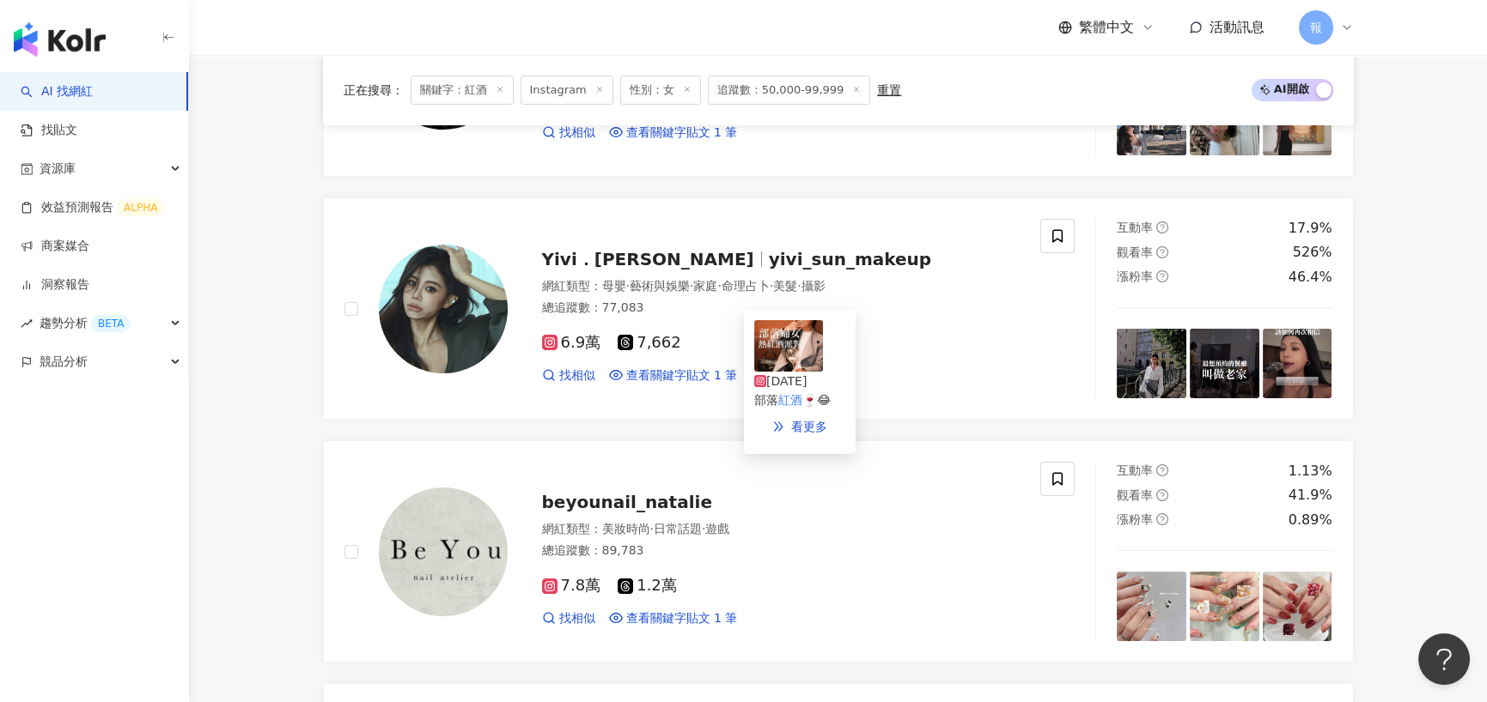
click at [802, 393] on mark "紅酒" at bounding box center [790, 400] width 24 height 14
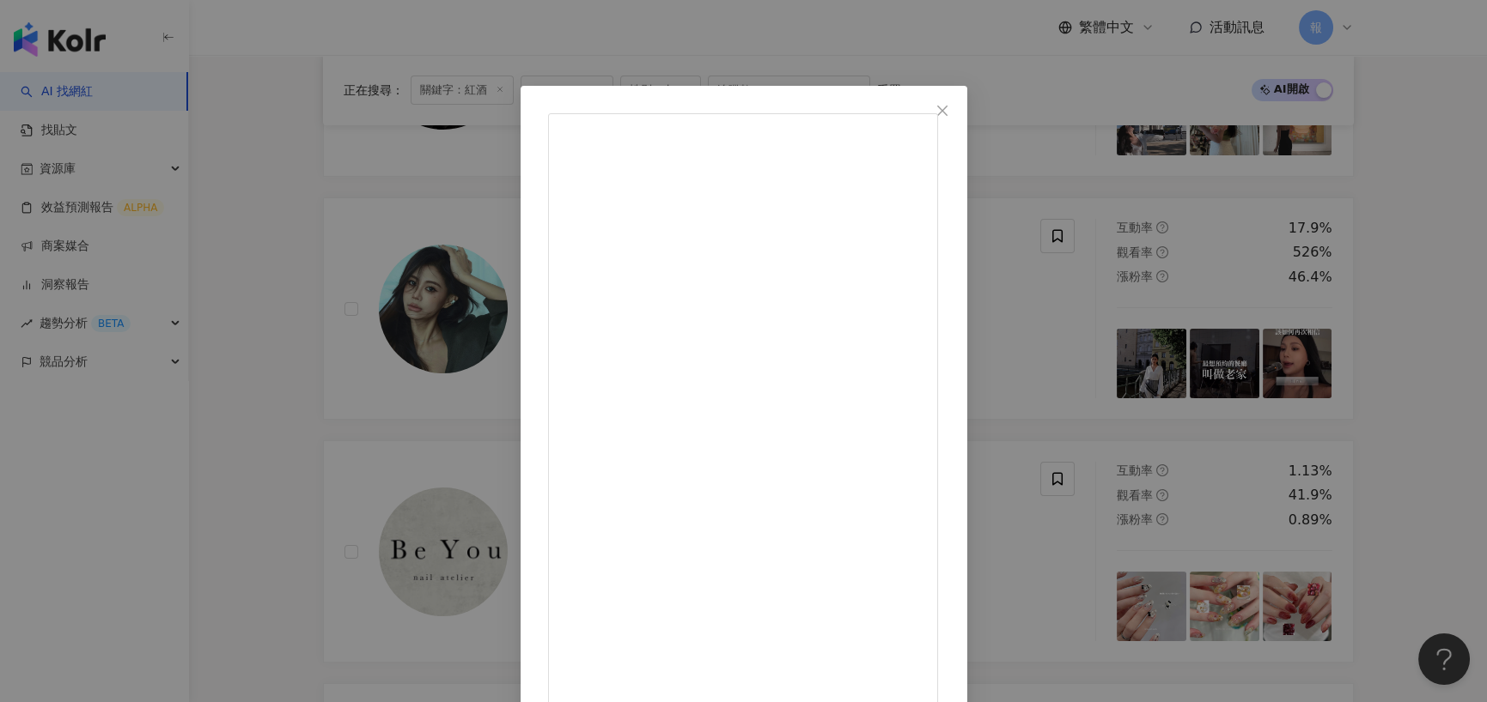
click at [235, 323] on div "Yivi．吉妃 2024/12/22 部落紅酒🍷😂 7,077 58 25.7萬 查看原始貼文" at bounding box center [743, 351] width 1487 height 702
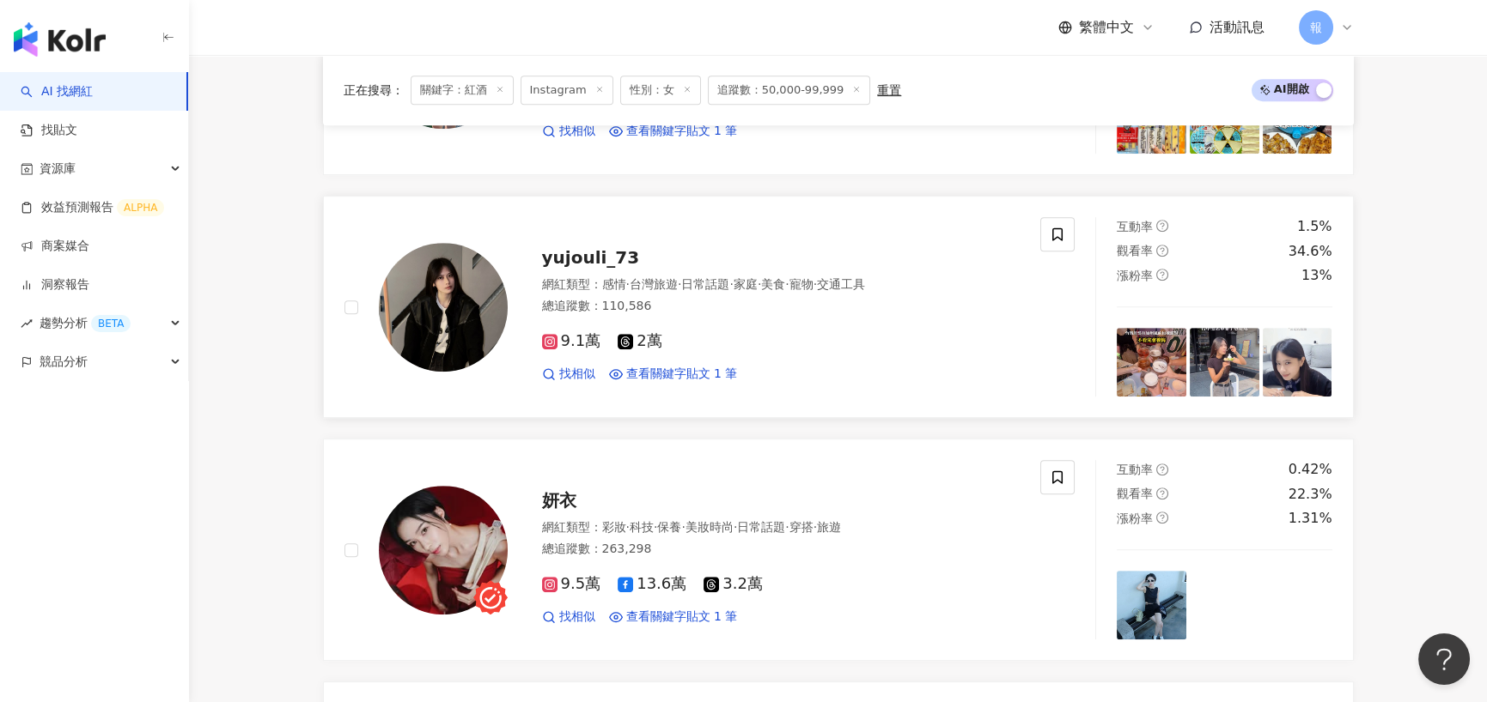
scroll to position [2490, 0]
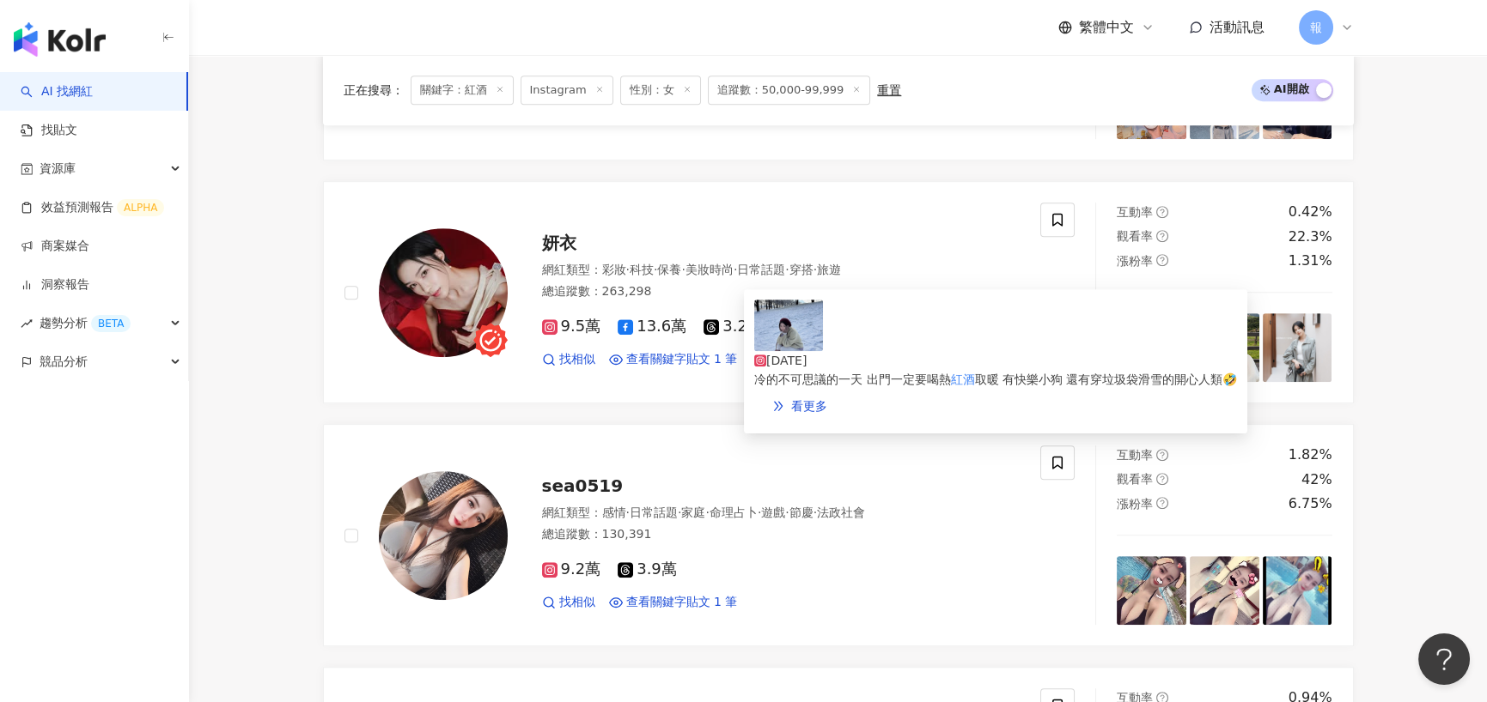
click at [974, 373] on span "取暖 有快樂小狗 還有穿垃圾袋滑雪的開心人類🤣" at bounding box center [1105, 380] width 263 height 14
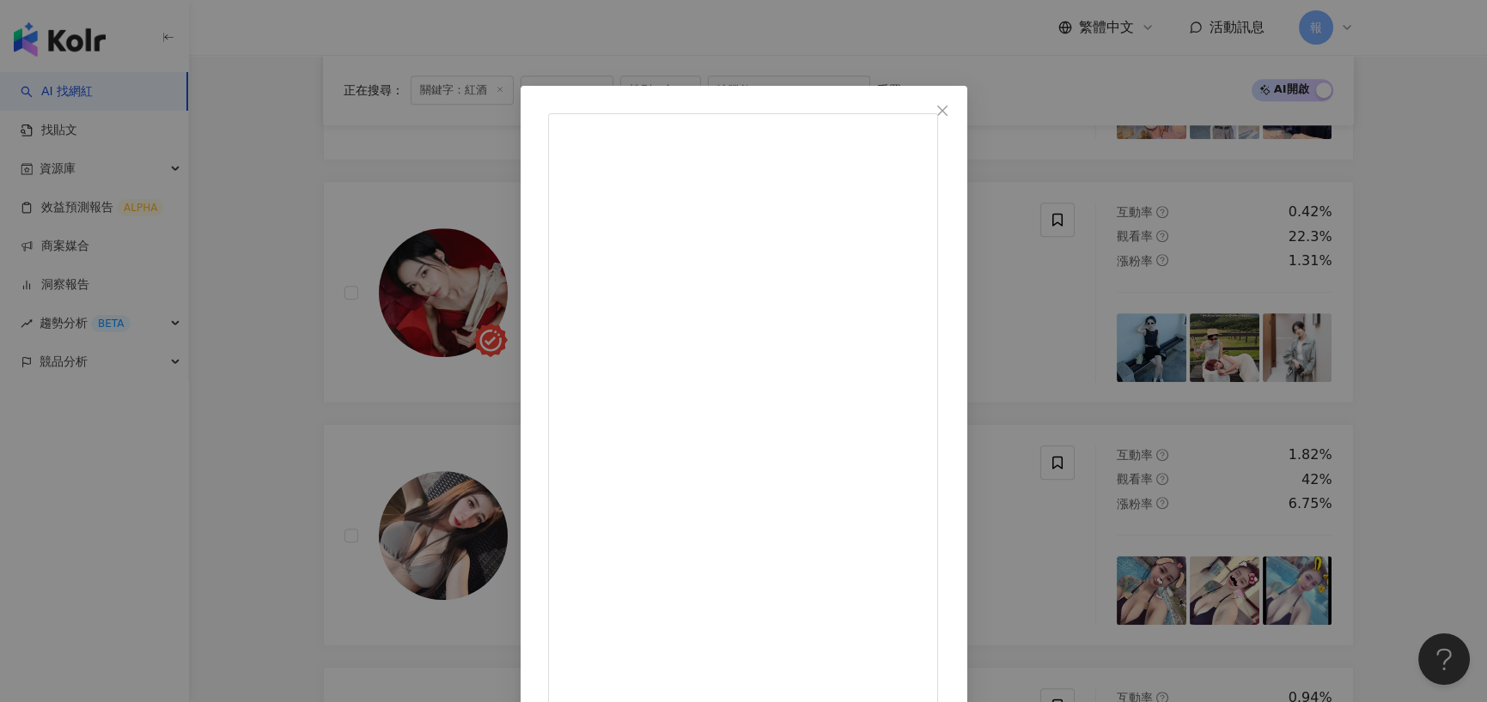
click at [178, 462] on div "妍衣 2025/2/8 冷的不可思議的一天 出門一定要喝熱紅酒取暖 有快樂小狗 還有穿垃圾袋滑雪的開心人類🤣 0 9 查看原始貼文" at bounding box center [743, 351] width 1487 height 702
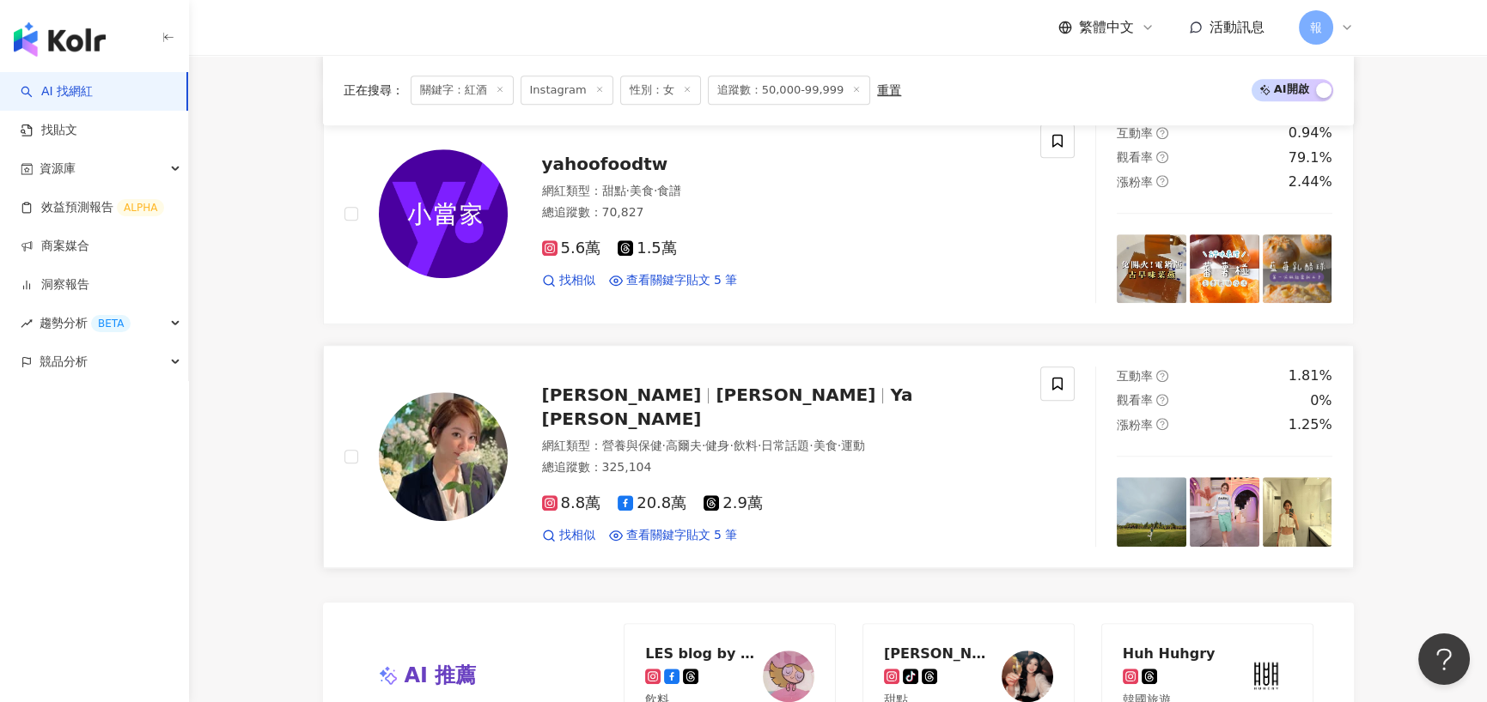
scroll to position [3177, 0]
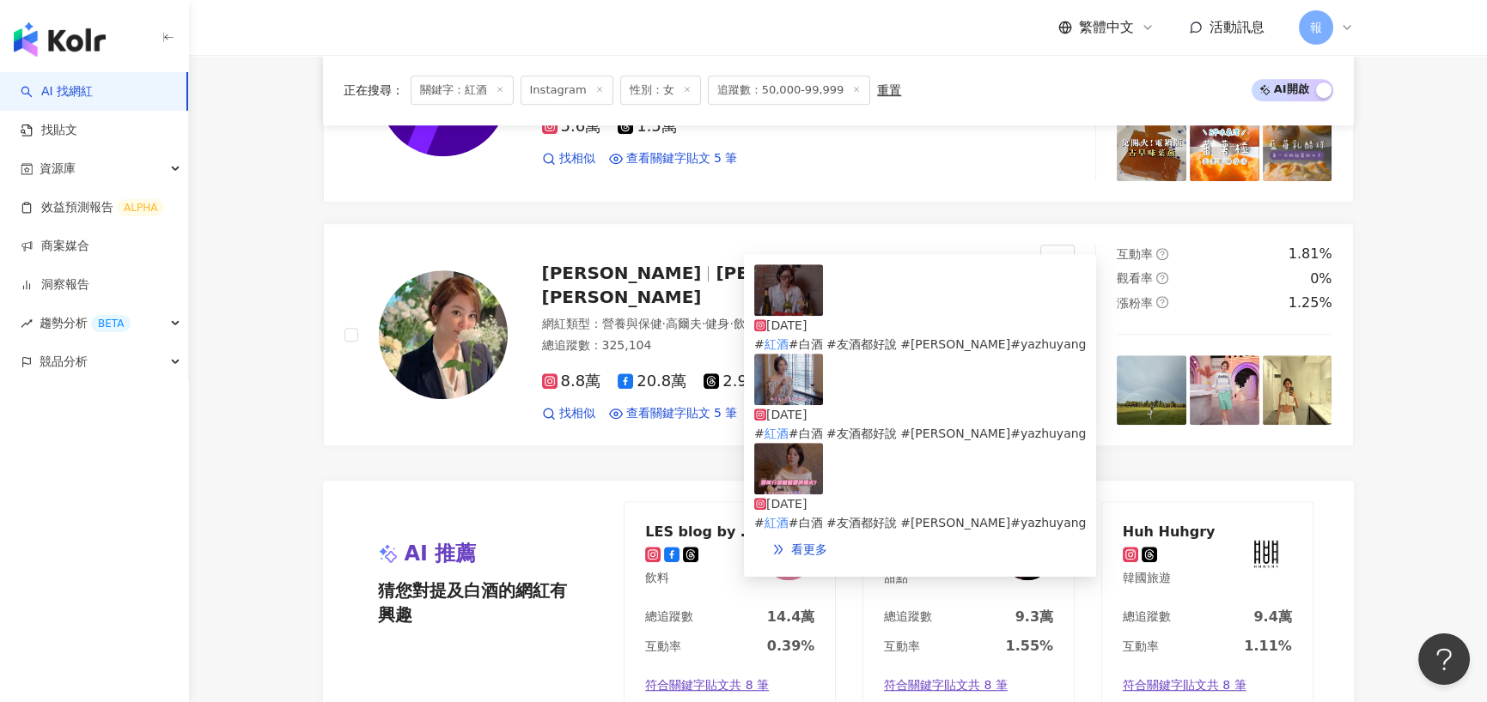
click at [923, 337] on span "#白酒 #友酒都好說 #楊雅筑 #yazhuyang" at bounding box center [937, 344] width 298 height 14
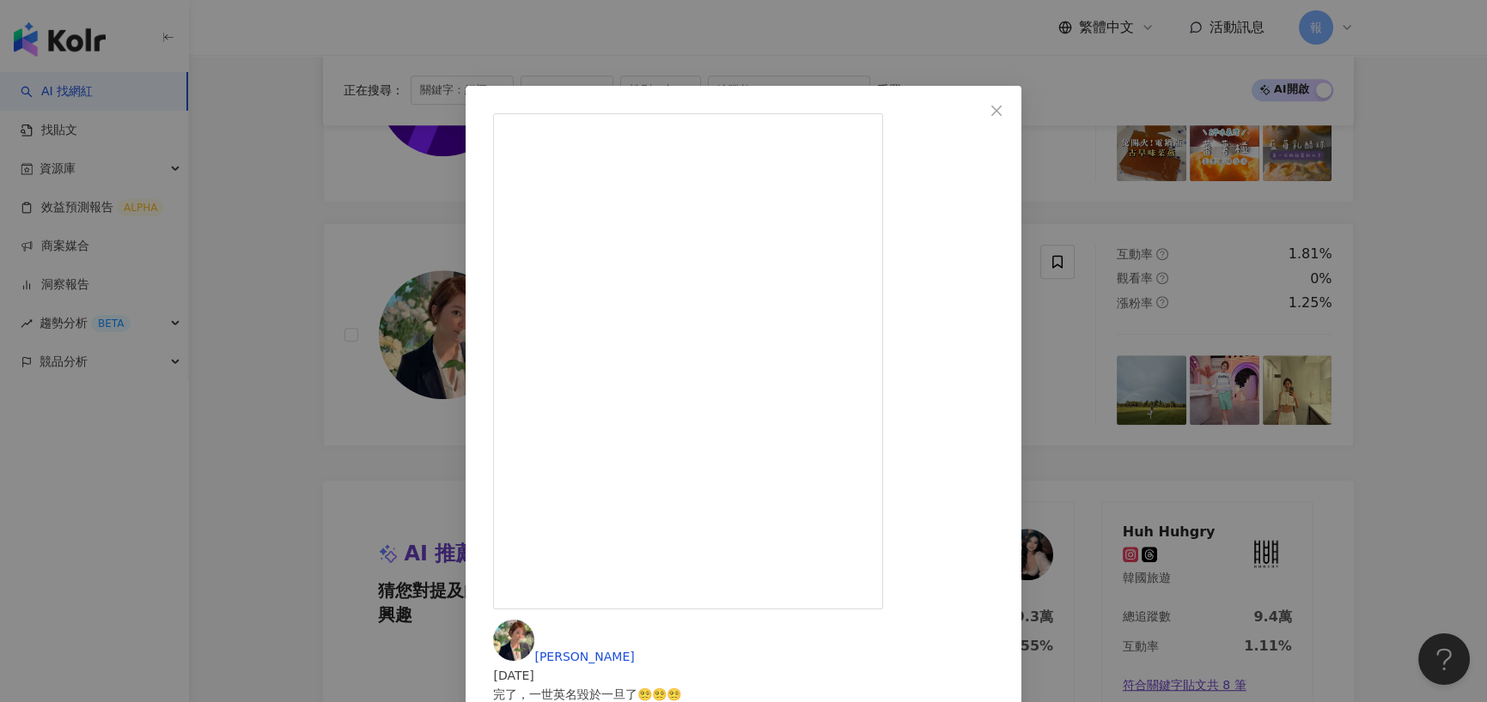
click at [286, 278] on div "楊雅筑 Ya Zhu Yang 2025/5/20 完了，一世英名毀於一旦了😵‍💫😵‍💫😵‍💫 不可以這樣啦😫😫😫 不專業的專業知識 （言論純屬娛樂） #wi…" at bounding box center [743, 351] width 1487 height 702
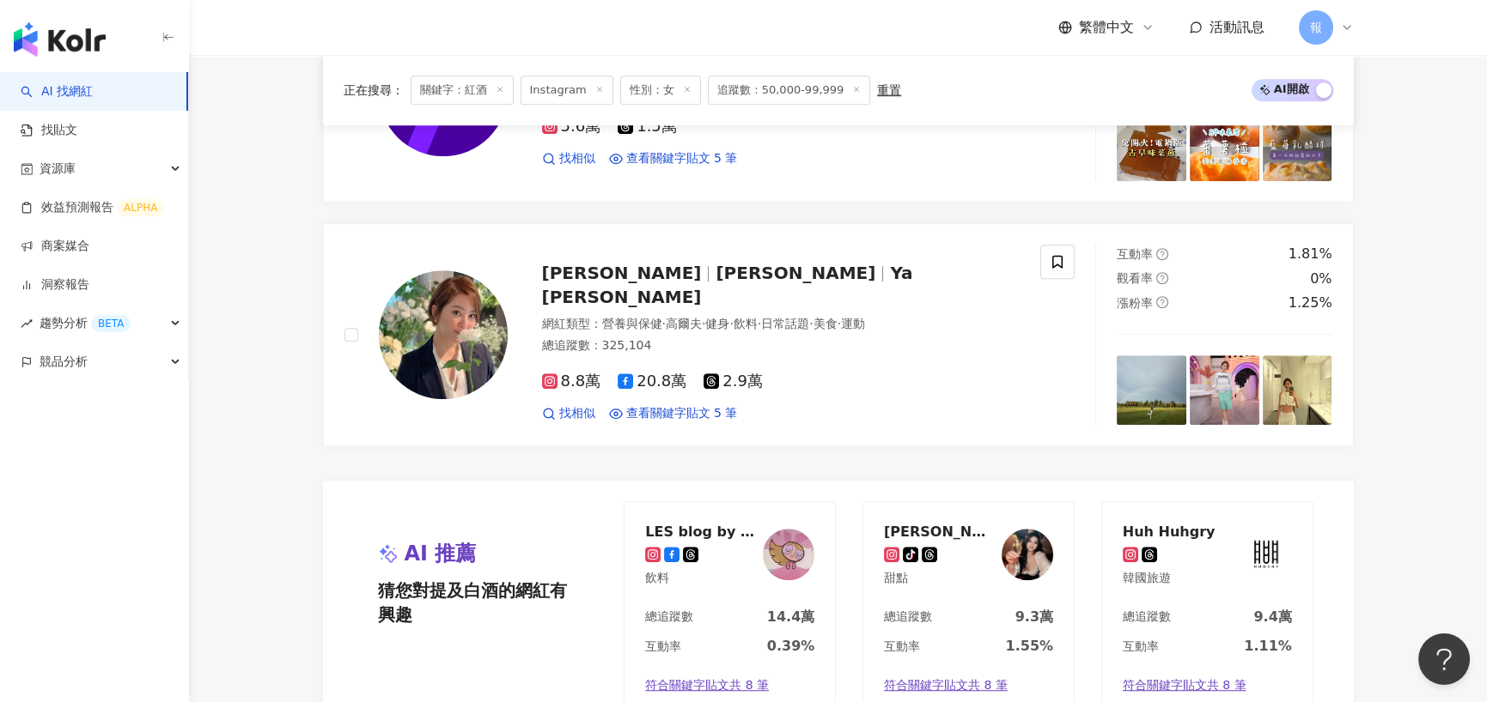
scroll to position [3521, 0]
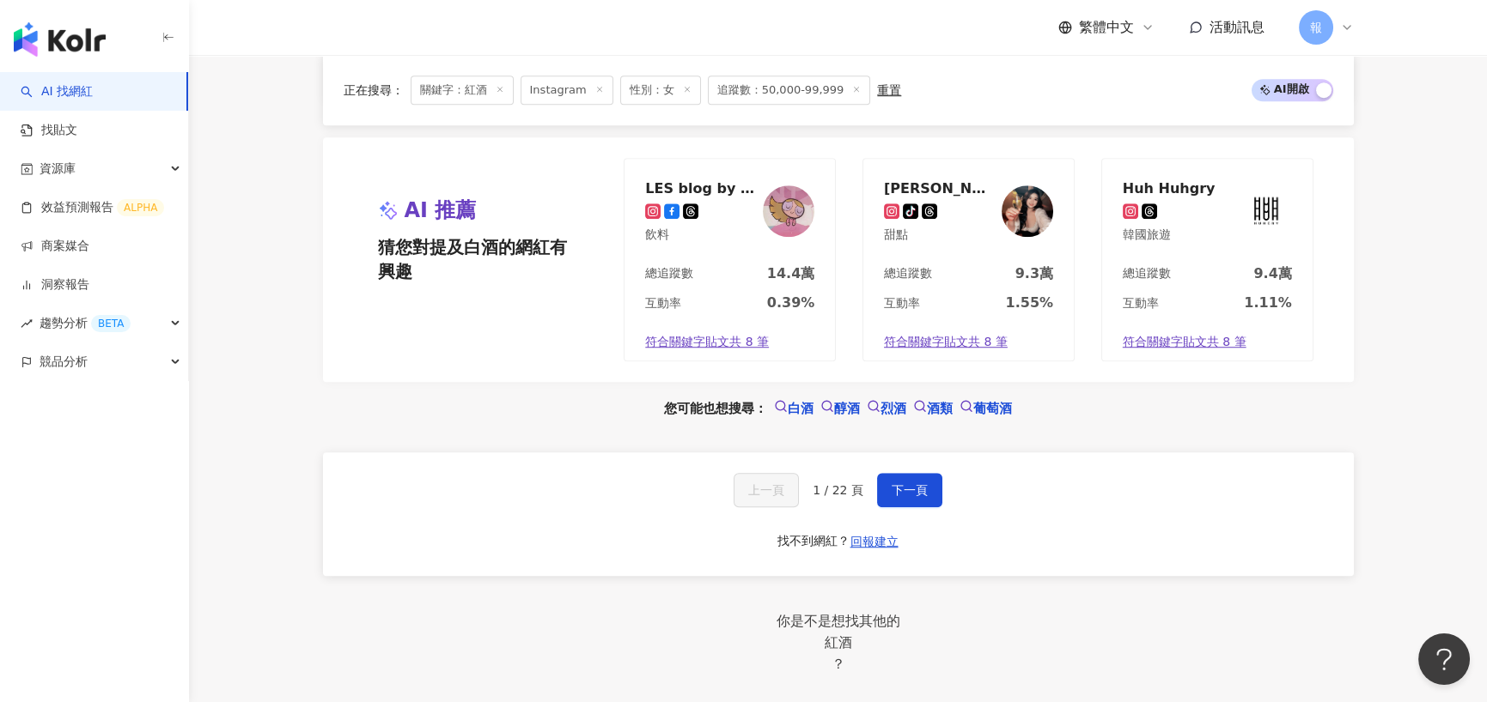
click at [951, 514] on div "上一頁 1 / 22 頁 下一頁 找不到網紅？ 回報建立" at bounding box center [838, 515] width 1031 height 124
click at [926, 508] on button "下一頁" at bounding box center [909, 490] width 65 height 34
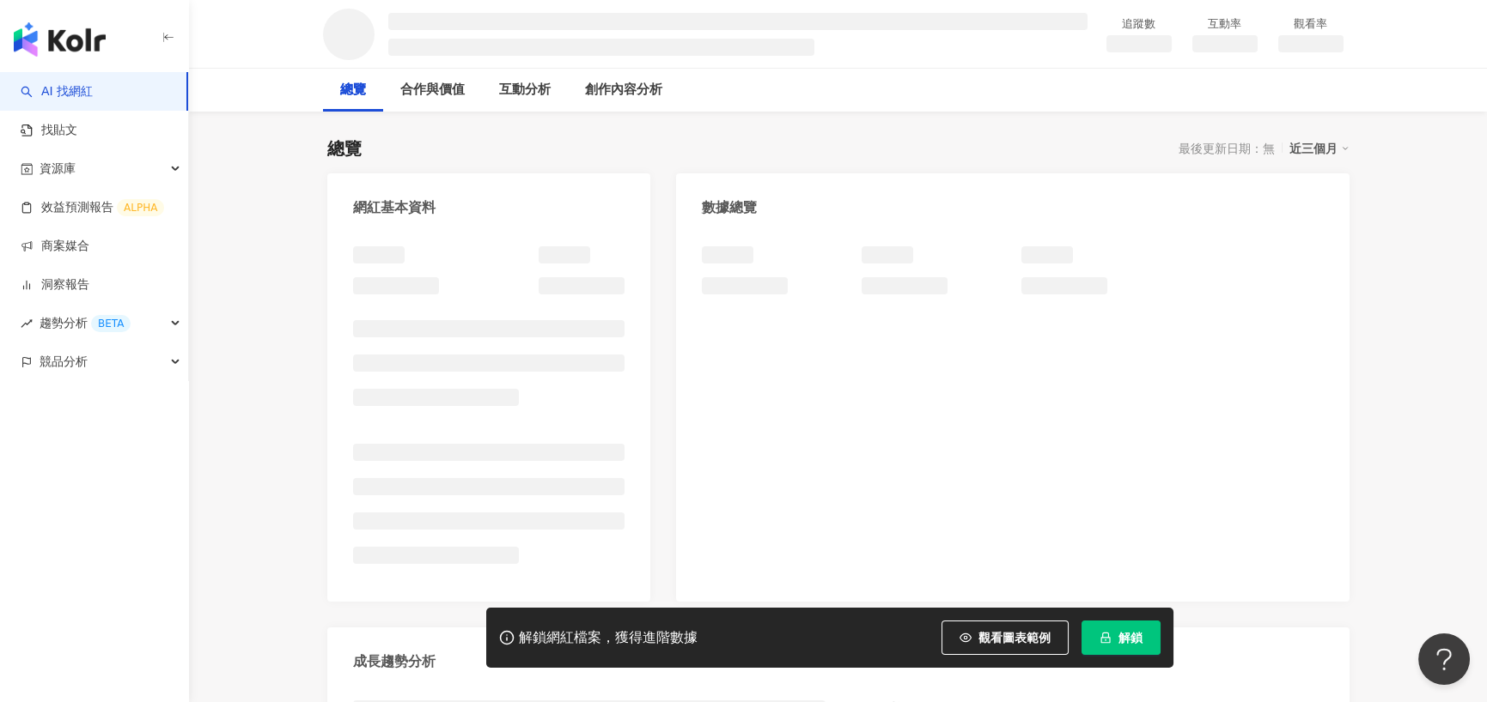
scroll to position [172, 0]
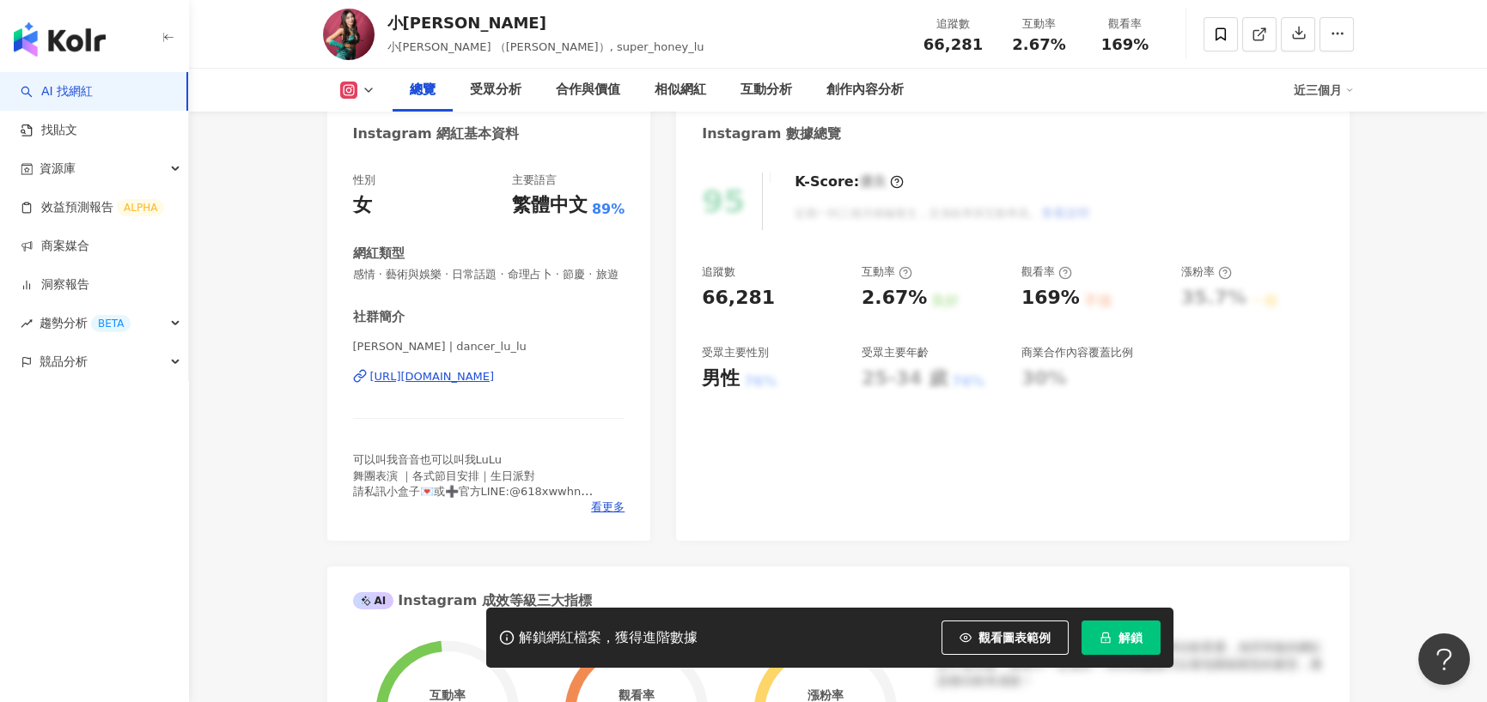
click at [451, 382] on div "林絜音 | dancer_lu_lu https://www.instagram.com/dancer_lu_lu/" at bounding box center [489, 389] width 272 height 100
click at [451, 385] on div "https://www.instagram.com/dancer_lu_lu/" at bounding box center [432, 376] width 125 height 15
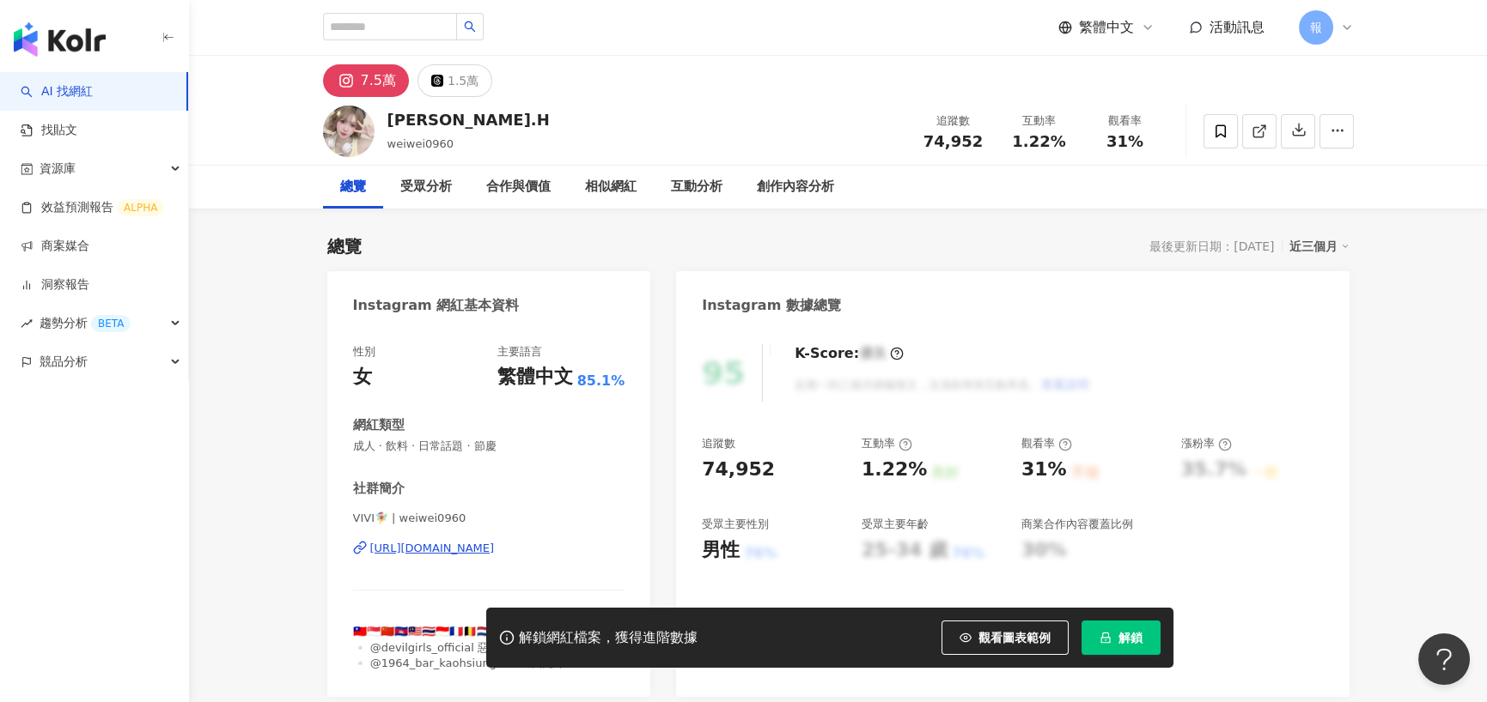
click at [495, 541] on div "https://www.instagram.com/weiwei0960/" at bounding box center [432, 548] width 125 height 15
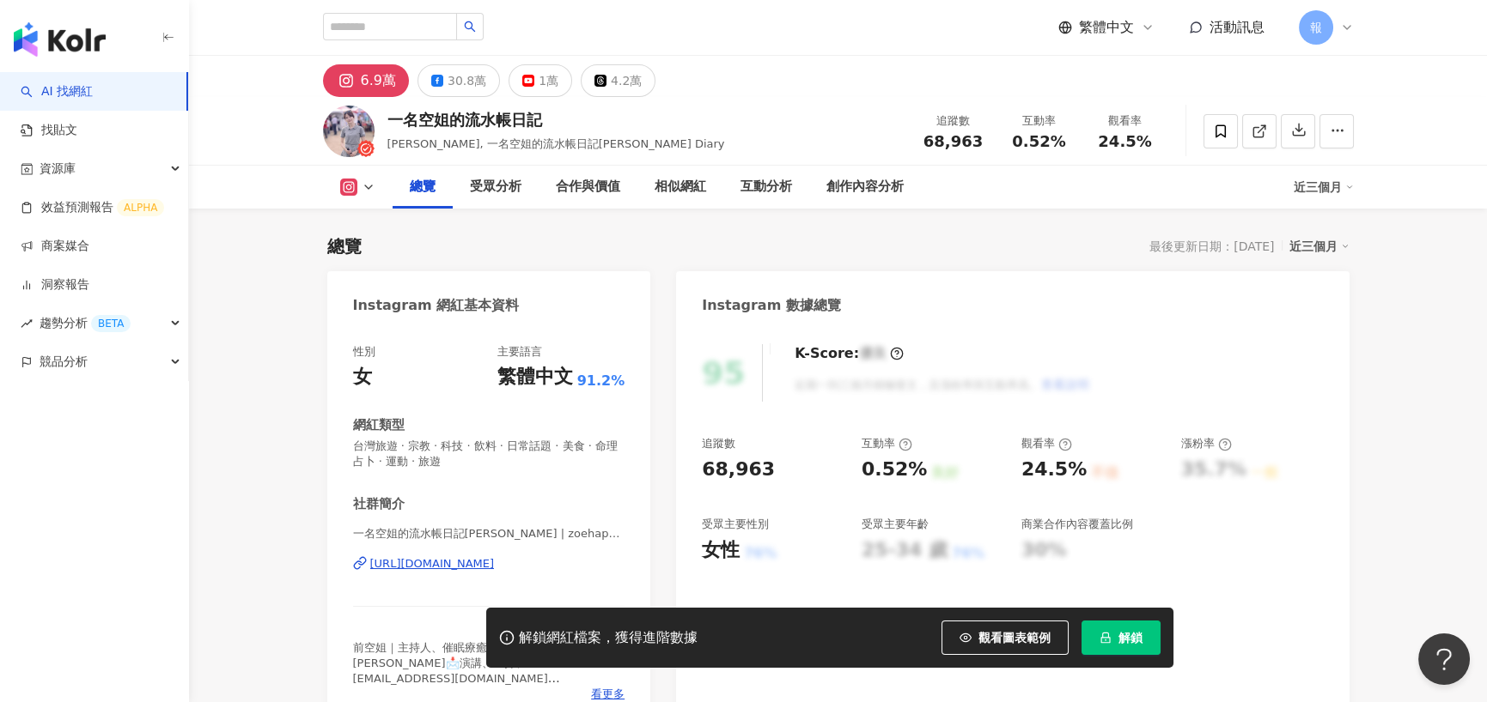
scroll to position [172, 0]
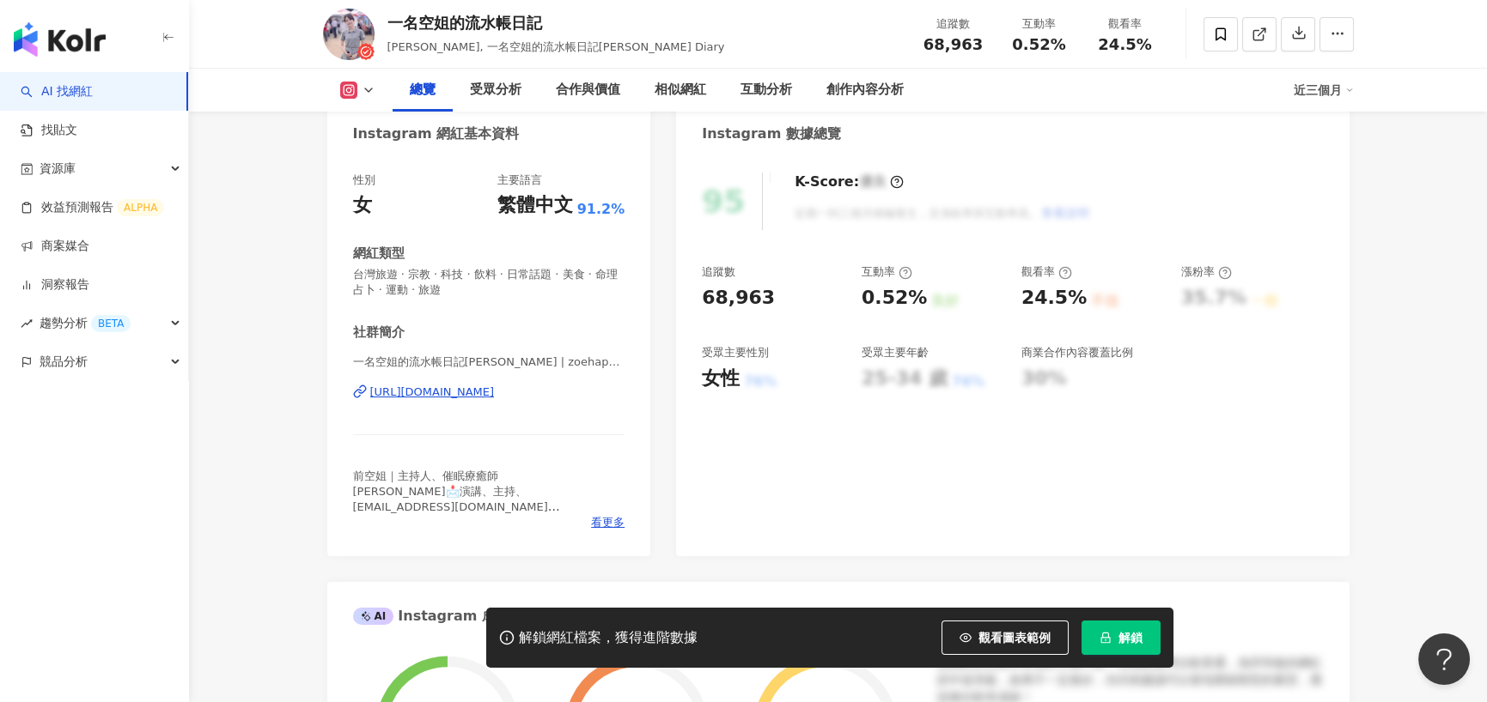
click at [438, 392] on div "https://www.instagram.com/zoehappy666/" at bounding box center [432, 392] width 125 height 15
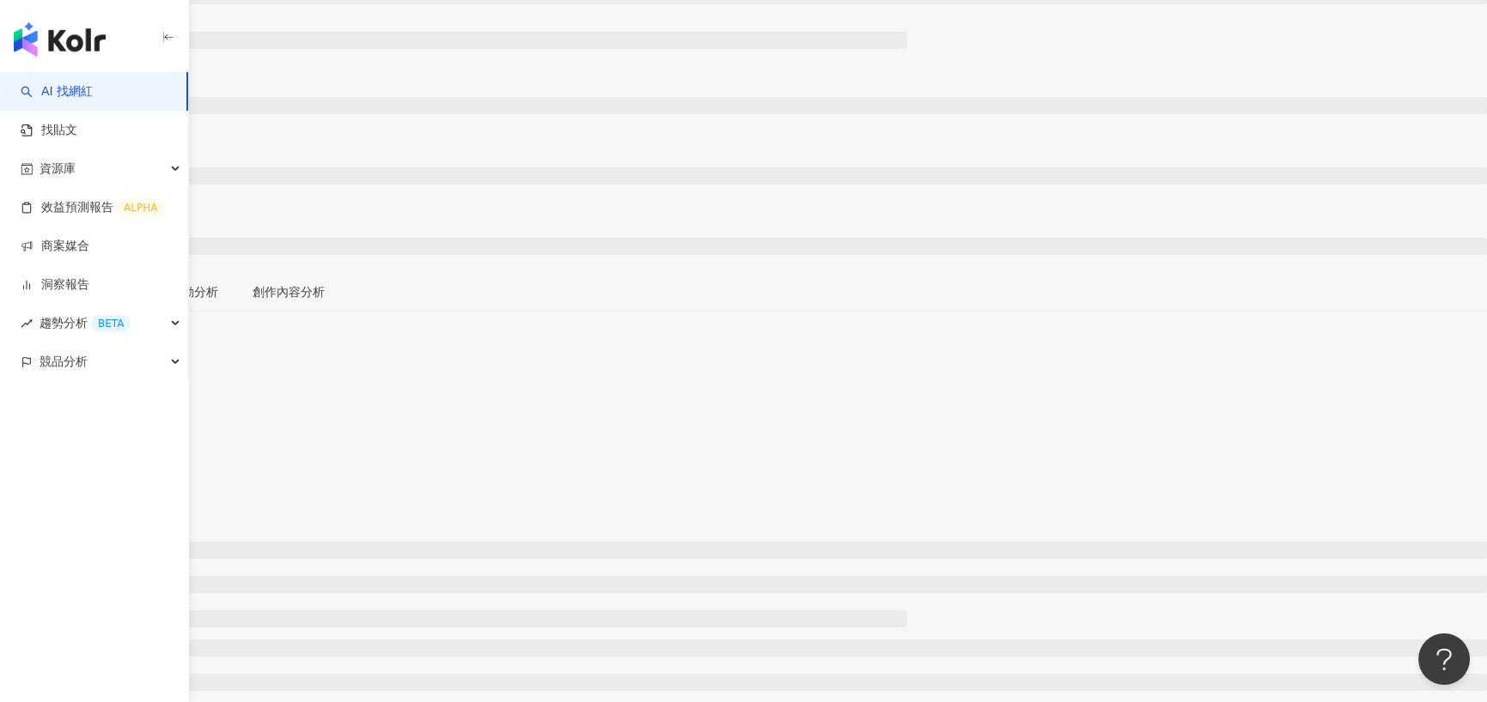
scroll to position [172, 0]
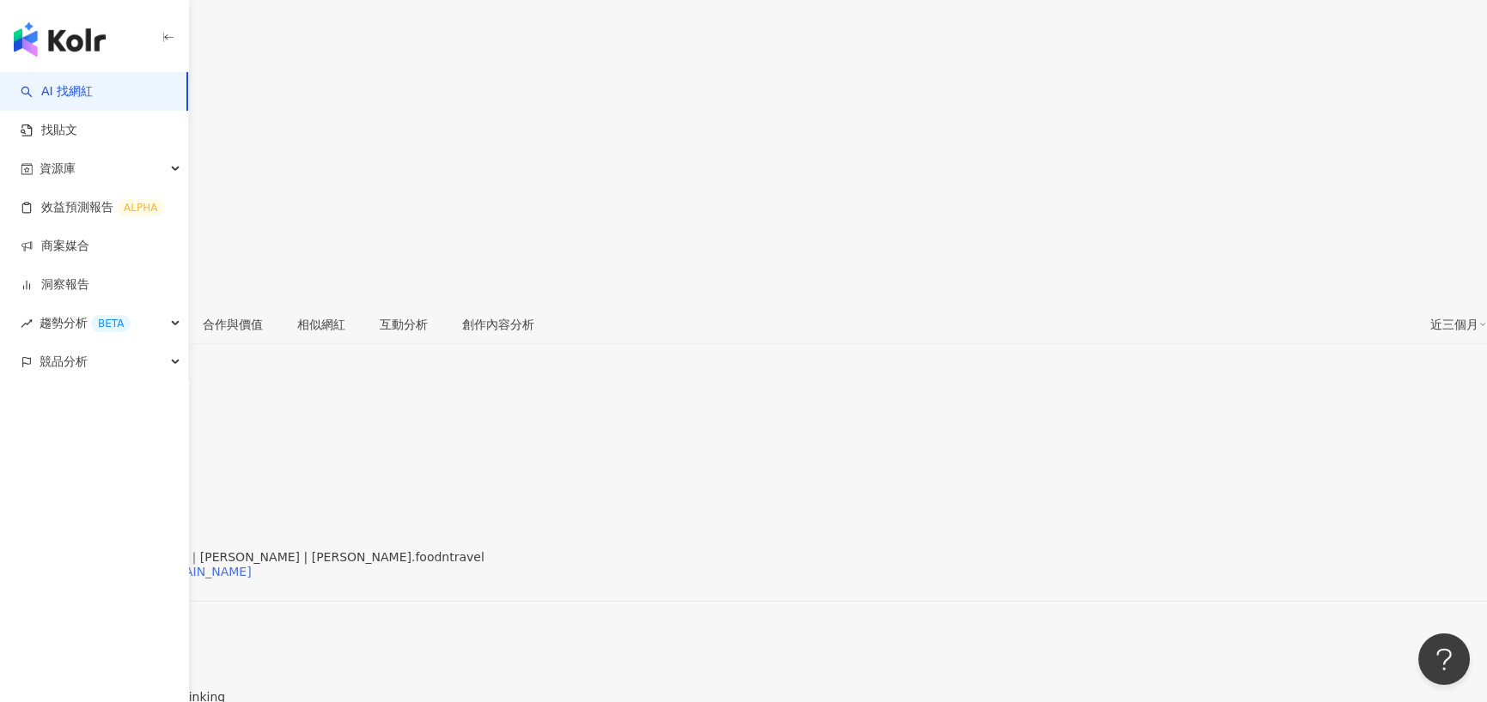
click at [252, 565] on div "[URL][DOMAIN_NAME][DOMAIN_NAME]" at bounding box center [134, 572] width 234 height 14
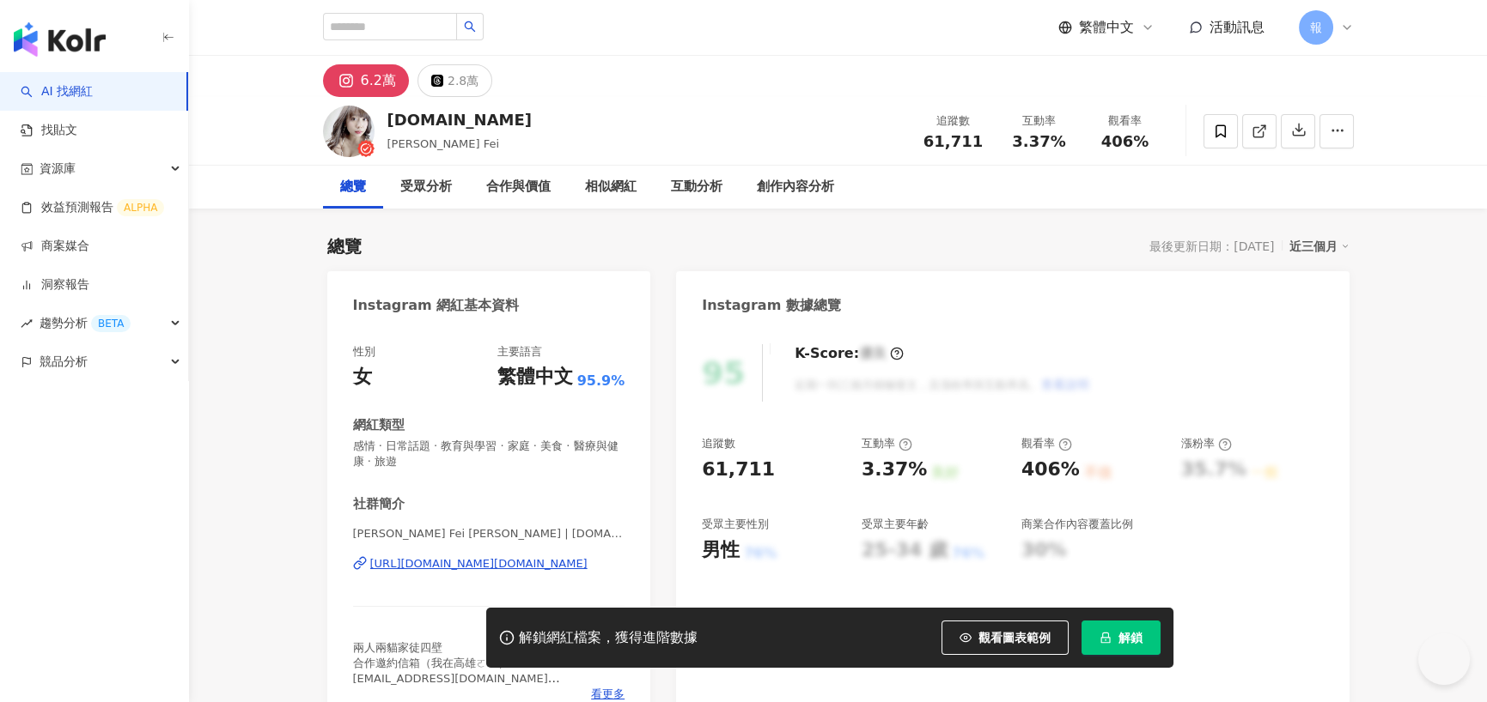
click at [477, 565] on div "[URL][DOMAIN_NAME][DOMAIN_NAME]" at bounding box center [478, 563] width 217 height 15
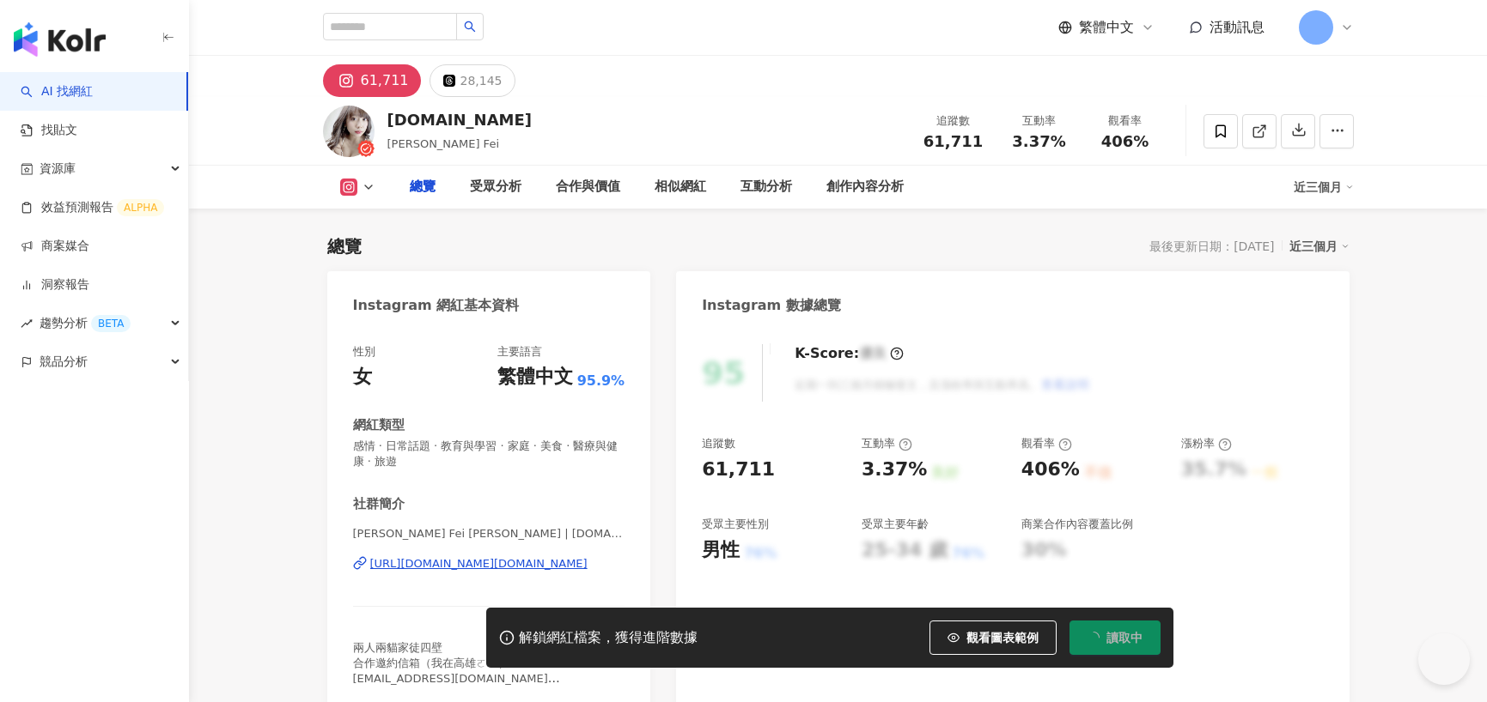
type input "*"
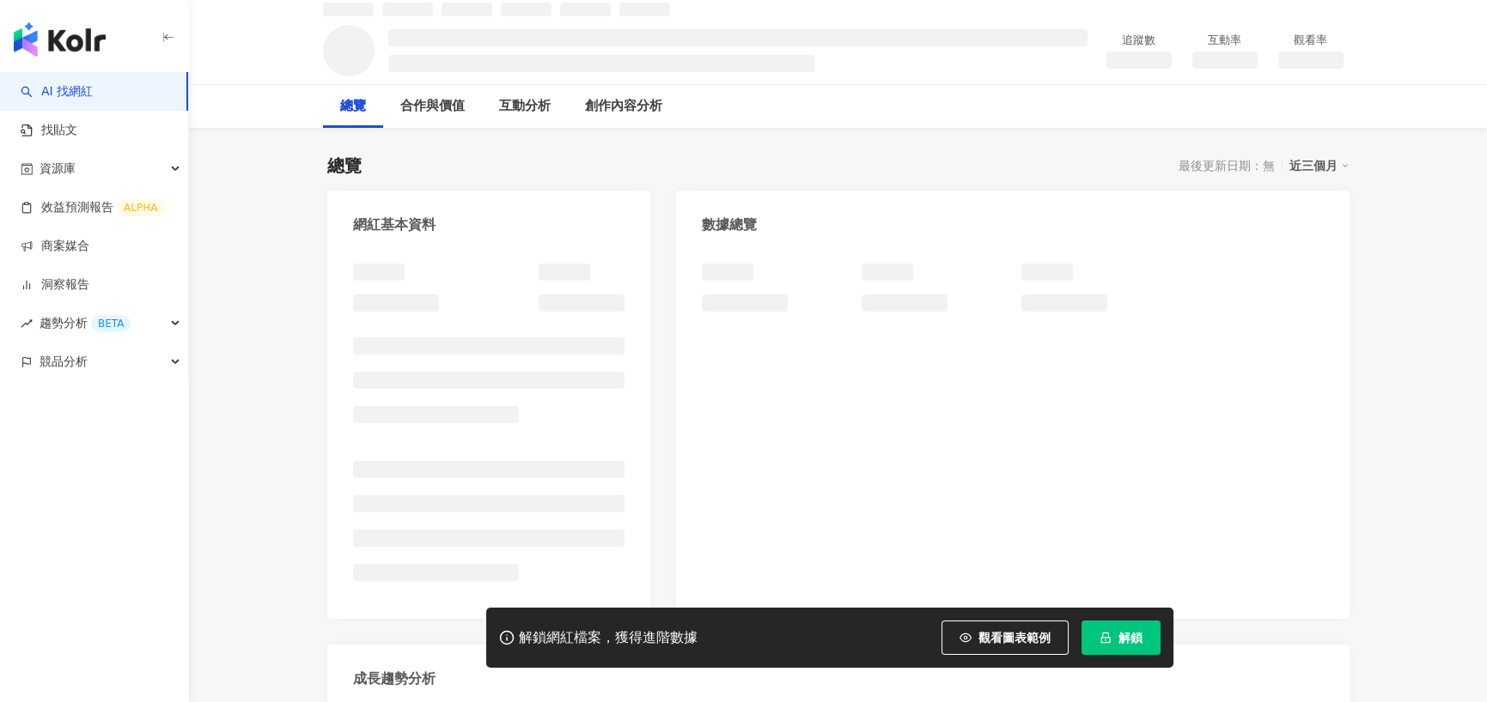
scroll to position [86, 0]
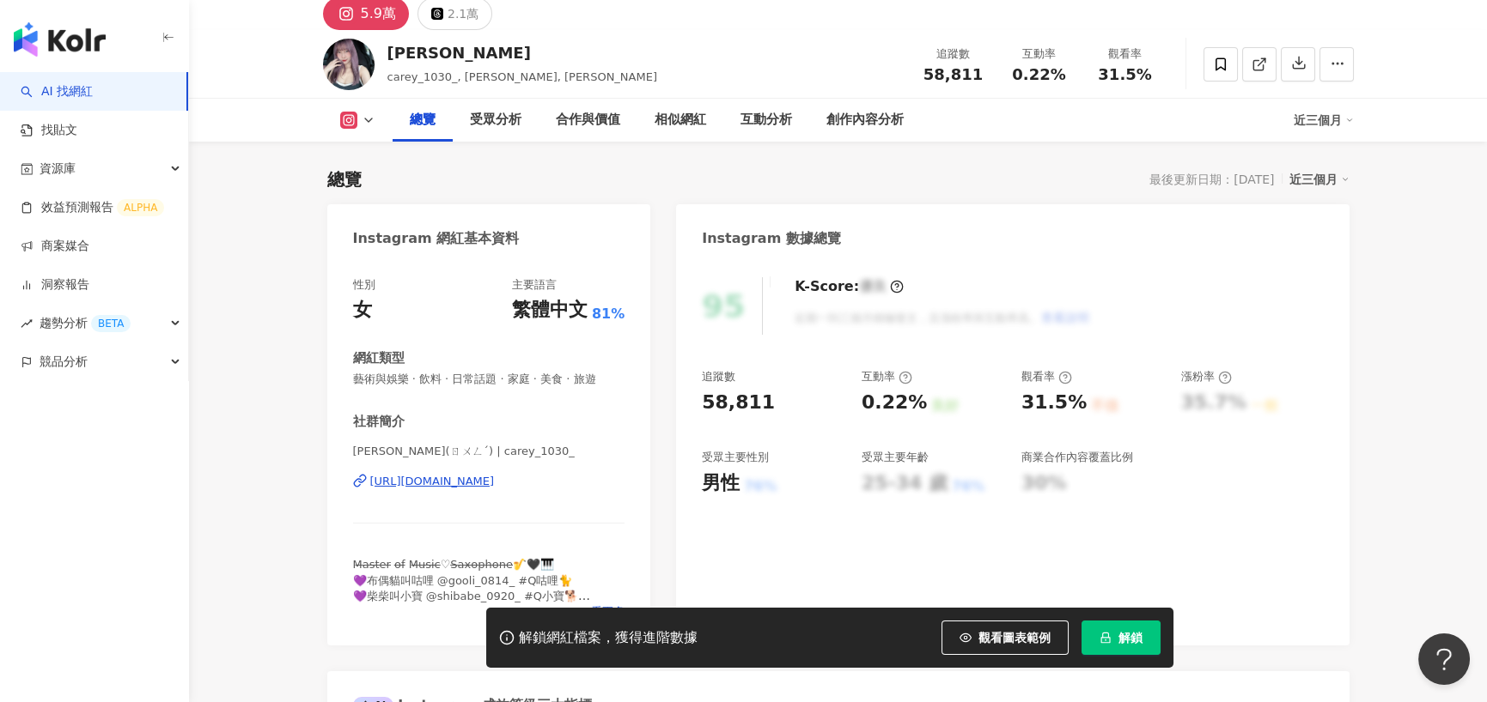
click at [464, 477] on div "https://www.instagram.com/carey_1030_/" at bounding box center [432, 481] width 125 height 15
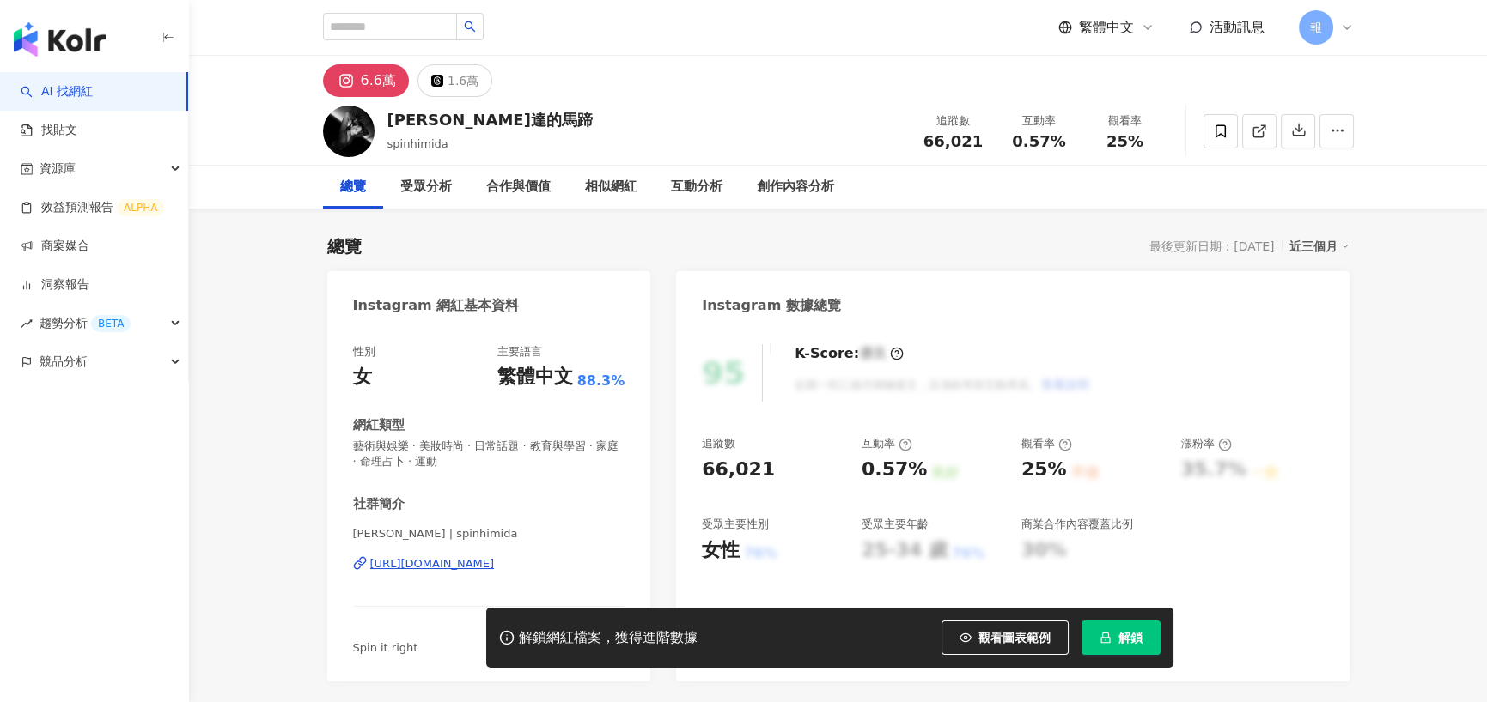
click at [476, 556] on div "https://www.instagram.com/spinhimida/" at bounding box center [432, 563] width 125 height 15
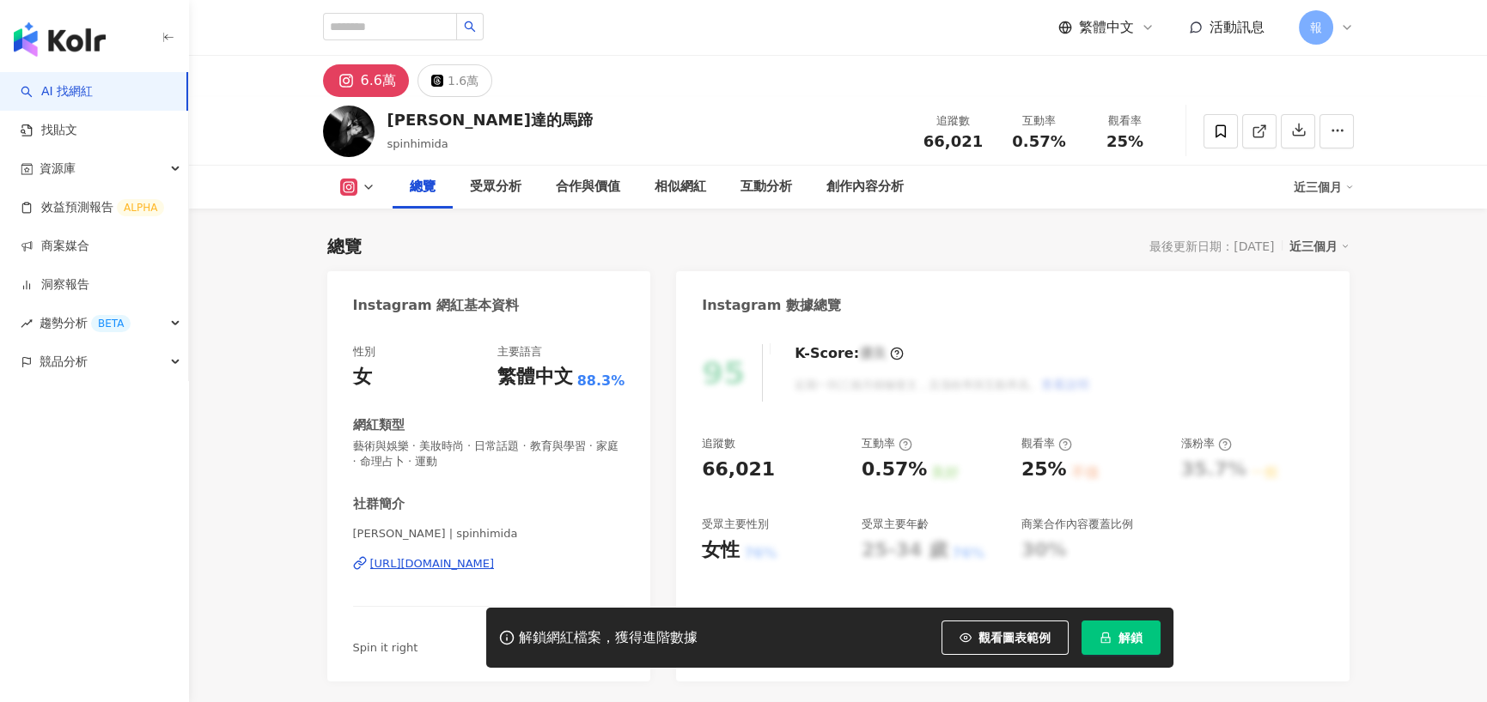
scroll to position [86, 0]
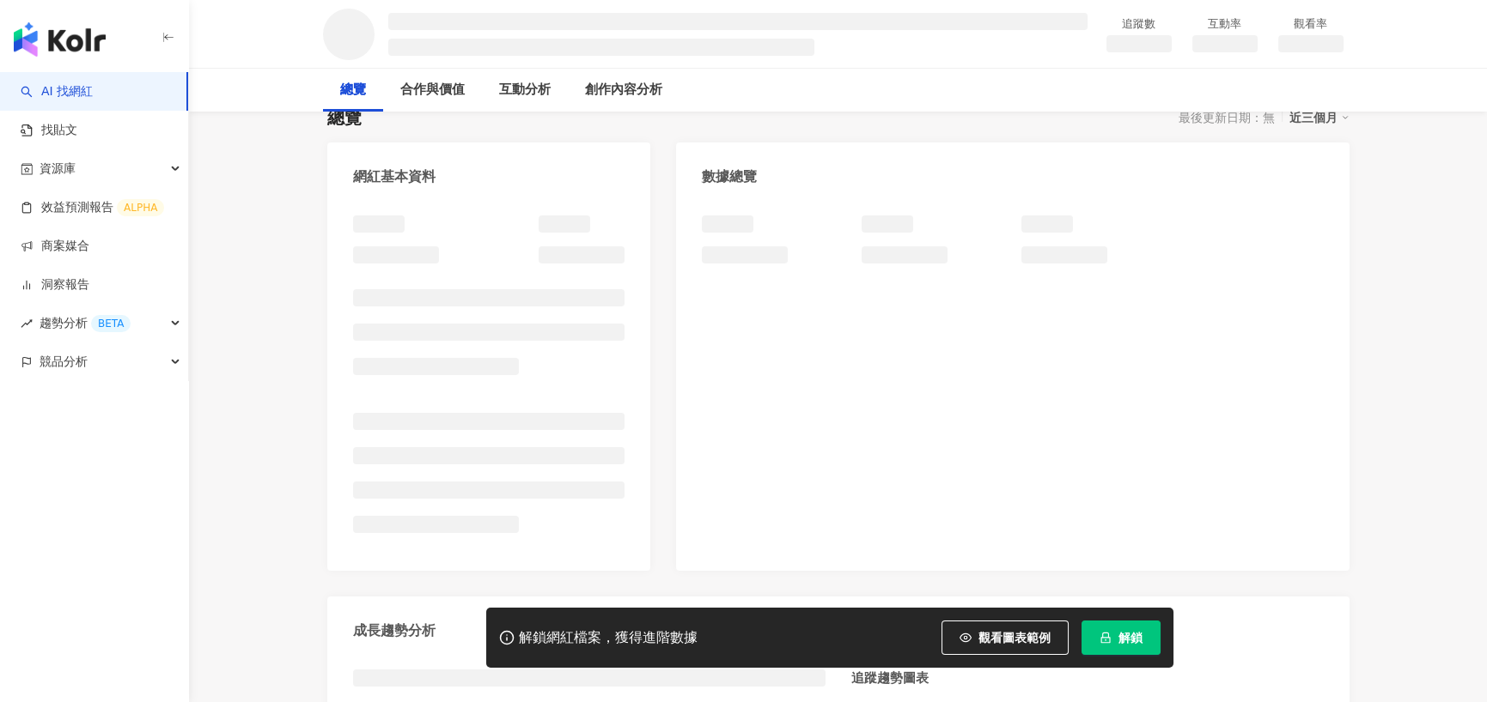
scroll to position [172, 0]
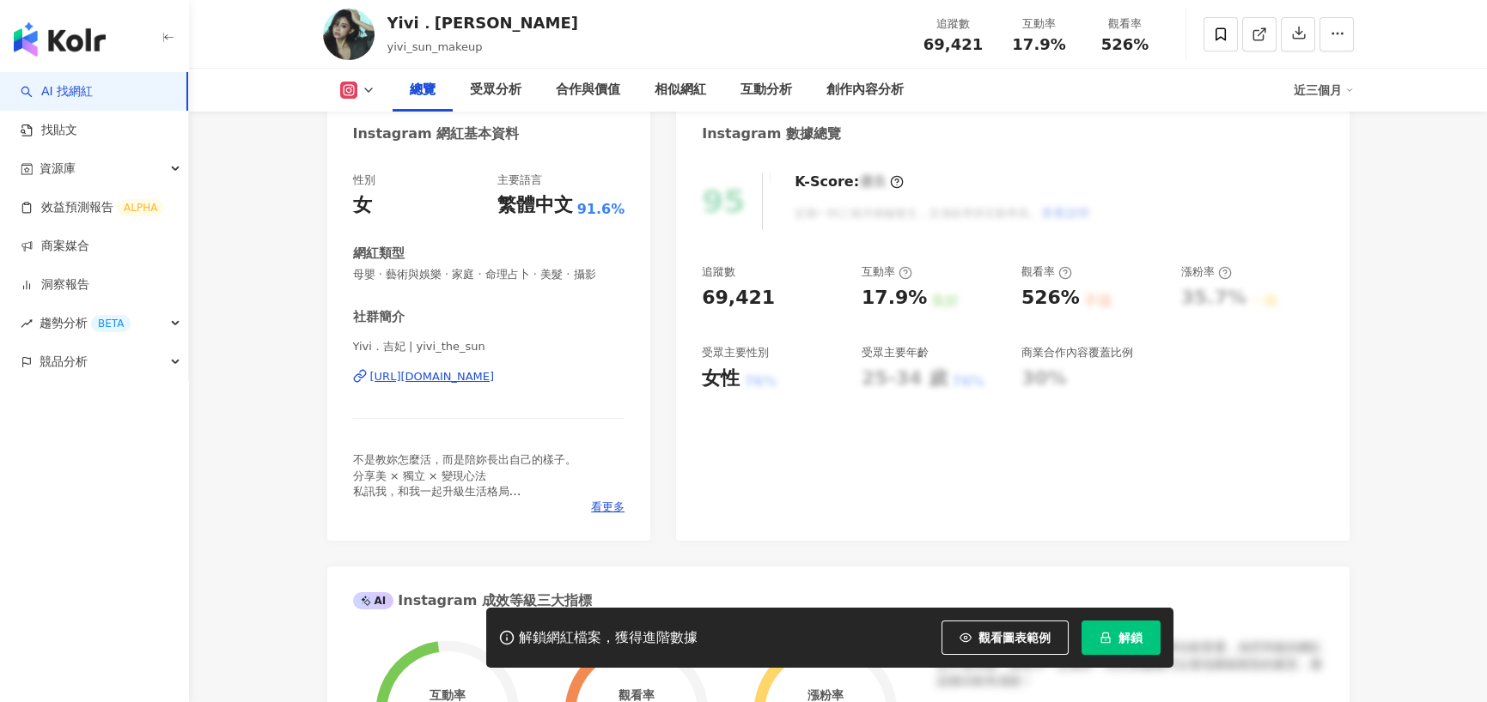
click at [429, 369] on div "[URL][DOMAIN_NAME]" at bounding box center [432, 376] width 125 height 15
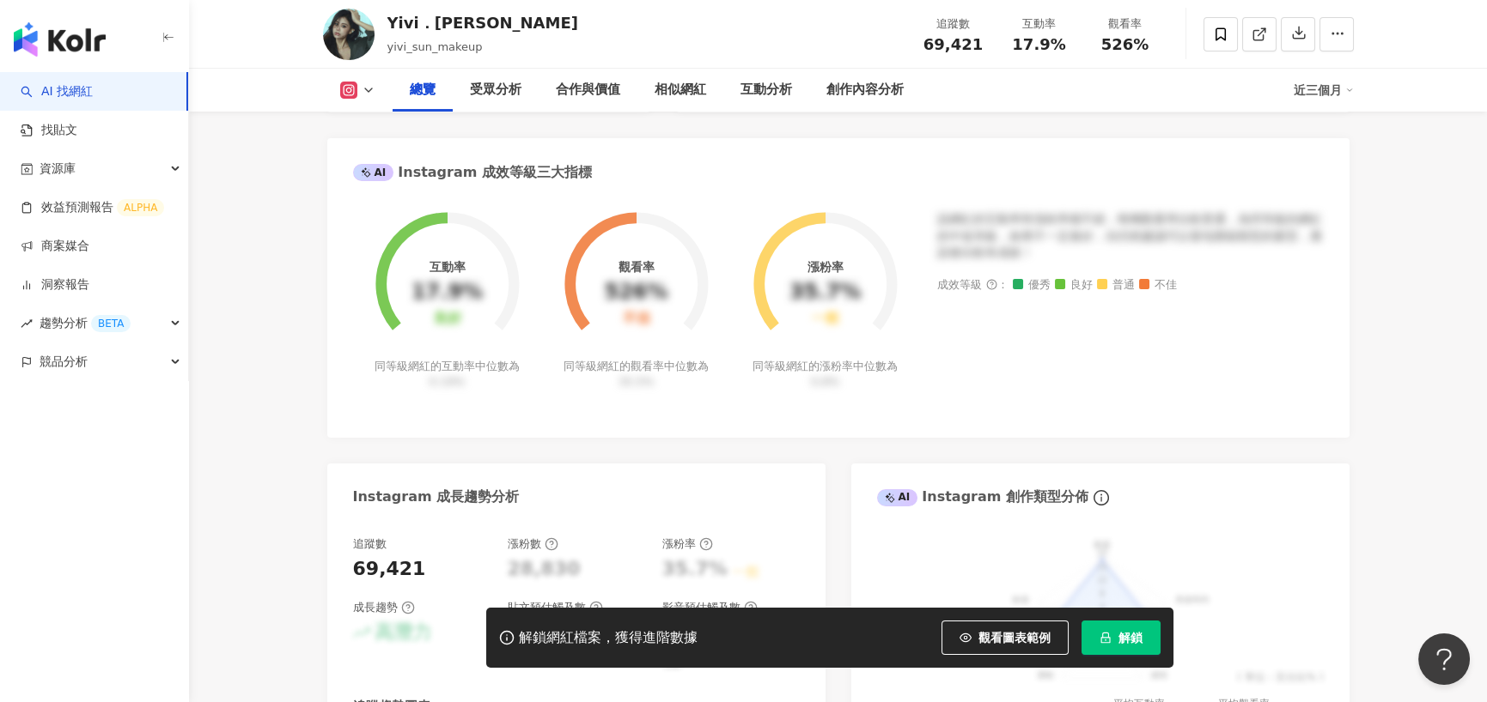
scroll to position [601, 0]
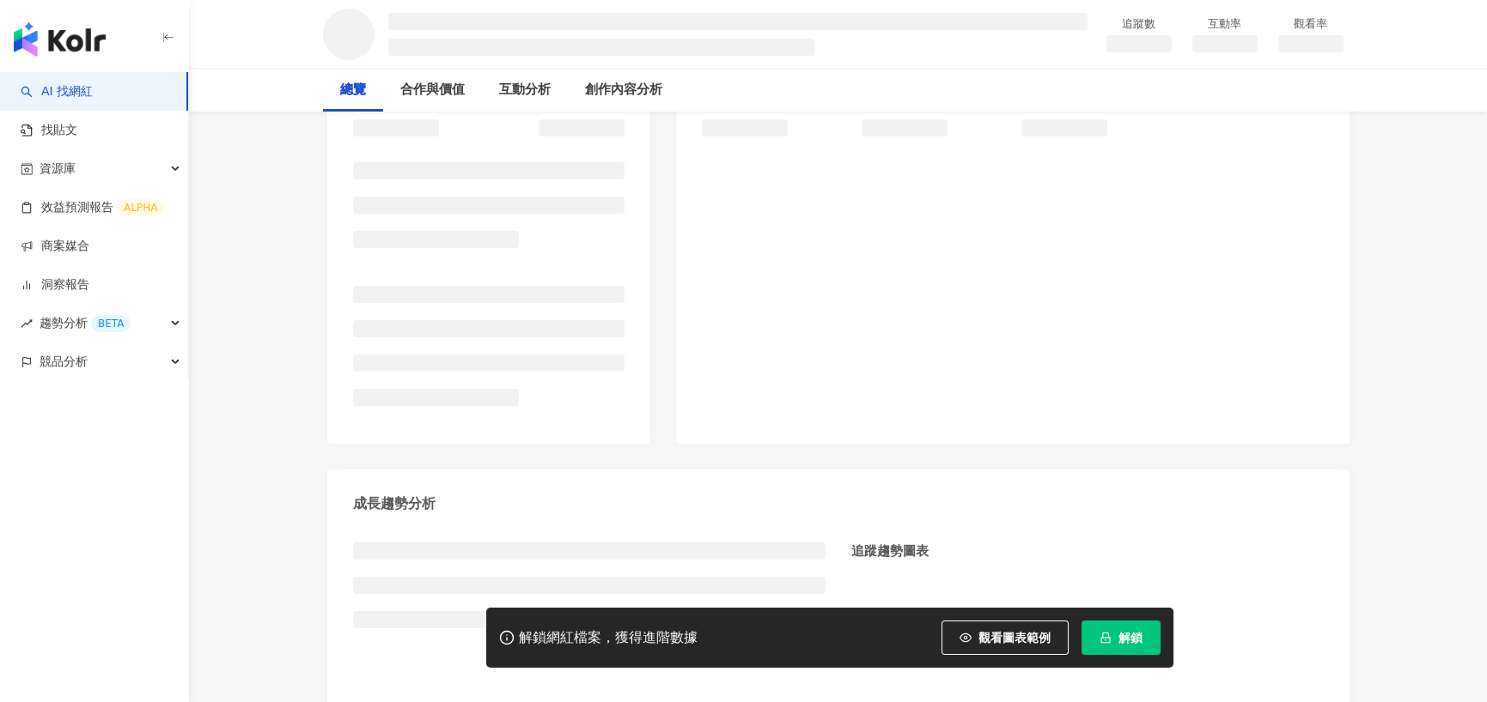
scroll to position [258, 0]
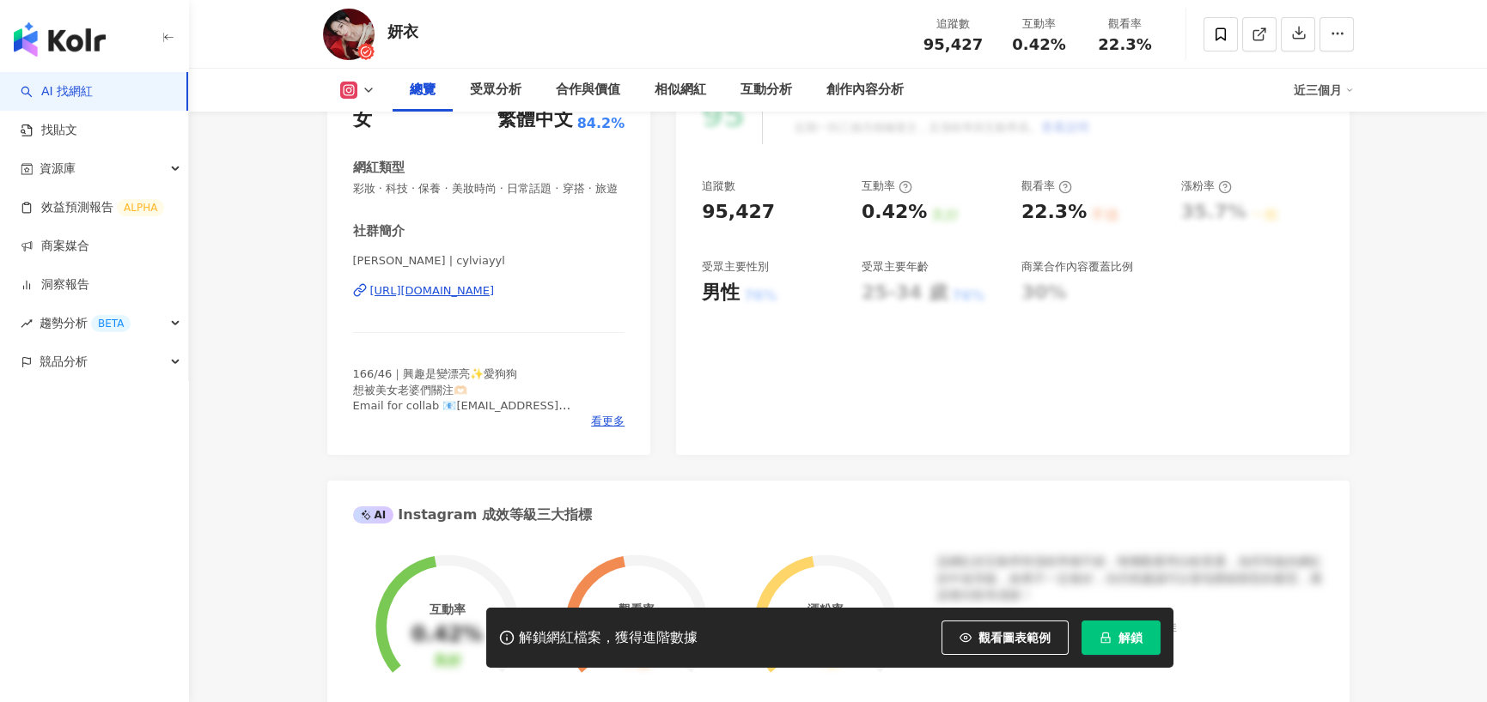
click at [452, 299] on div "https://www.instagram.com/cylviayyl/" at bounding box center [432, 290] width 125 height 15
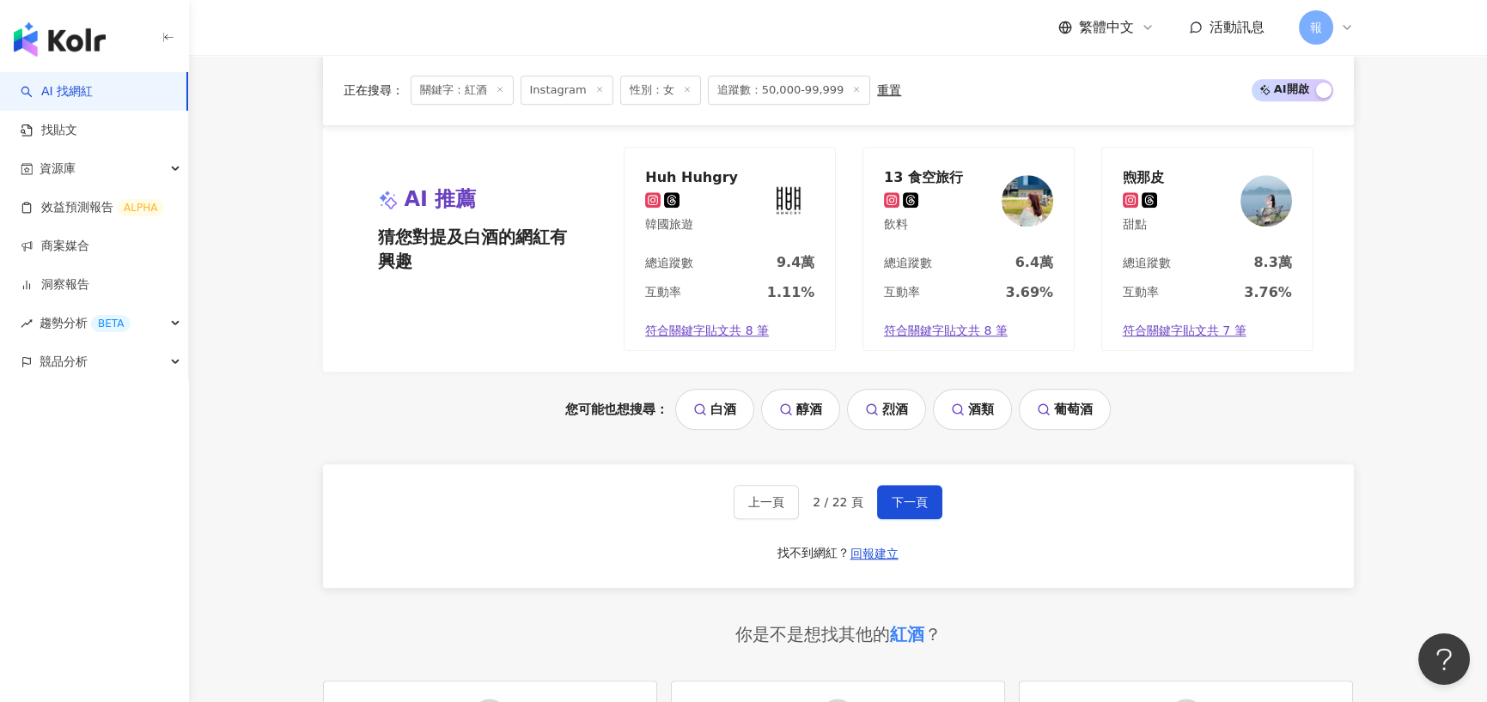
scroll to position [62, 0]
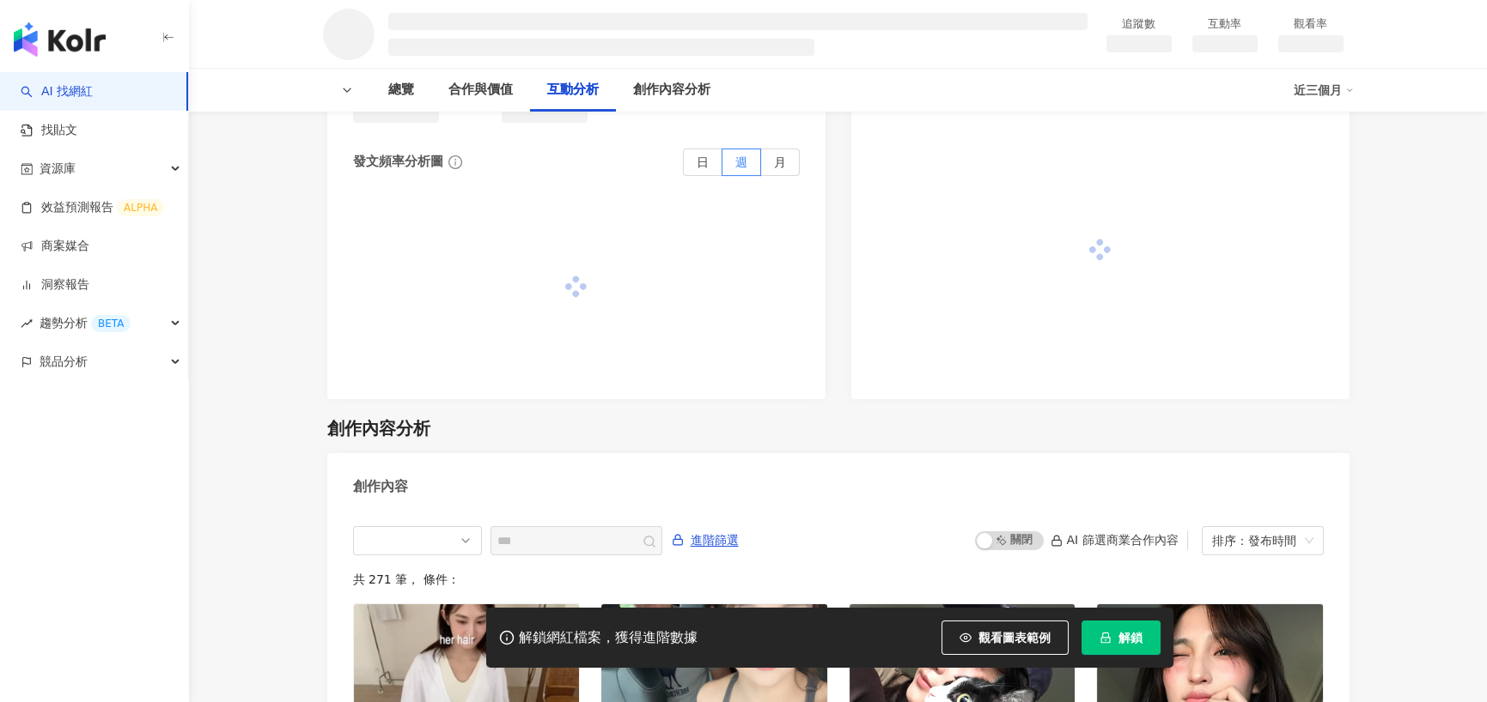
scroll to position [1546, 0]
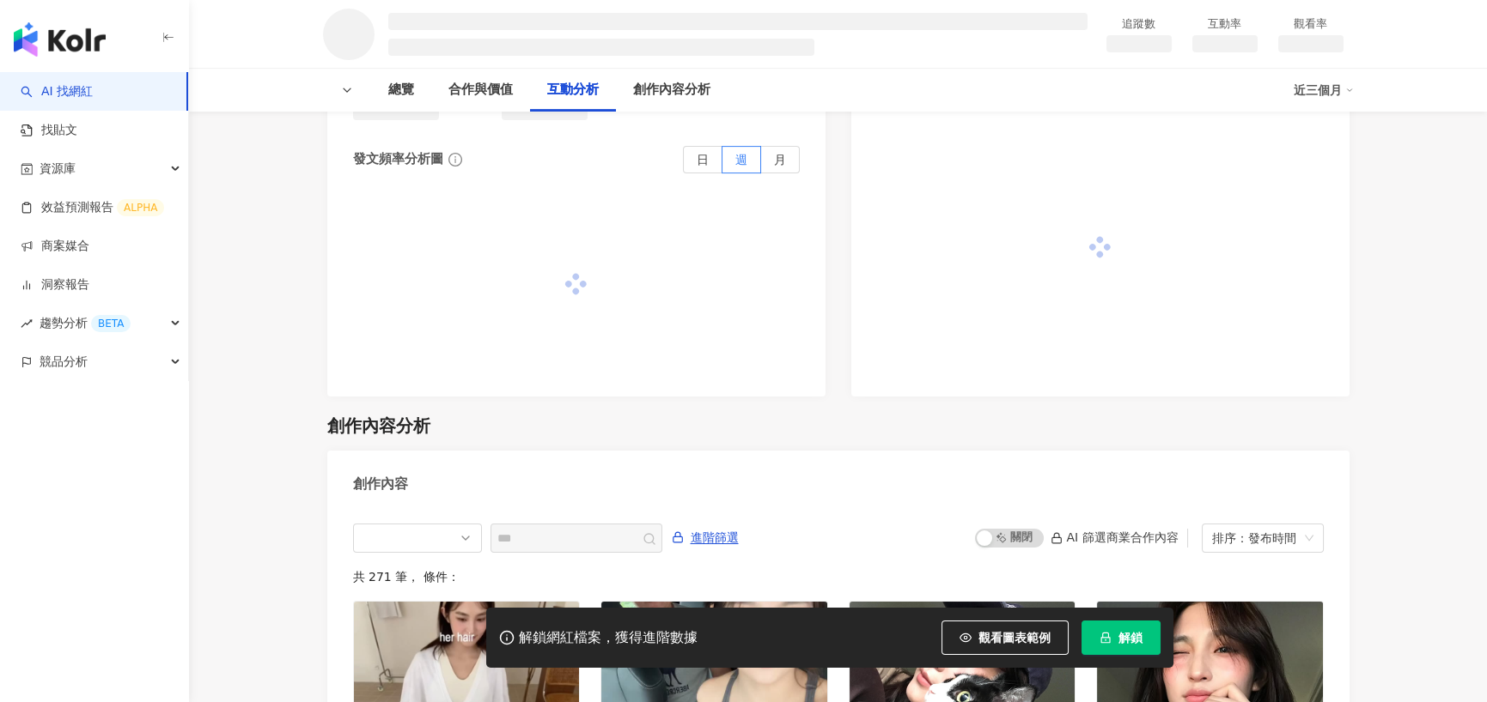
click at [1102, 640] on icon "lock" at bounding box center [1105, 638] width 12 height 12
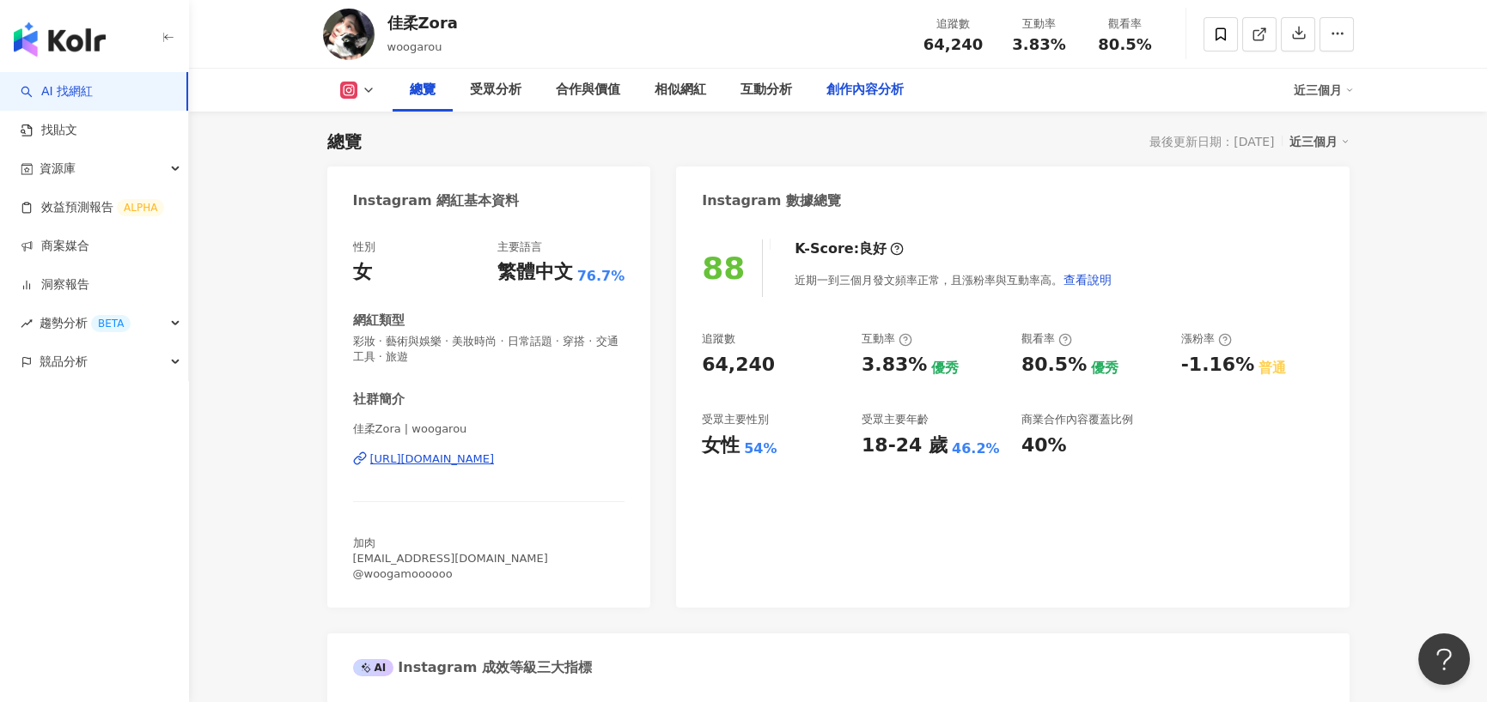
click at [866, 83] on div "創作內容分析" at bounding box center [864, 90] width 77 height 21
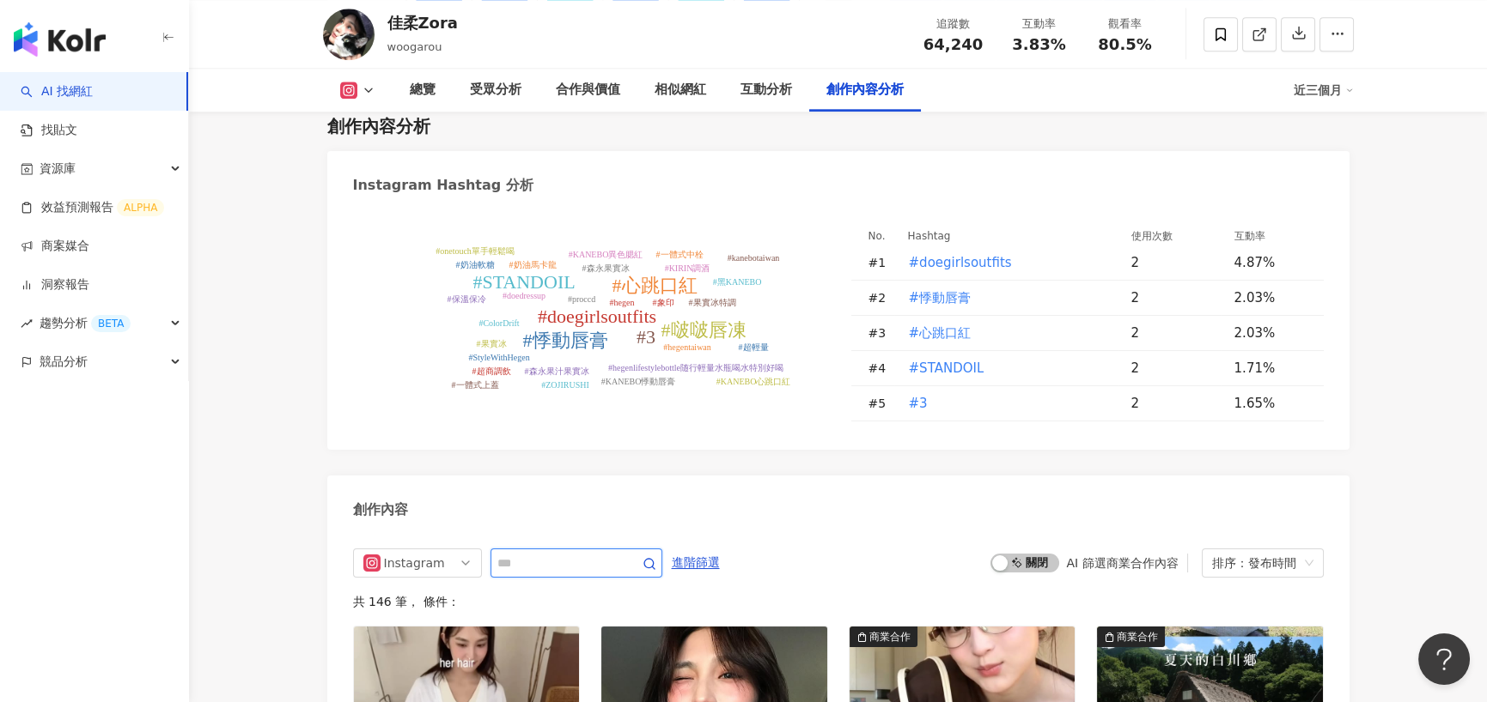
click at [567, 574] on input "text" at bounding box center [557, 563] width 120 height 21
type input "*"
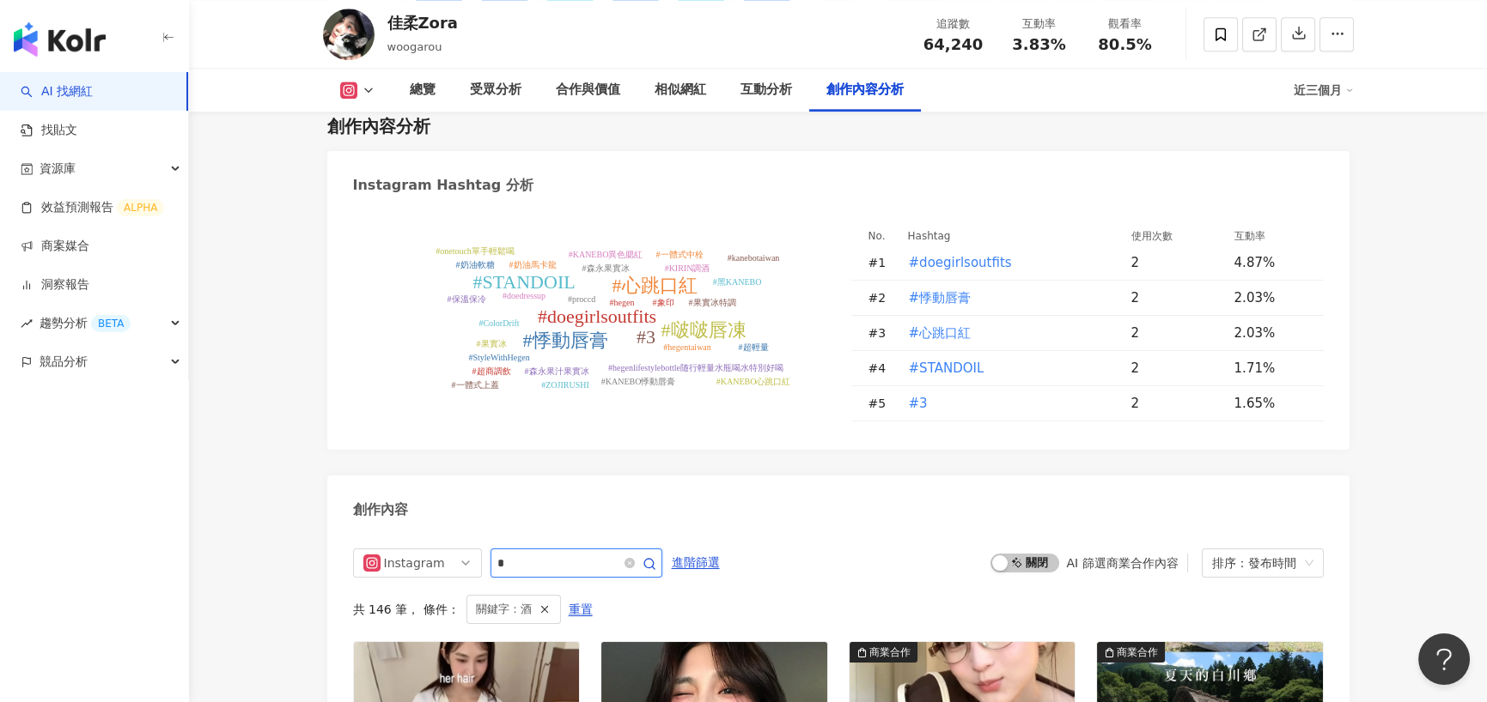
scroll to position [5259, 0]
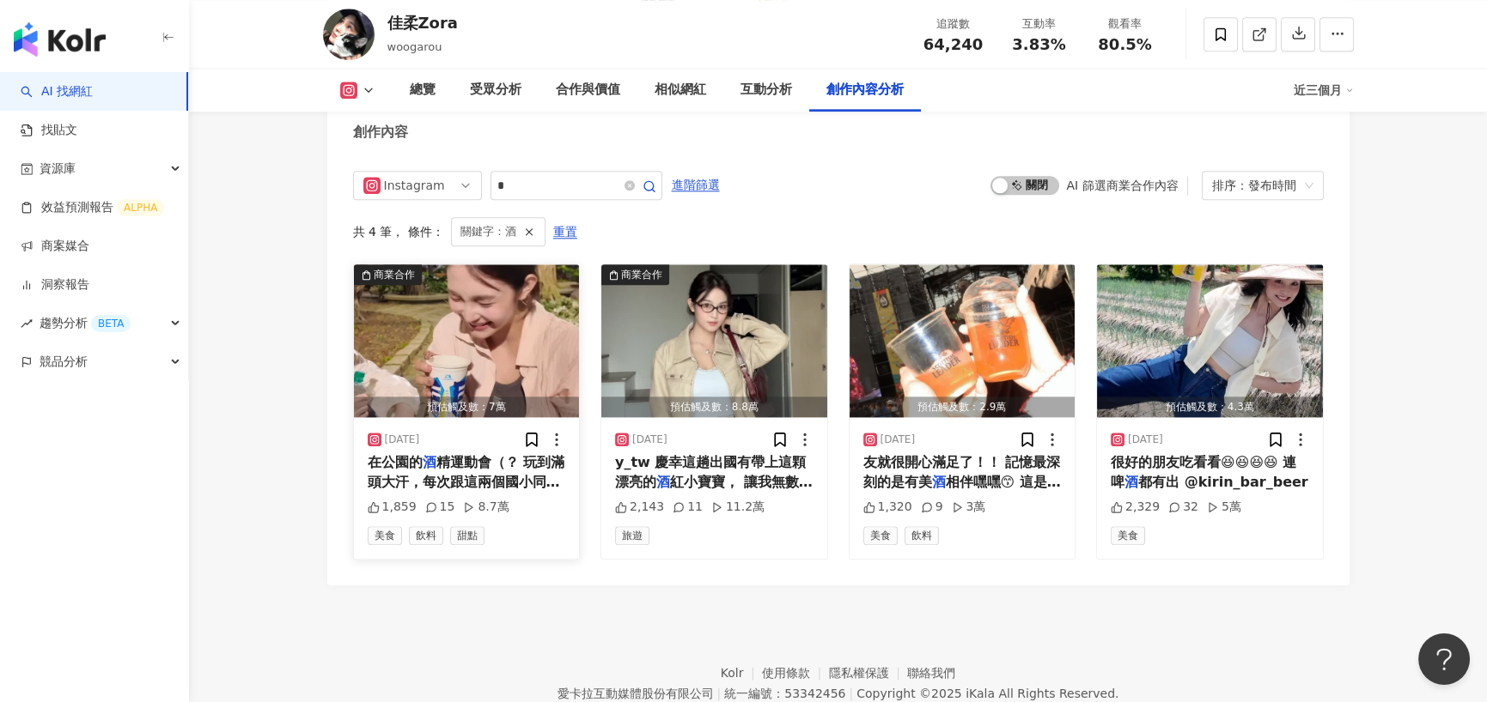
click at [447, 448] on div "2025/6/11" at bounding box center [467, 439] width 198 height 17
click at [447, 363] on img "button" at bounding box center [467, 340] width 226 height 153
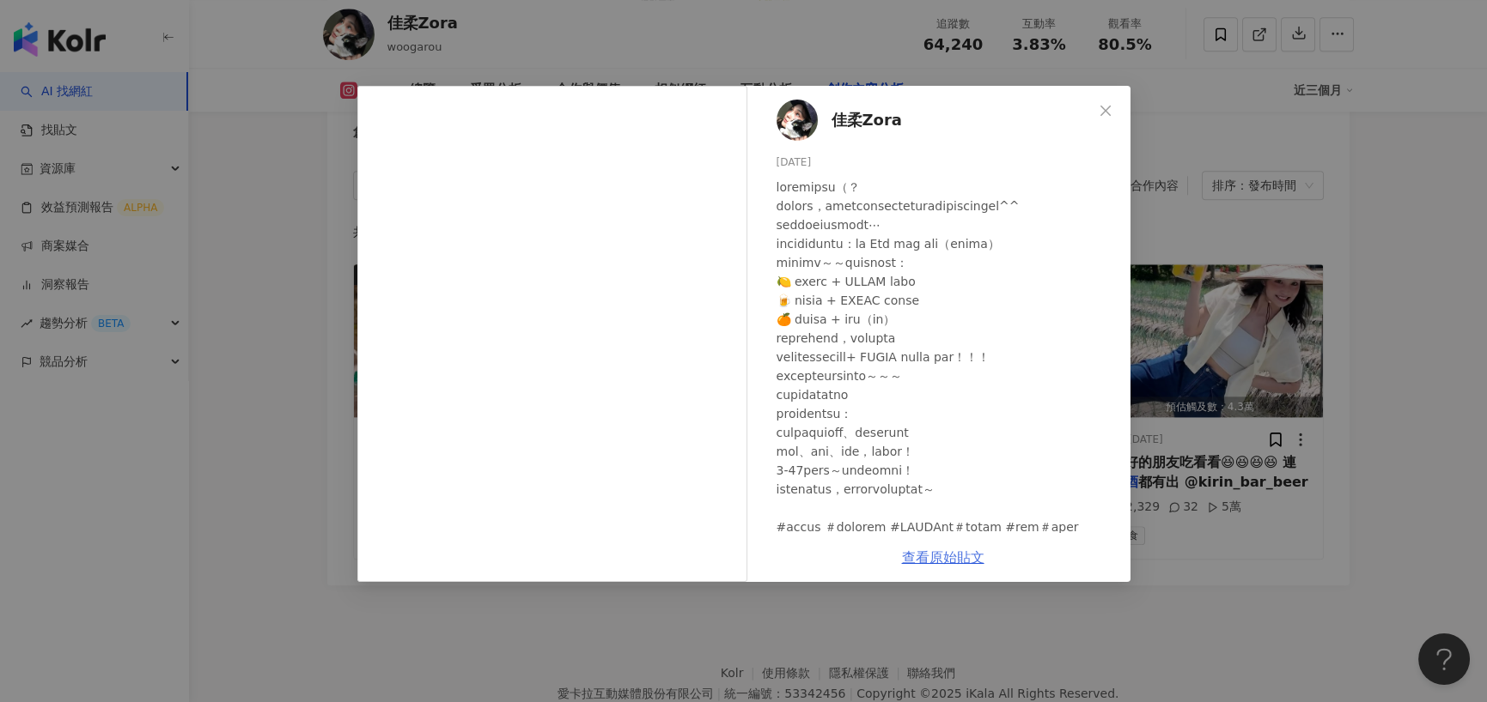
click at [970, 561] on link "查看原始貼文" at bounding box center [943, 558] width 82 height 16
click at [863, 81] on div "佳柔Zora 2025/6/11 1,859 15 8.7萬 查看原始貼文" at bounding box center [743, 351] width 1487 height 702
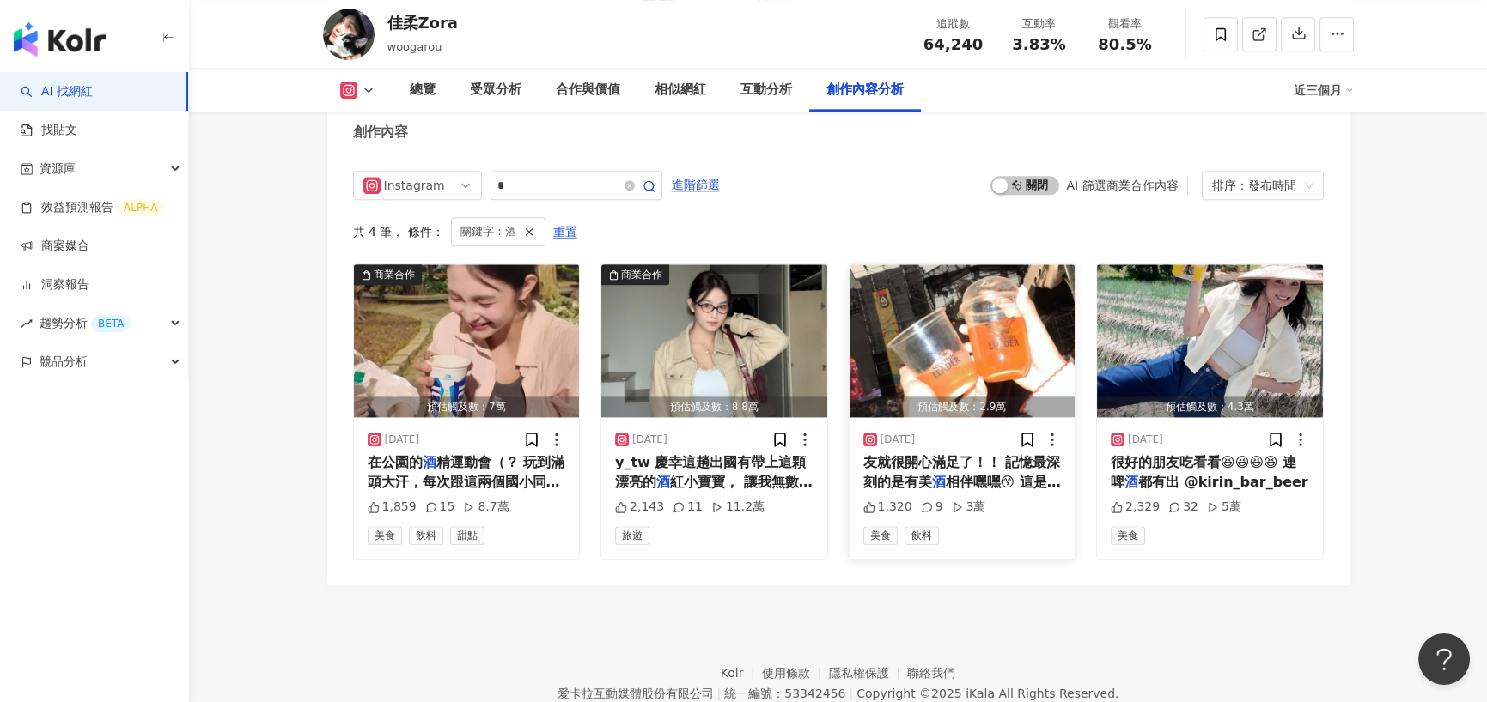
click at [927, 350] on img "button" at bounding box center [962, 340] width 226 height 153
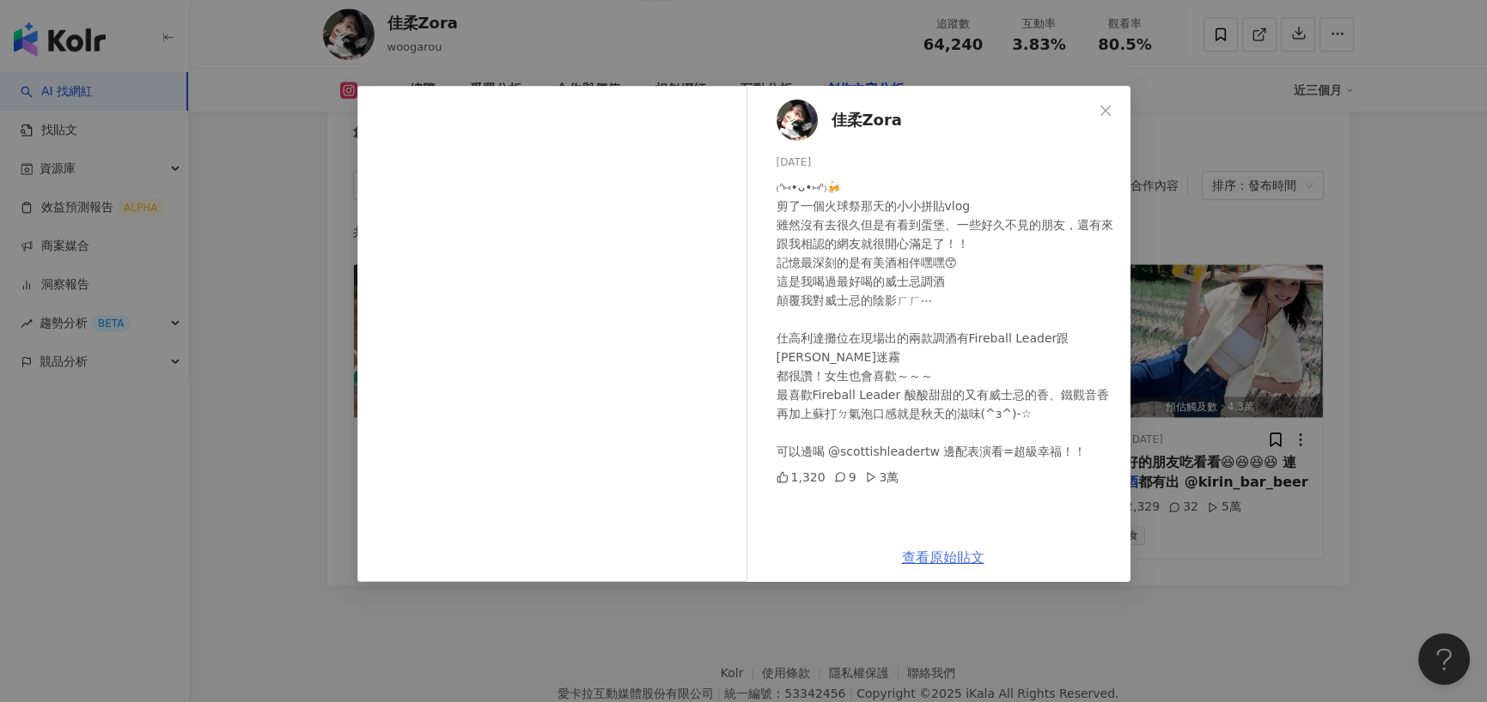
click at [925, 557] on link "查看原始貼文" at bounding box center [943, 558] width 82 height 16
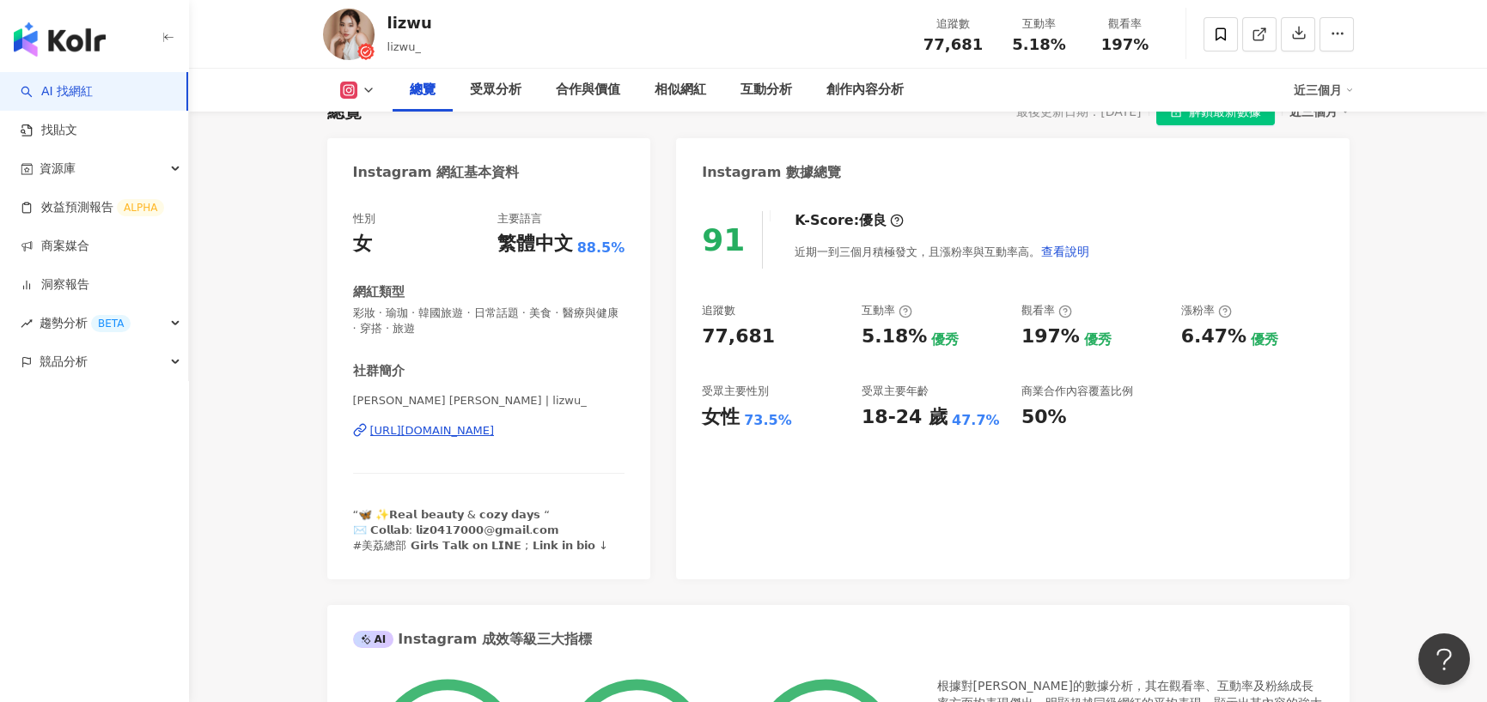
scroll to position [191, 0]
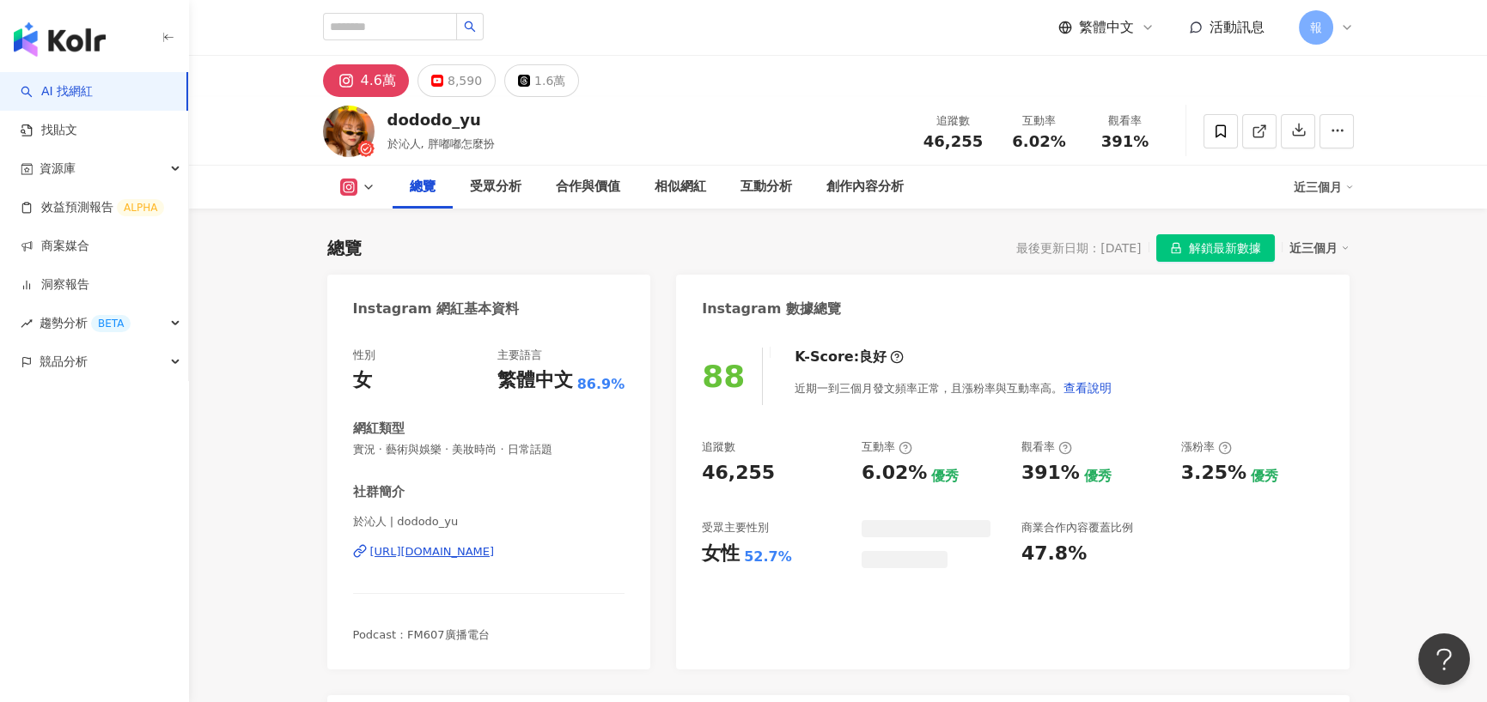
scroll to position [105, 0]
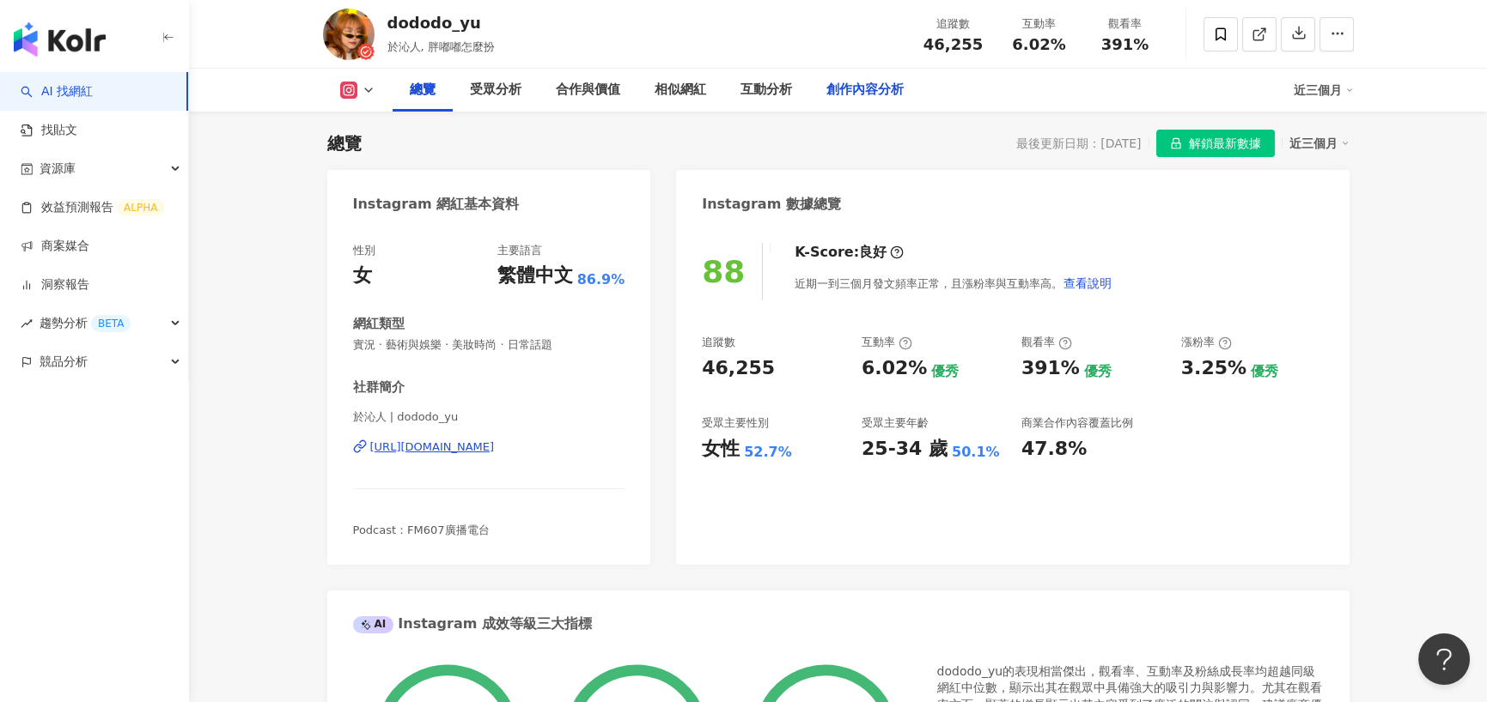
click at [847, 90] on div "創作內容分析" at bounding box center [864, 90] width 77 height 21
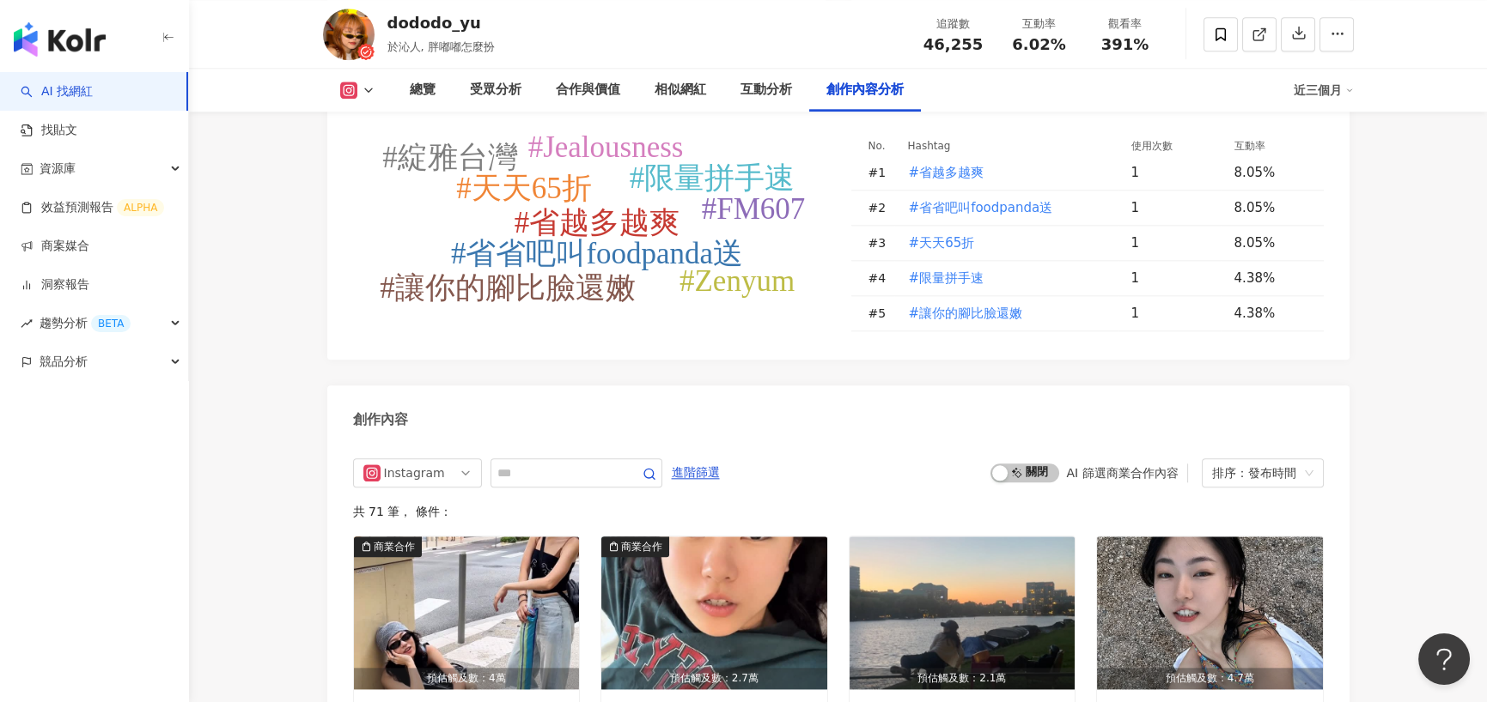
scroll to position [5029, 0]
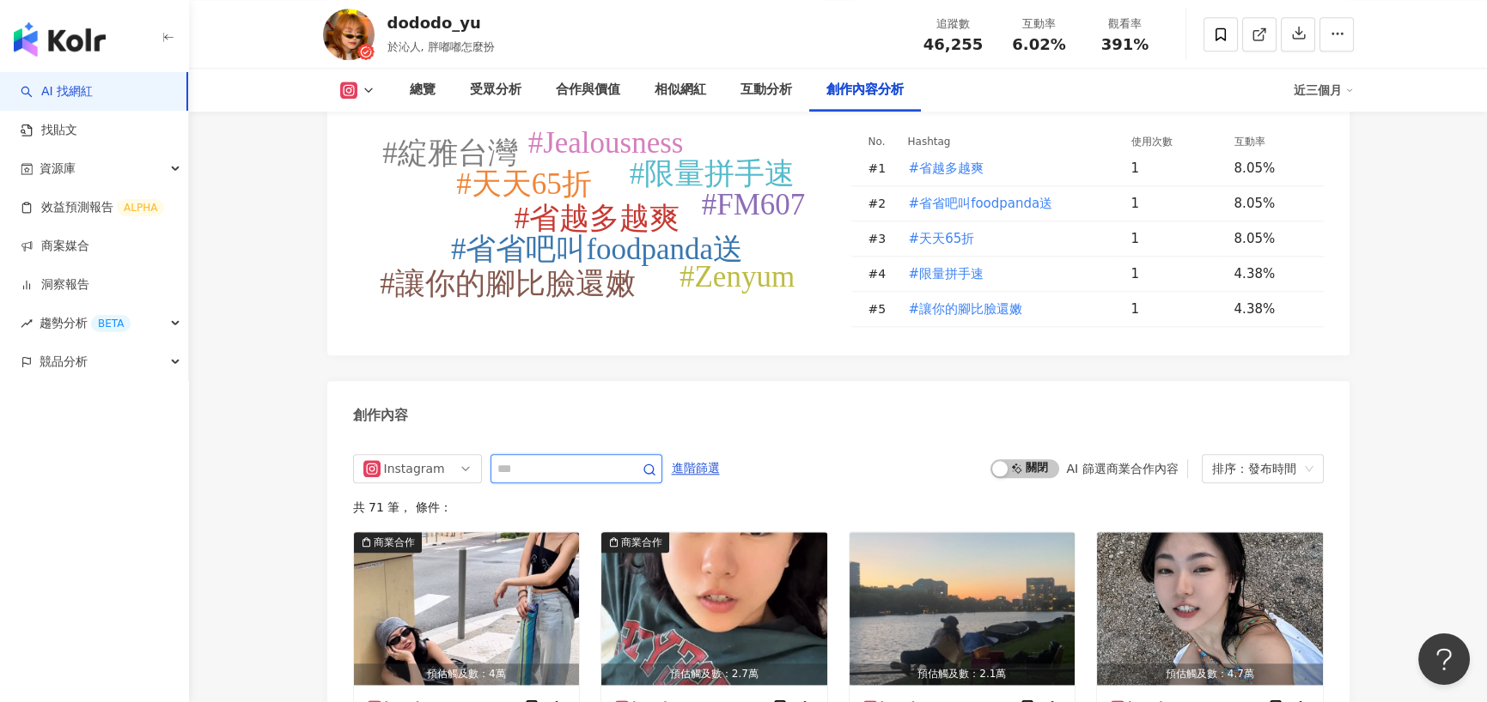
click at [601, 459] on input "text" at bounding box center [557, 469] width 120 height 21
type input "*"
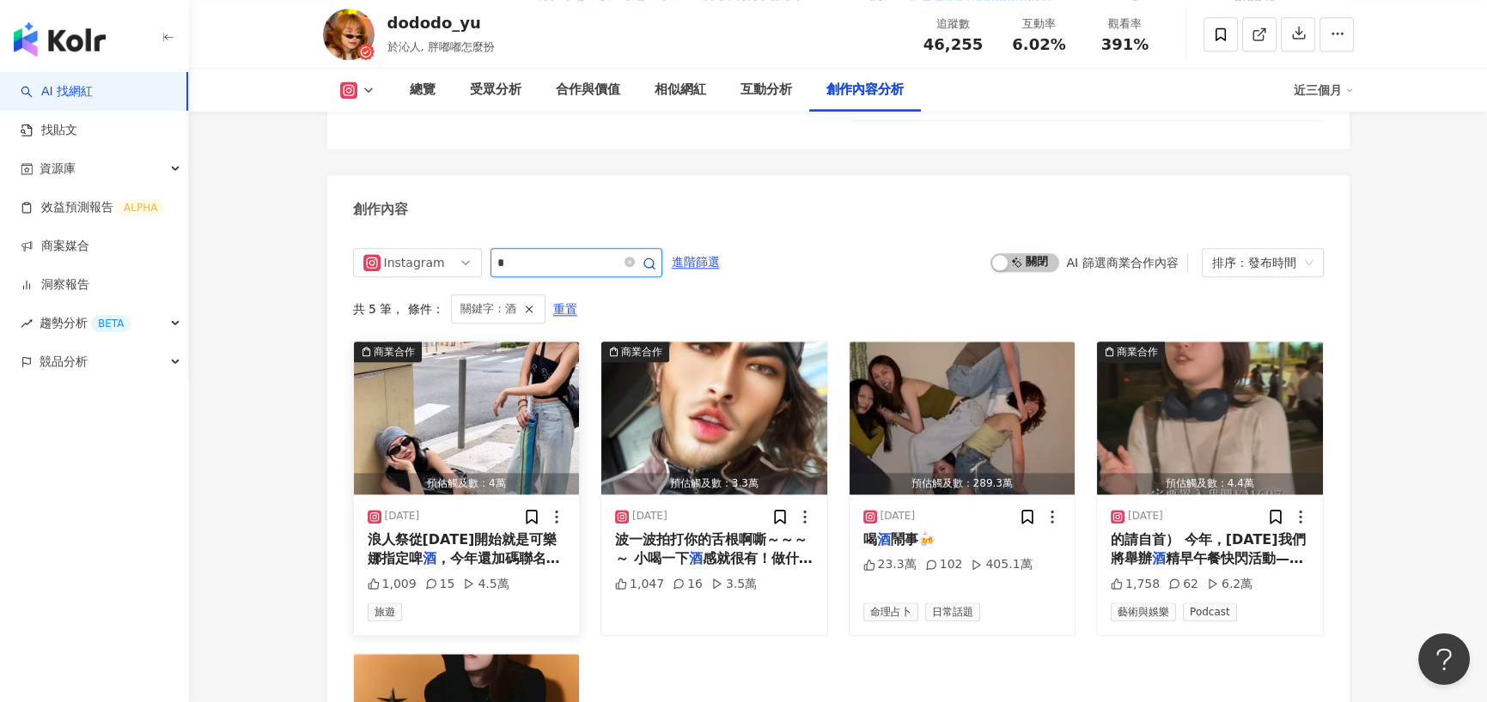
scroll to position [5321, 0]
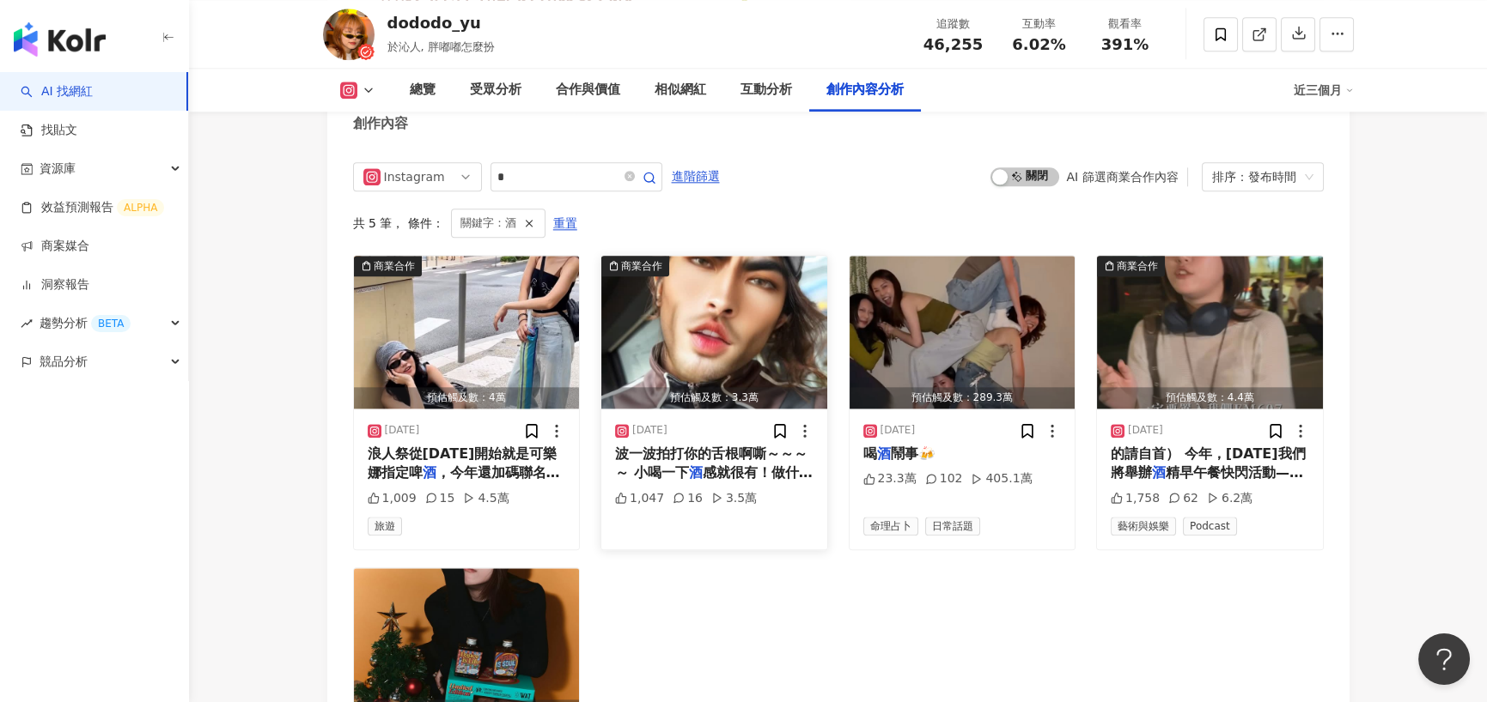
click at [699, 282] on img "button" at bounding box center [714, 332] width 226 height 153
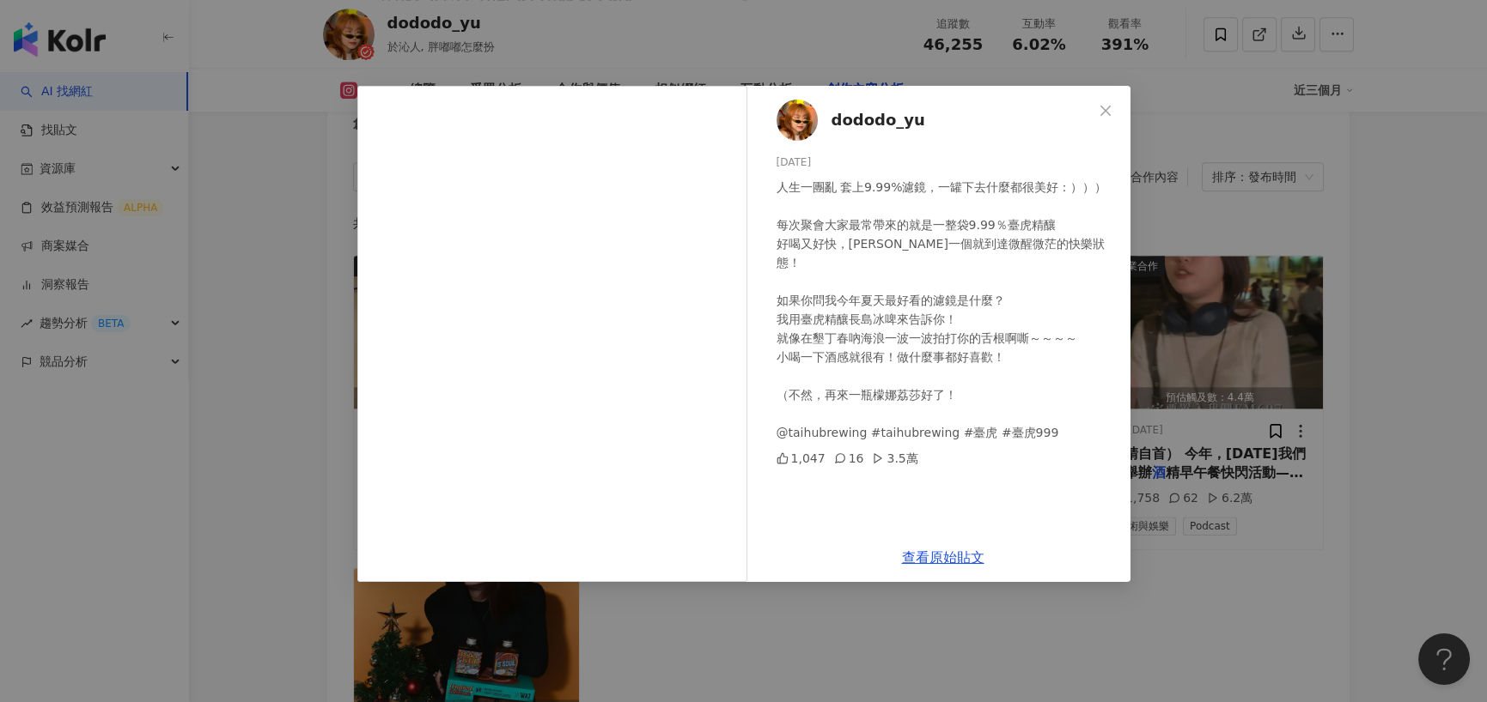
click at [1273, 523] on div "dododo_yu 2025/6/28 人生一團亂 套上9.99%濾鏡，一罐下去什麼都很美好：））） 每次聚會大家最常帶來的就是一整袋9.99％臺虎精釀 好喝…" at bounding box center [743, 351] width 1487 height 702
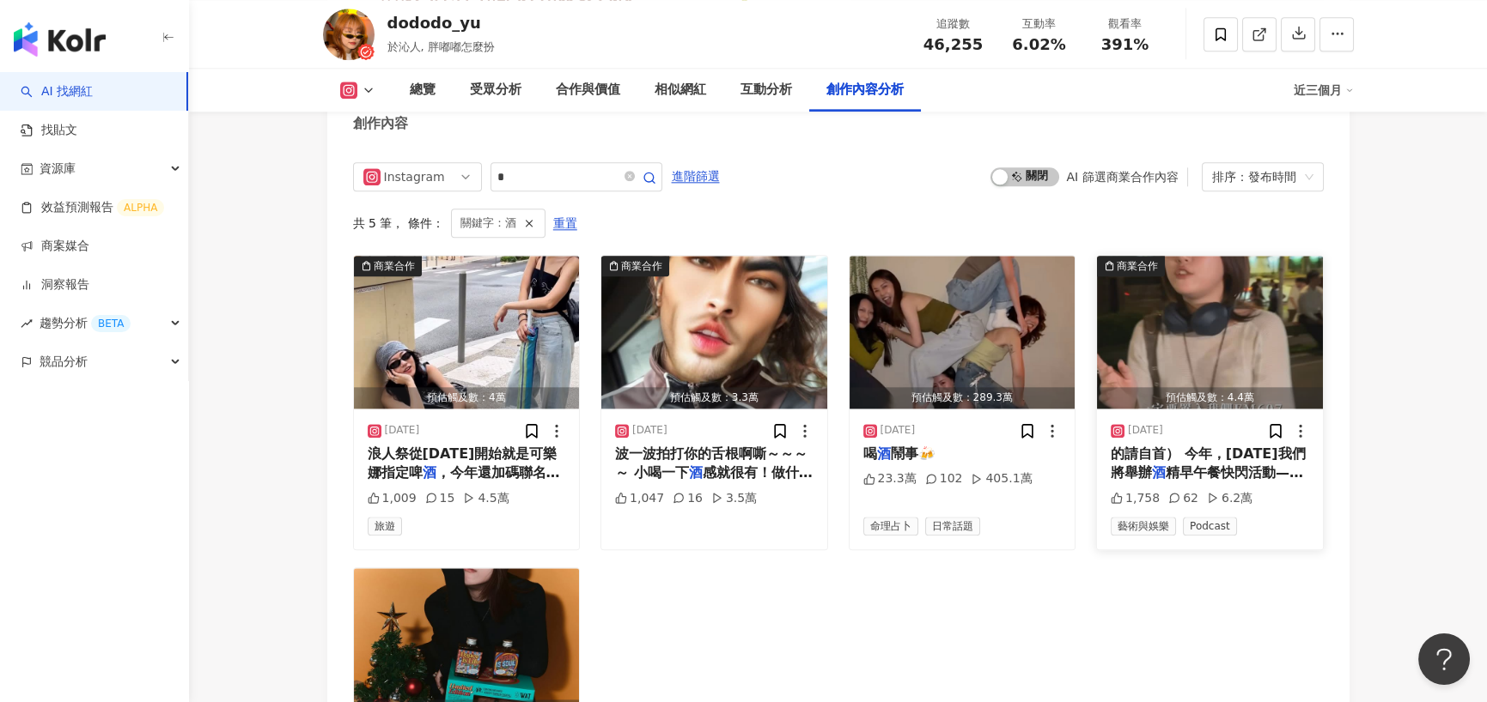
click at [1201, 300] on img "button" at bounding box center [1210, 332] width 226 height 153
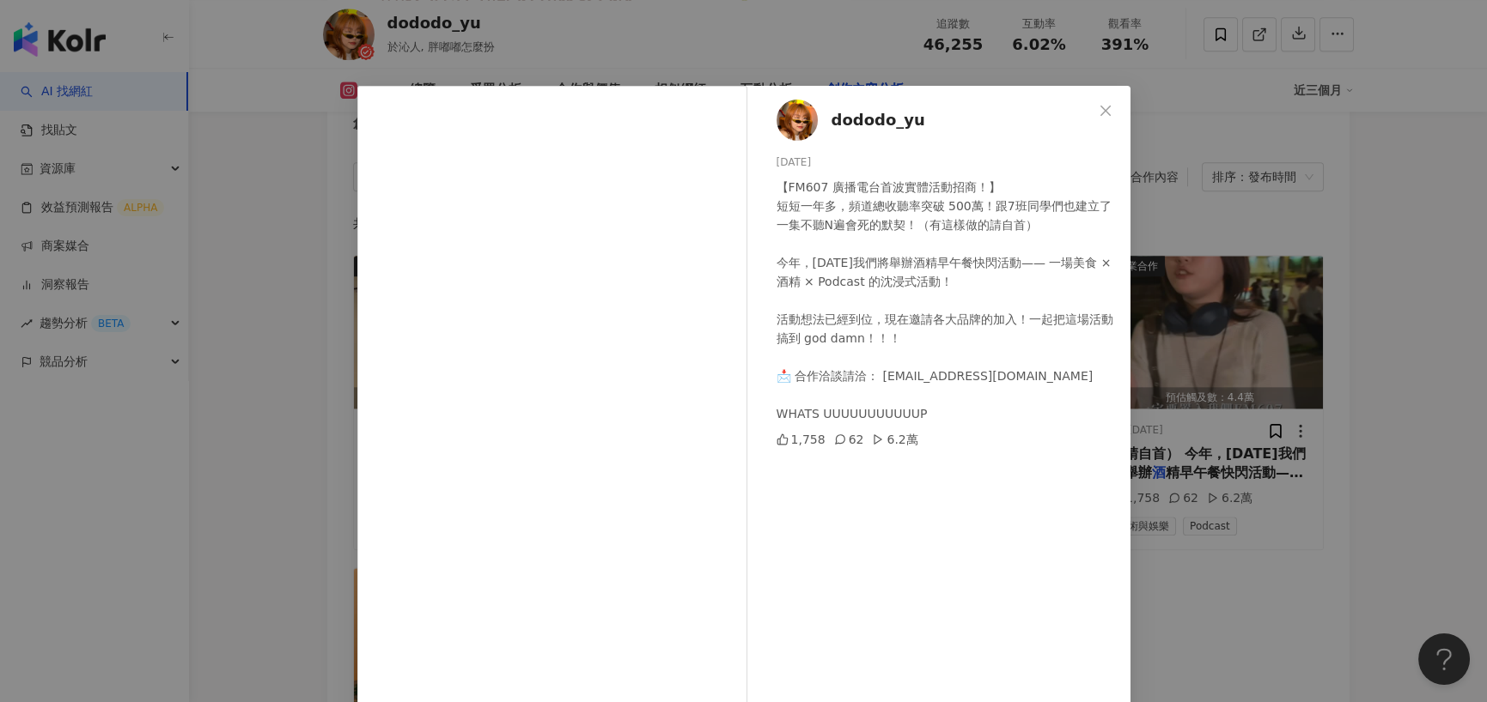
scroll to position [69, 0]
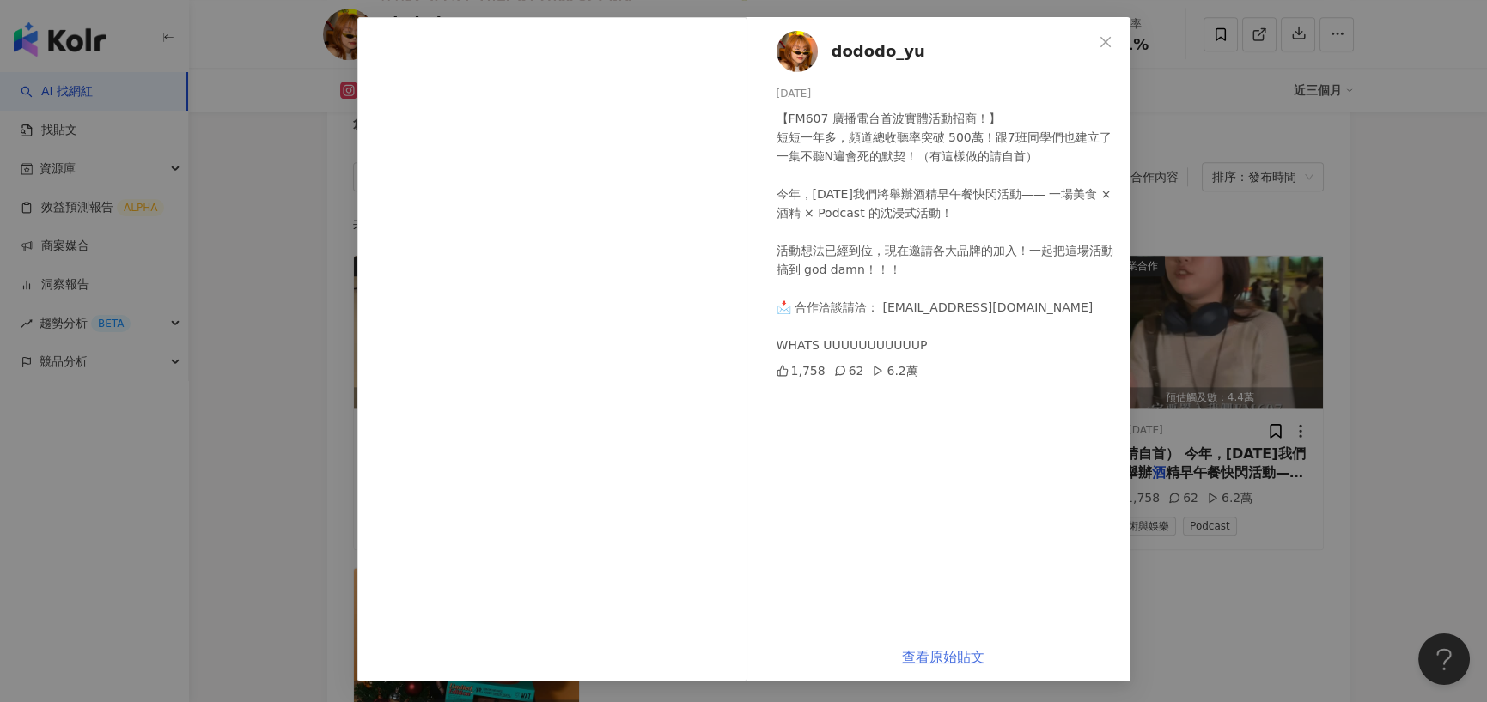
click at [932, 650] on link "查看原始貼文" at bounding box center [943, 657] width 82 height 16
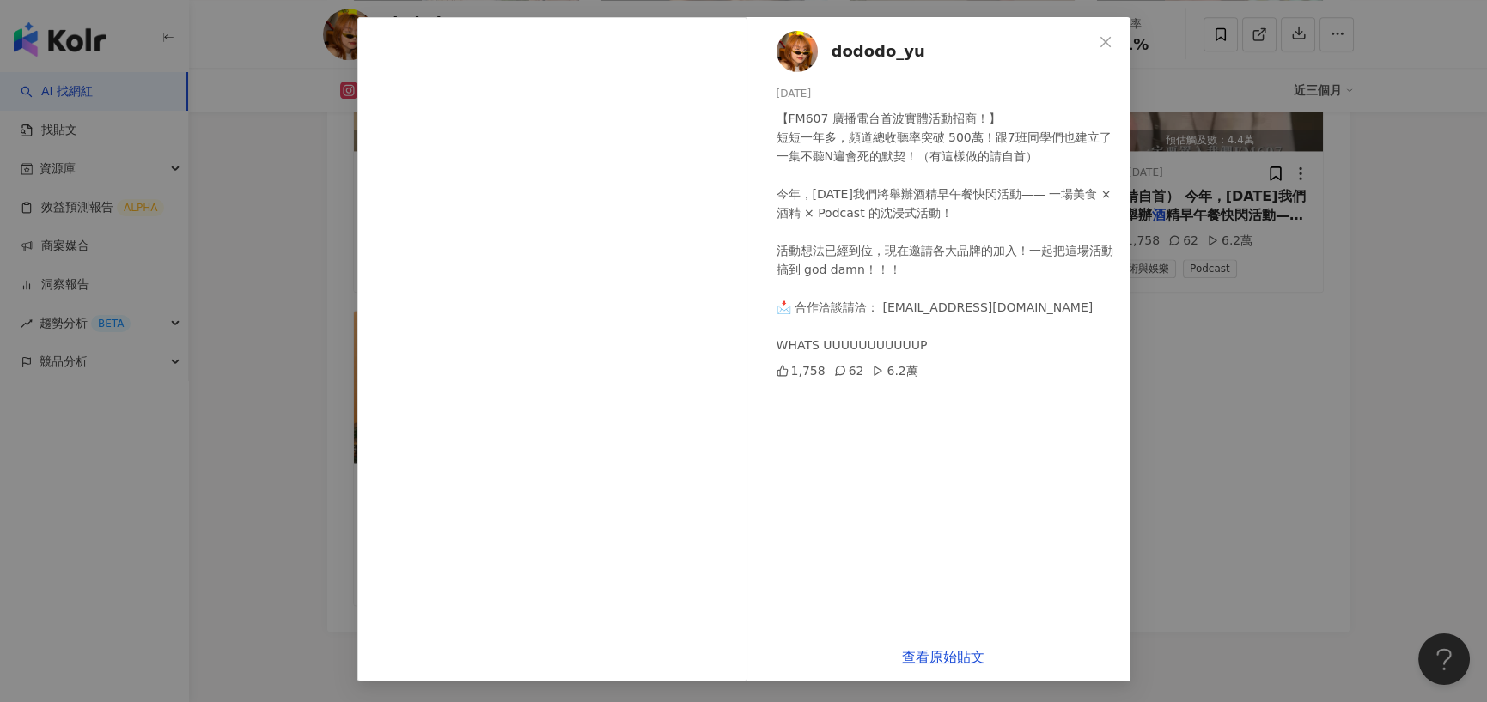
click at [301, 489] on div "dododo_yu 2025/3/2 【FM607 廣播電台首波實體活動招商！】 短短一年多，頻道總收聽率突破 500萬！跟7班同學們也建立了一集不聽N遍會死…" at bounding box center [743, 351] width 1487 height 702
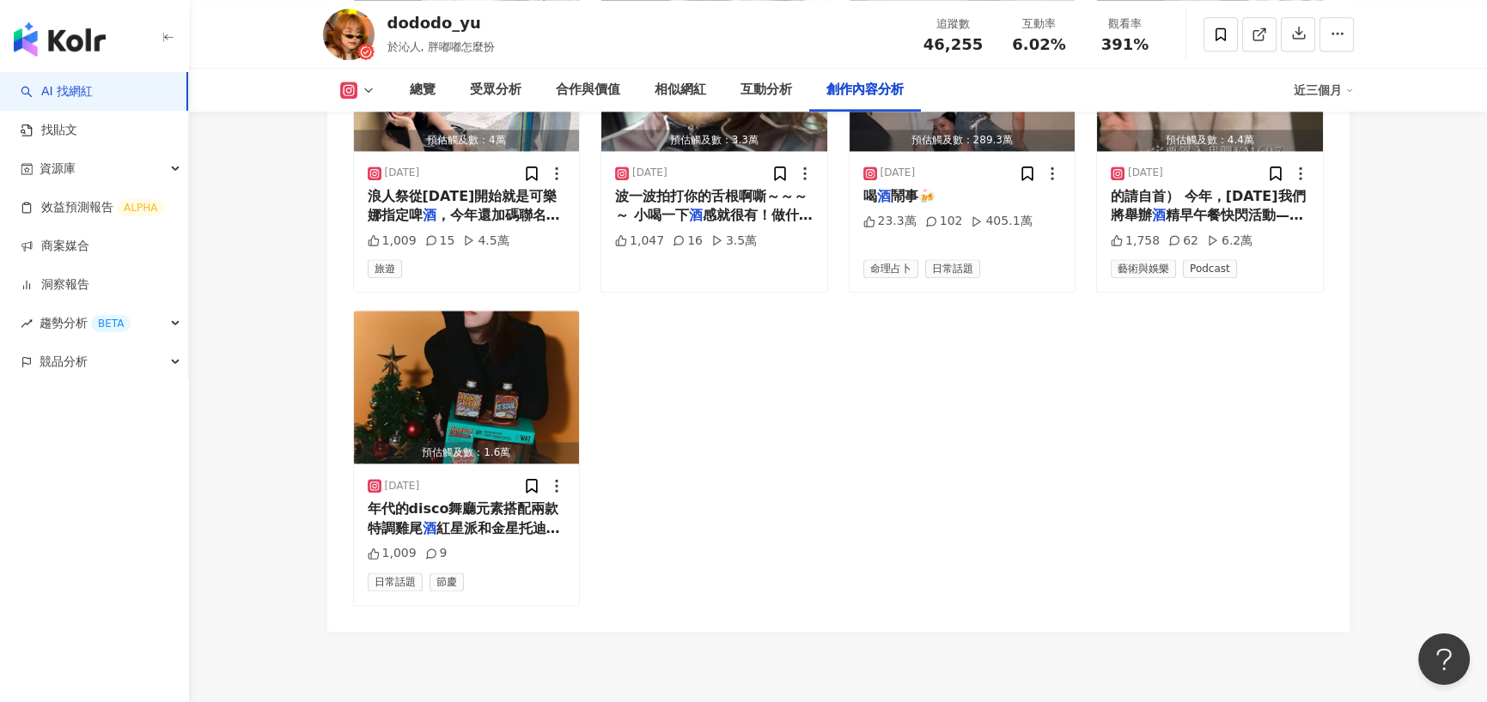
scroll to position [5634, 0]
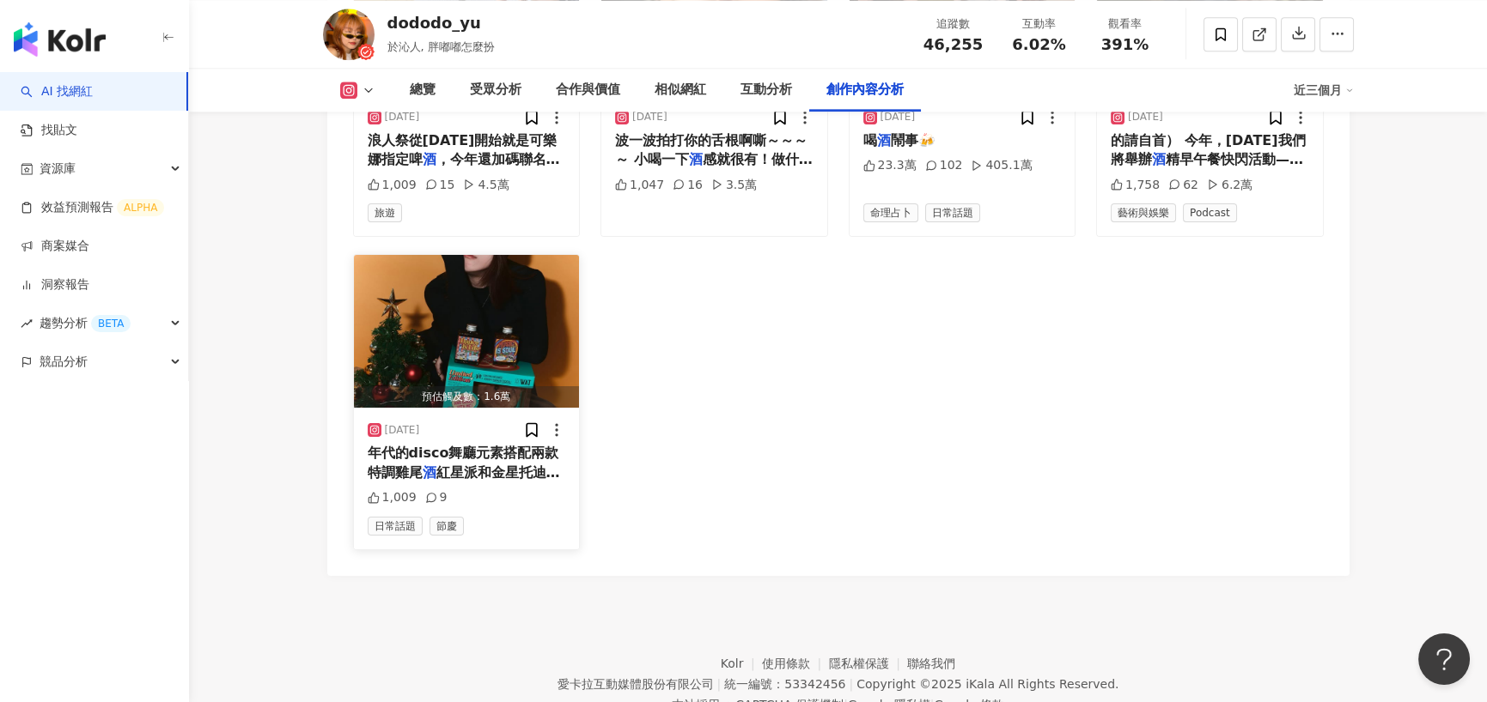
click at [490, 465] on span "紅星派和金星托迪，另外最大大大的一個重" at bounding box center [464, 482] width 192 height 35
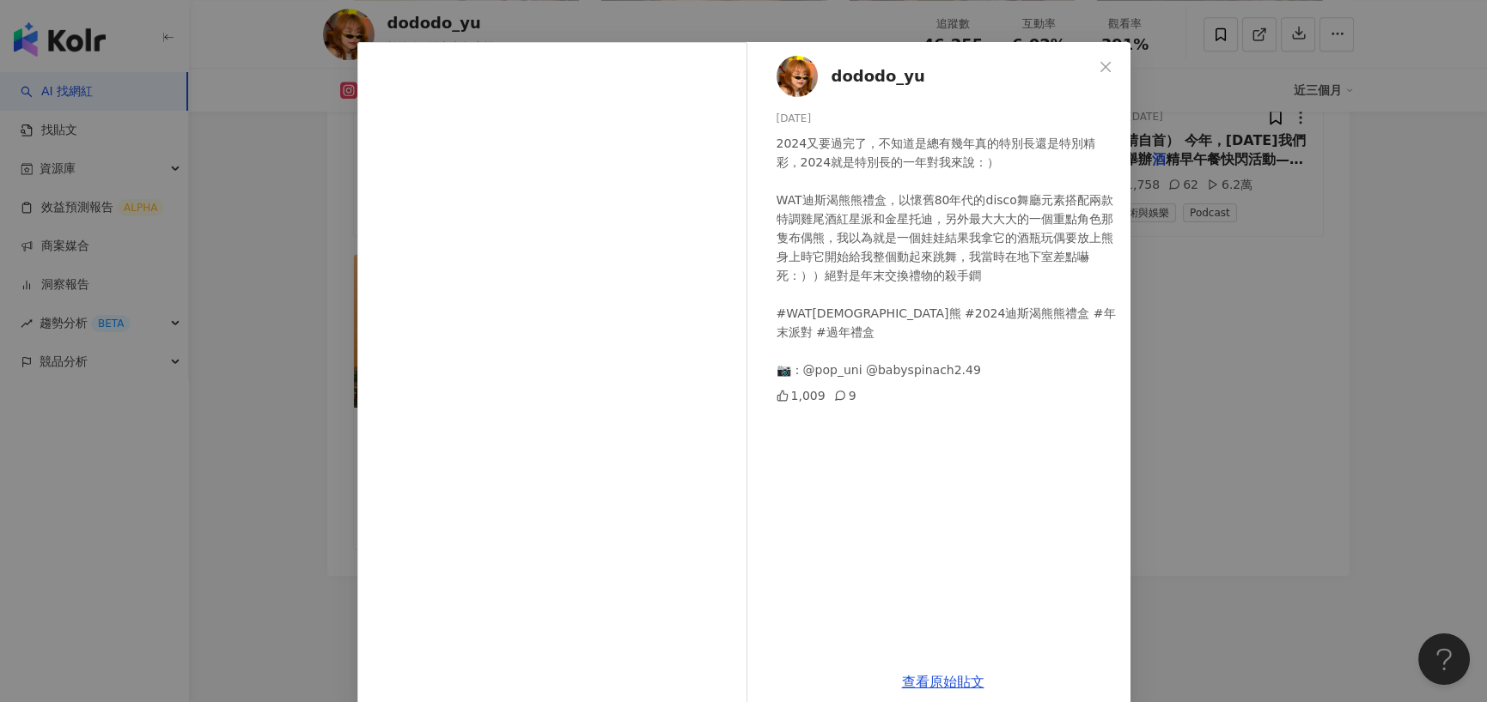
scroll to position [69, 0]
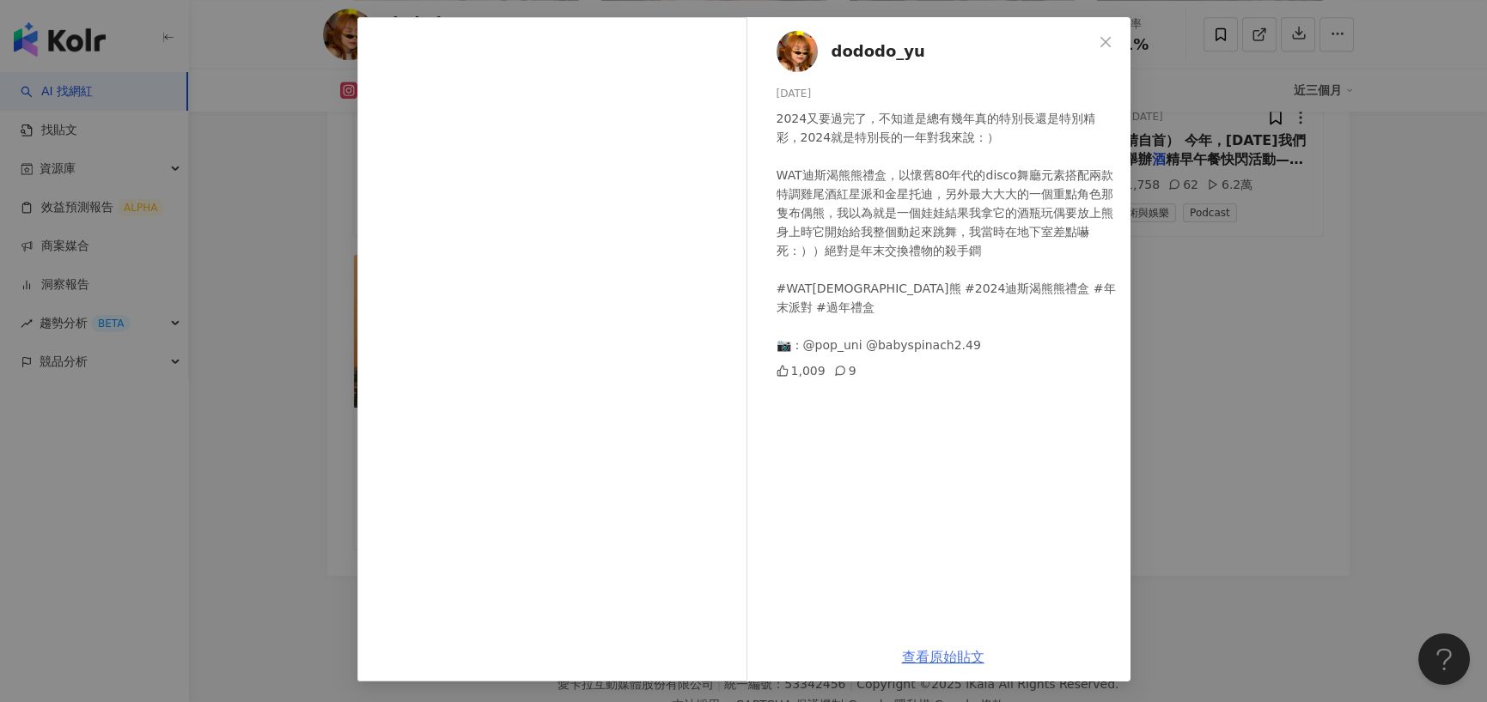
click at [919, 651] on link "查看原始貼文" at bounding box center [943, 657] width 82 height 16
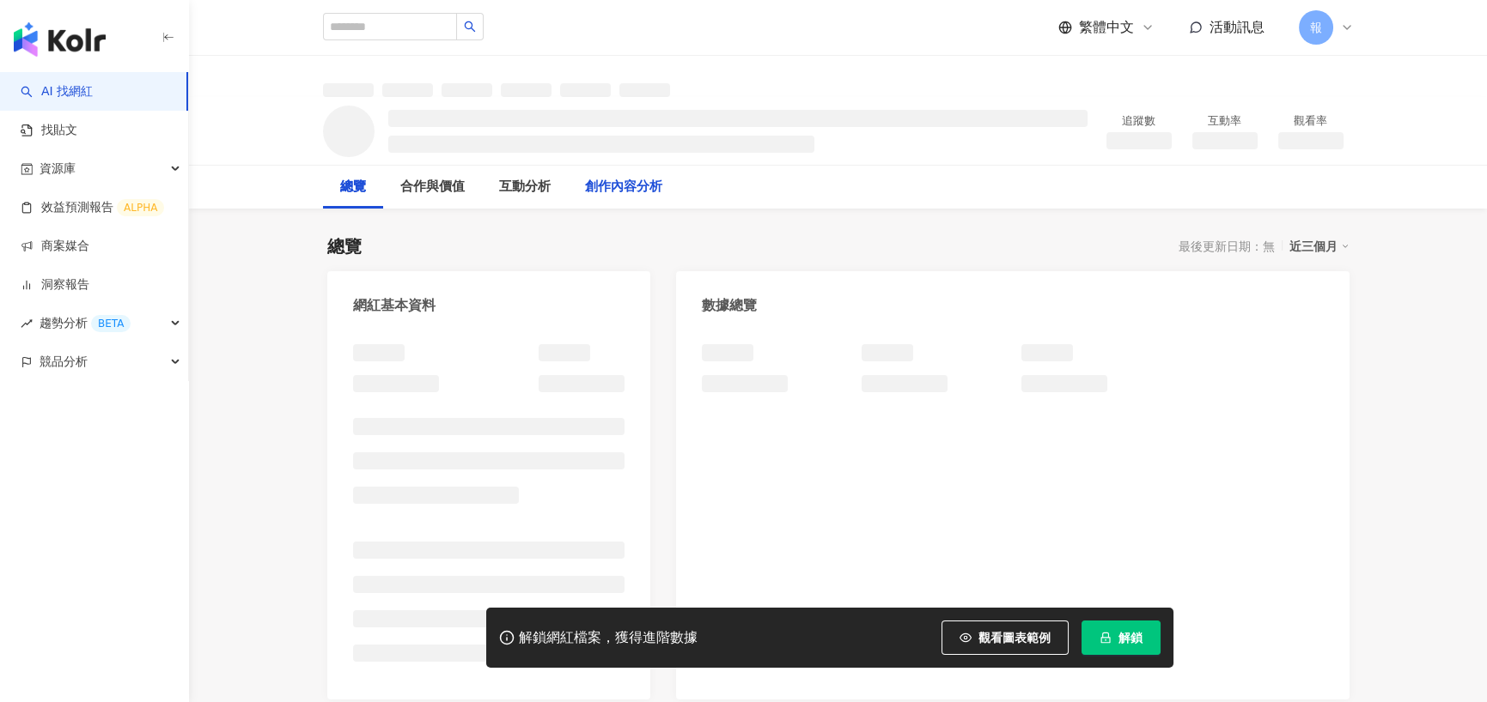
click at [644, 197] on div "創作內容分析" at bounding box center [623, 187] width 77 height 21
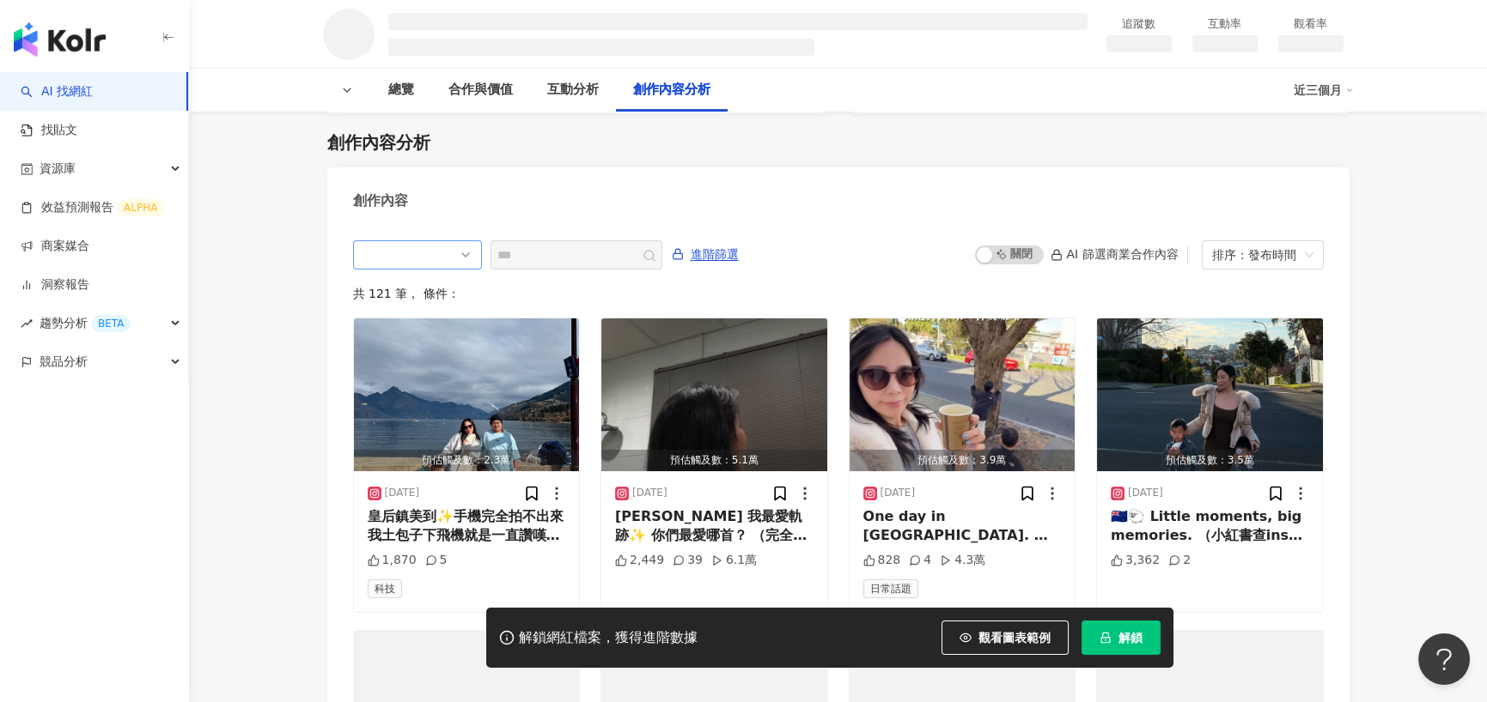
click at [436, 257] on span at bounding box center [417, 254] width 108 height 27
click at [446, 311] on div "Instagram" at bounding box center [417, 320] width 101 height 19
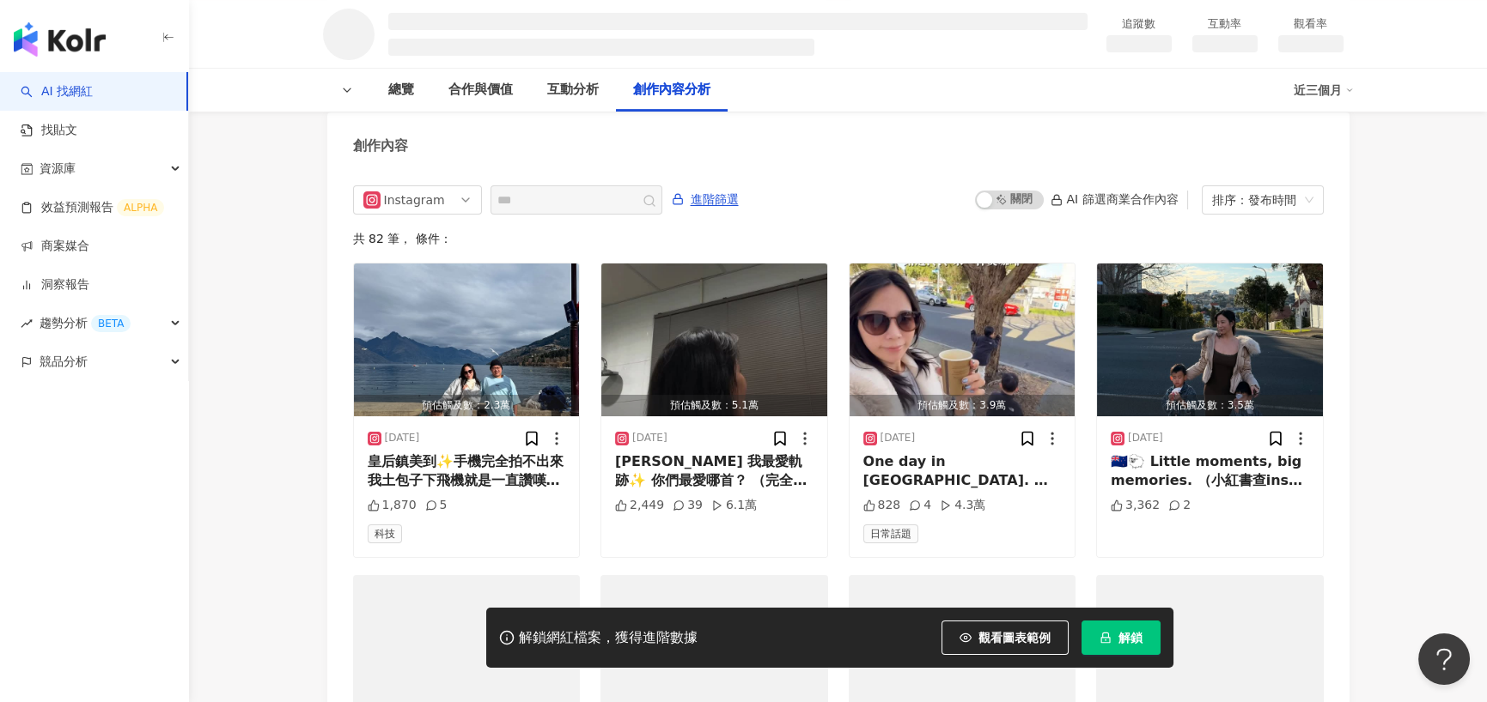
click at [1139, 638] on span "解鎖" at bounding box center [1130, 638] width 24 height 14
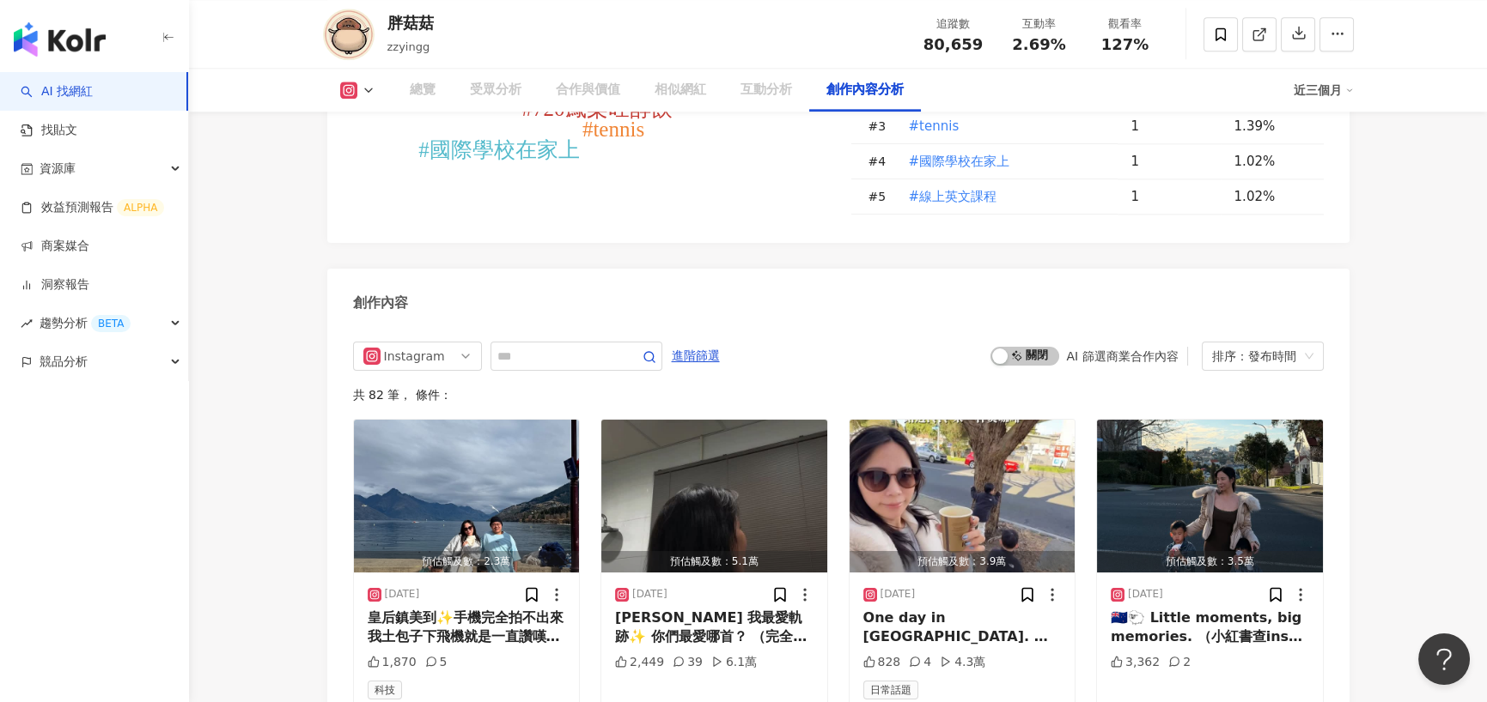
scroll to position [5228, 0]
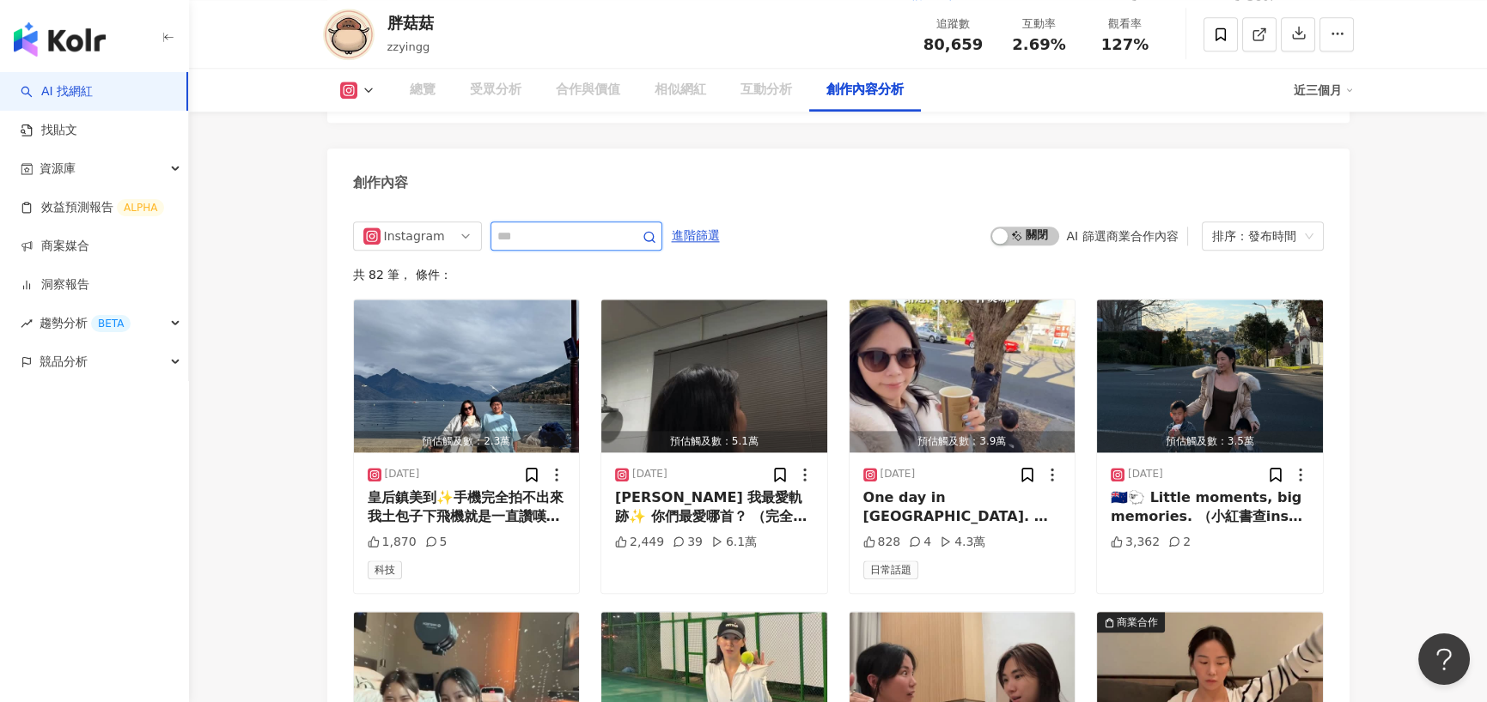
click at [610, 226] on input "text" at bounding box center [557, 236] width 120 height 21
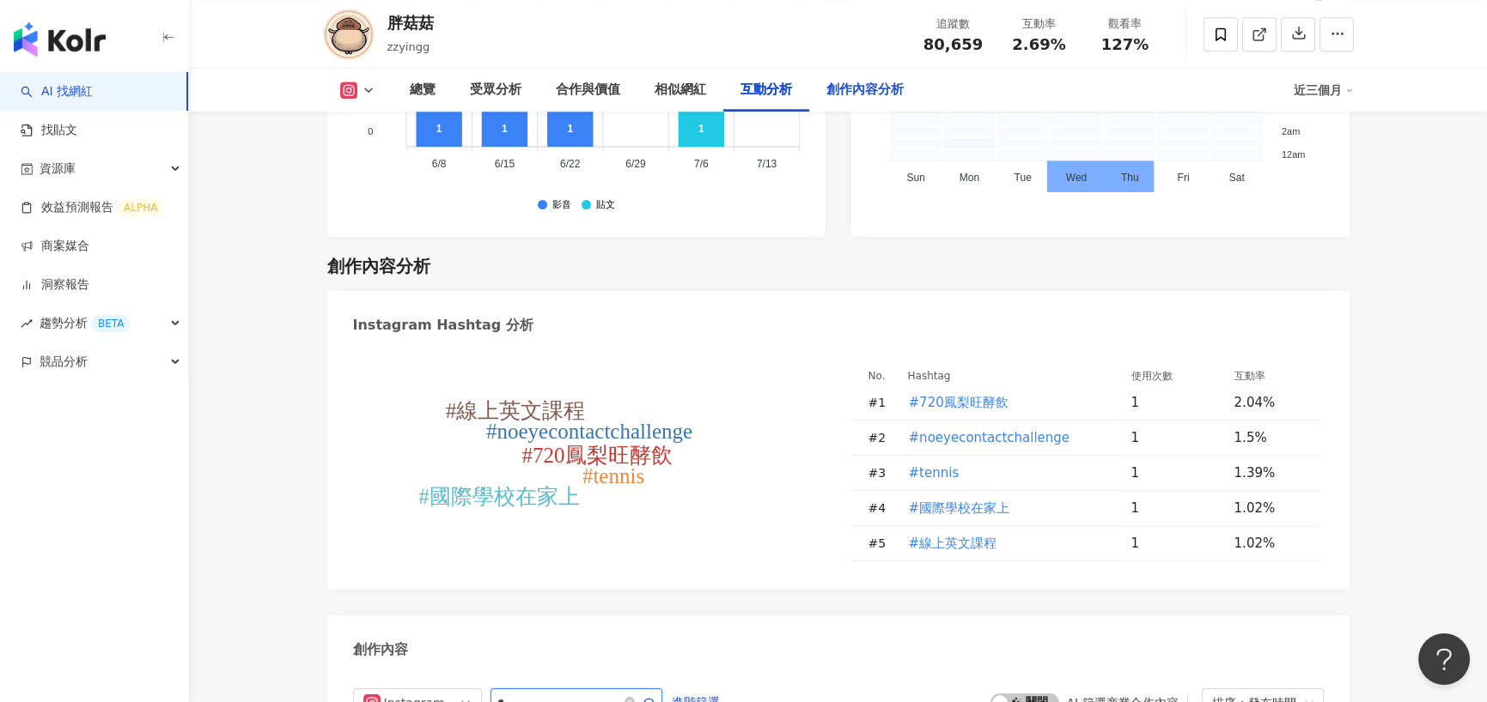
type input "*"
click at [832, 93] on div "創作內容分析" at bounding box center [864, 90] width 77 height 21
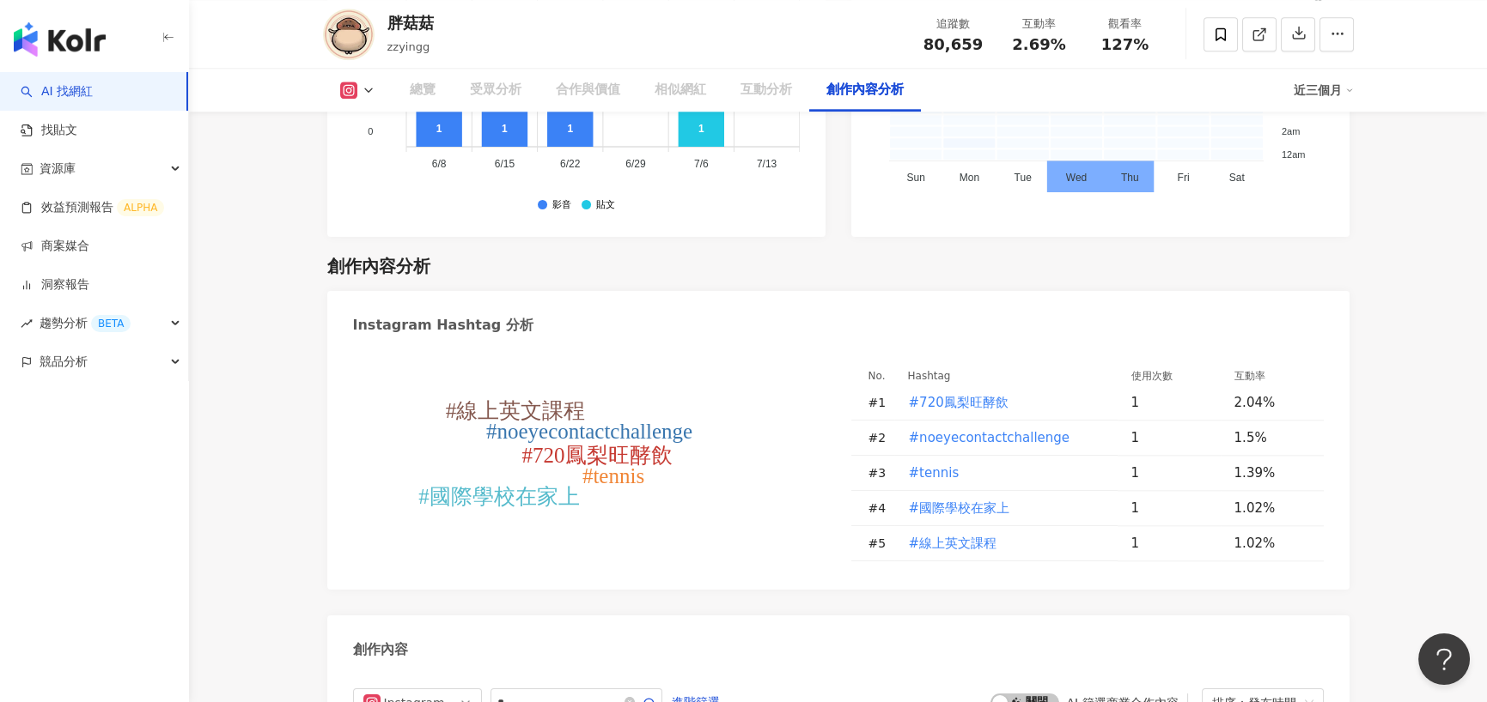
scroll to position [4878, 0]
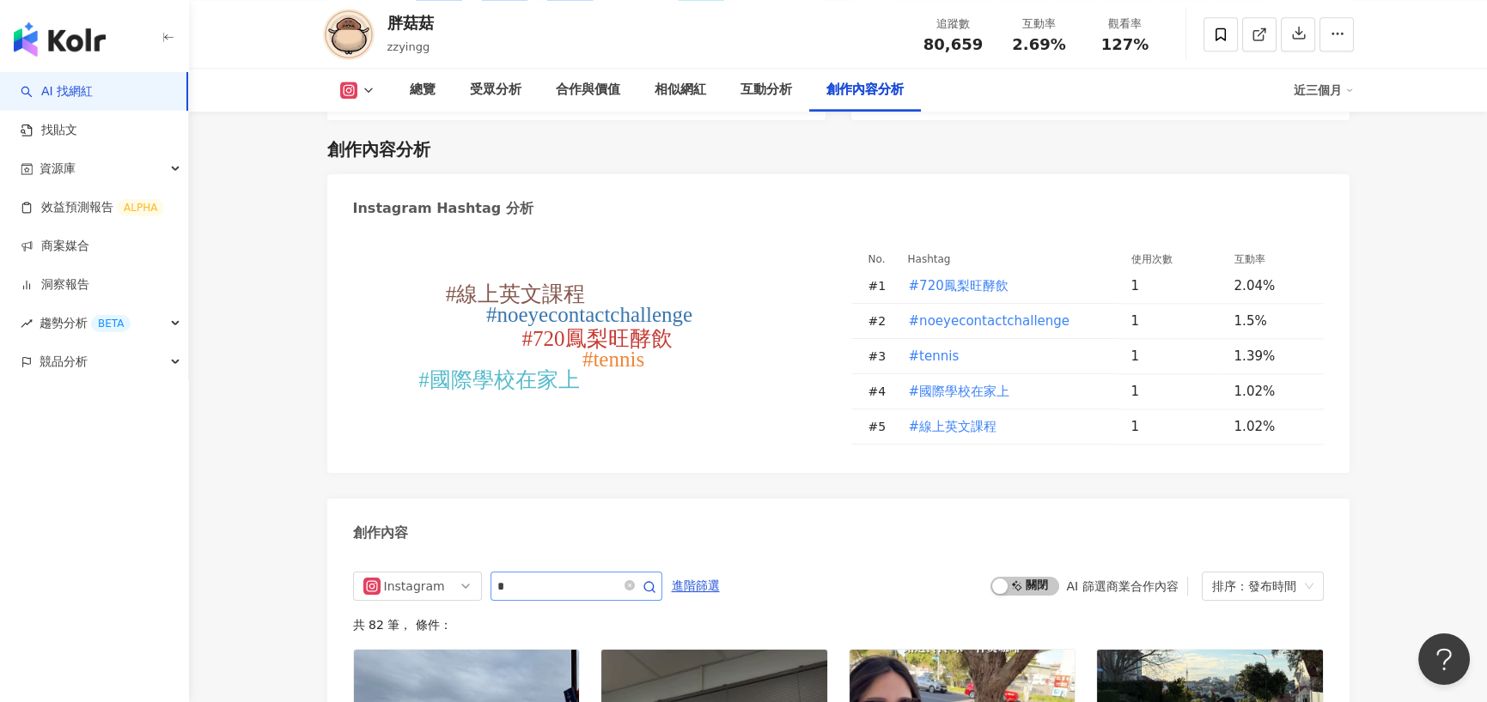
click at [552, 589] on span "*" at bounding box center [576, 586] width 172 height 29
click at [563, 582] on input "*" at bounding box center [557, 586] width 120 height 21
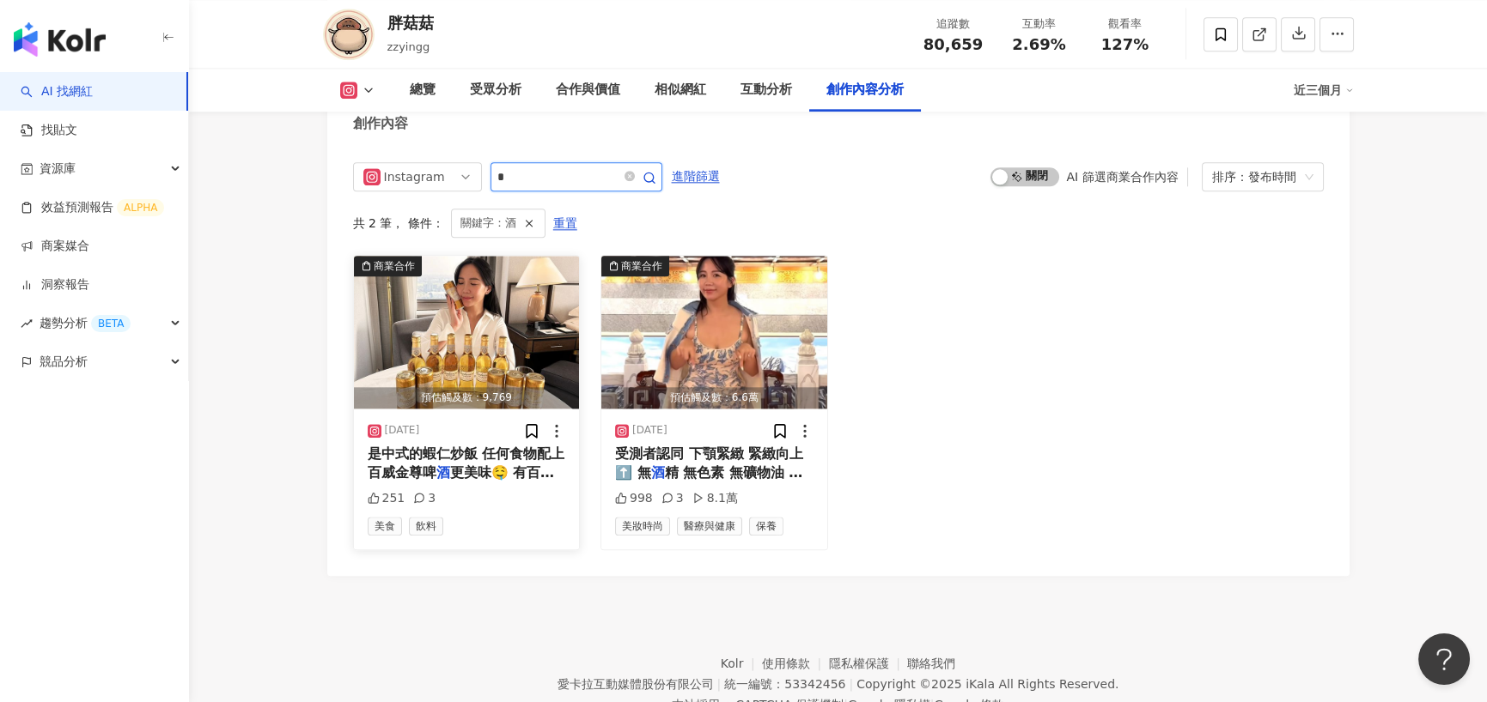
scroll to position [5256, 0]
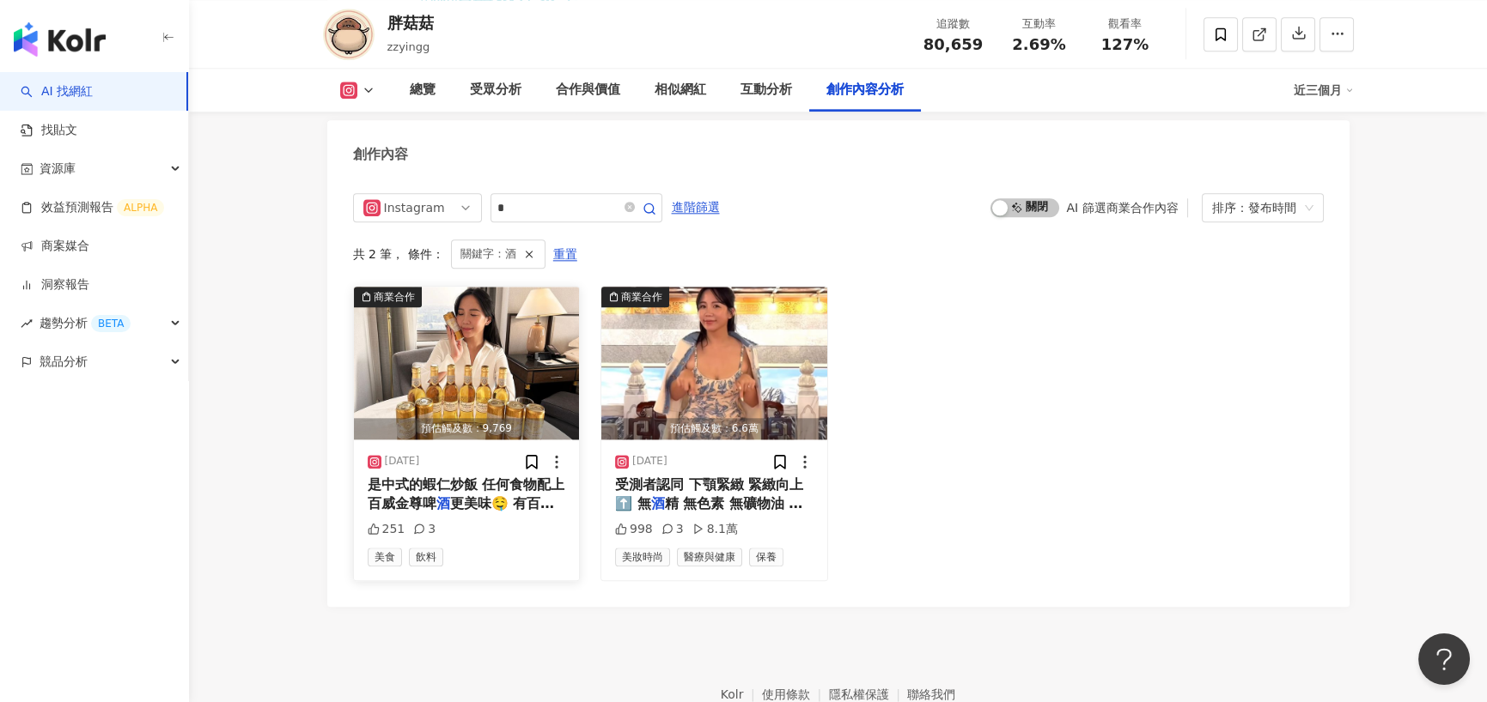
click at [517, 384] on img "button" at bounding box center [467, 363] width 226 height 153
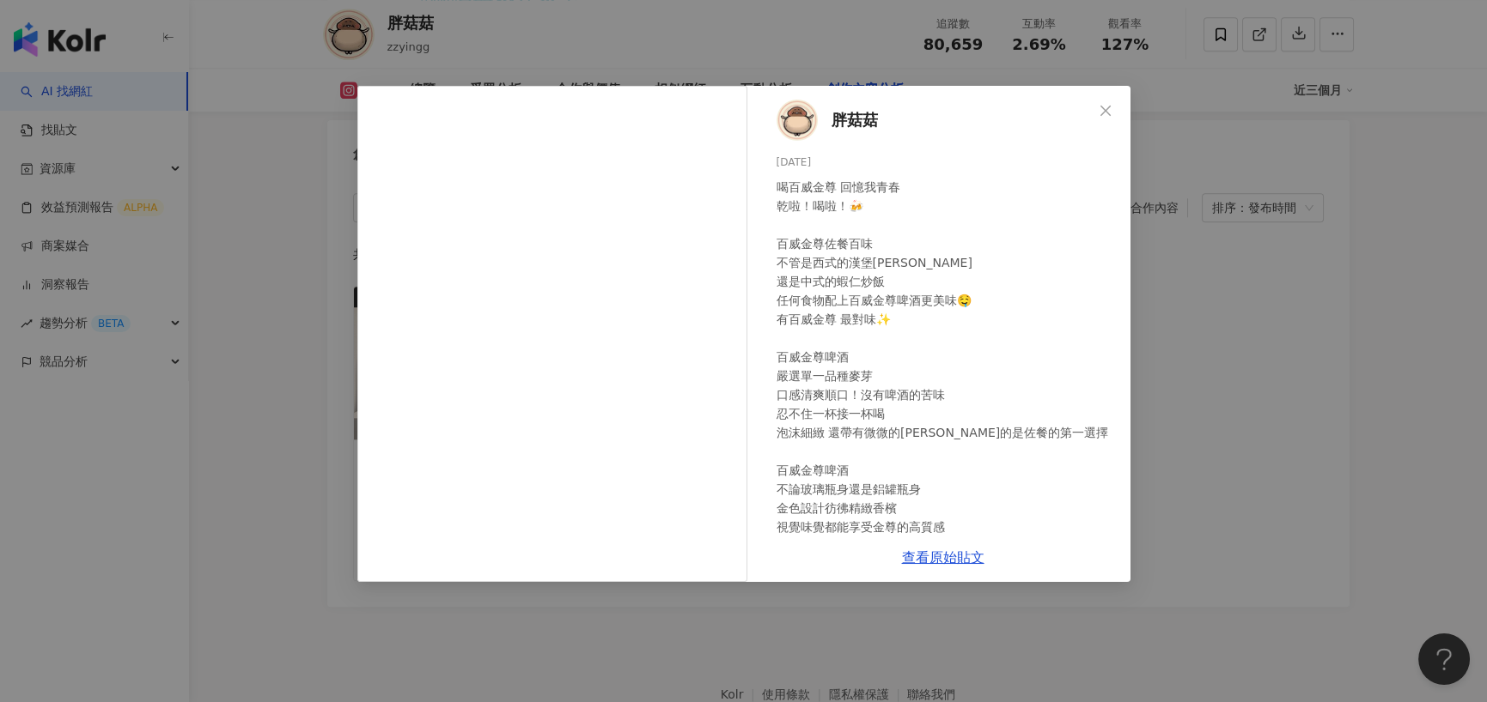
click at [1166, 386] on div "胖菇菇 [DATE] 喝百威金尊 回憶我青春 乾啦！喝啦！🍻 百威金尊佐餐百味 不管是西式的漢堡[PERSON_NAME] 還是中式的蝦仁炒飯 任何食物配上百…" at bounding box center [743, 351] width 1487 height 702
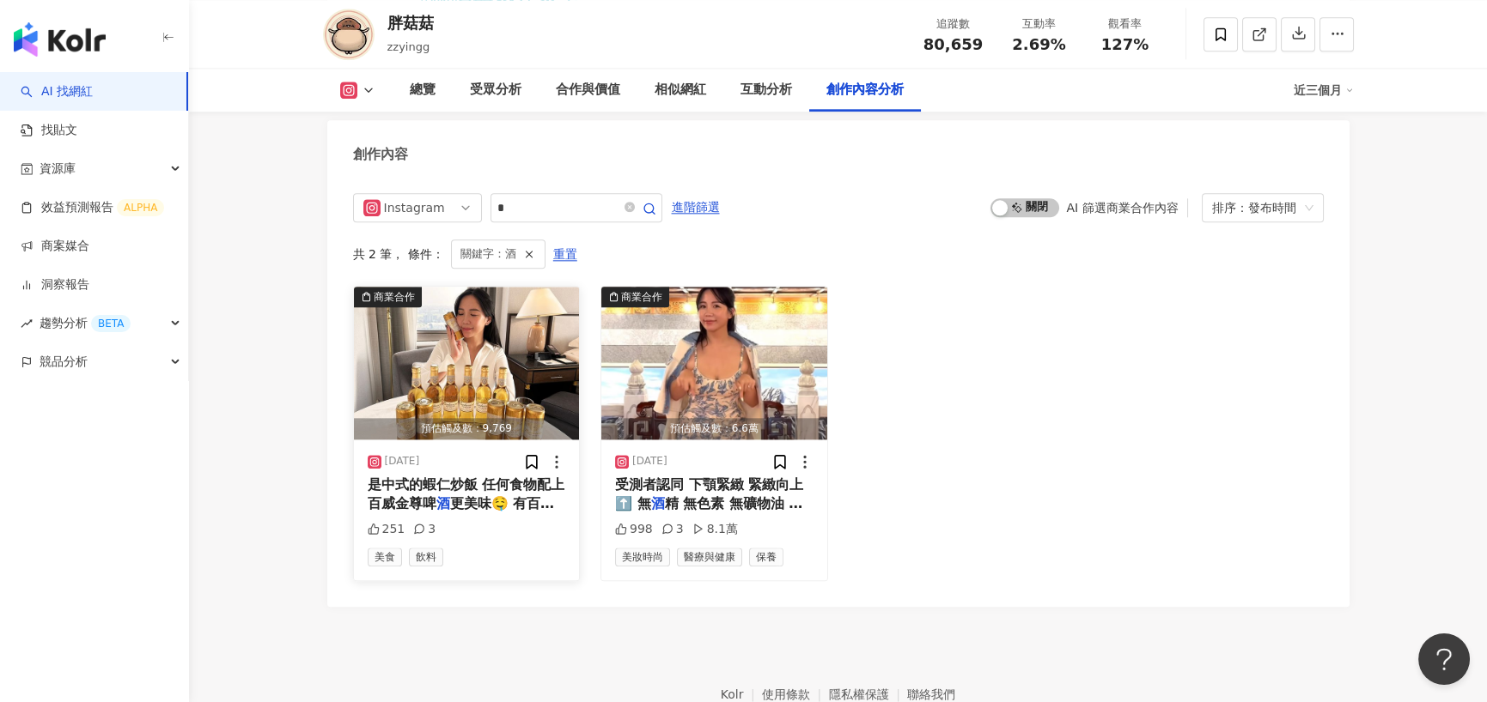
click at [535, 388] on img "button" at bounding box center [467, 363] width 226 height 153
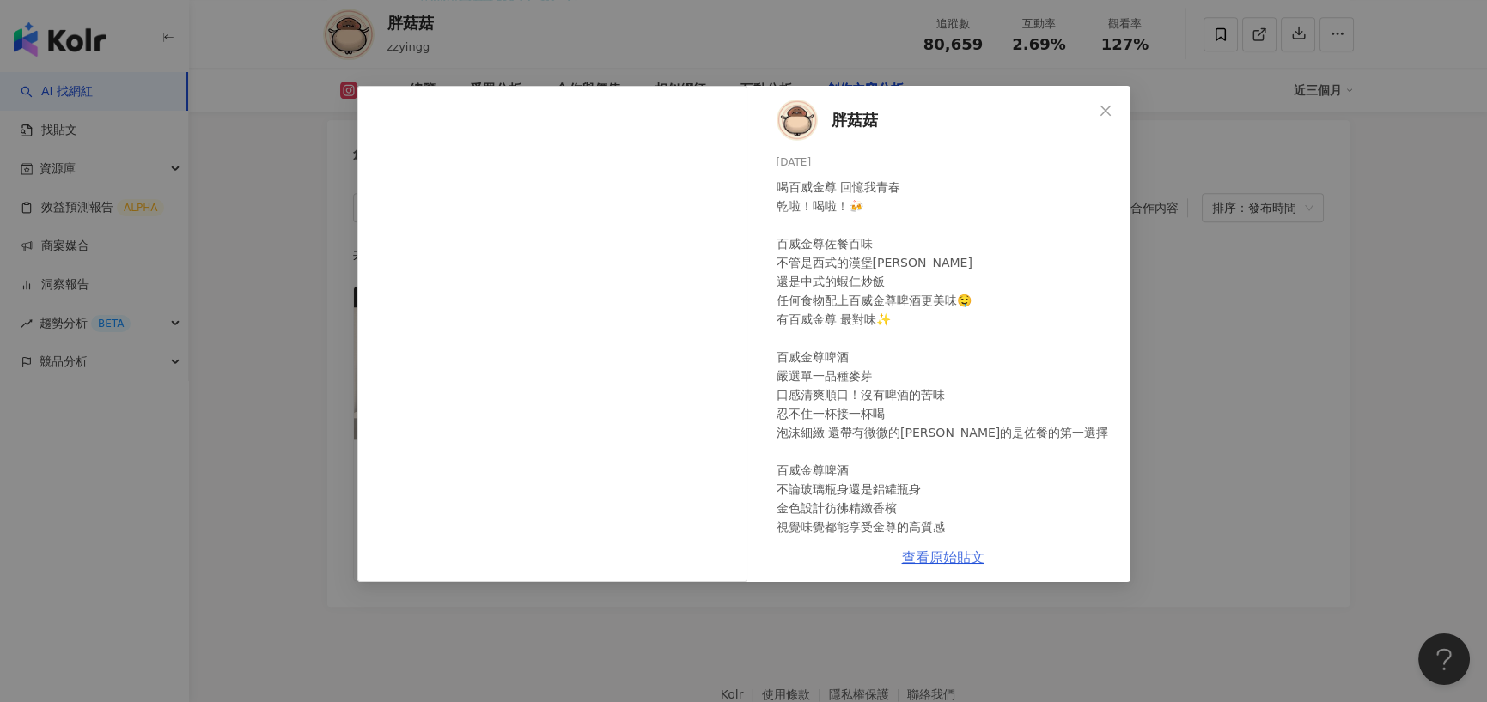
click at [921, 554] on link "查看原始貼文" at bounding box center [943, 558] width 82 height 16
